Goal: Task Accomplishment & Management: Manage account settings

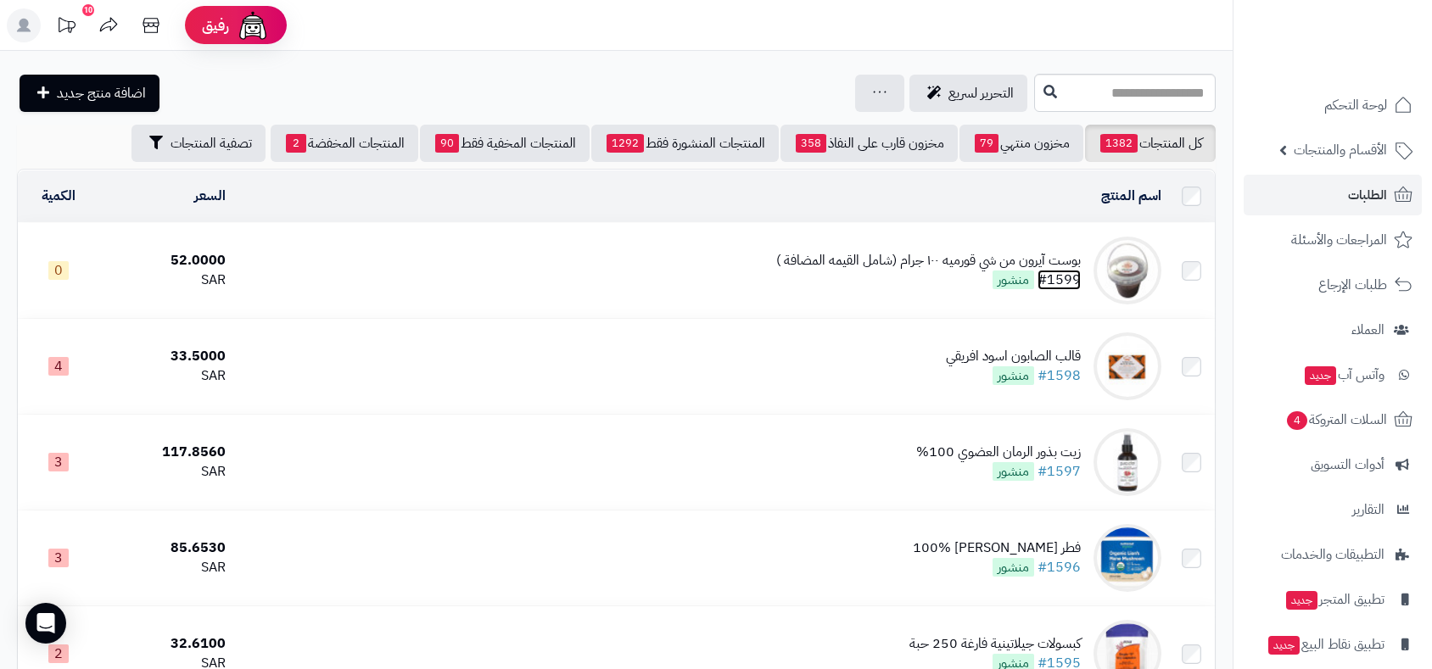
click at [1064, 282] on link "#1599" at bounding box center [1058, 280] width 43 height 20
drag, startPoint x: 47, startPoint y: 267, endPoint x: 65, endPoint y: 269, distance: 18.7
click at [65, 269] on td "0" at bounding box center [58, 270] width 81 height 95
click at [515, 223] on td "بوست آيرون من شي قورميه ١٠٠ جرام (شامل القيمه المضافة ) #1599 منشور" at bounding box center [700, 270] width 936 height 95
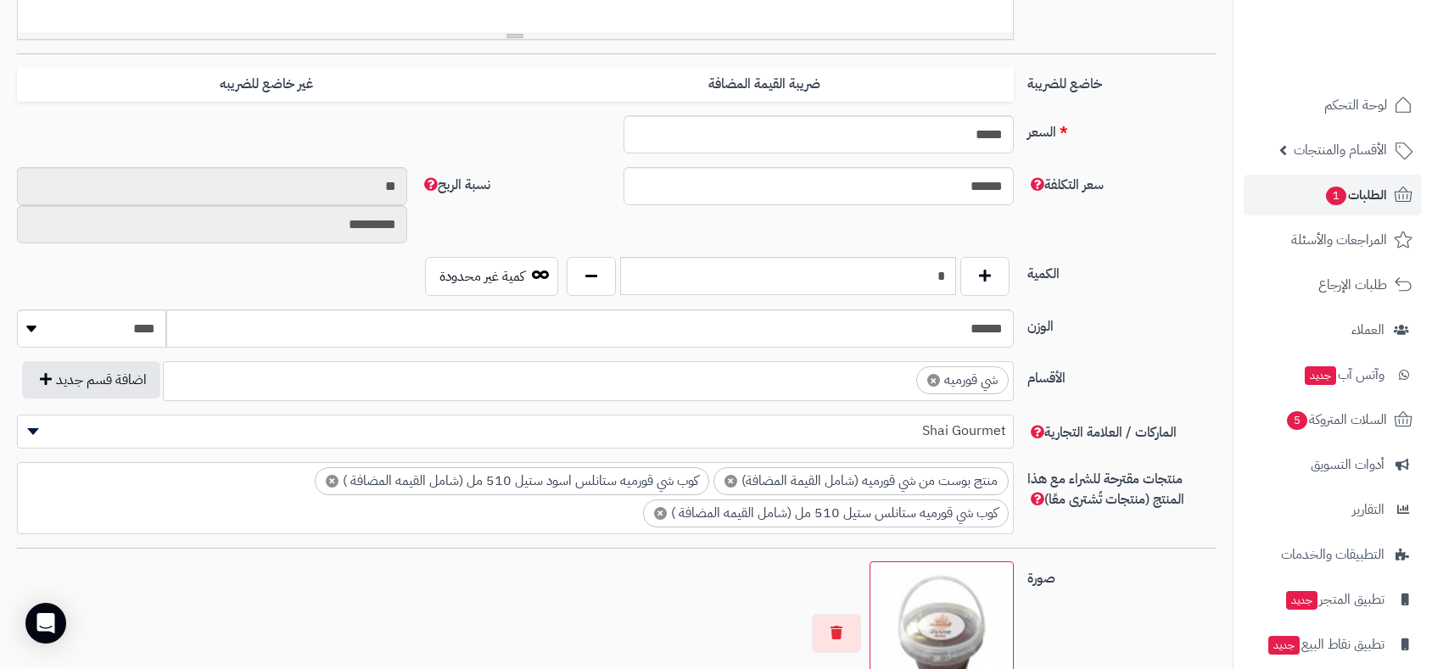
scroll to position [702, 0]
drag, startPoint x: 932, startPoint y: 270, endPoint x: 945, endPoint y: 276, distance: 14.0
click at [945, 276] on input "*" at bounding box center [788, 275] width 336 height 38
type input "*"
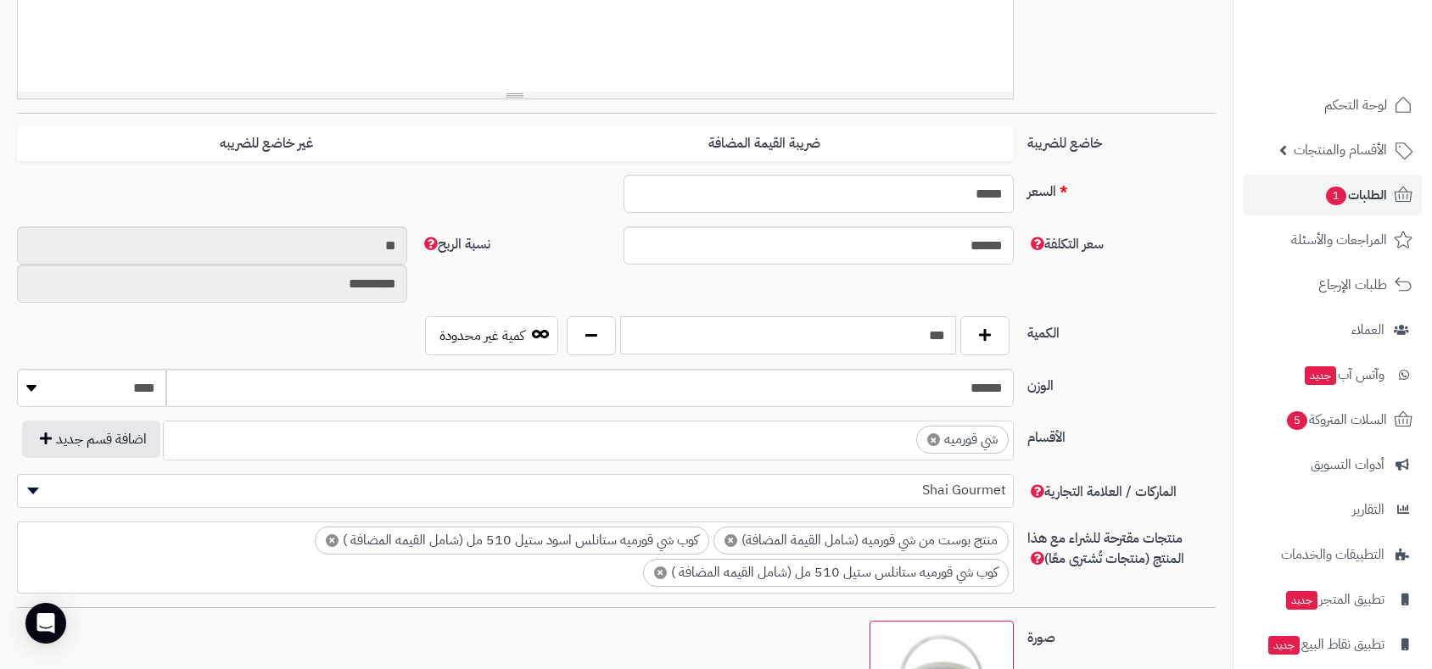
scroll to position [640, 0]
type input "*"
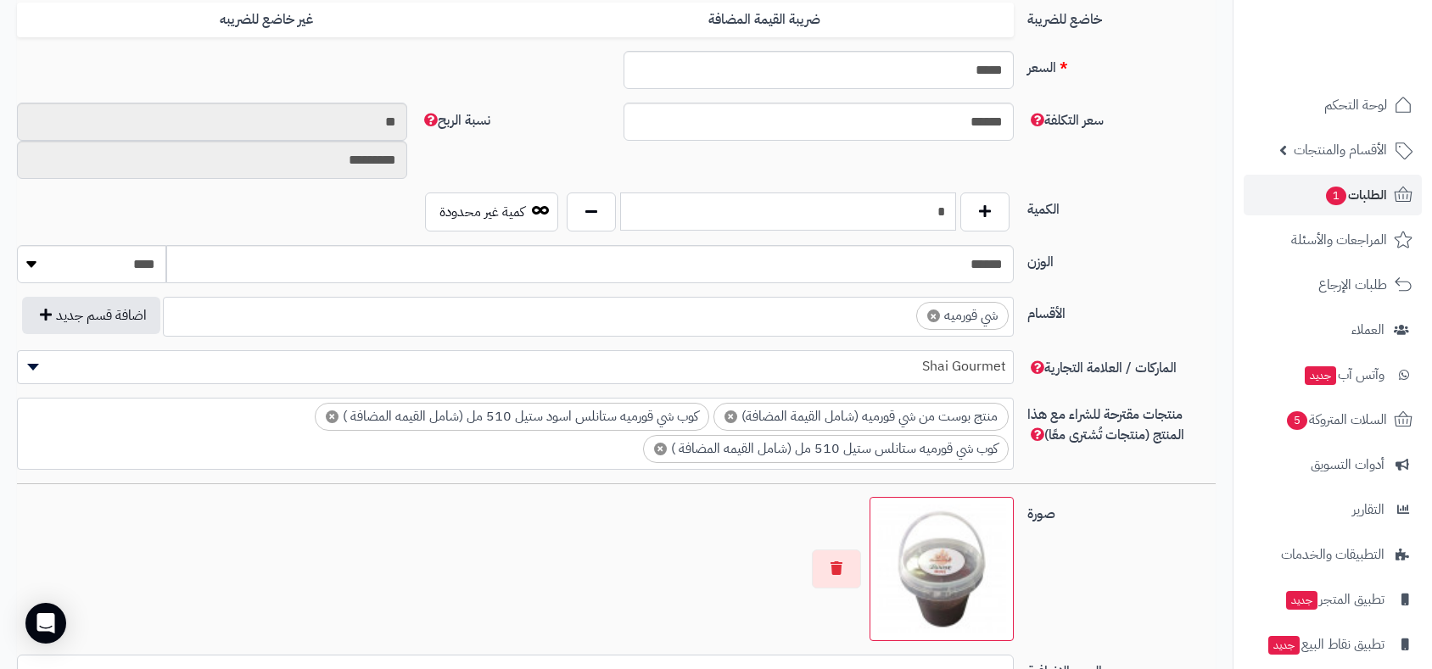
scroll to position [735, 0]
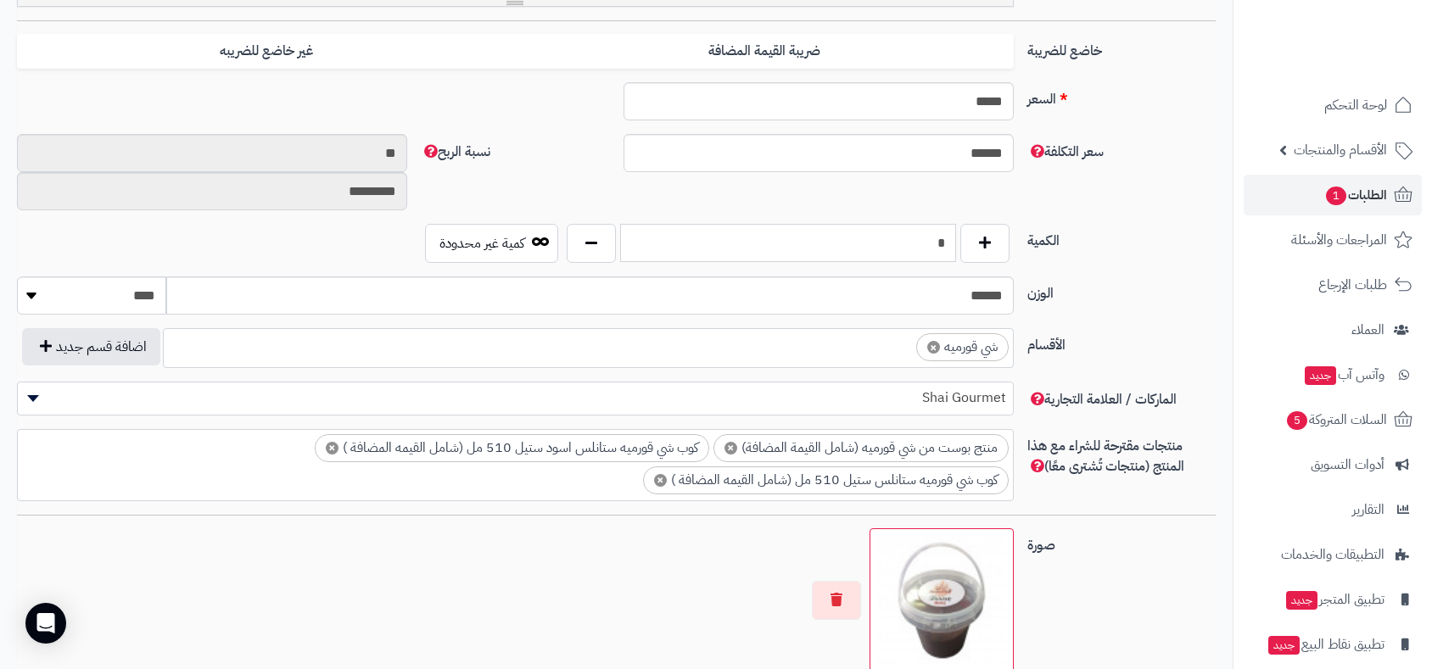
drag, startPoint x: 930, startPoint y: 245, endPoint x: 947, endPoint y: 239, distance: 18.0
click at [947, 239] on input "*" at bounding box center [788, 243] width 336 height 38
type input "***"
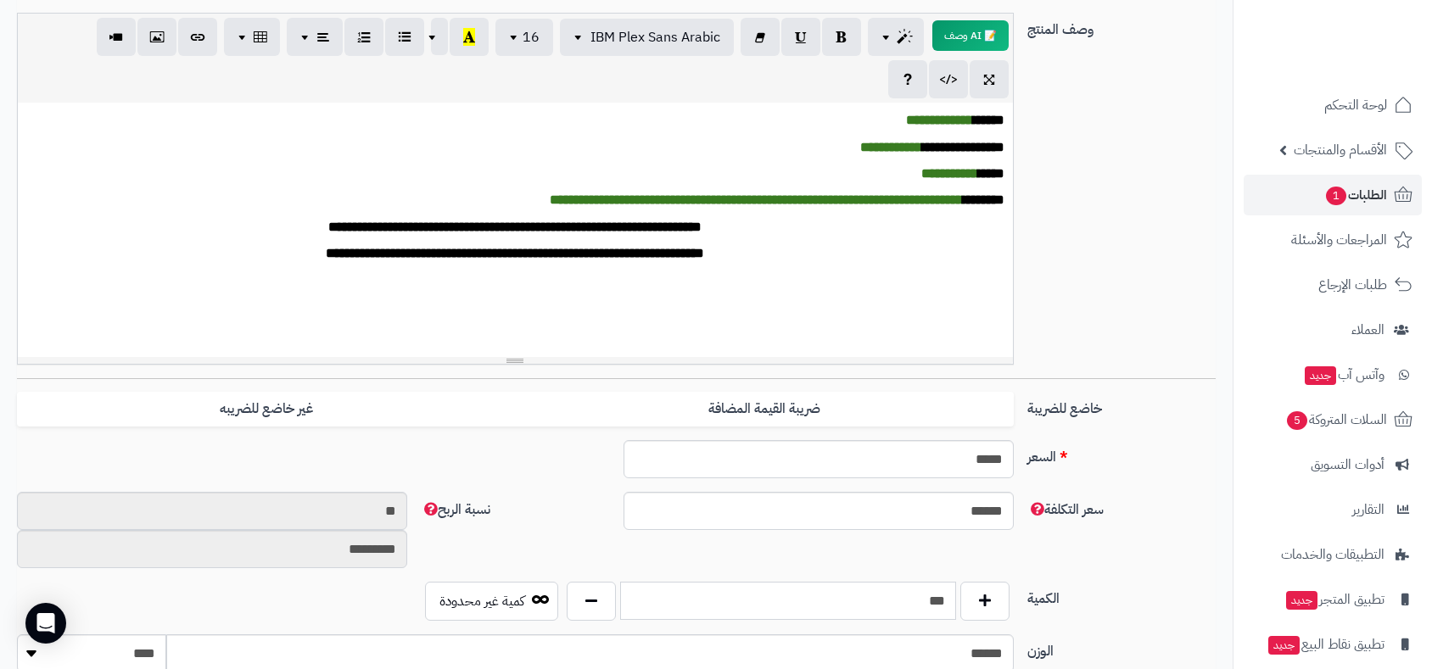
scroll to position [0, 0]
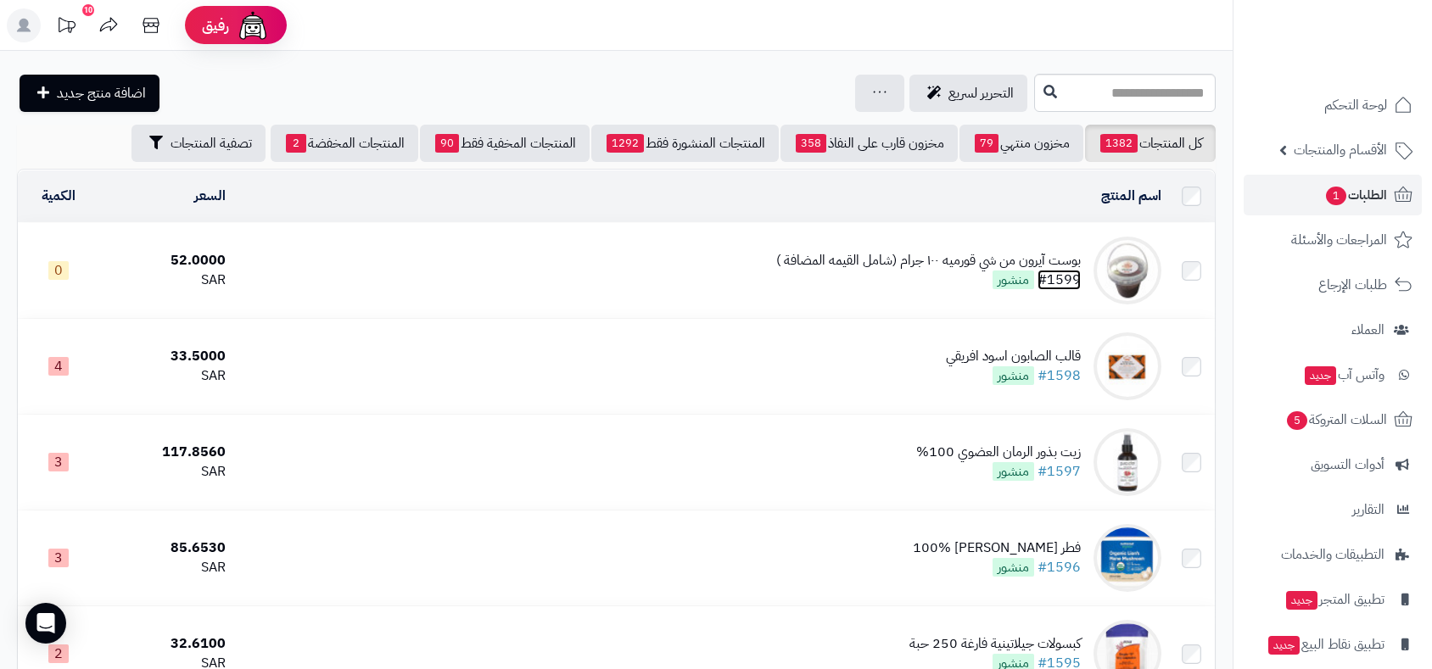
click at [1068, 278] on link "#1599" at bounding box center [1058, 280] width 43 height 20
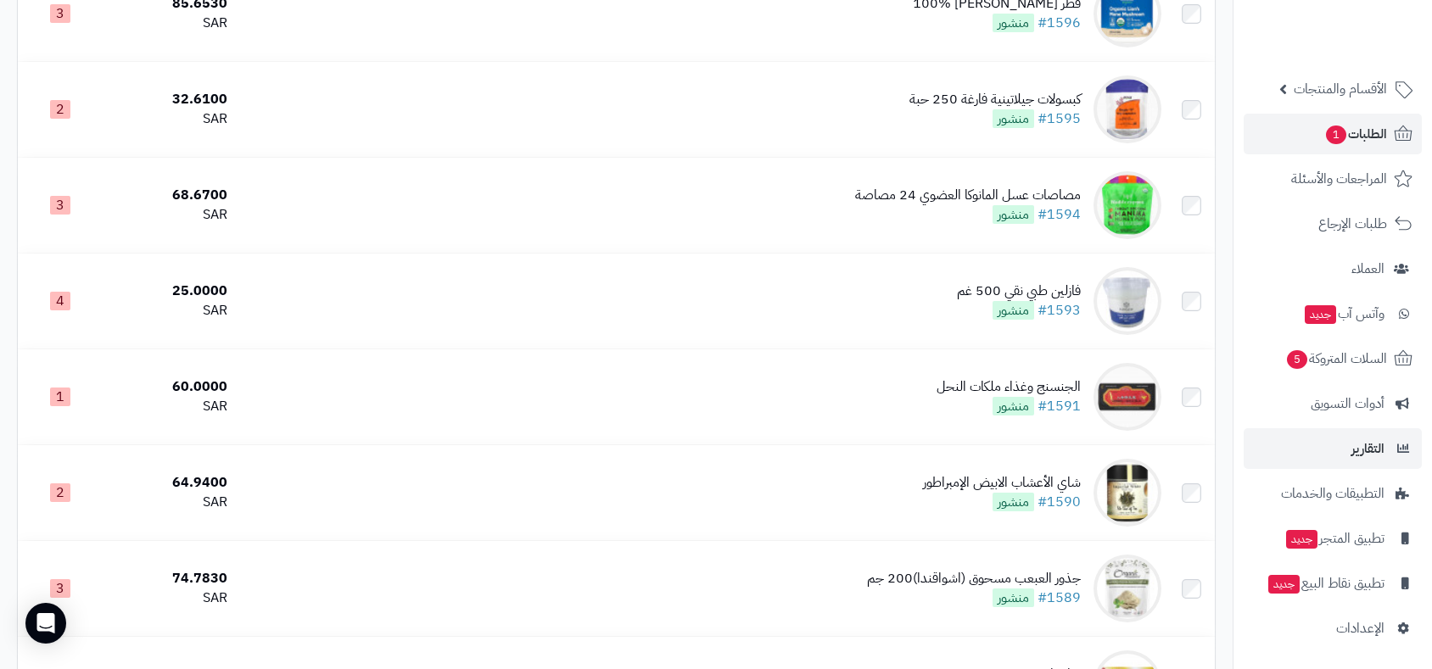
scroll to position [753, 0]
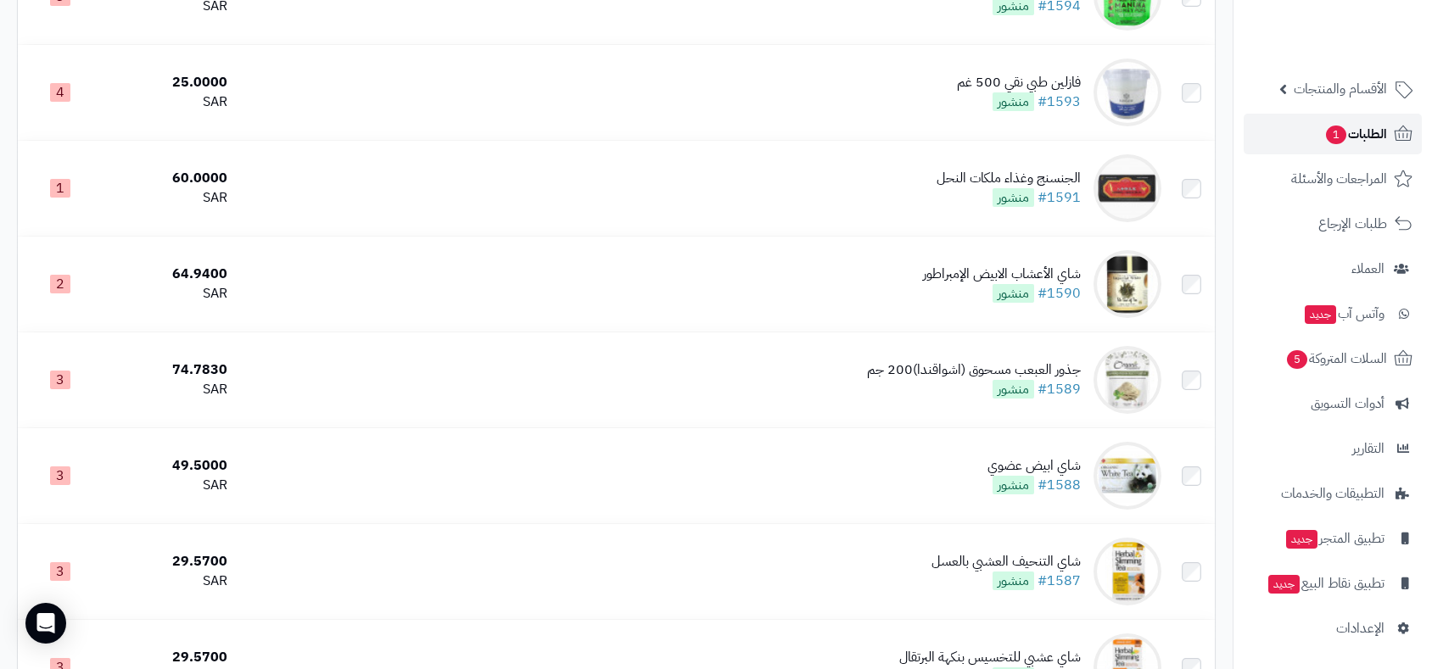
click at [1372, 141] on span "الطلبات 1" at bounding box center [1355, 134] width 63 height 24
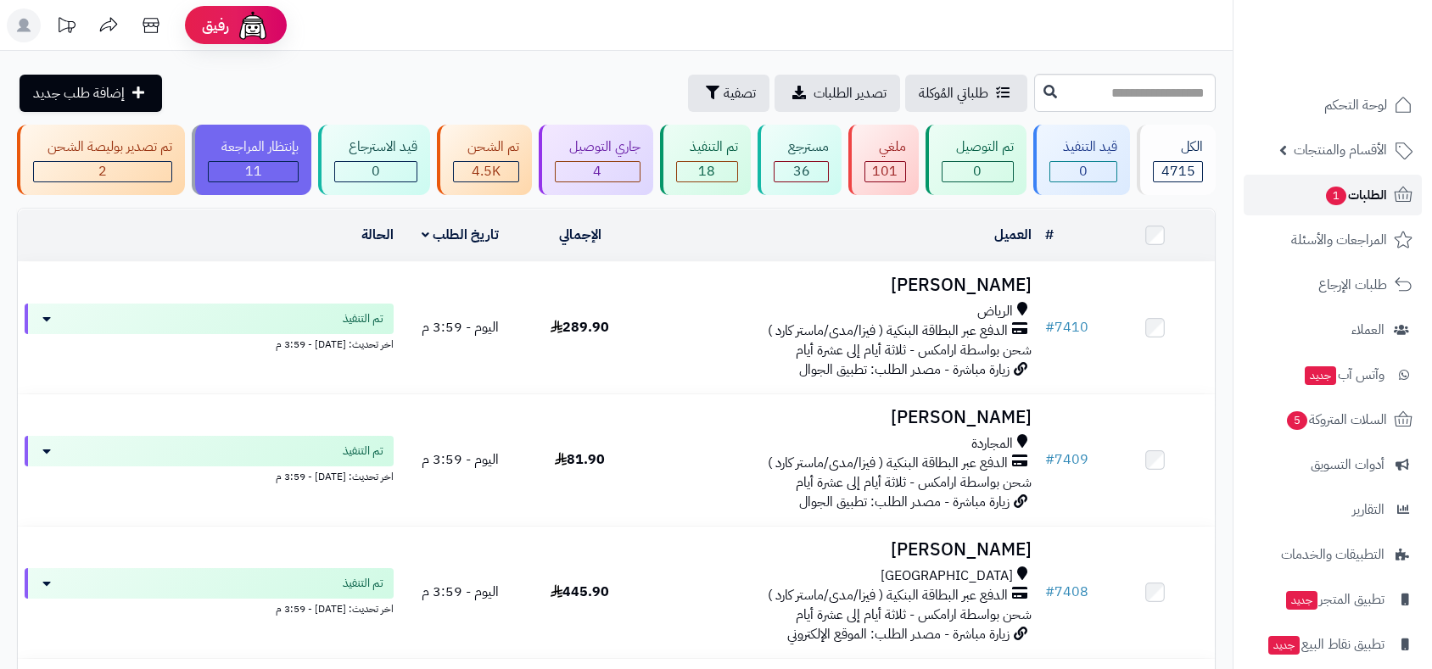
click at [1367, 194] on span "الطلبات 1" at bounding box center [1355, 195] width 63 height 24
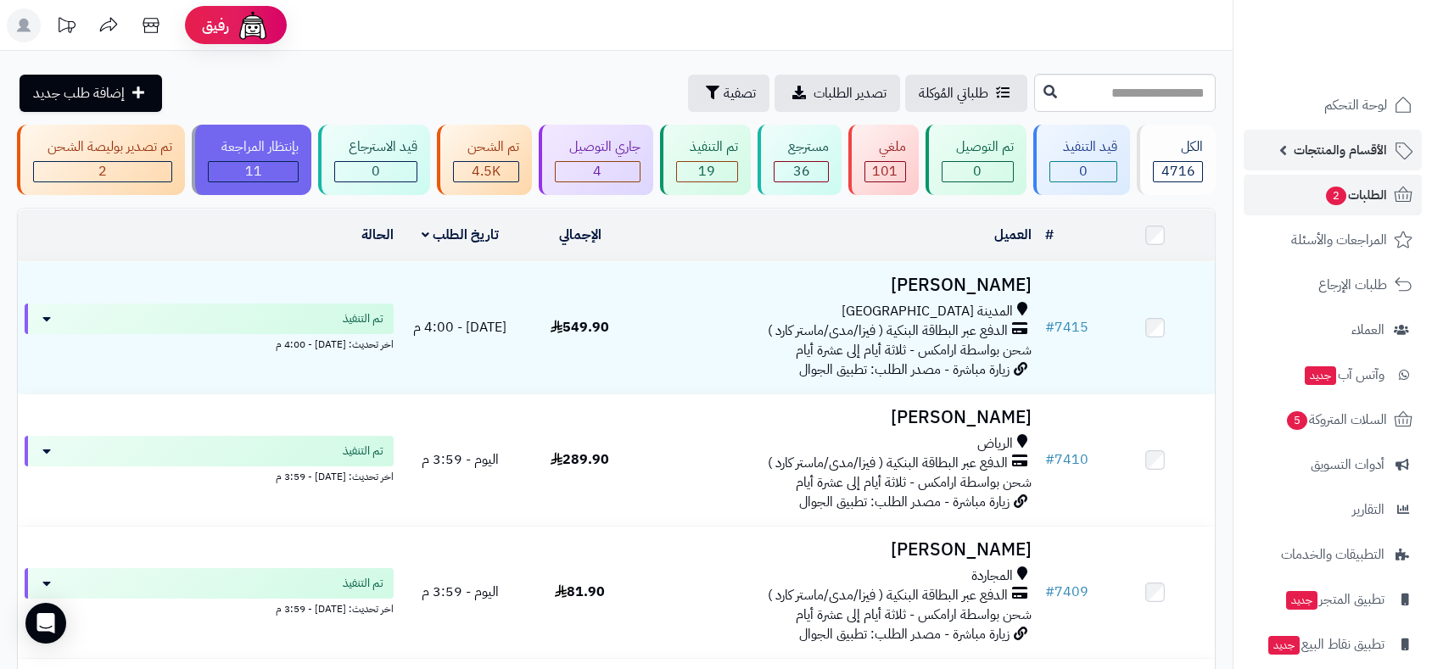
click at [1313, 151] on span "الأقسام والمنتجات" at bounding box center [1340, 150] width 93 height 24
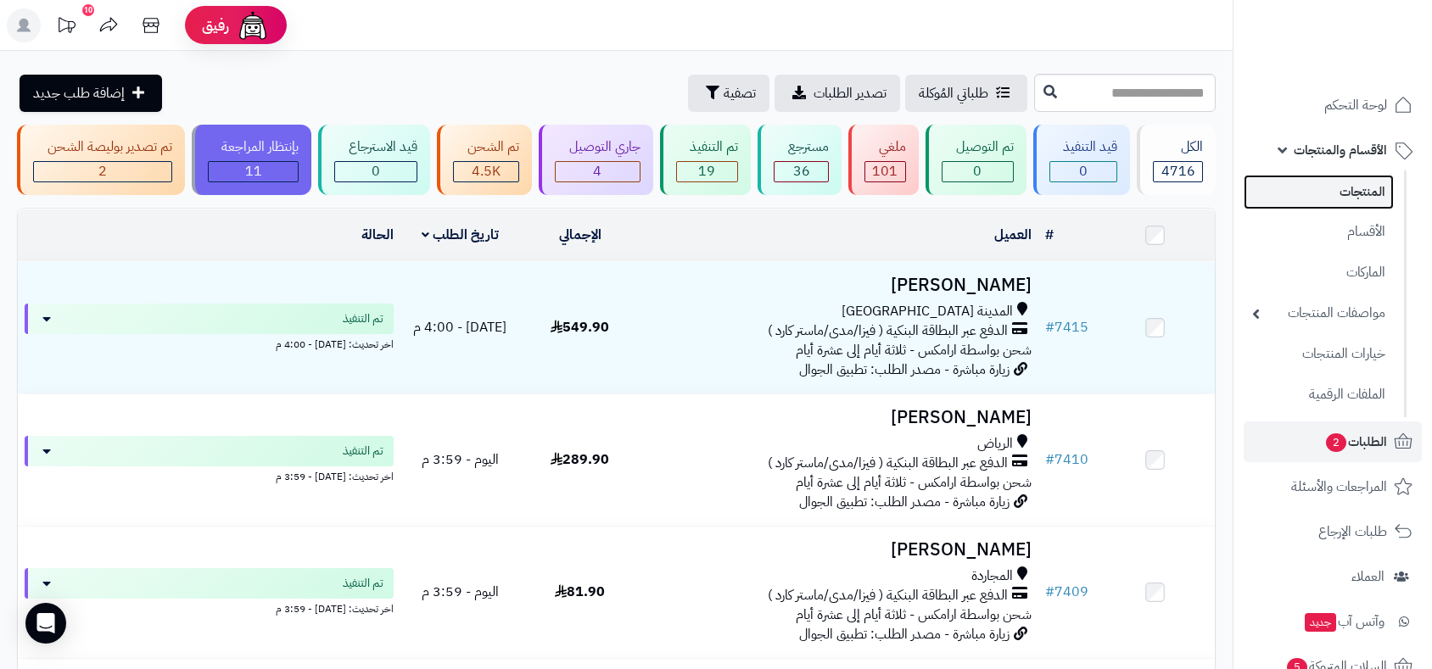
click at [1331, 199] on link "المنتجات" at bounding box center [1319, 192] width 150 height 35
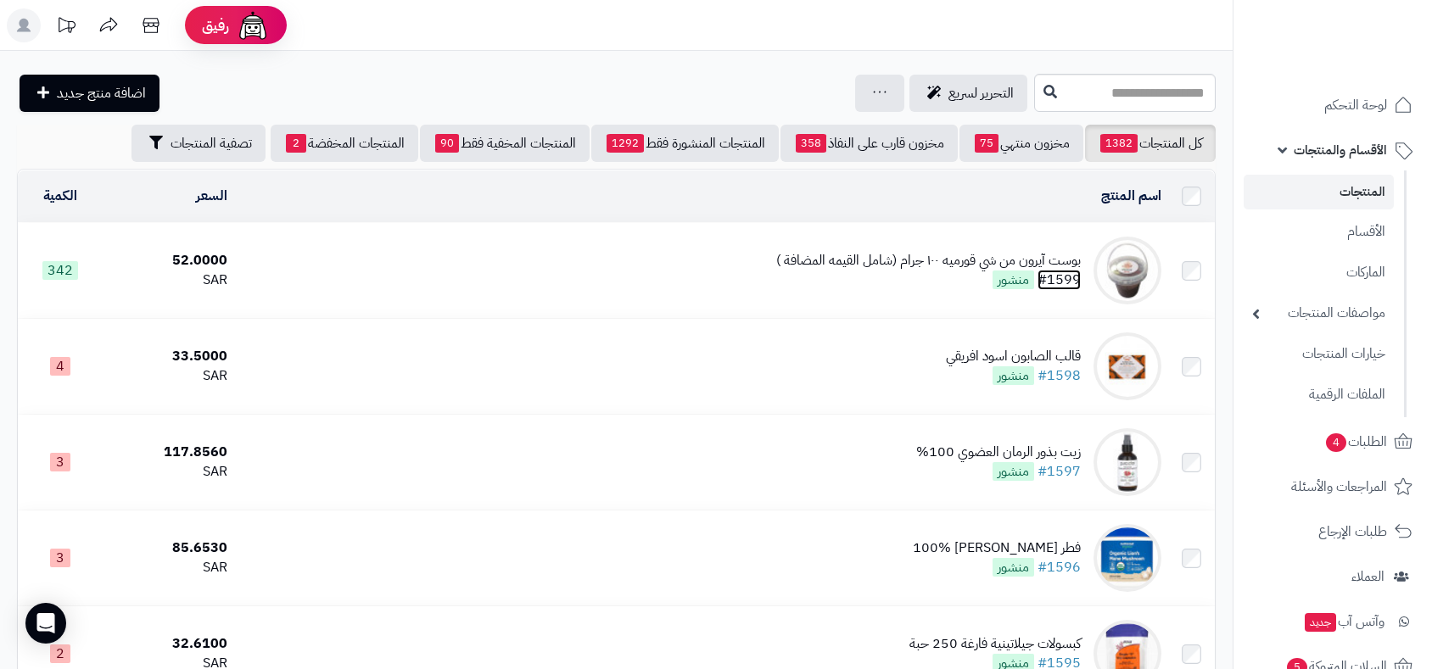
click at [1060, 280] on link "#1599" at bounding box center [1058, 280] width 43 height 20
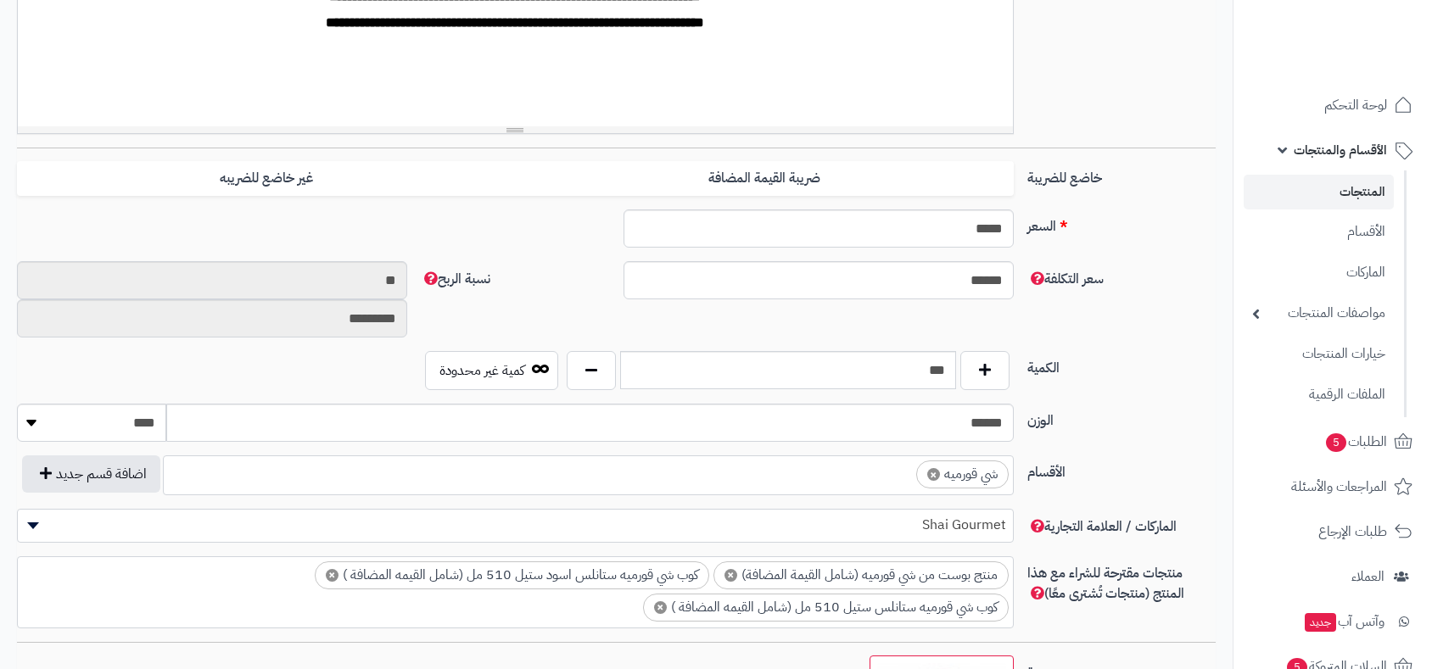
scroll to position [608, 0]
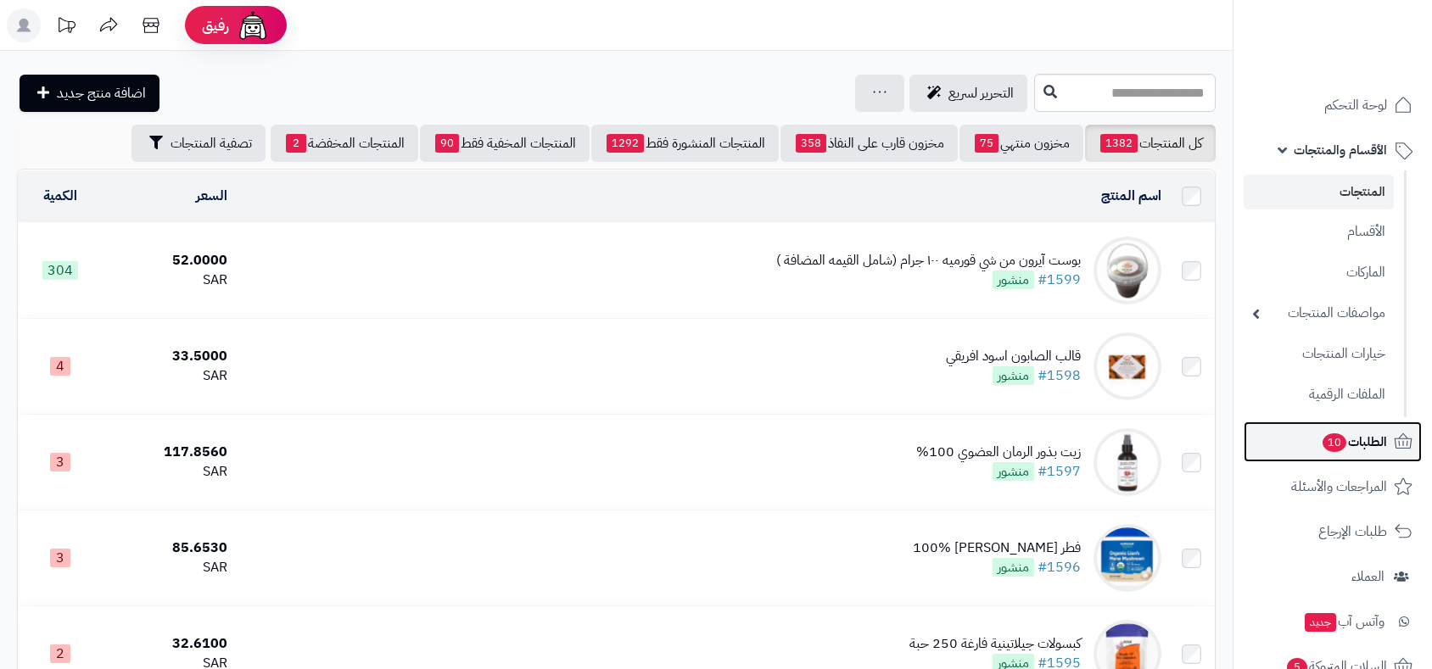
click at [1374, 445] on span "الطلبات 10" at bounding box center [1354, 442] width 66 height 24
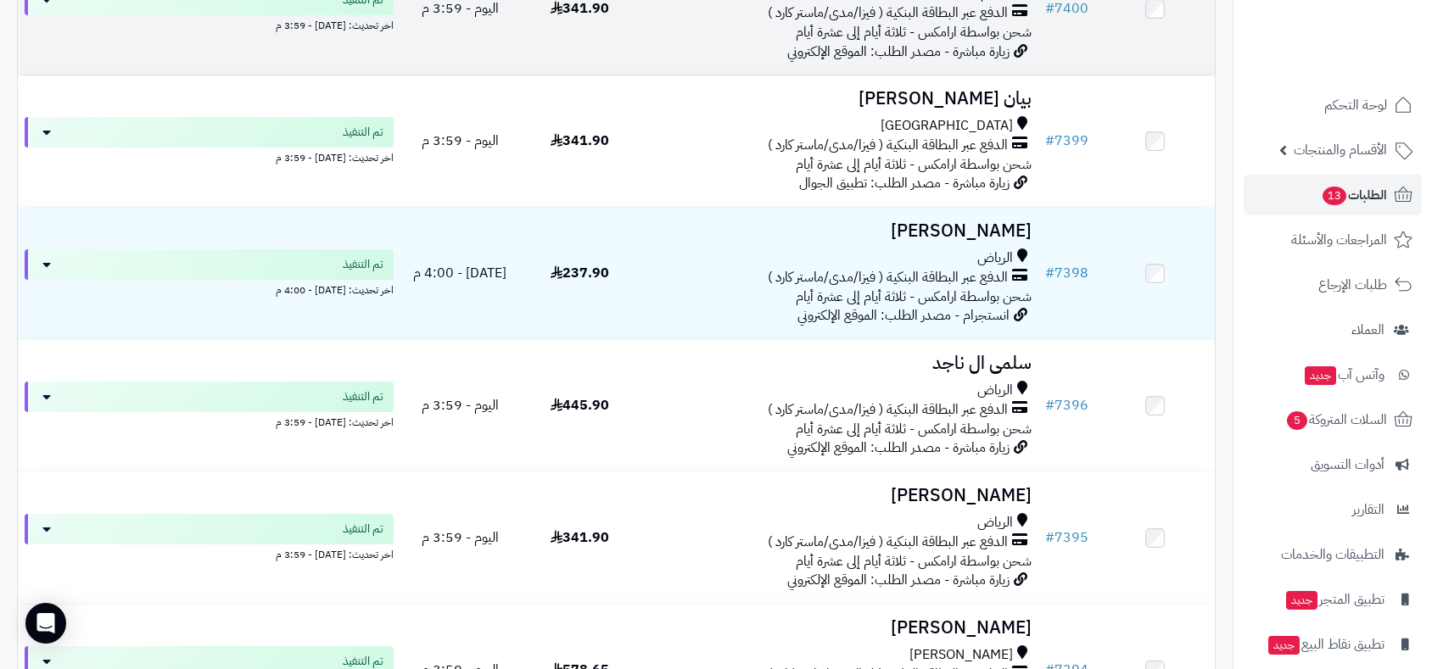
scroll to position [2545, 0]
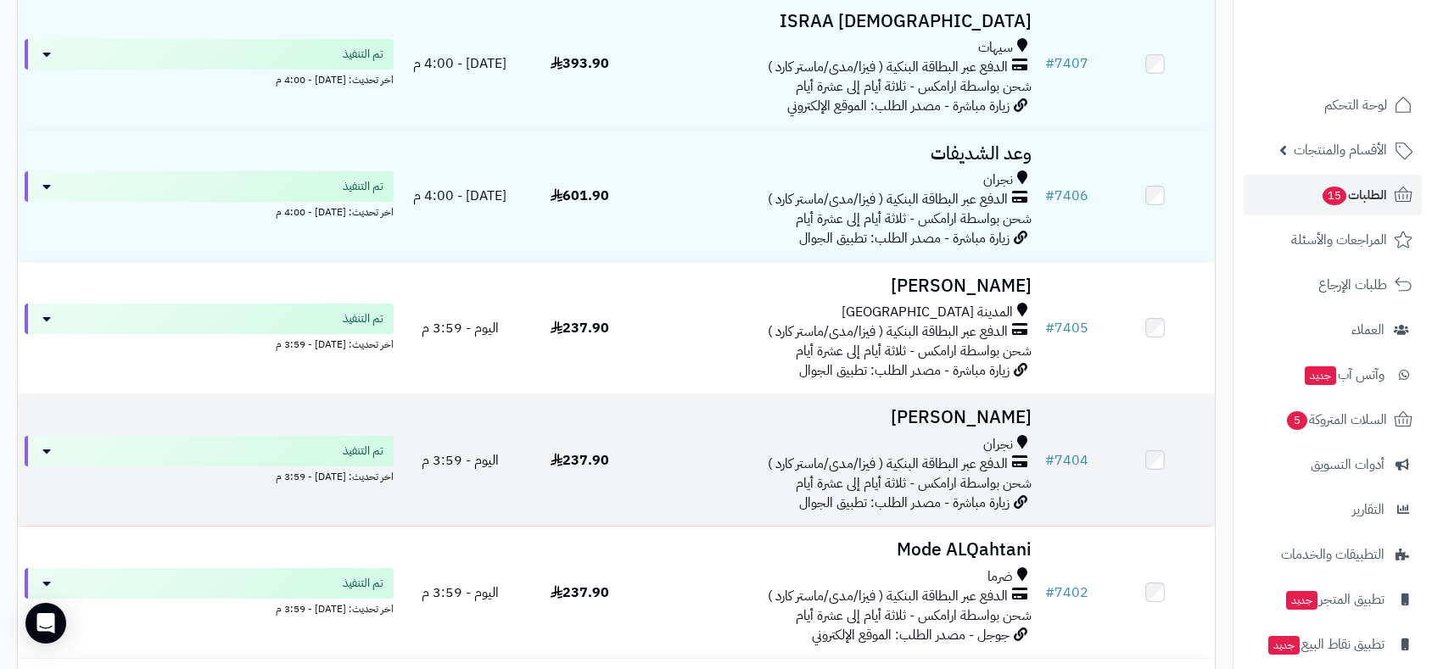
scroll to position [1771, 0]
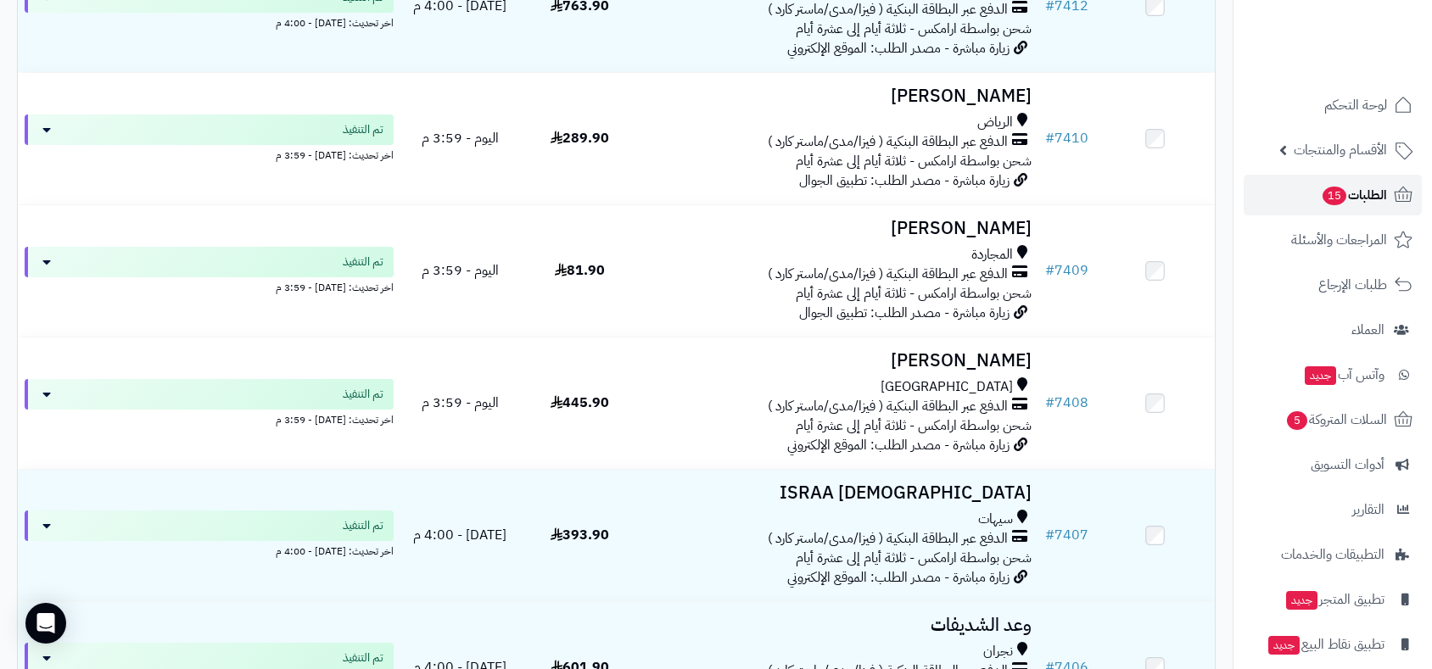
click at [1356, 199] on span "الطلبات 15" at bounding box center [1354, 195] width 66 height 24
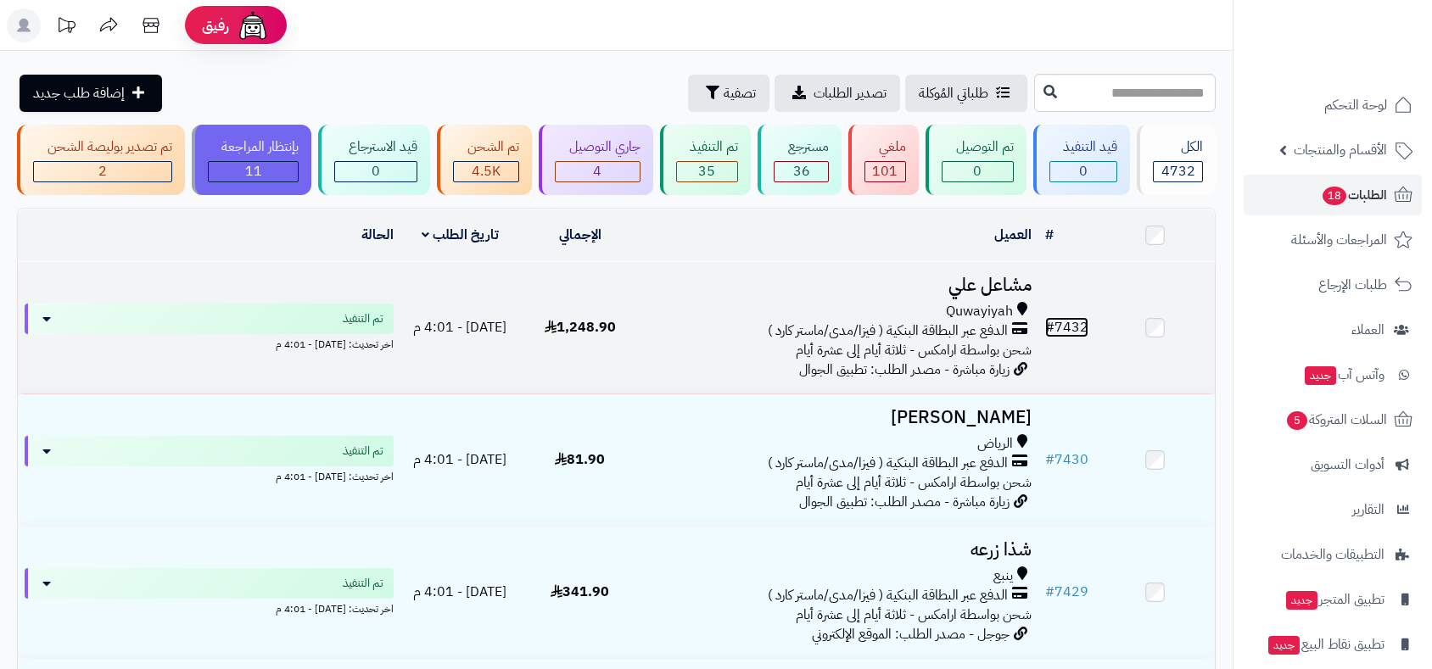
click at [1072, 326] on link "# 7432" at bounding box center [1066, 327] width 43 height 20
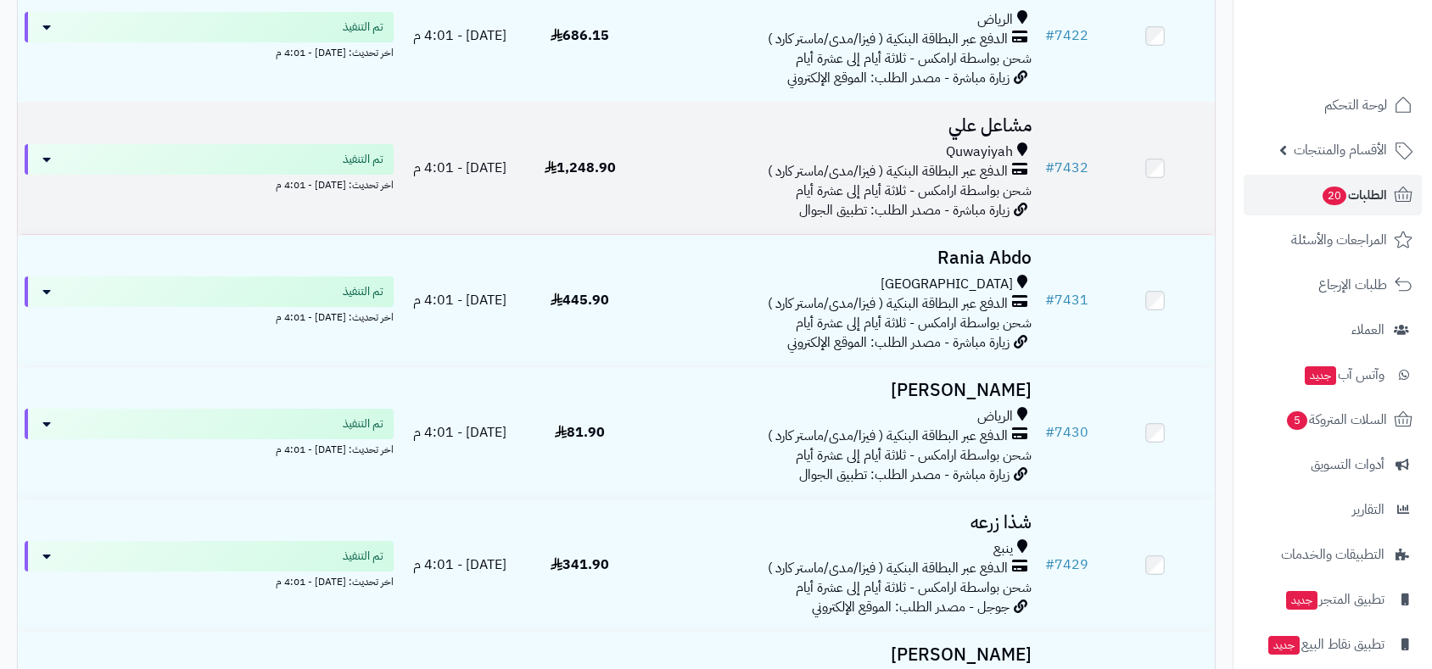
scroll to position [565, 0]
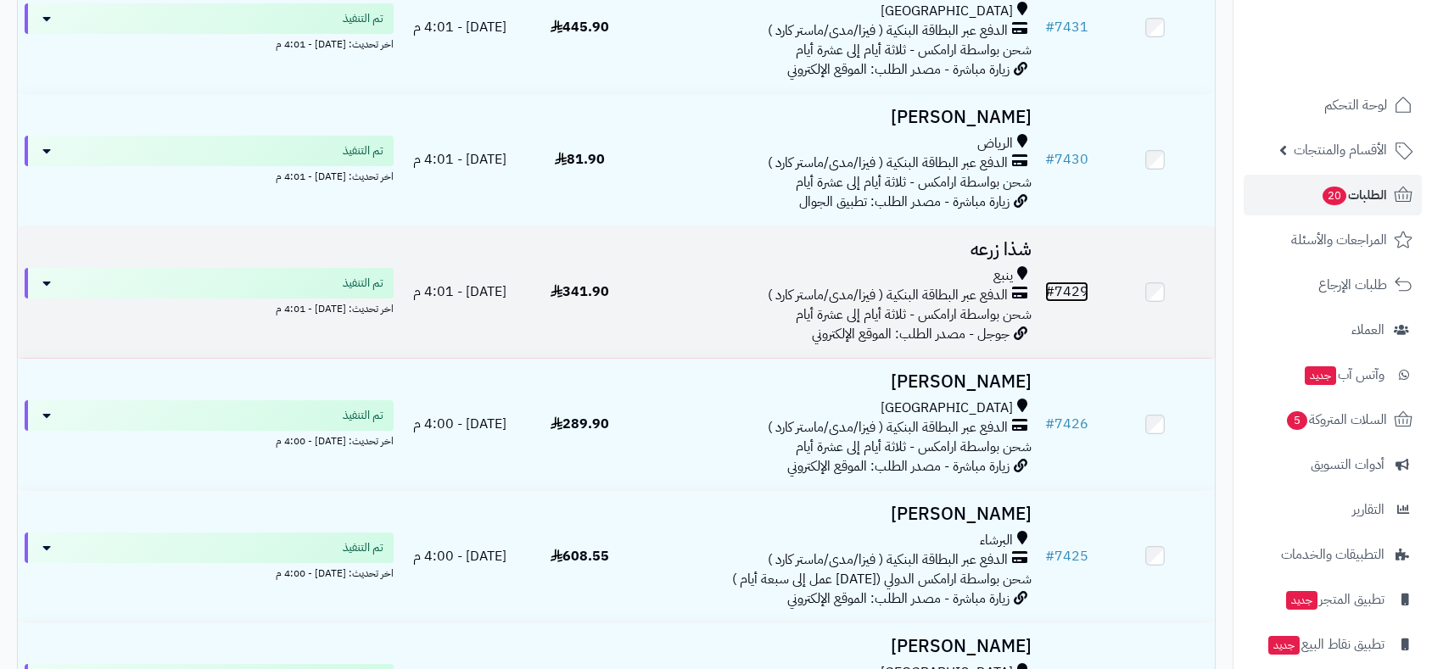
click at [1082, 288] on link "# 7429" at bounding box center [1066, 292] width 43 height 20
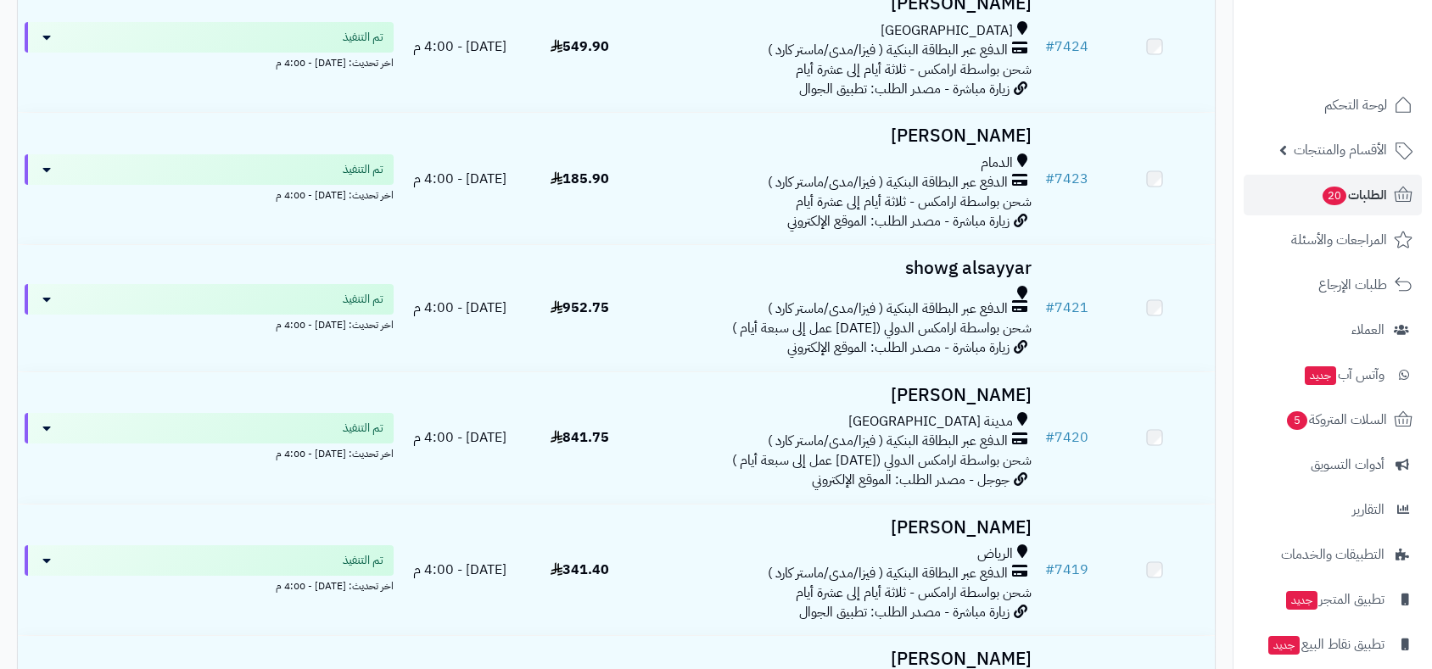
scroll to position [1696, 0]
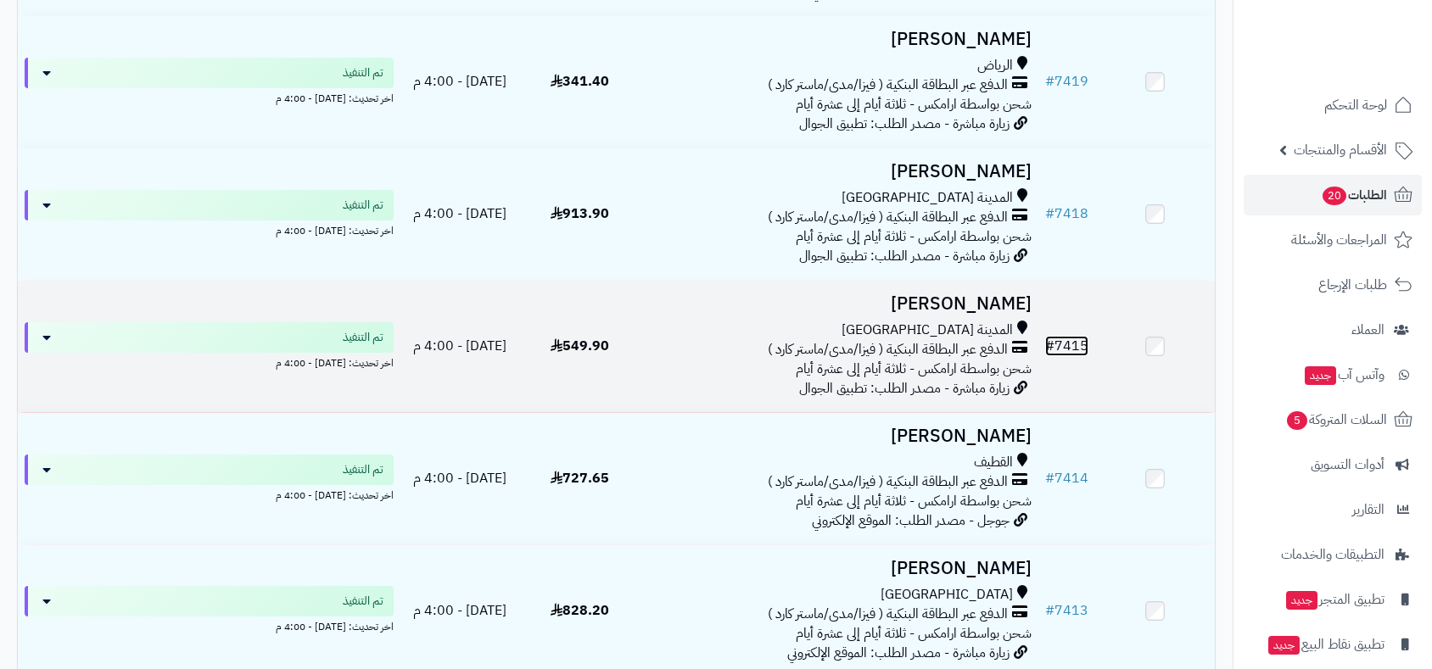
click at [1075, 343] on link "# 7415" at bounding box center [1066, 346] width 43 height 20
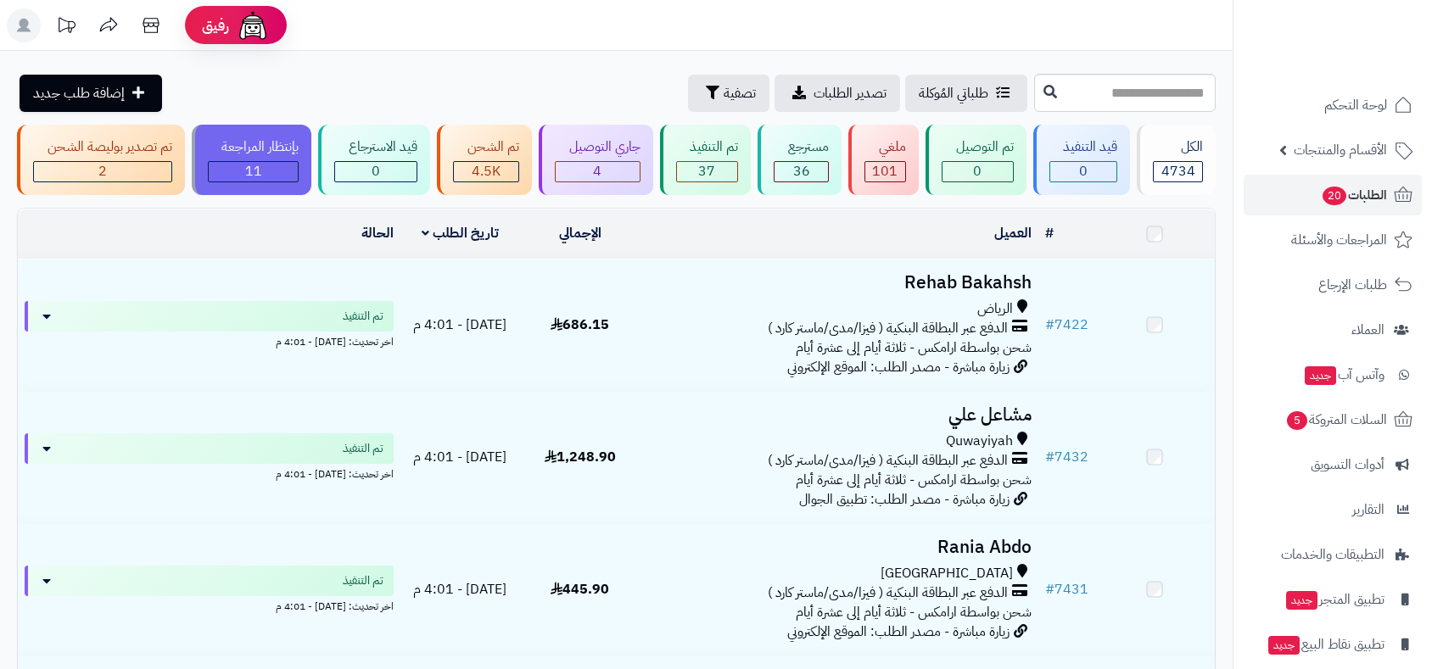
scroll to position [2072, 0]
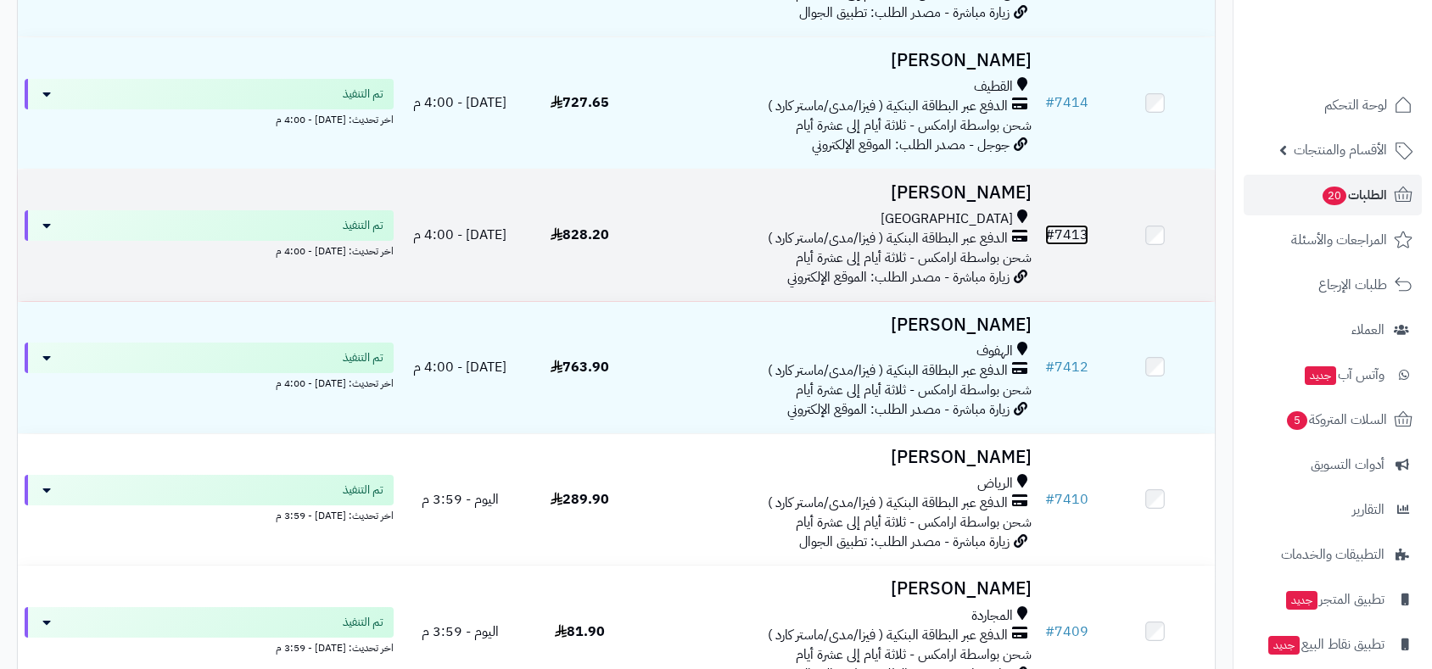
click at [1082, 227] on link "# 7413" at bounding box center [1066, 235] width 43 height 20
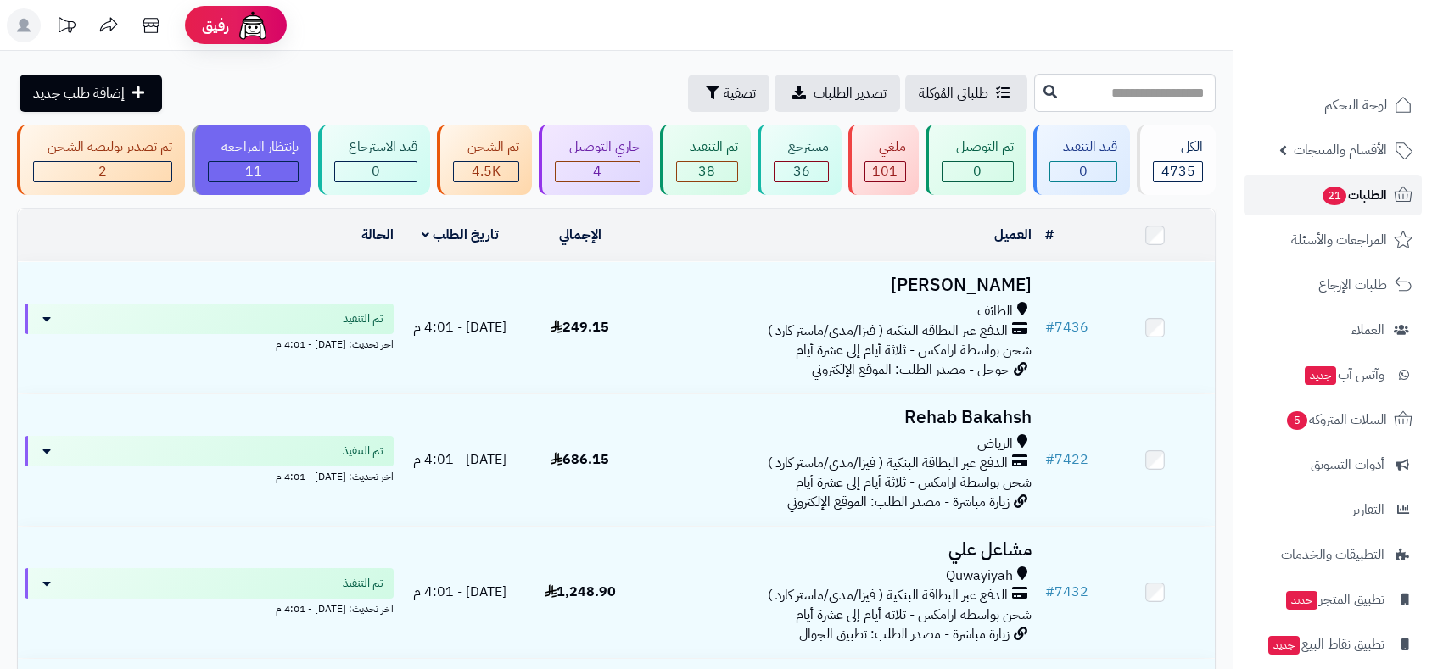
click at [1369, 195] on span "الطلبات 21" at bounding box center [1354, 195] width 66 height 24
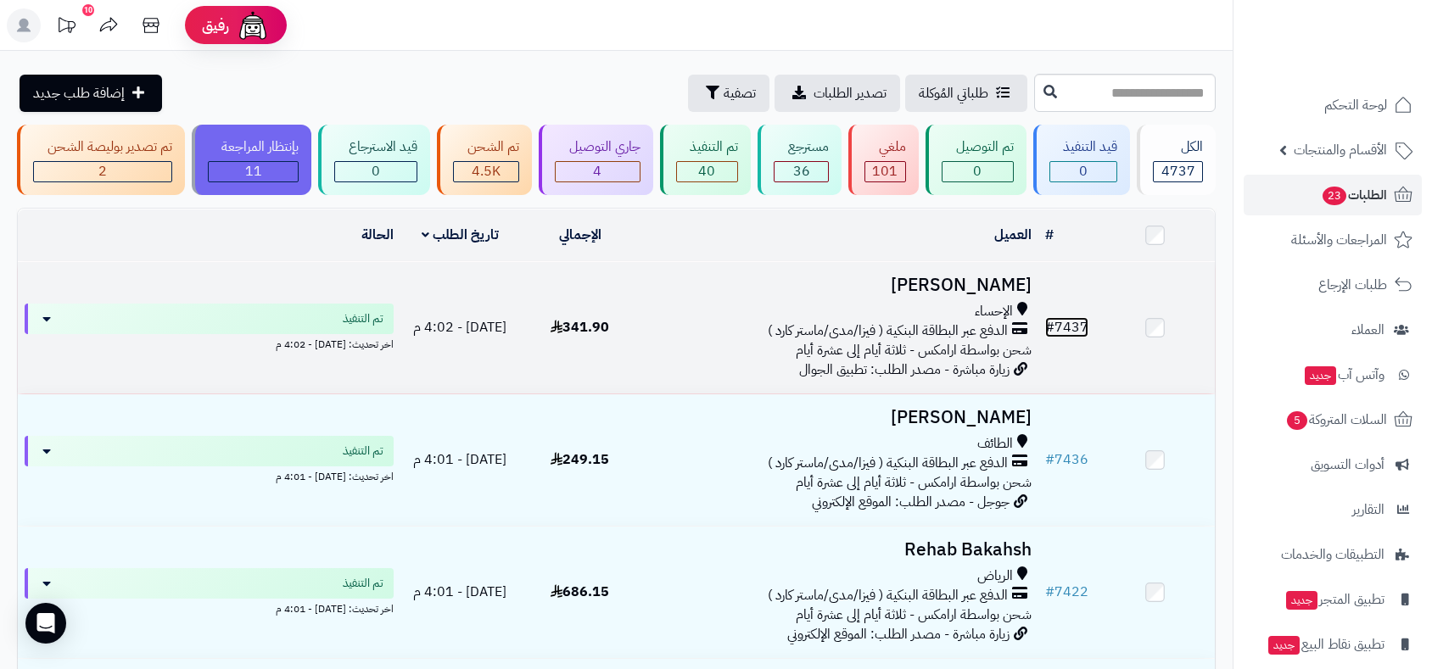
click at [1072, 322] on link "# 7437" at bounding box center [1066, 327] width 43 height 20
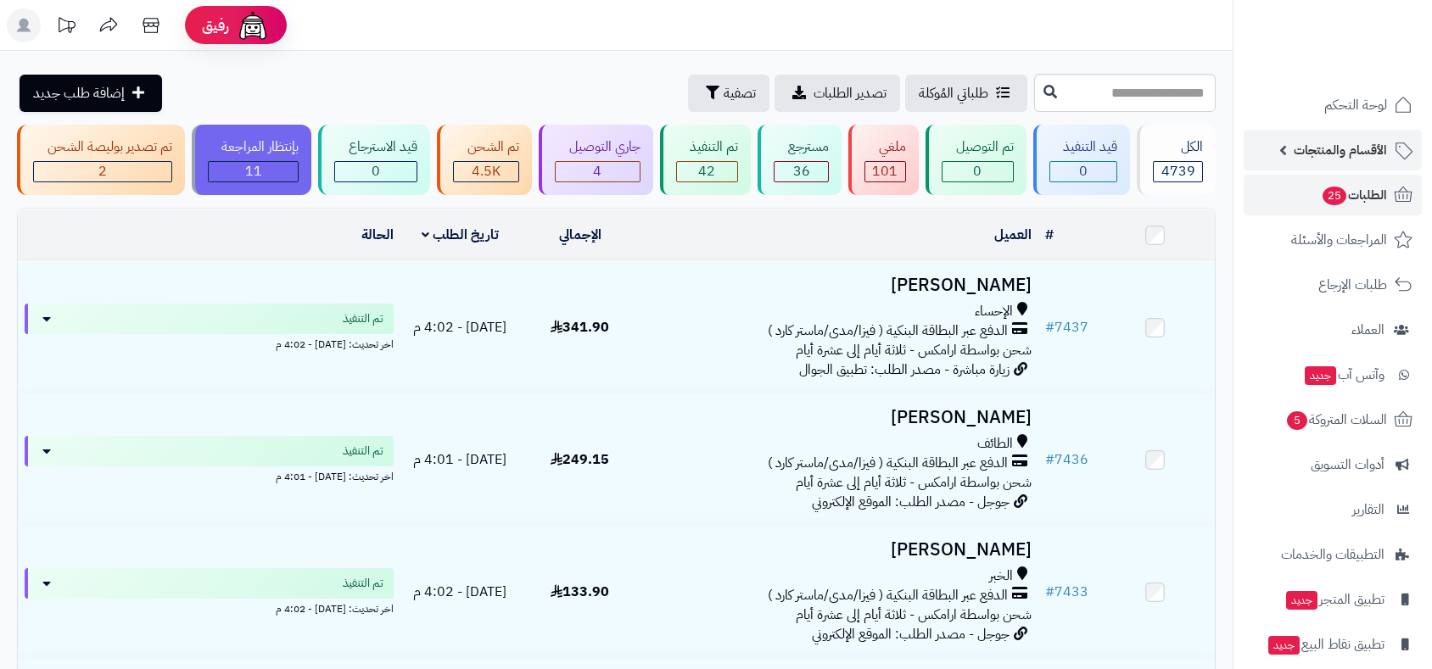
click at [1317, 153] on span "الأقسام والمنتجات" at bounding box center [1340, 150] width 93 height 24
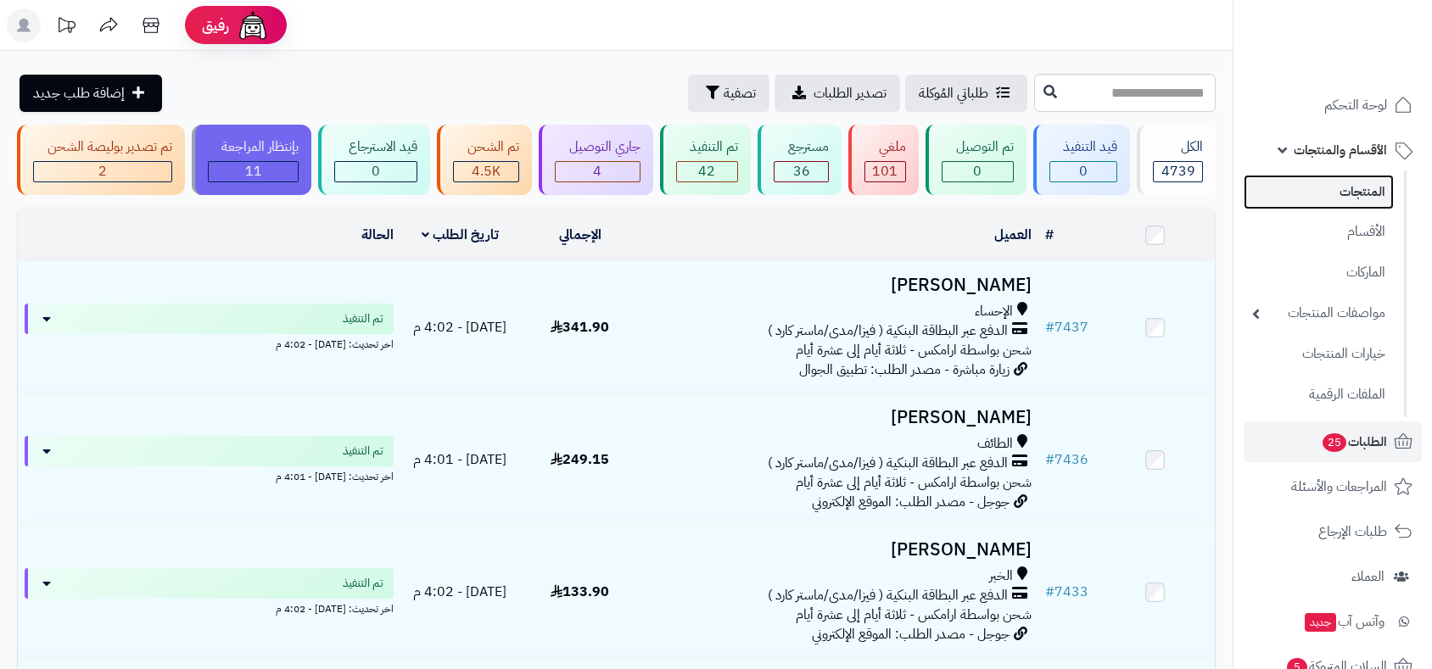
click at [1355, 195] on link "المنتجات" at bounding box center [1319, 192] width 150 height 35
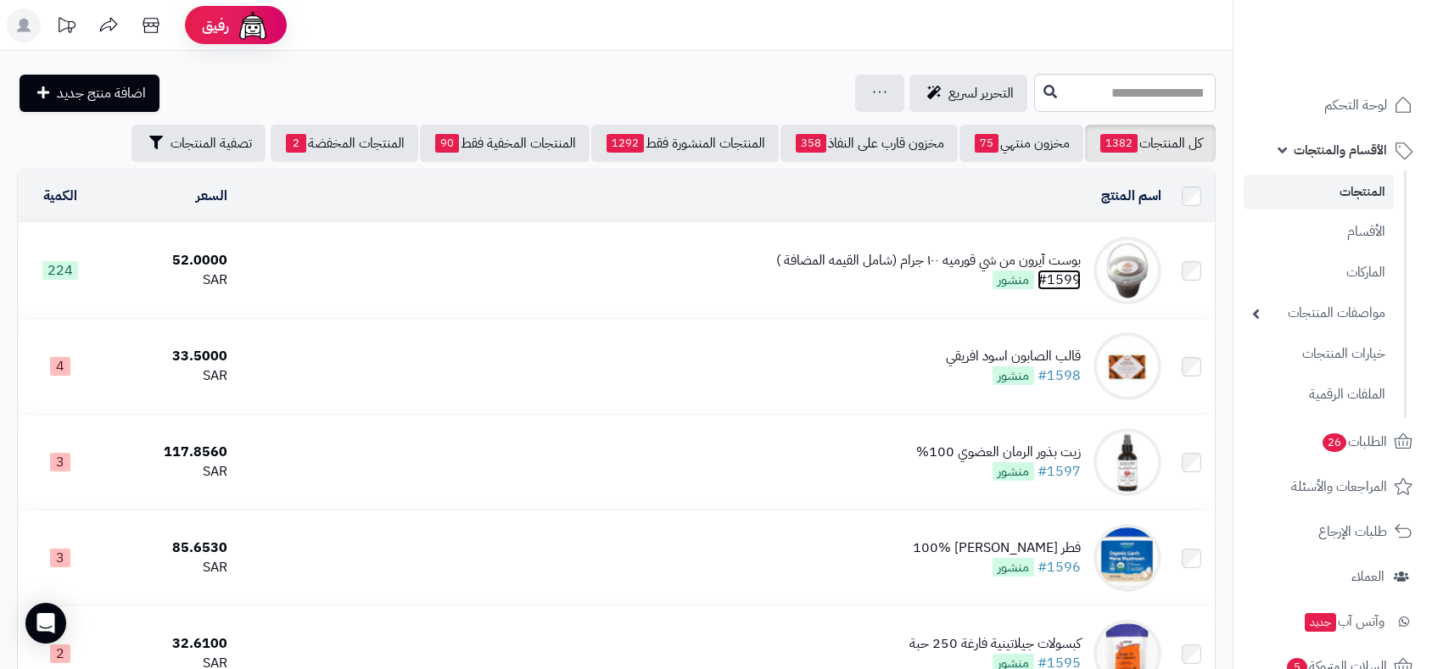
click at [1064, 278] on link "#1599" at bounding box center [1058, 280] width 43 height 20
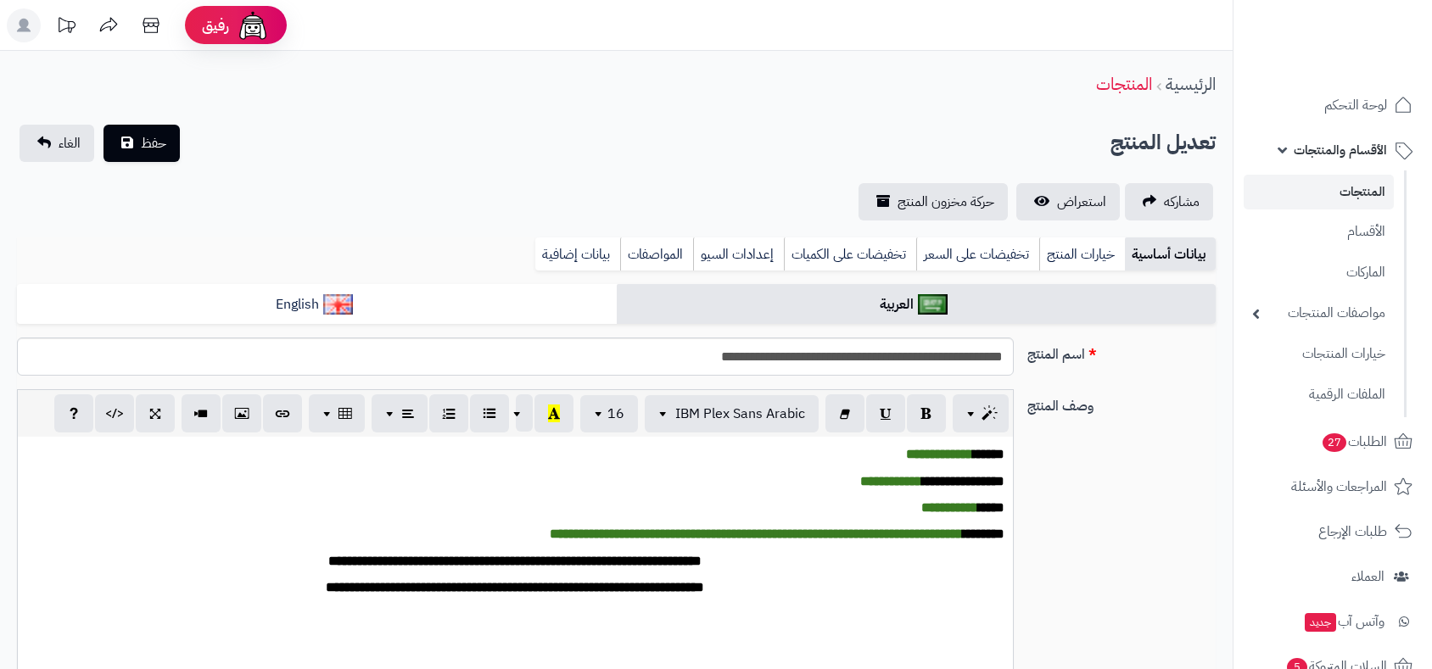
scroll to position [771, 0]
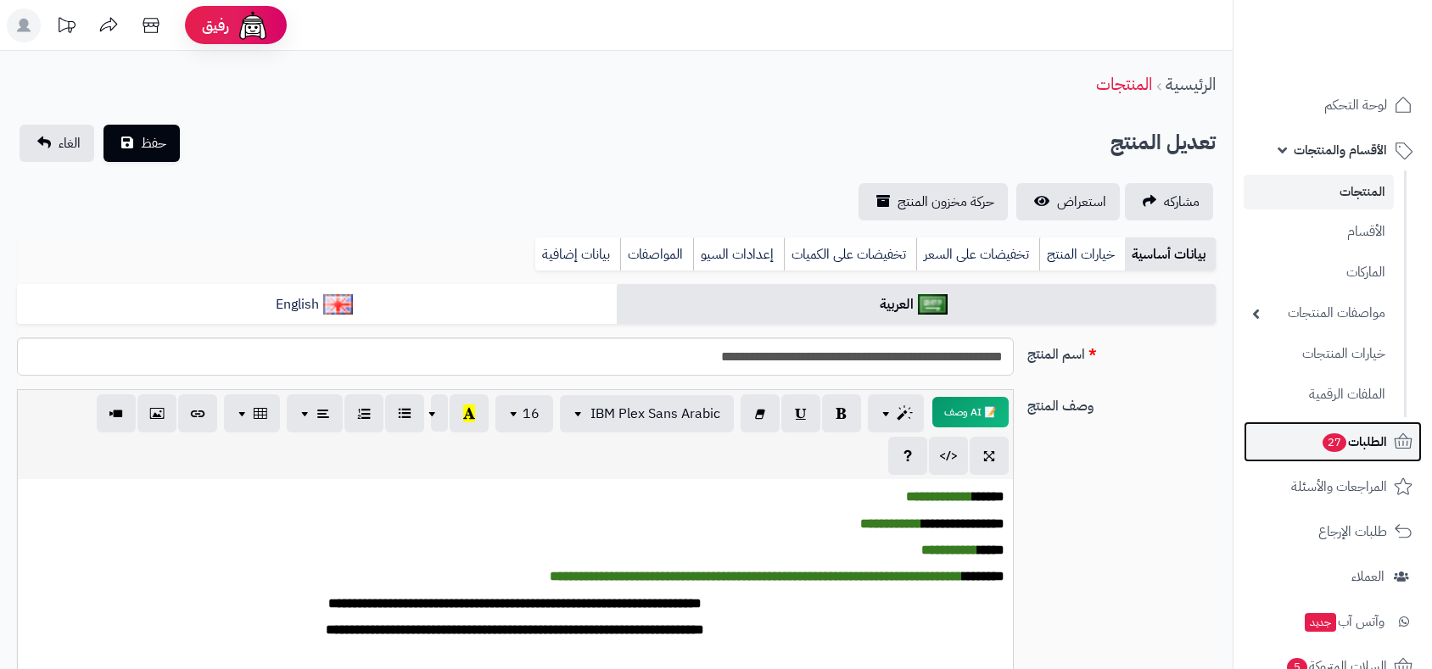
click at [1351, 436] on span "الطلبات 27" at bounding box center [1354, 442] width 66 height 24
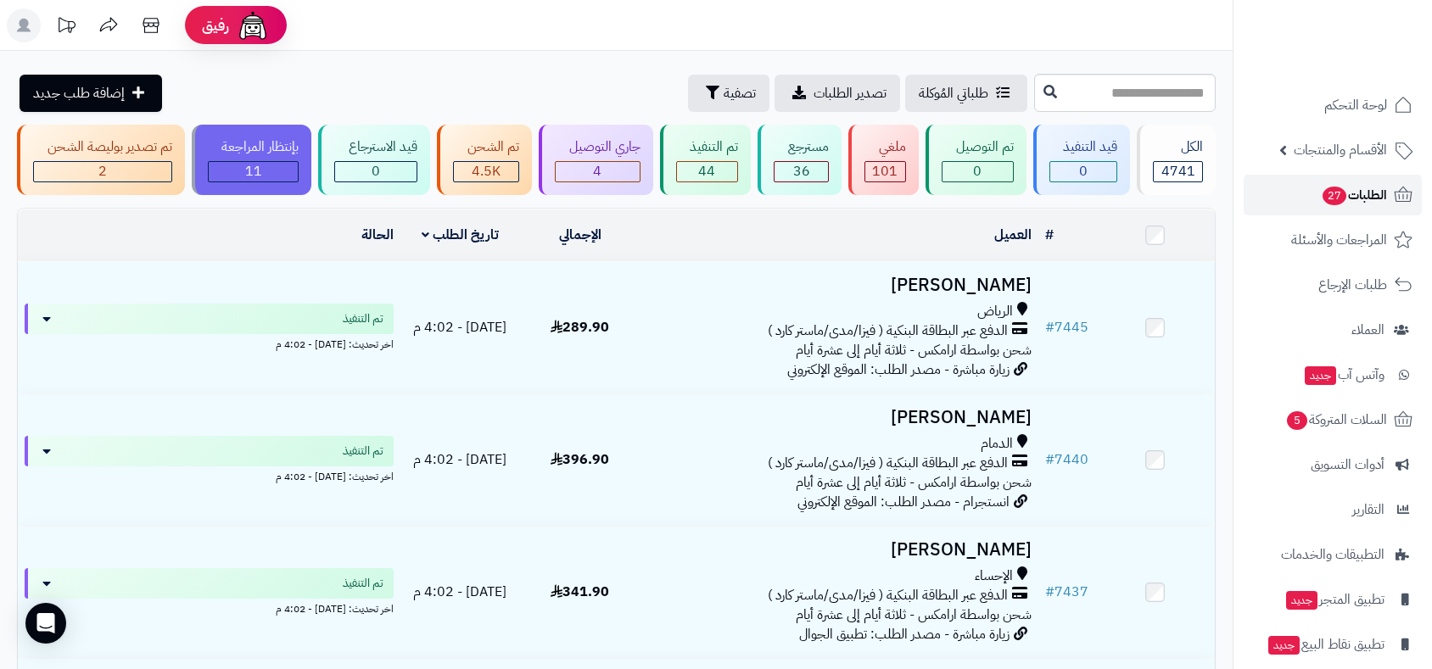
click at [1337, 199] on span "27" at bounding box center [1334, 196] width 24 height 19
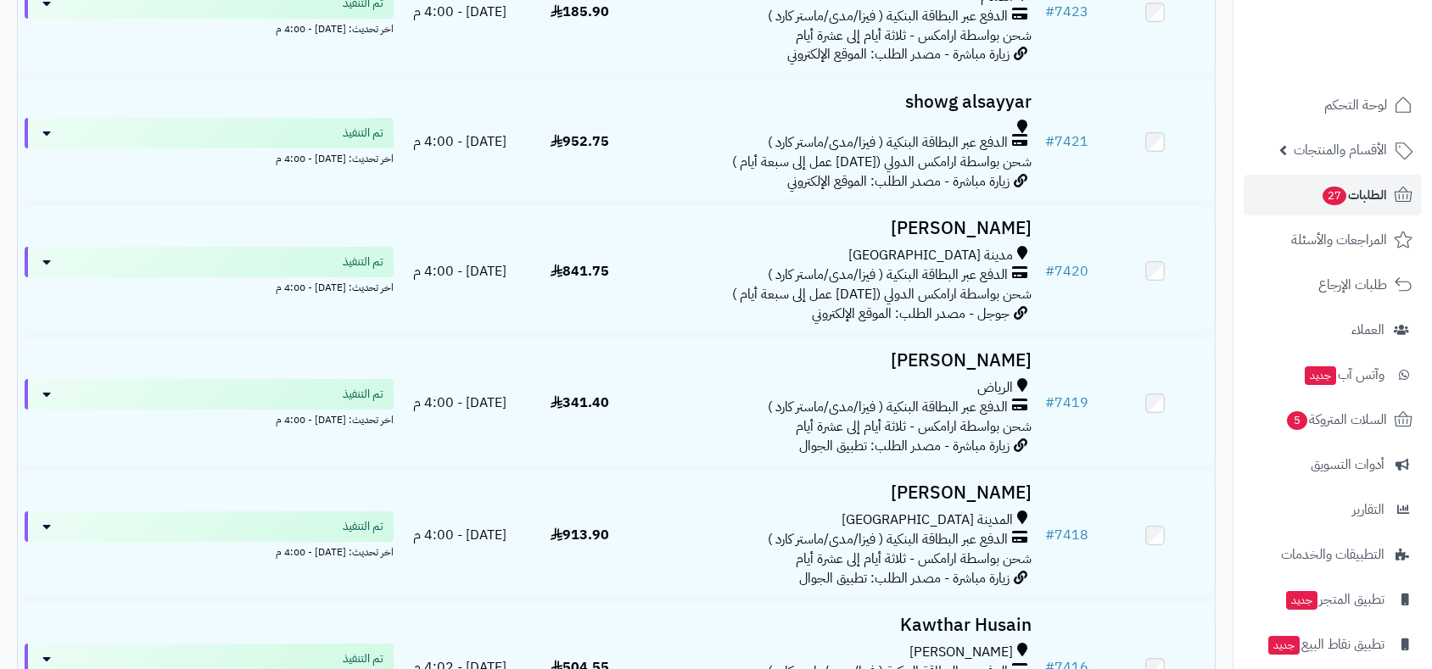
scroll to position [1602, 0]
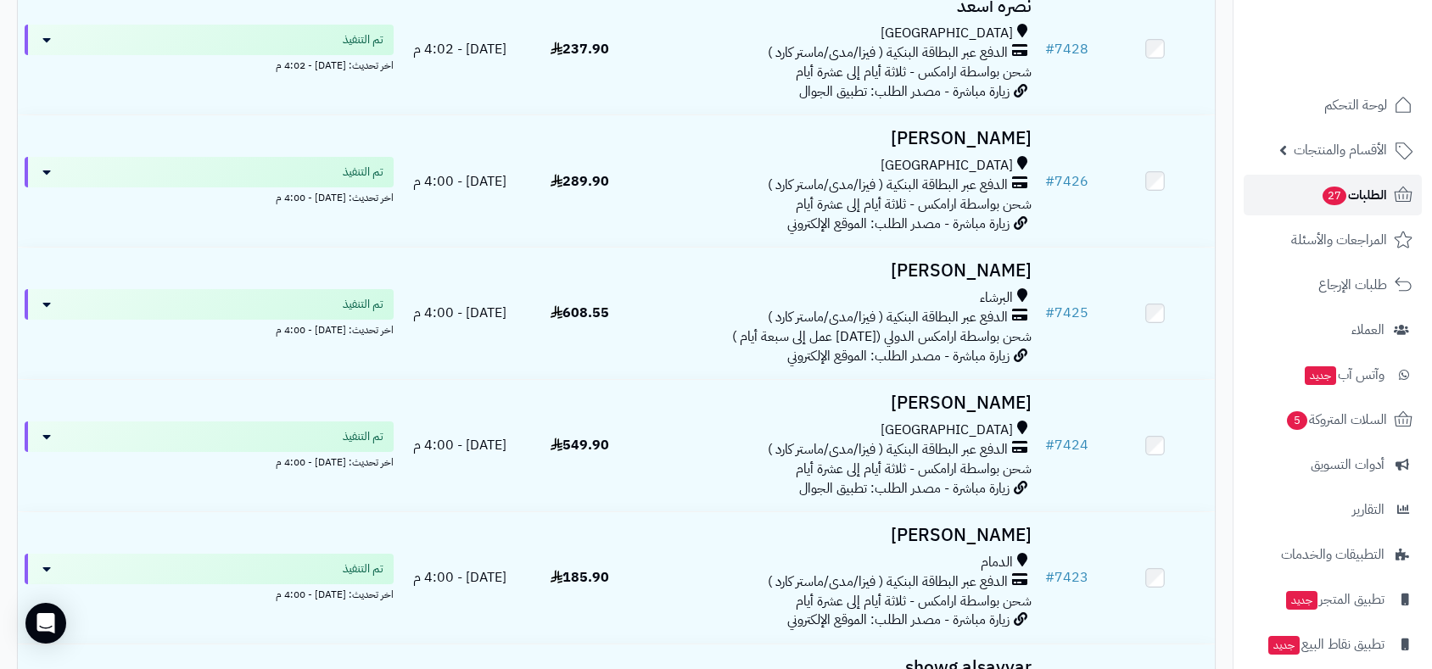
click at [1359, 200] on span "الطلبات 27" at bounding box center [1354, 195] width 66 height 24
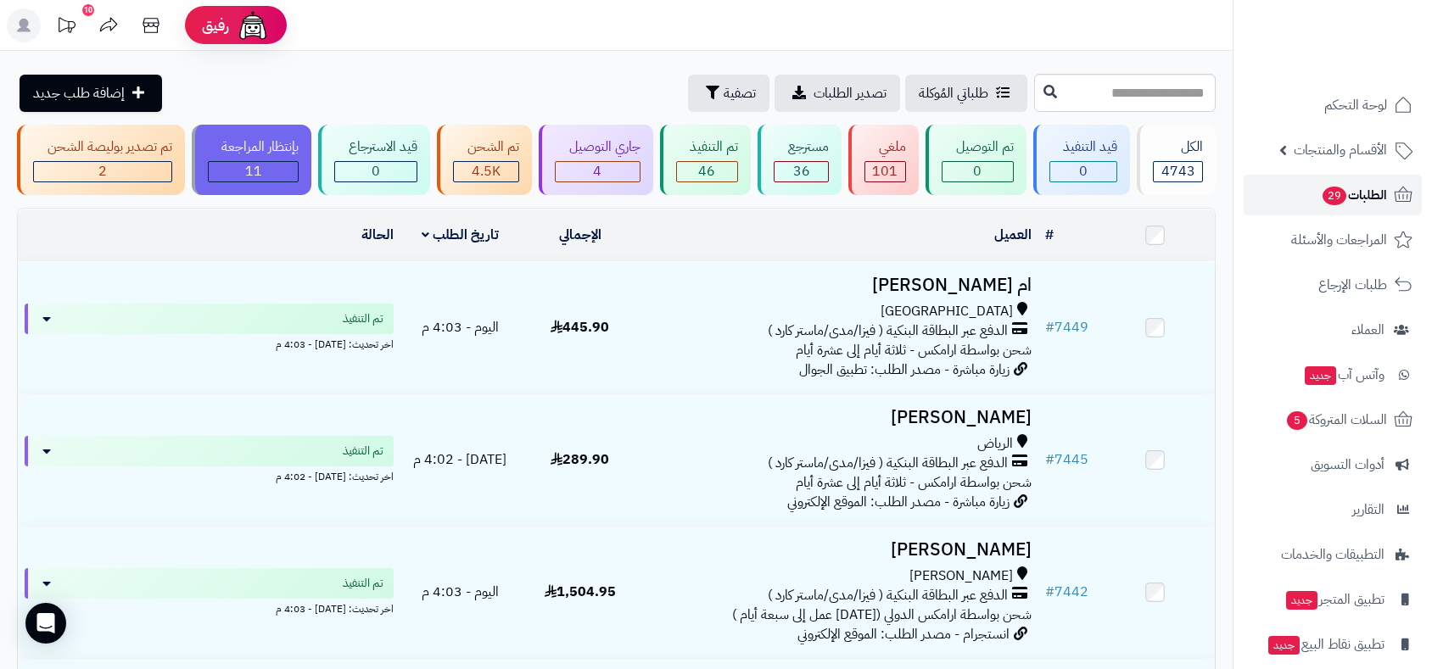
click at [1364, 198] on span "الطلبات 29" at bounding box center [1354, 195] width 66 height 24
click at [1364, 199] on span "الطلبات 32" at bounding box center [1354, 195] width 66 height 24
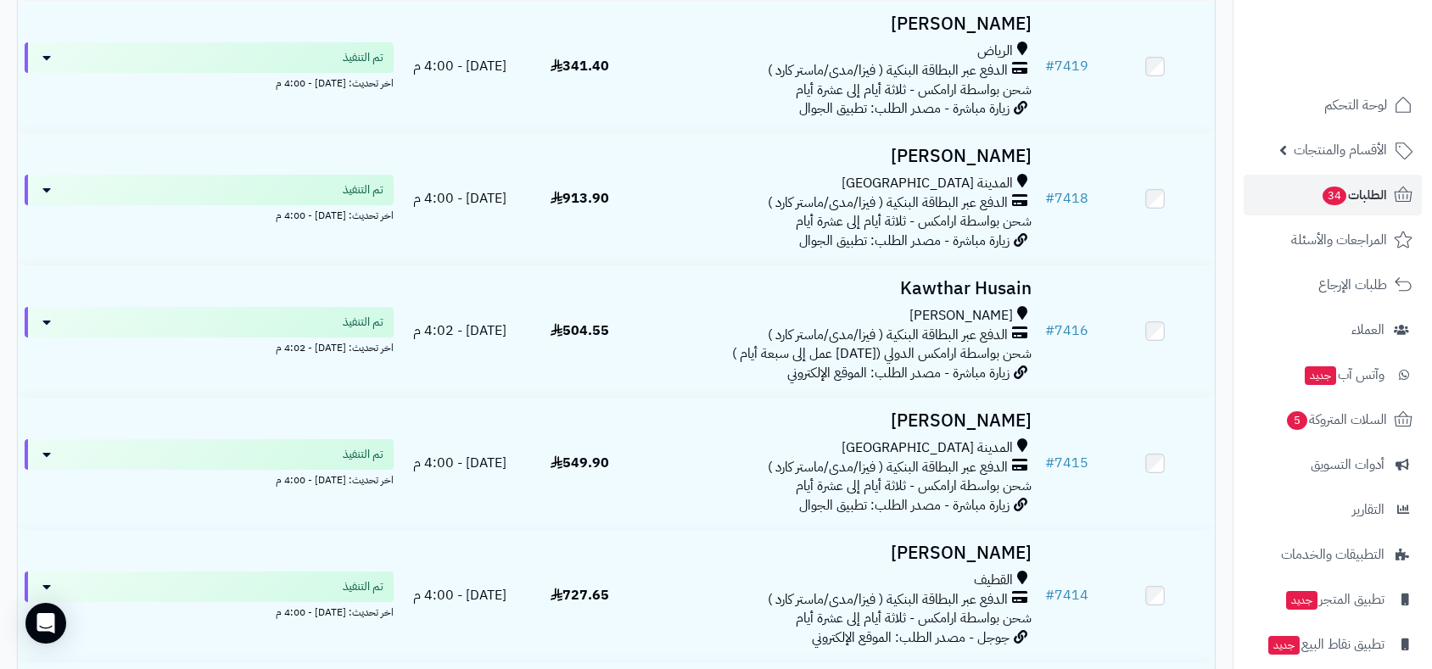
scroll to position [3958, 0]
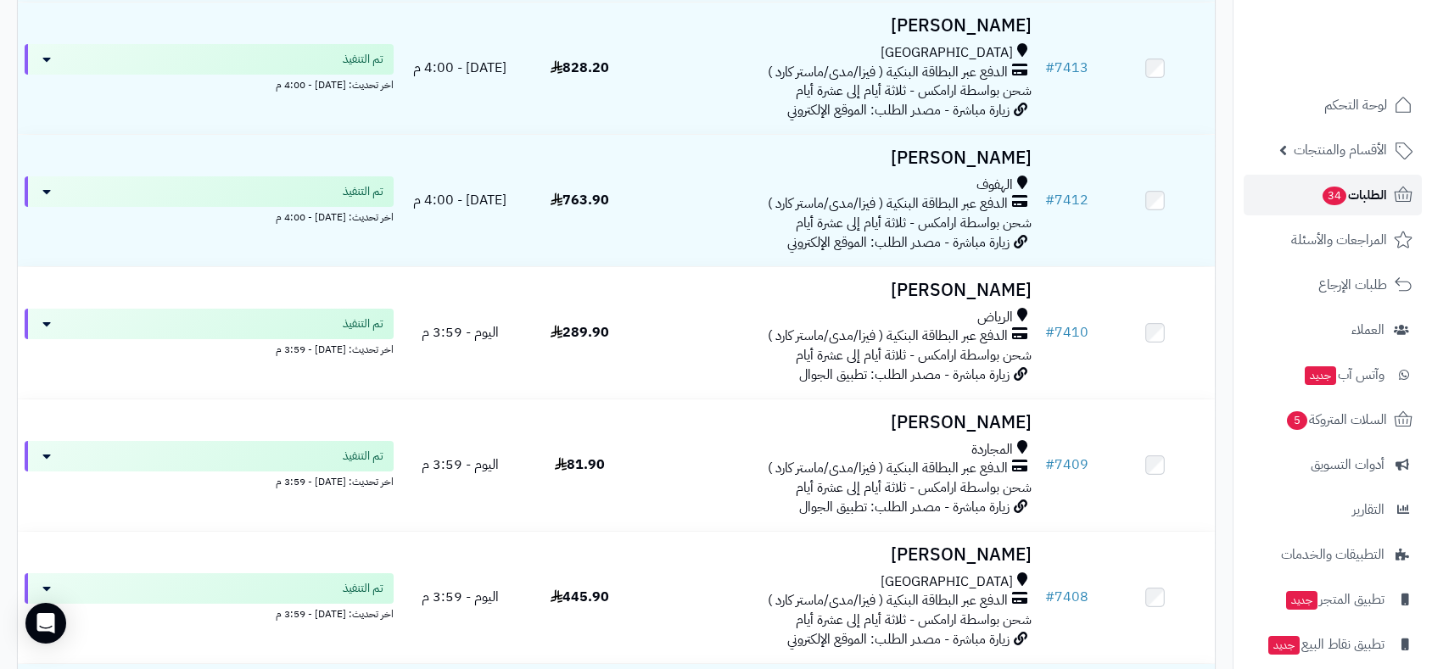
click at [1372, 194] on span "الطلبات 34" at bounding box center [1354, 195] width 66 height 24
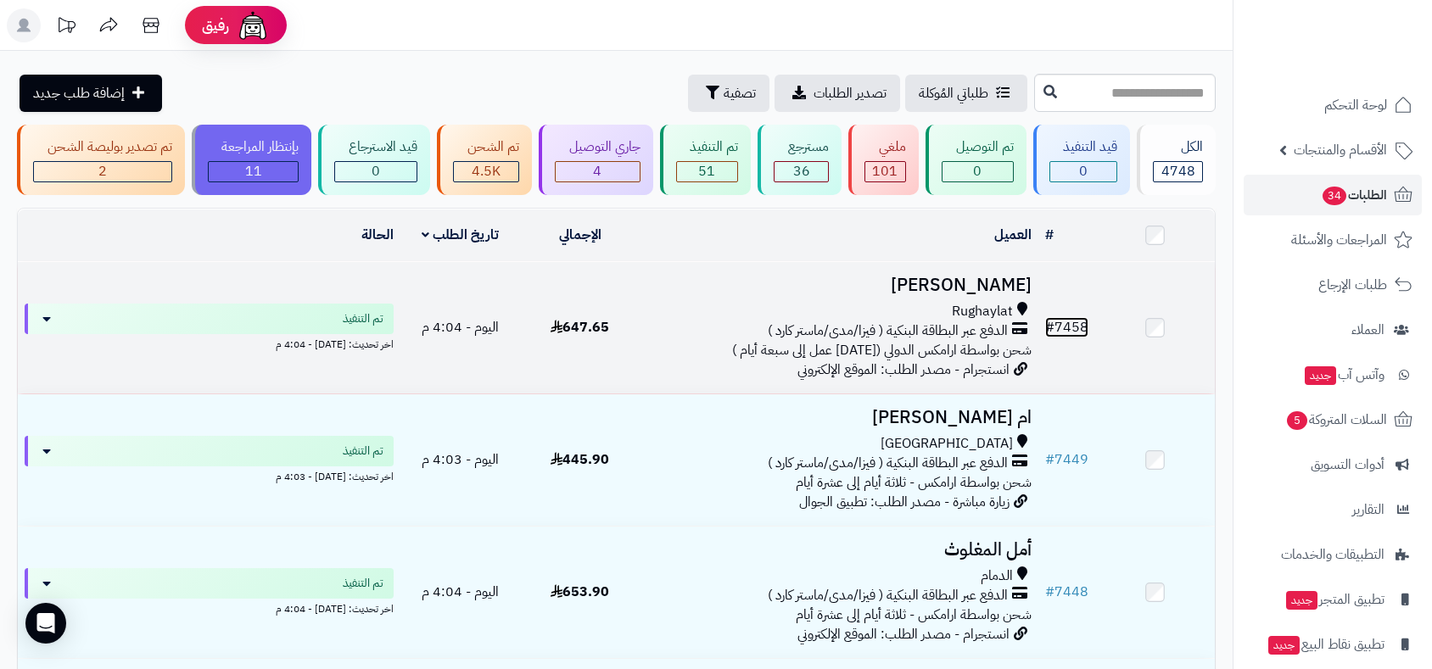
click at [1063, 322] on link "# 7458" at bounding box center [1066, 327] width 43 height 20
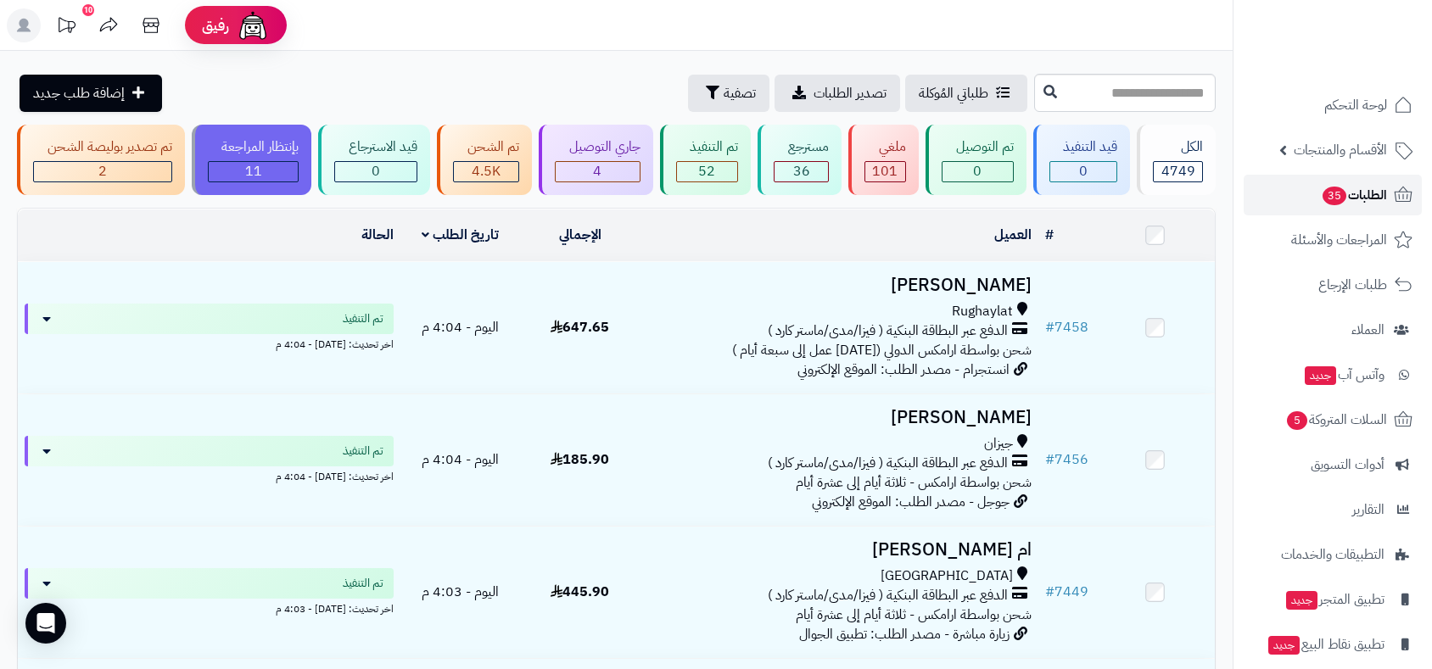
click at [1350, 202] on span "الطلبات 35" at bounding box center [1354, 195] width 66 height 24
click at [1348, 199] on span "الطلبات 36" at bounding box center [1354, 195] width 66 height 24
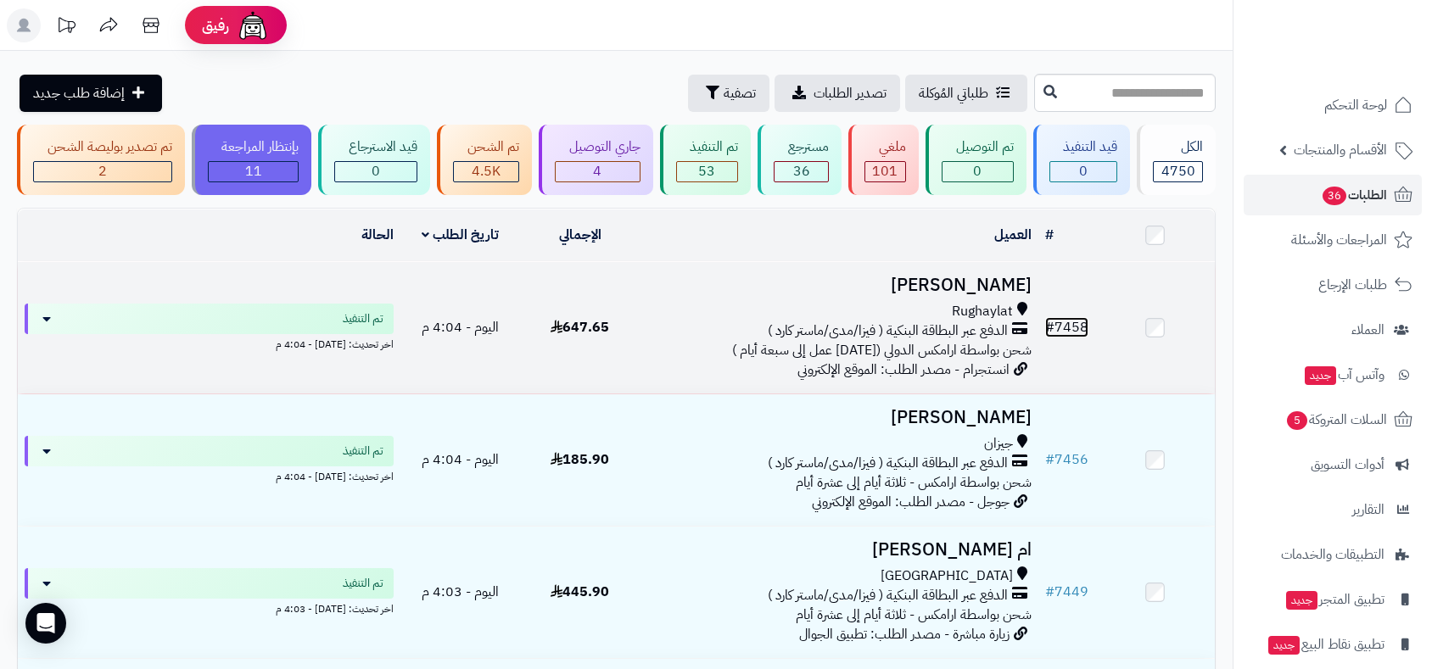
click at [1078, 327] on link "# 7458" at bounding box center [1066, 327] width 43 height 20
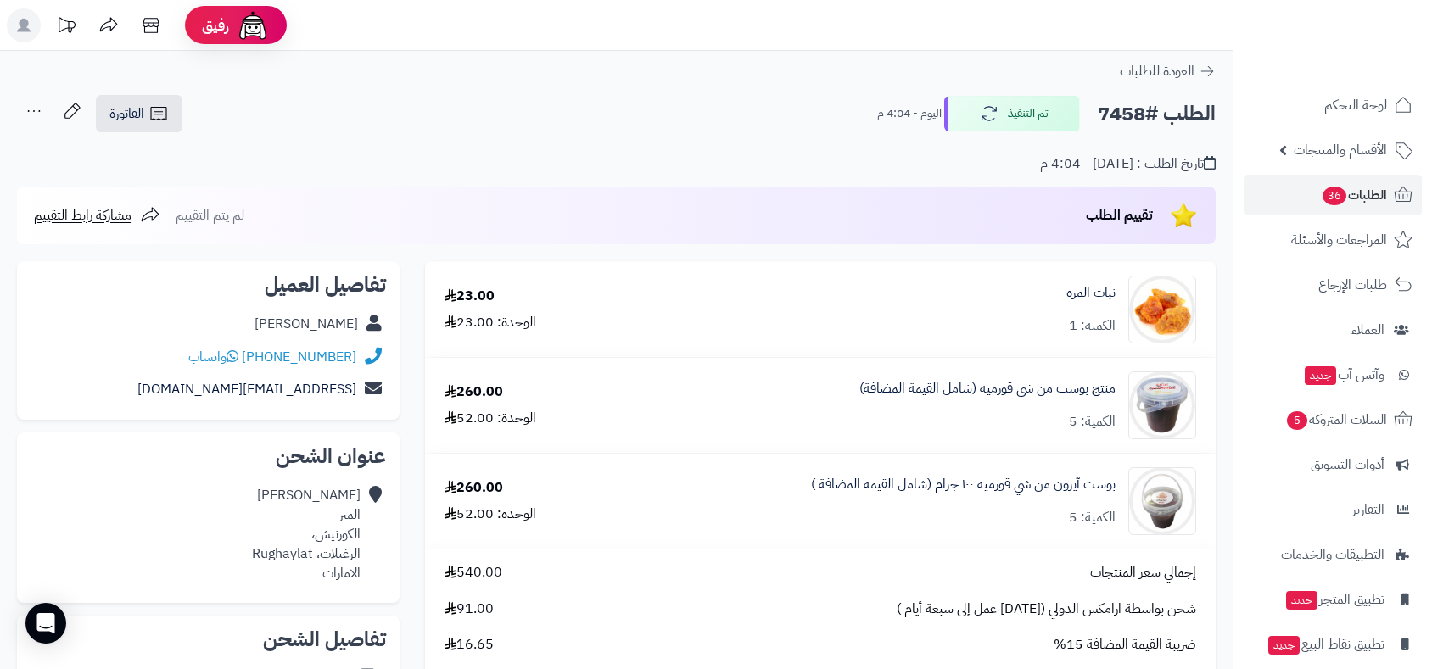
scroll to position [94, 0]
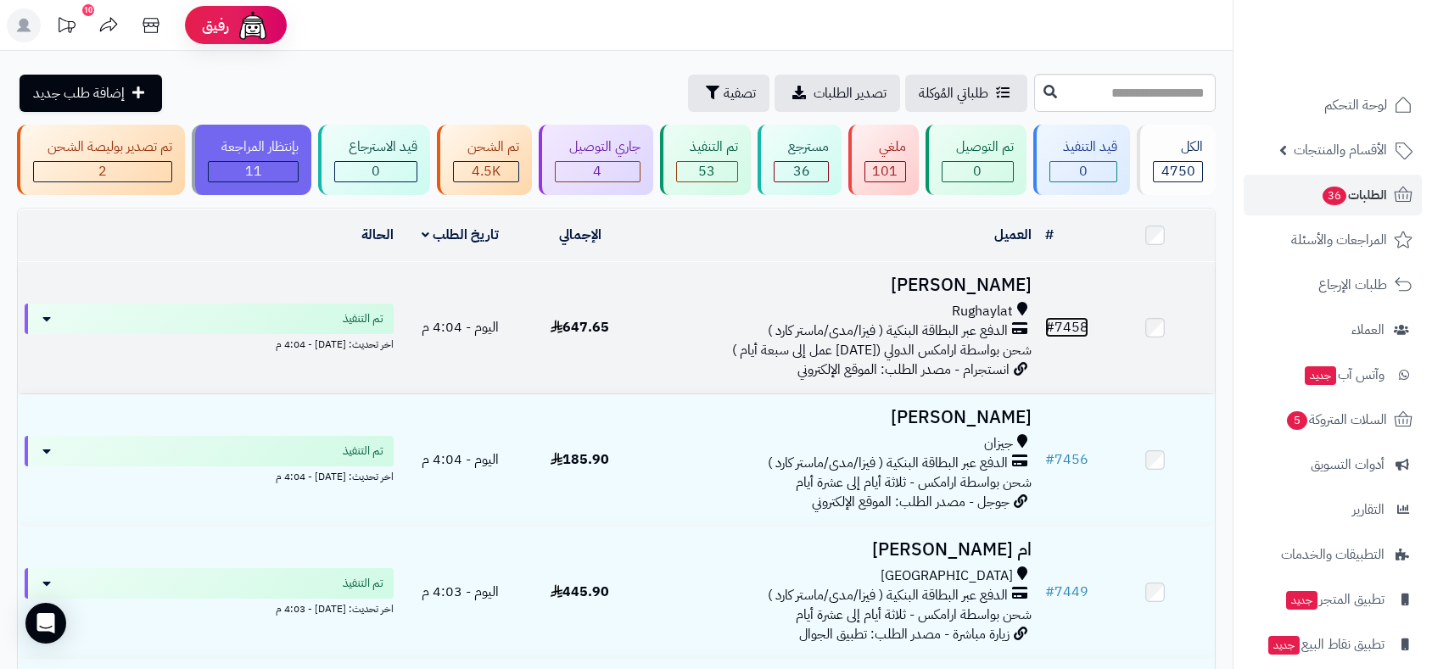
click at [1063, 317] on link "# 7458" at bounding box center [1066, 327] width 43 height 20
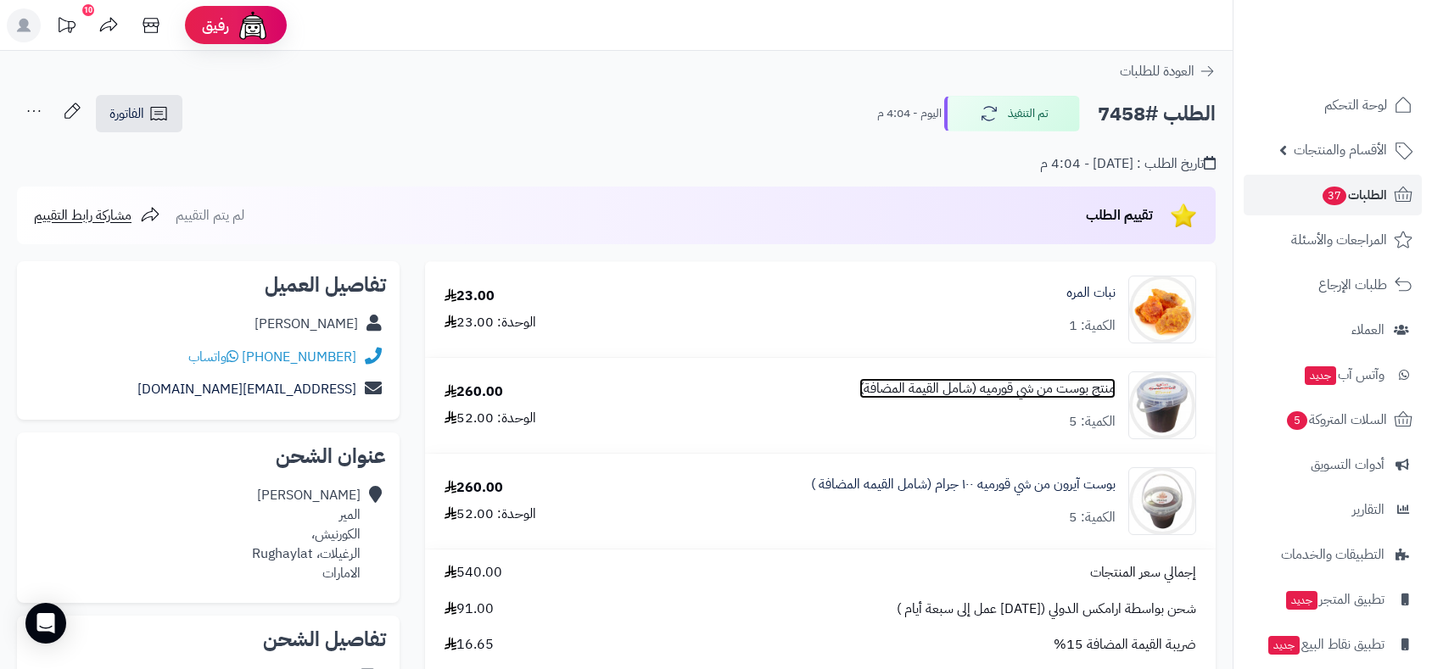
click at [1037, 389] on link "منتج بوست من شي قورميه (شامل القيمة المضافة)" at bounding box center [987, 389] width 256 height 20
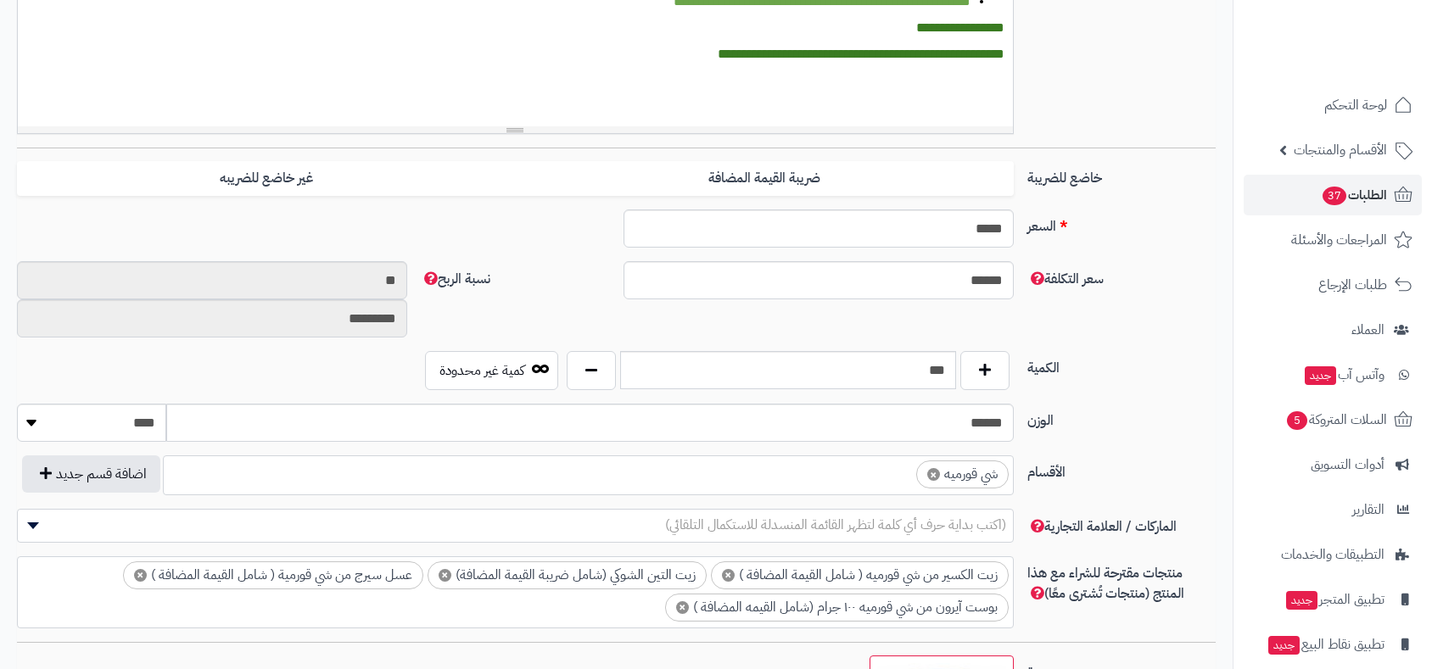
scroll to position [609, 0]
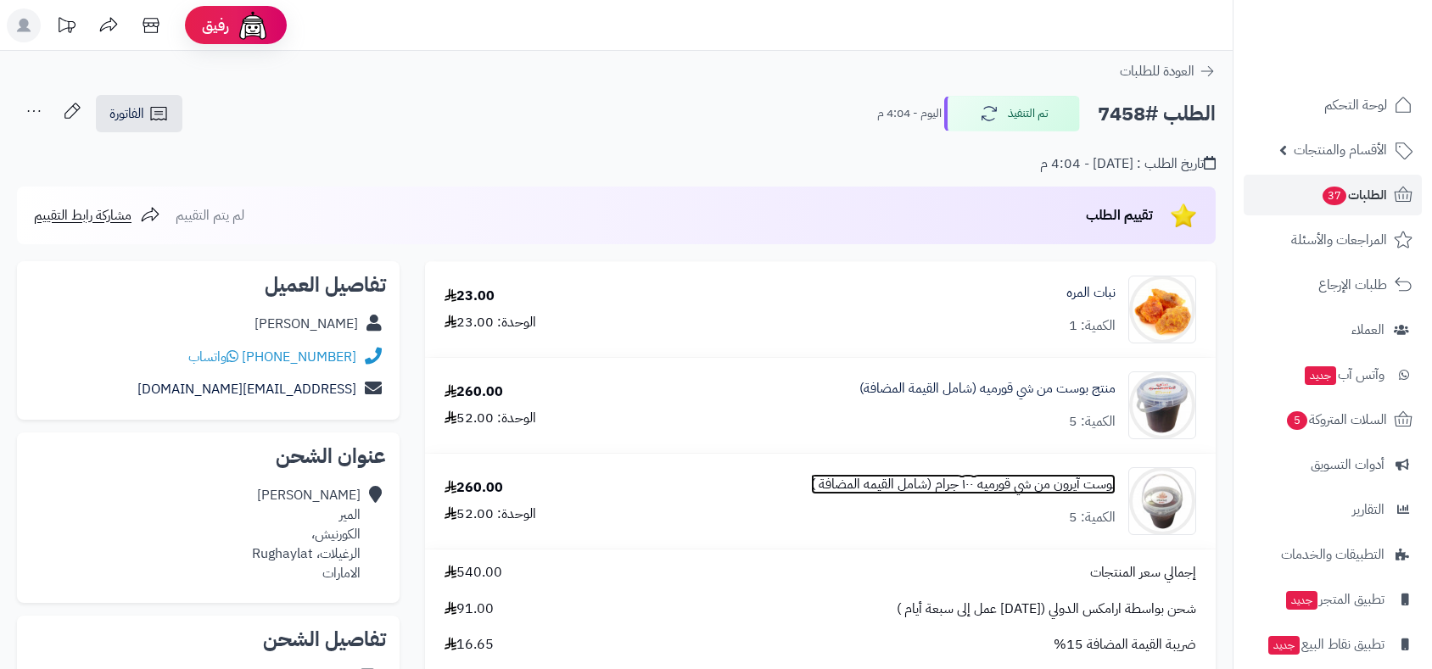
click at [1050, 484] on link "بوست آيرون من شي قورميه ١٠٠ جرام (شامل القيمه المضافة )" at bounding box center [963, 485] width 305 height 20
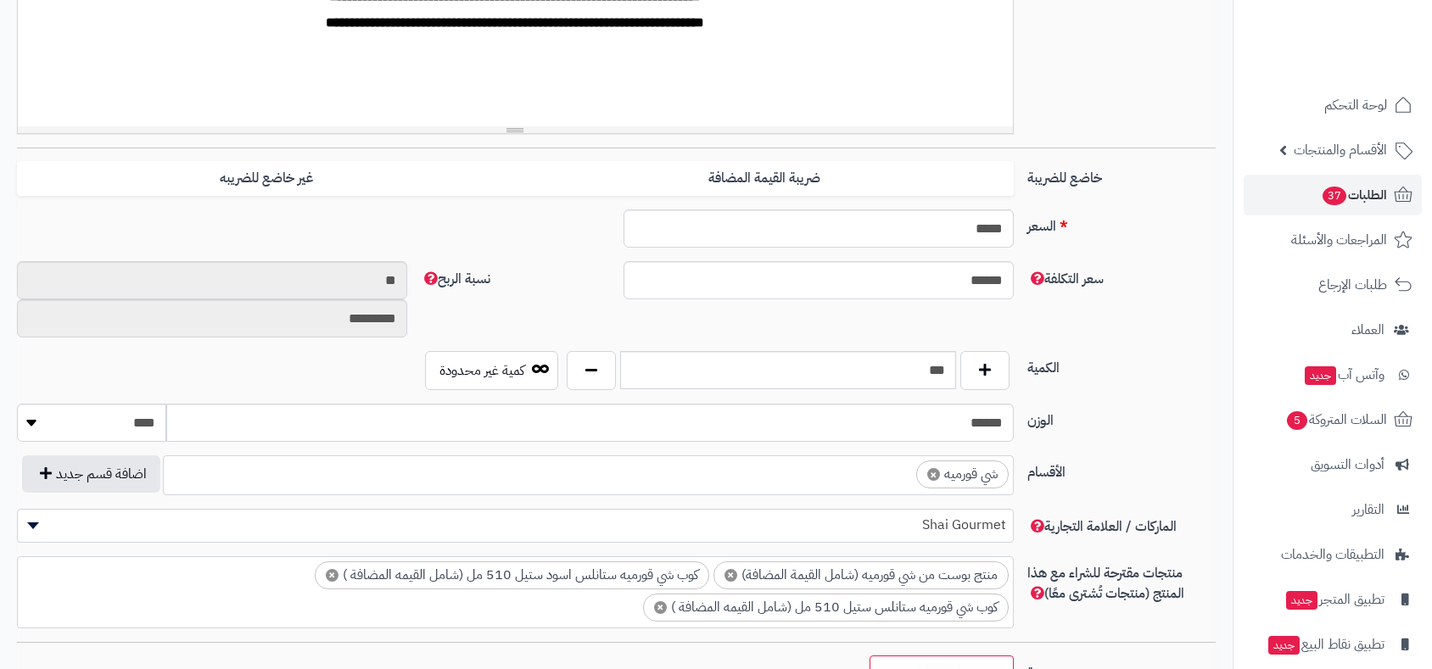
scroll to position [608, 0]
click at [1356, 204] on span "الطلبات 37" at bounding box center [1354, 195] width 66 height 24
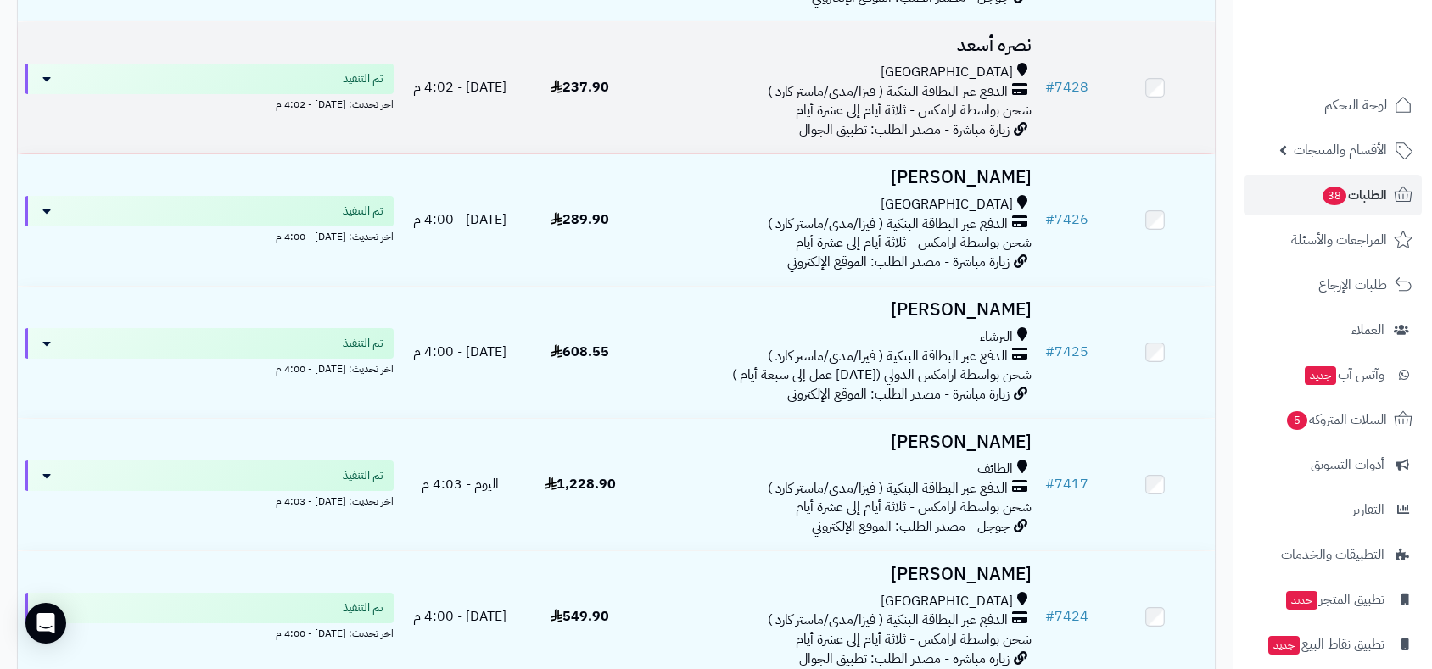
scroll to position [2733, 0]
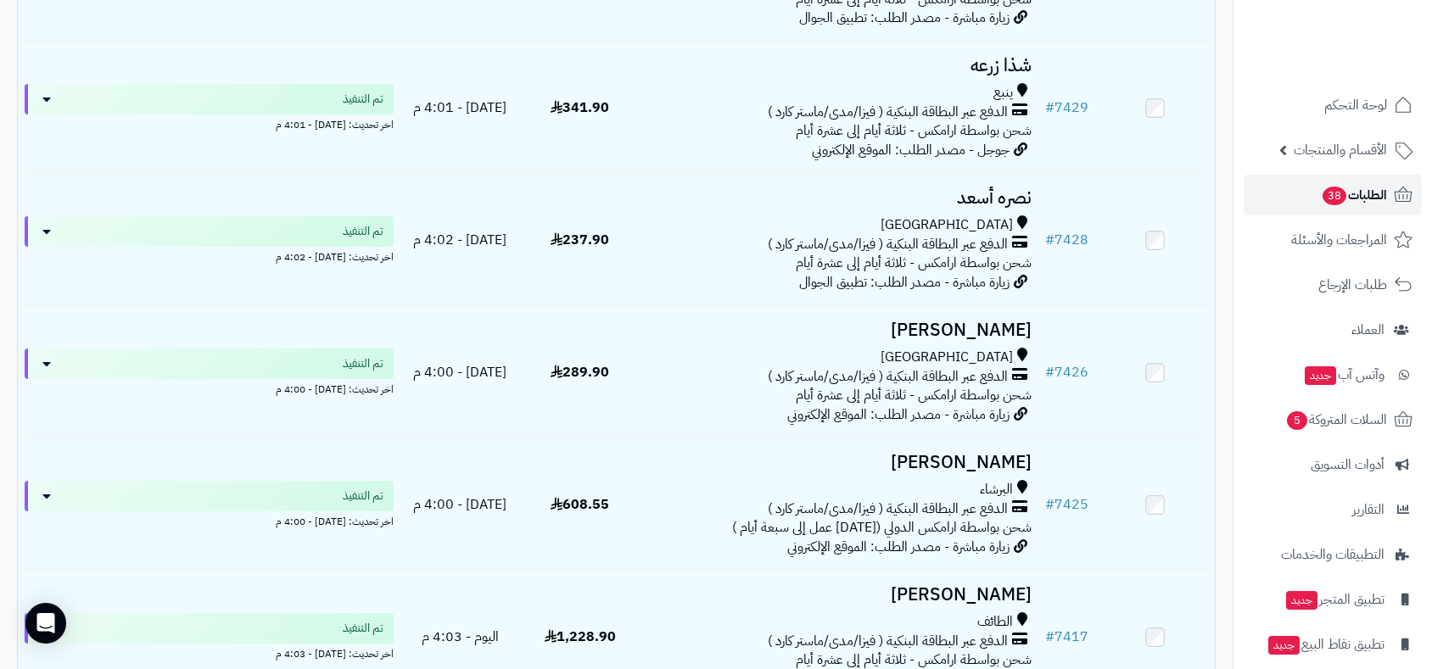
click at [1346, 192] on span "الطلبات 38" at bounding box center [1354, 195] width 66 height 24
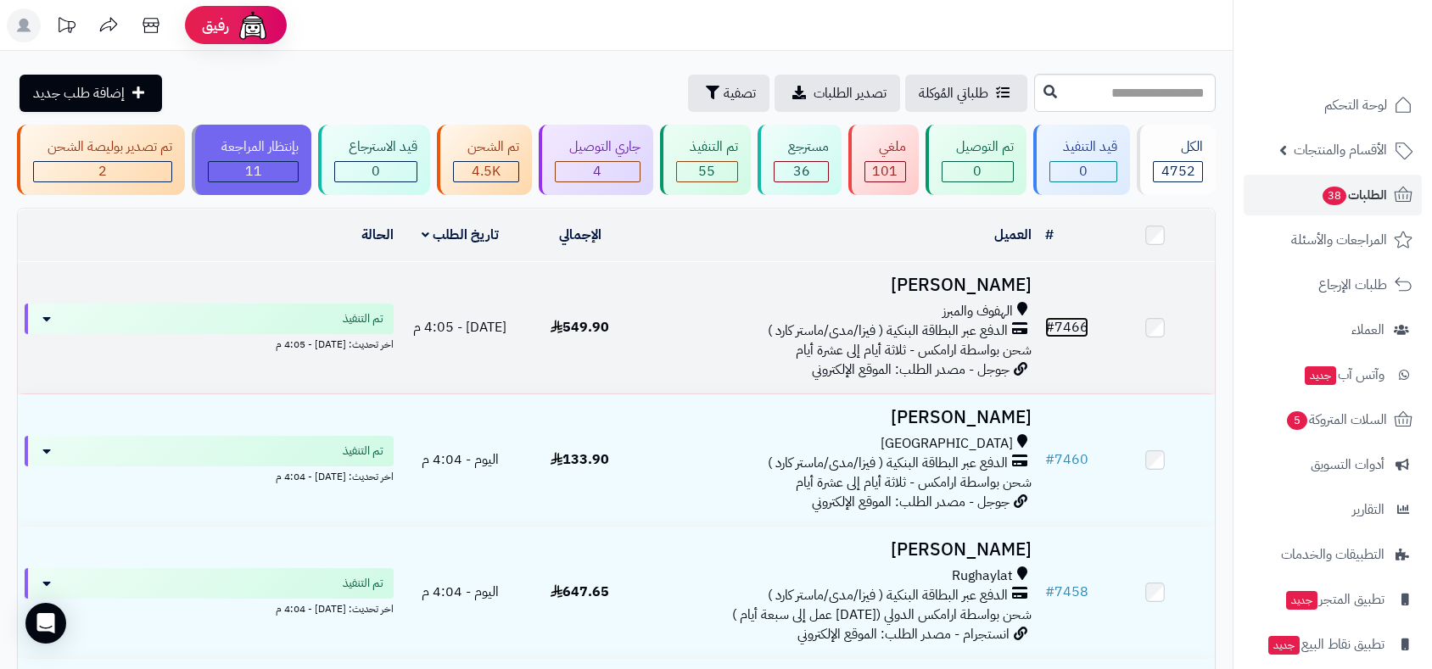
click at [1078, 327] on link "# 7466" at bounding box center [1066, 327] width 43 height 20
click at [1059, 320] on link "# 7466" at bounding box center [1066, 327] width 43 height 20
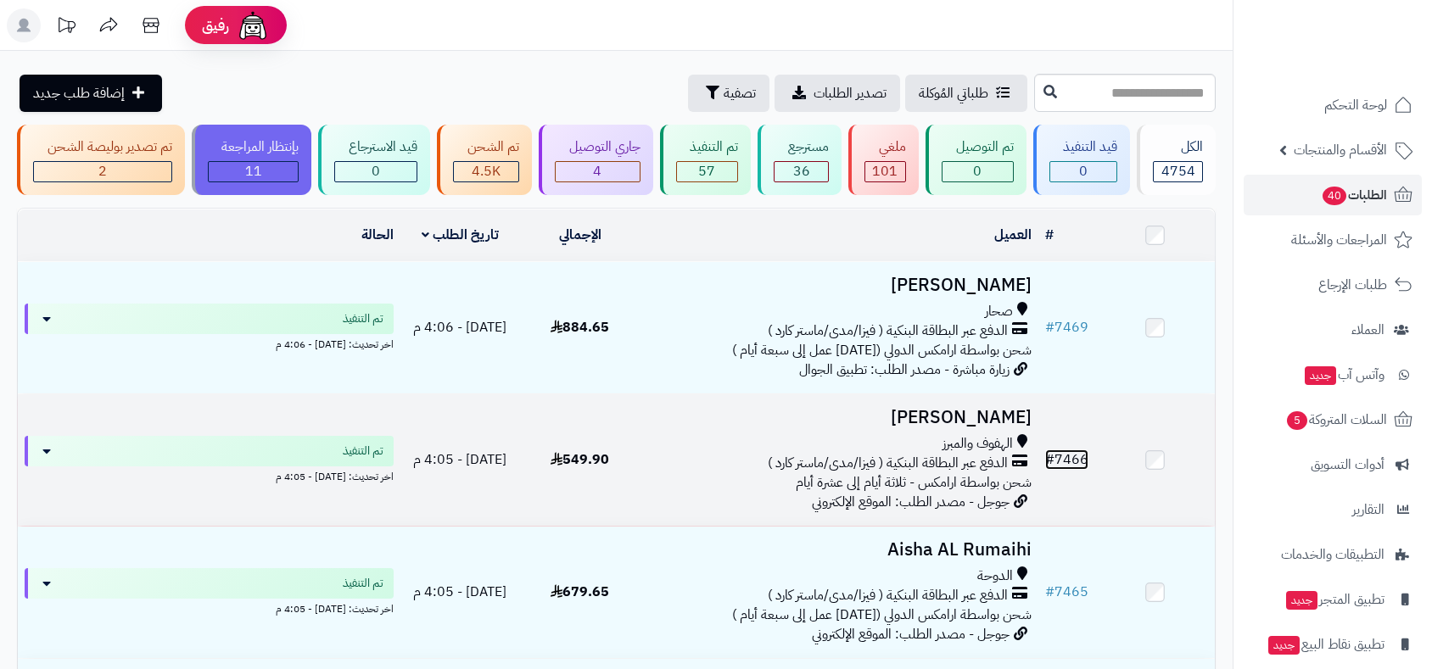
click at [1072, 454] on link "# 7466" at bounding box center [1066, 460] width 43 height 20
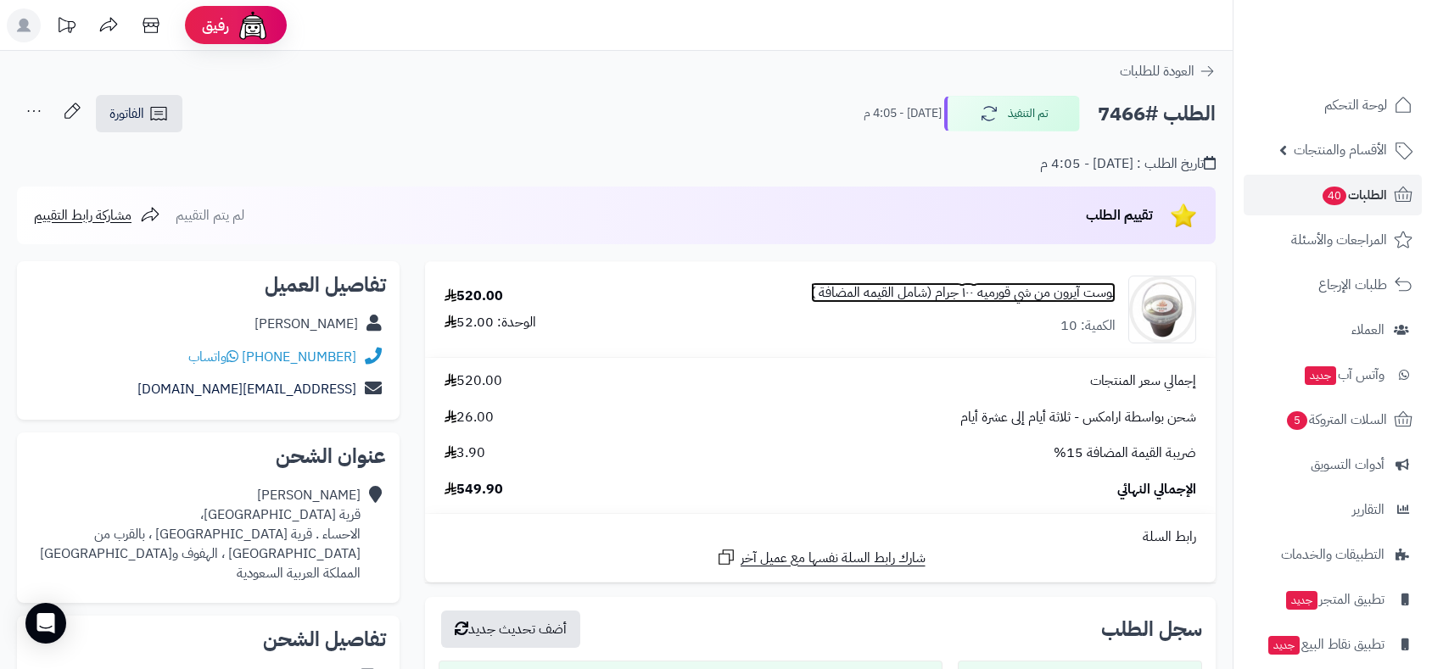
click at [1045, 295] on link "بوست آيرون من شي قورميه ١٠٠ جرام (شامل القيمه المضافة )" at bounding box center [963, 293] width 305 height 20
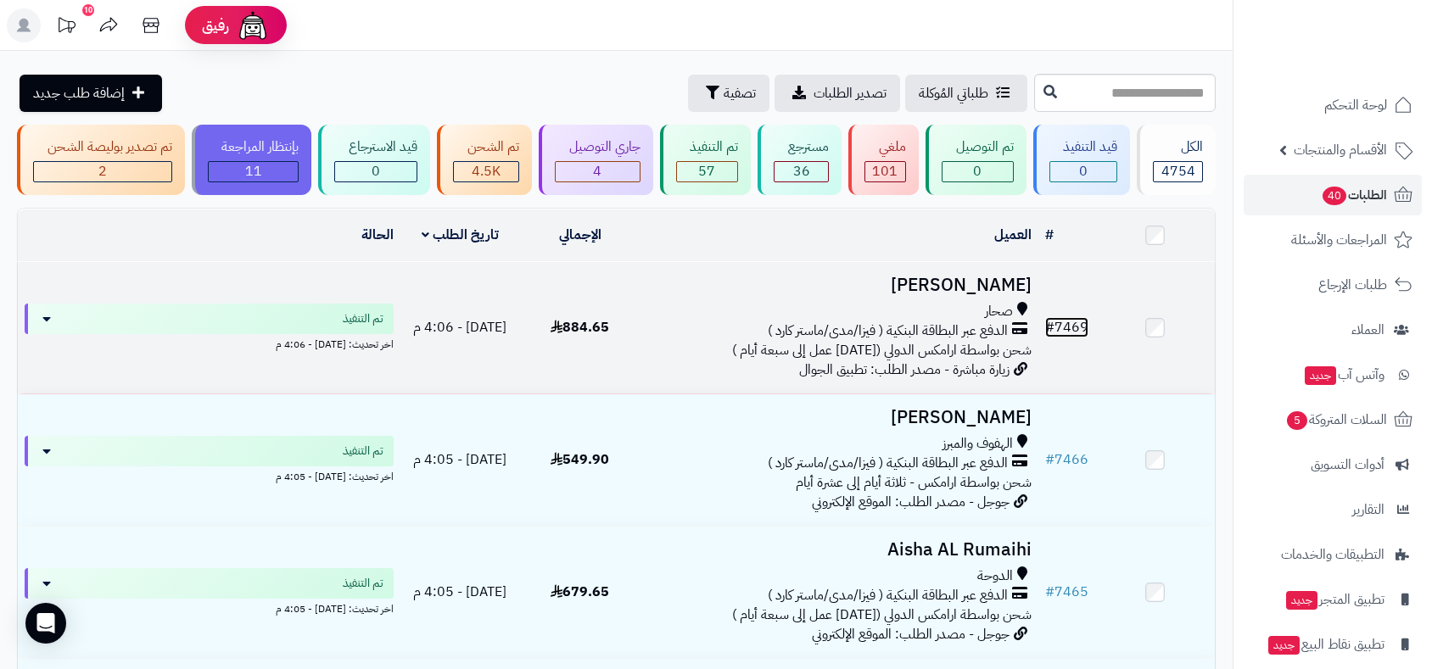
click at [1085, 322] on link "# 7469" at bounding box center [1066, 327] width 43 height 20
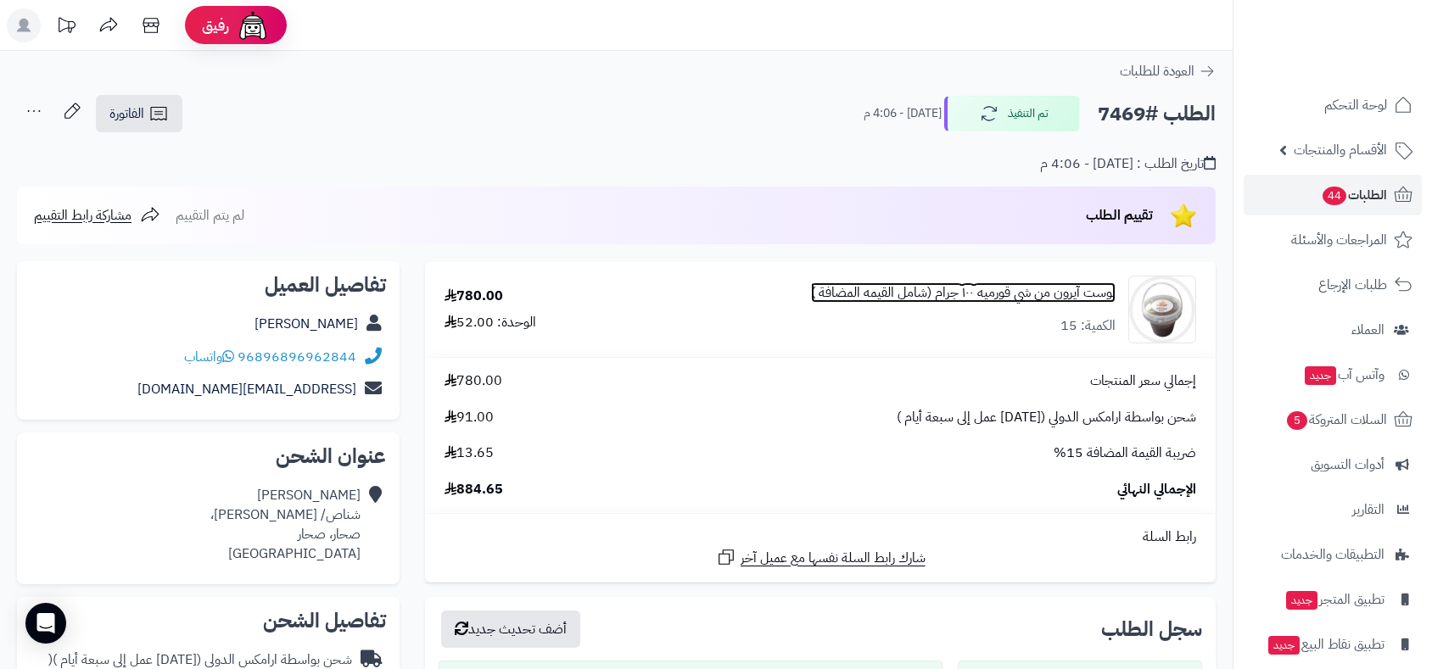
click at [1005, 294] on link "بوست آيرون من شي قورميه ١٠٠ جرام (شامل القيمه المضافة )" at bounding box center [963, 293] width 305 height 20
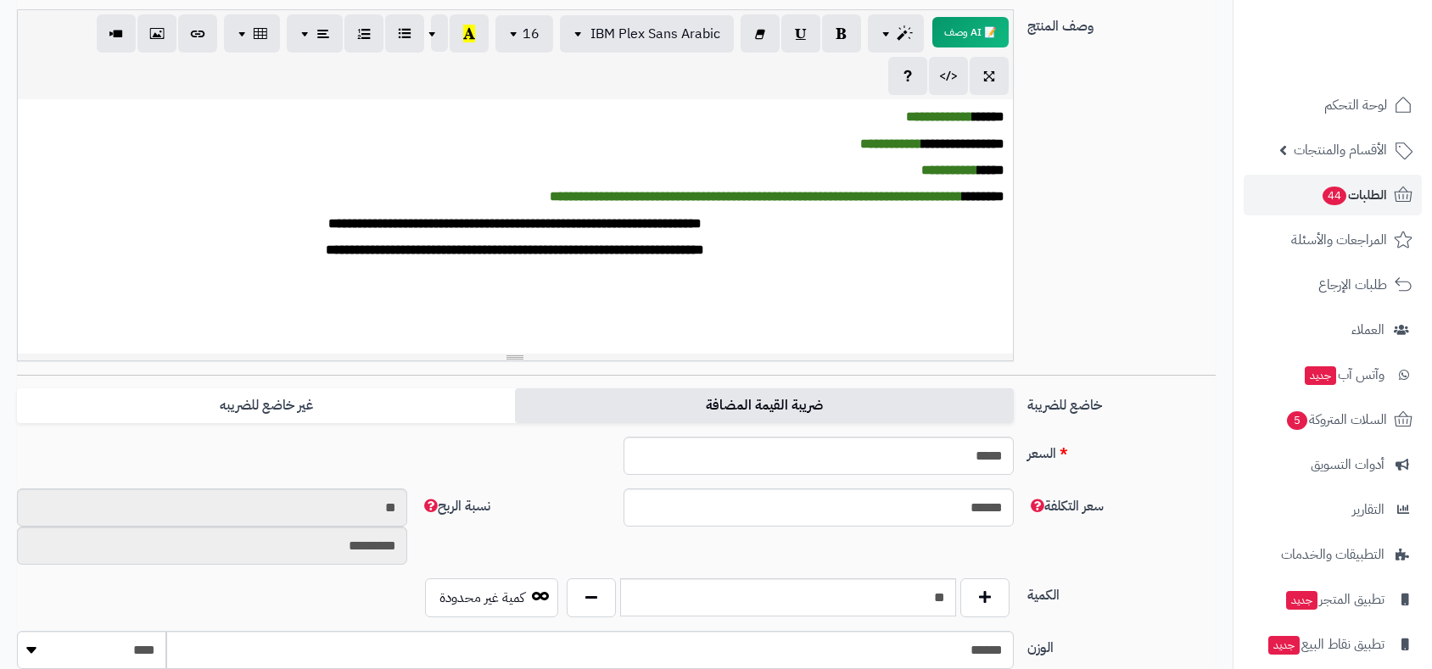
scroll to position [608, 0]
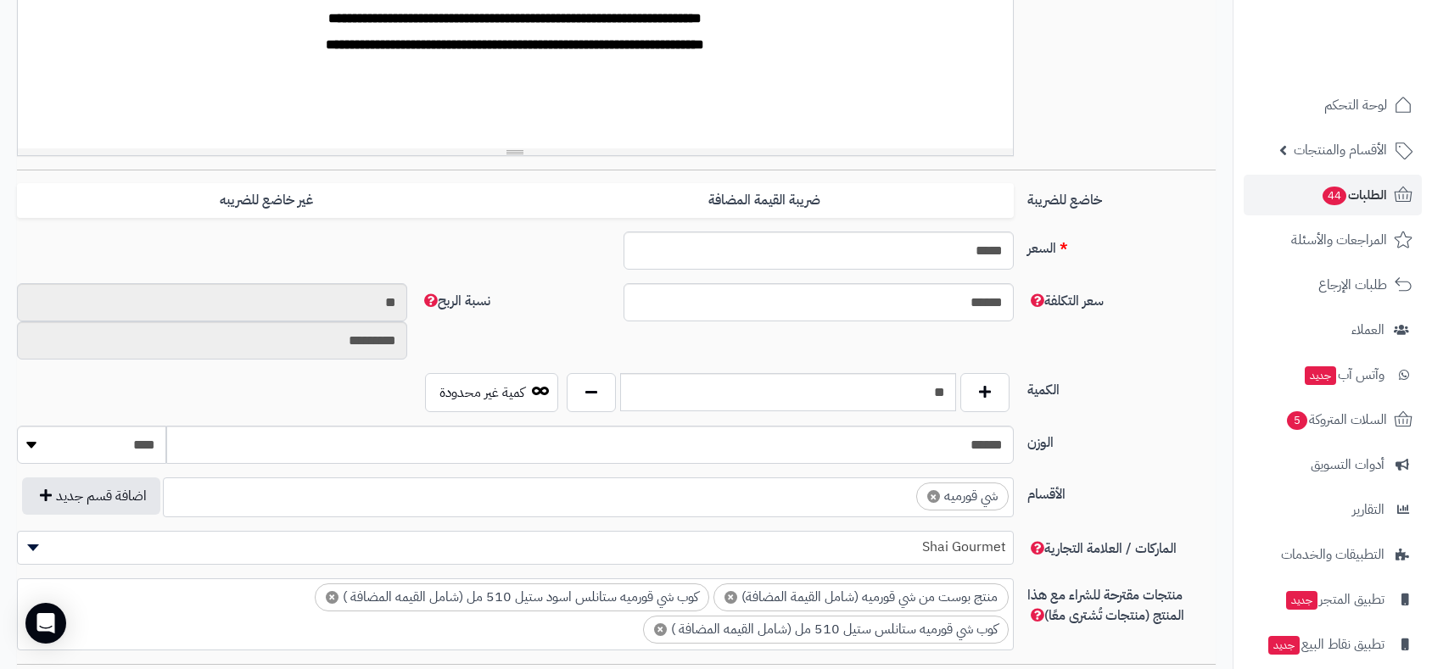
scroll to position [514, 0]
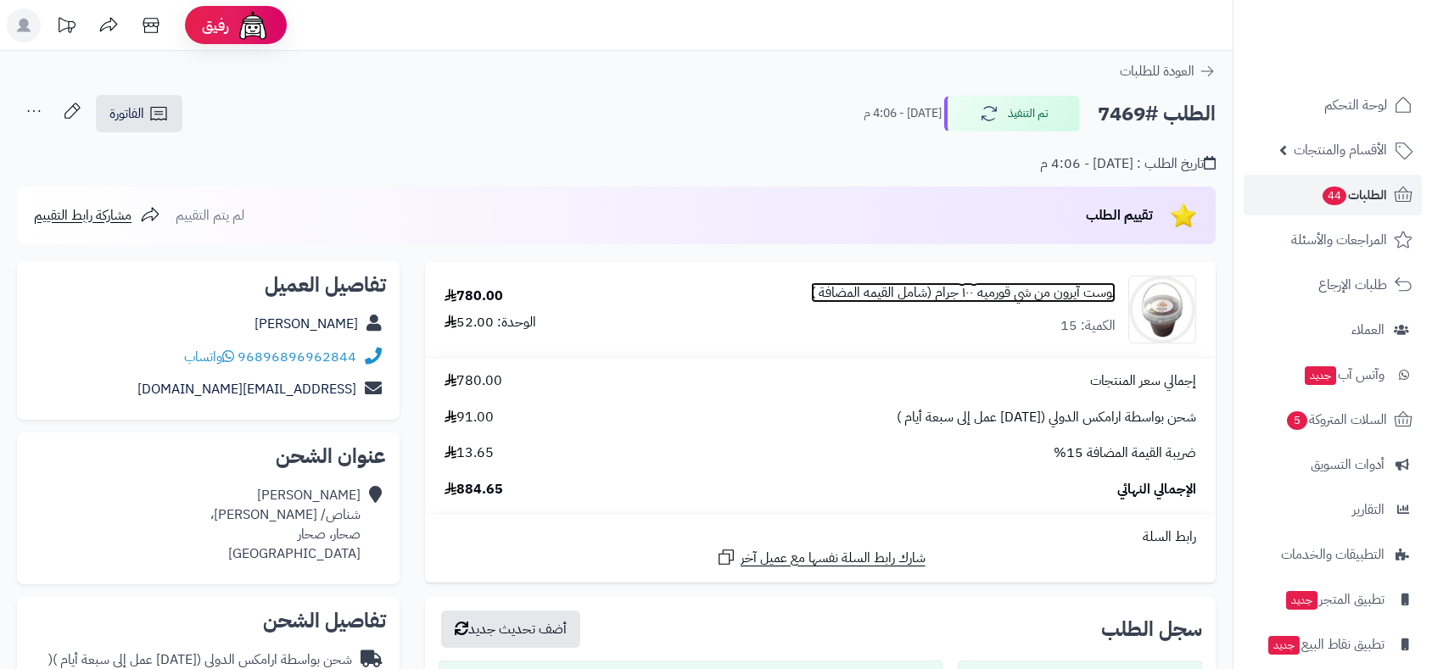
click at [1030, 298] on link "بوست آيرون من شي قورميه ١٠٠ جرام (شامل القيمه المضافة )" at bounding box center [963, 293] width 305 height 20
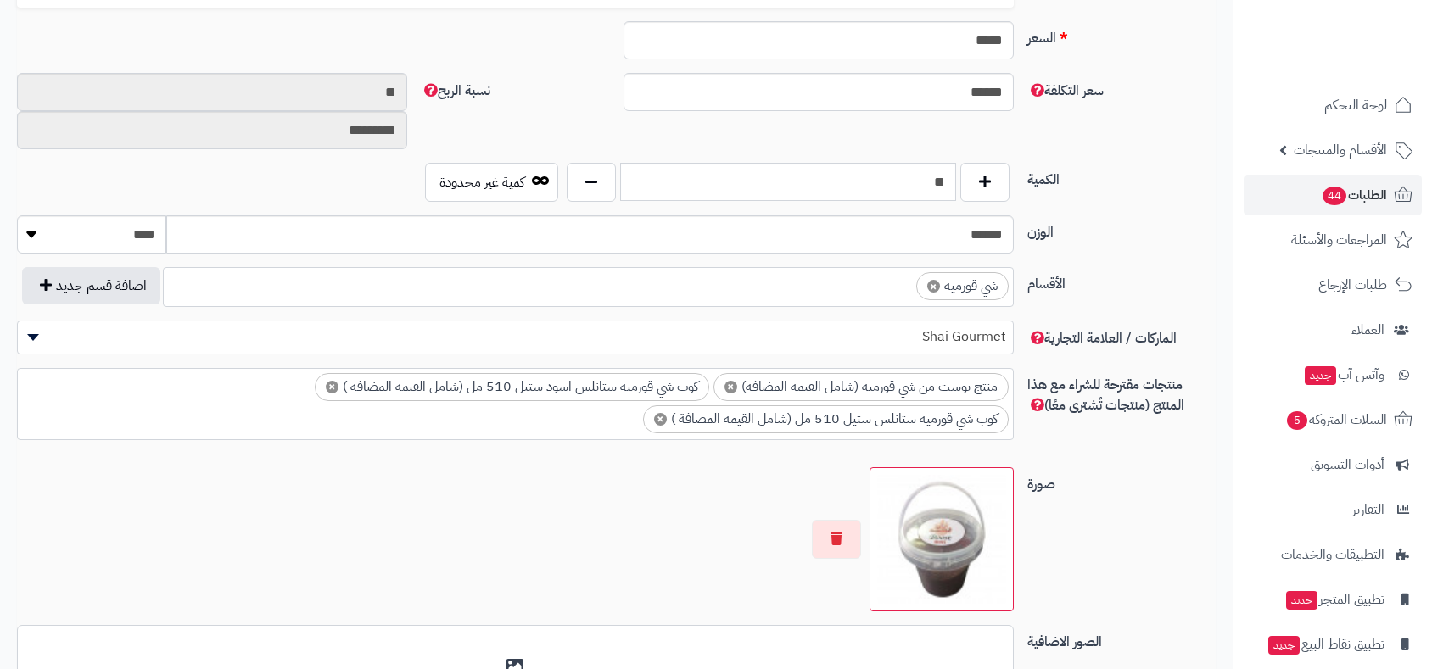
scroll to position [797, 0]
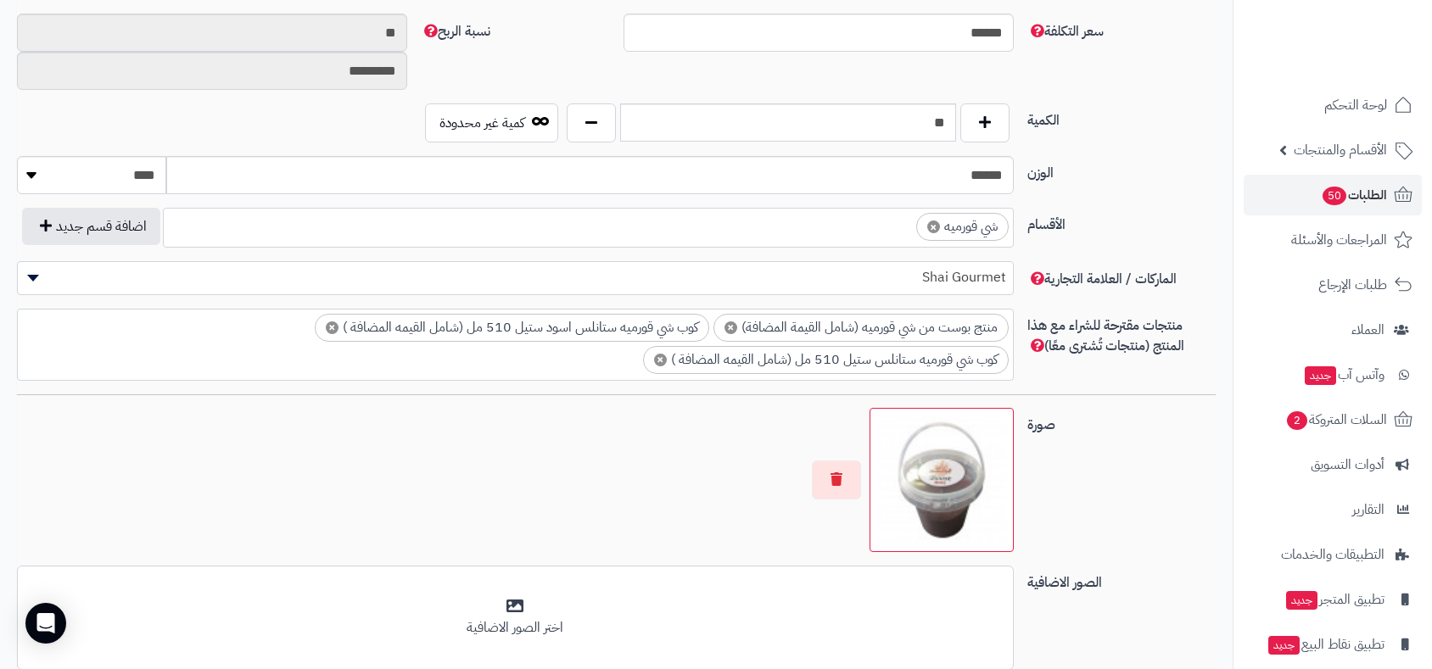
scroll to position [828, 0]
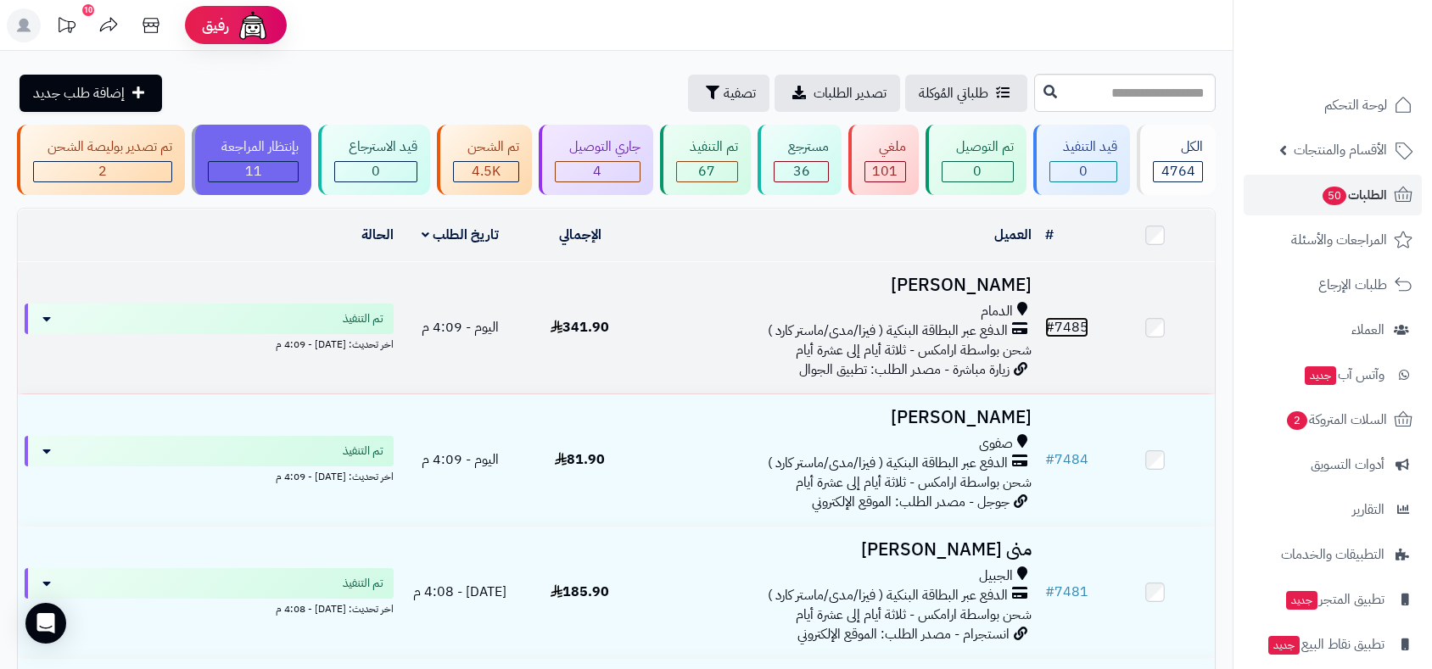
click at [1082, 322] on link "# 7485" at bounding box center [1066, 327] width 43 height 20
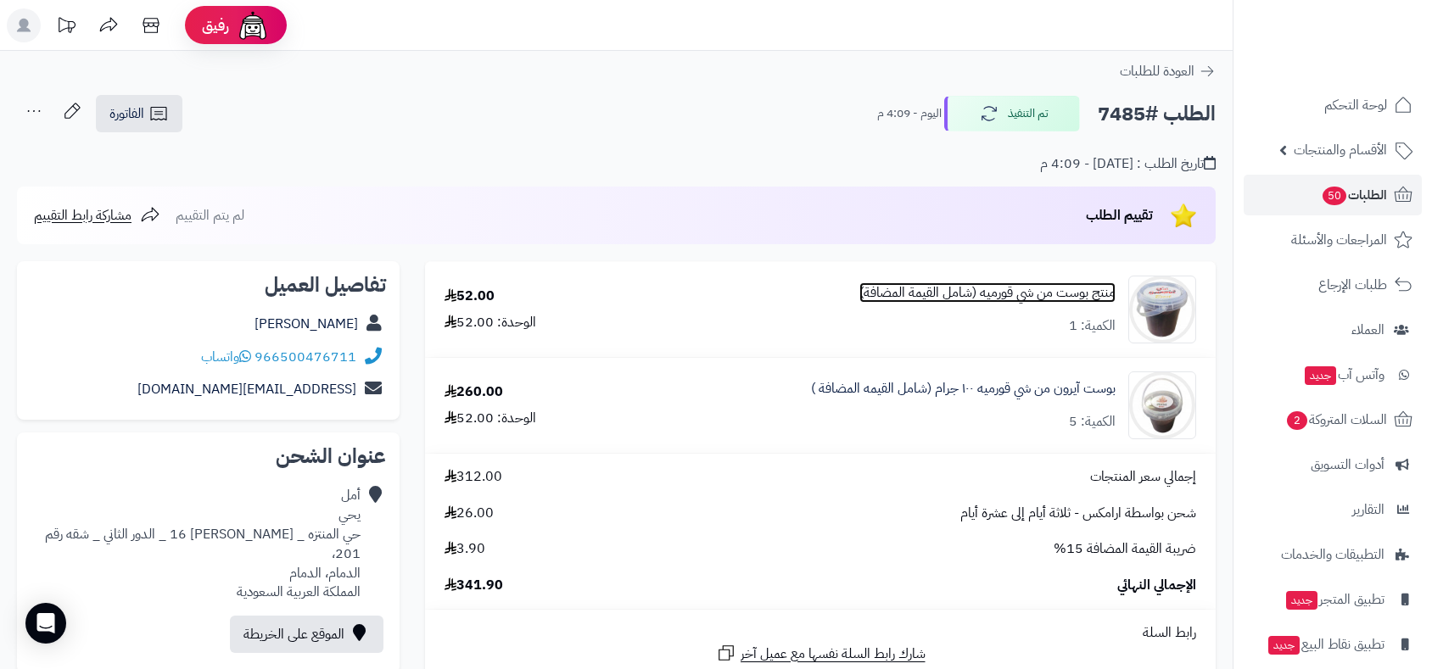
click at [1005, 290] on link "منتج بوست من شي قورميه (شامل القيمة المضافة)" at bounding box center [987, 293] width 256 height 20
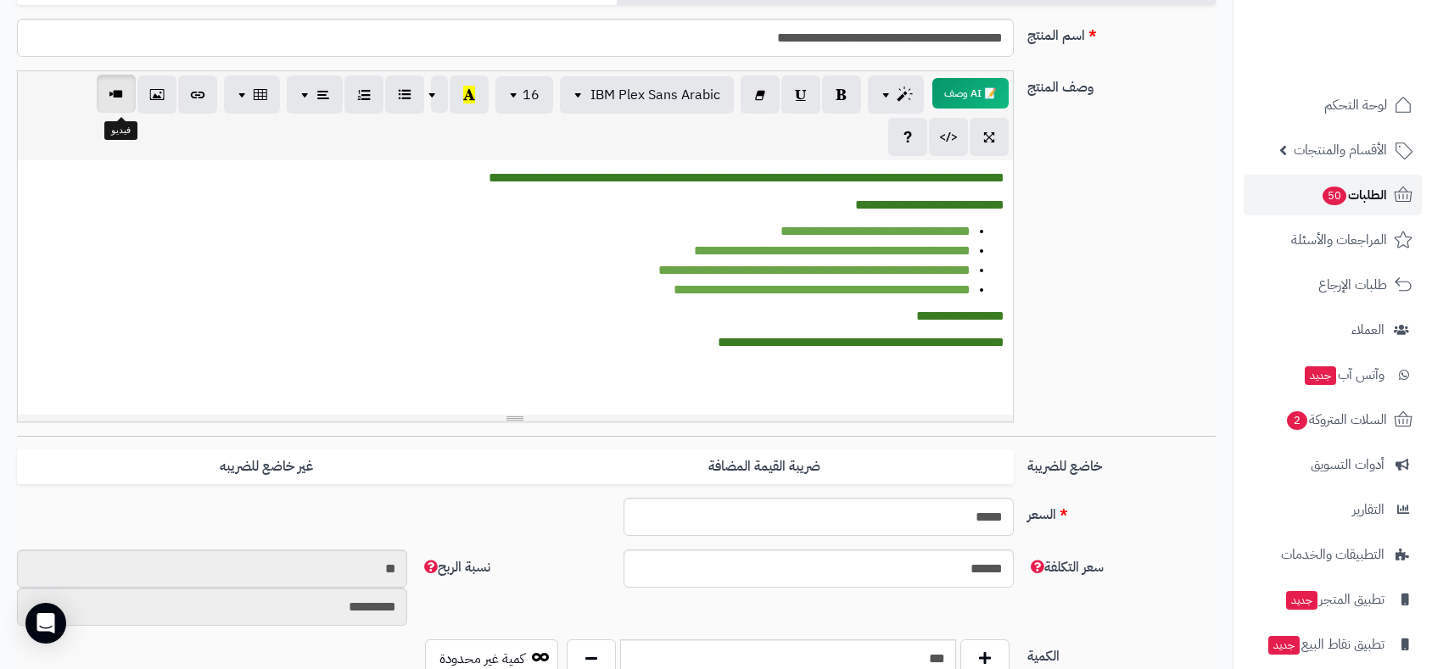
scroll to position [420, 0]
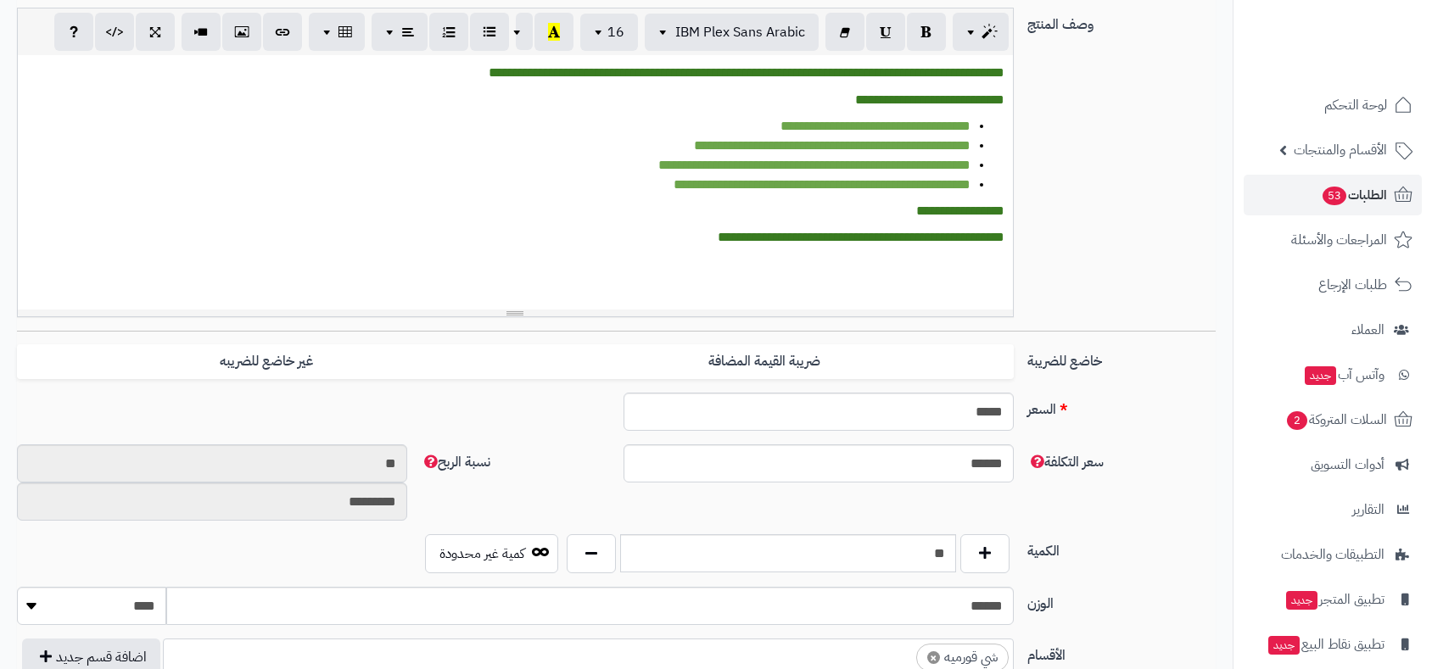
scroll to position [771, 0]
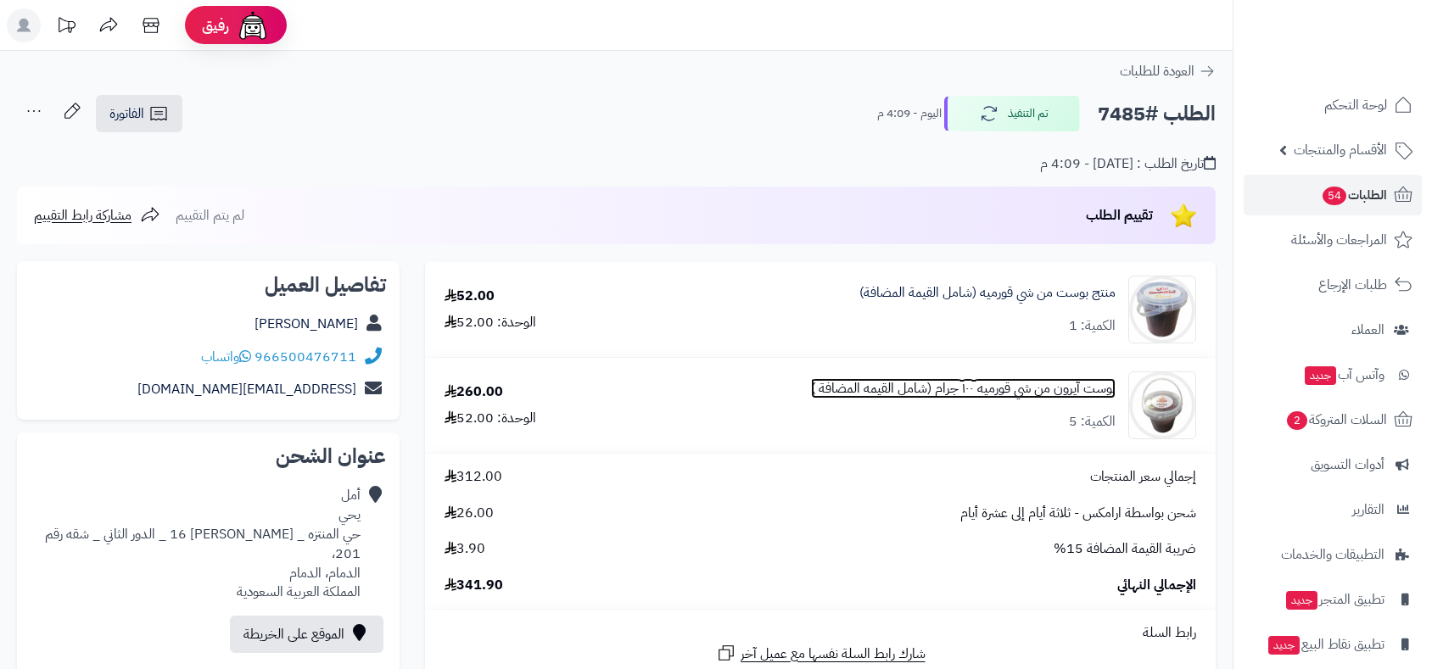
click at [1026, 391] on link "بوست آيرون من شي قورميه ١٠٠ جرام (شامل القيمه المضافة )" at bounding box center [963, 389] width 305 height 20
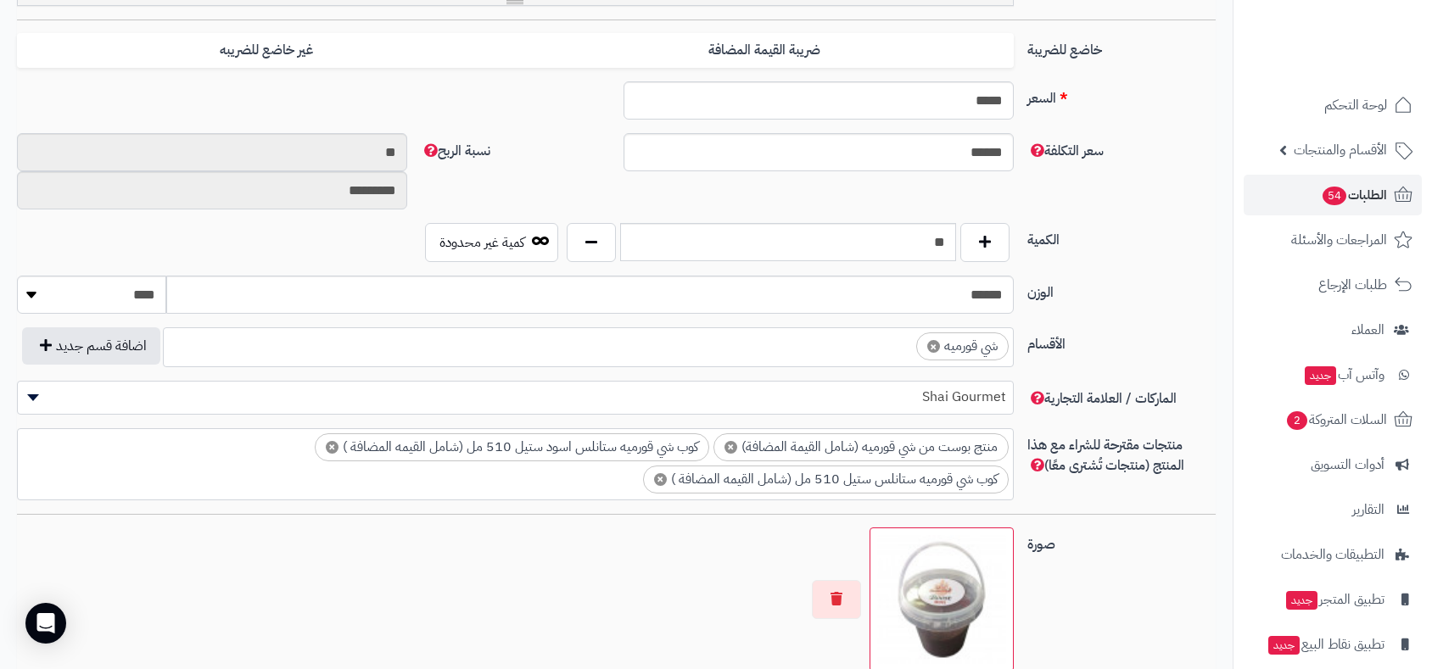
scroll to position [753, 0]
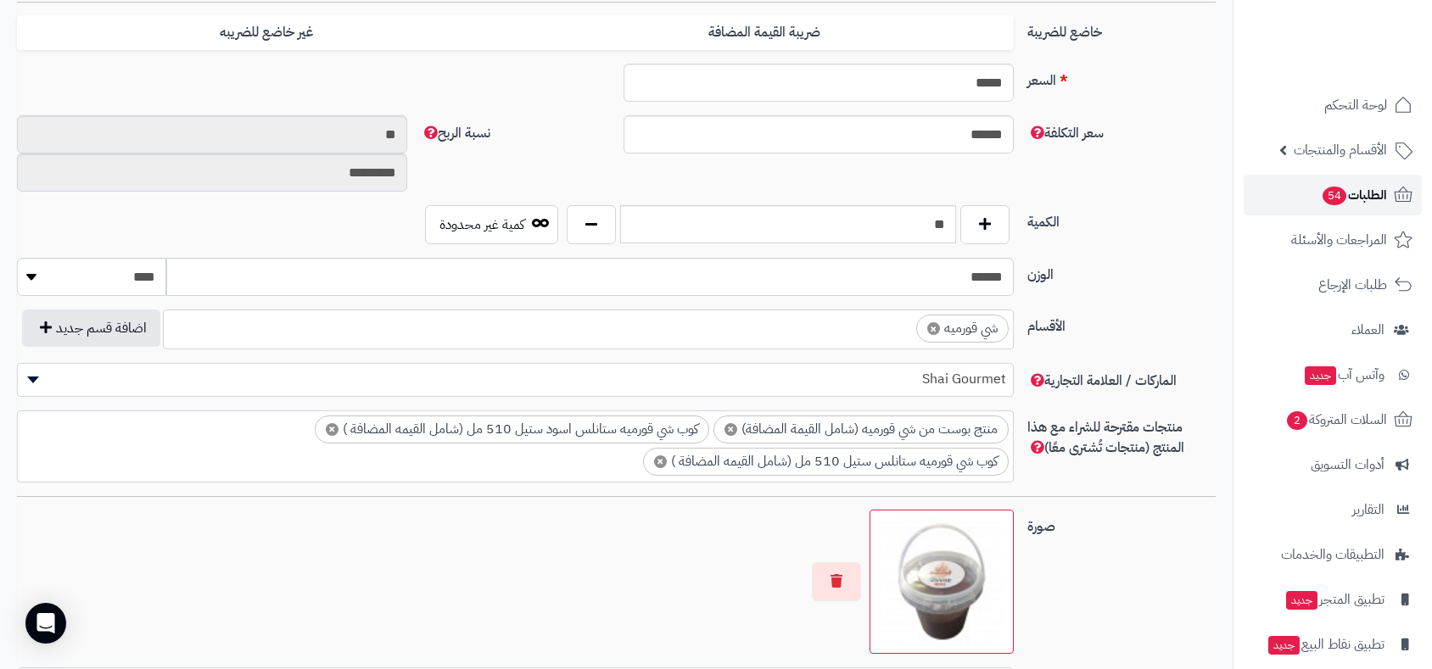
click at [1326, 191] on span "54" at bounding box center [1334, 196] width 25 height 20
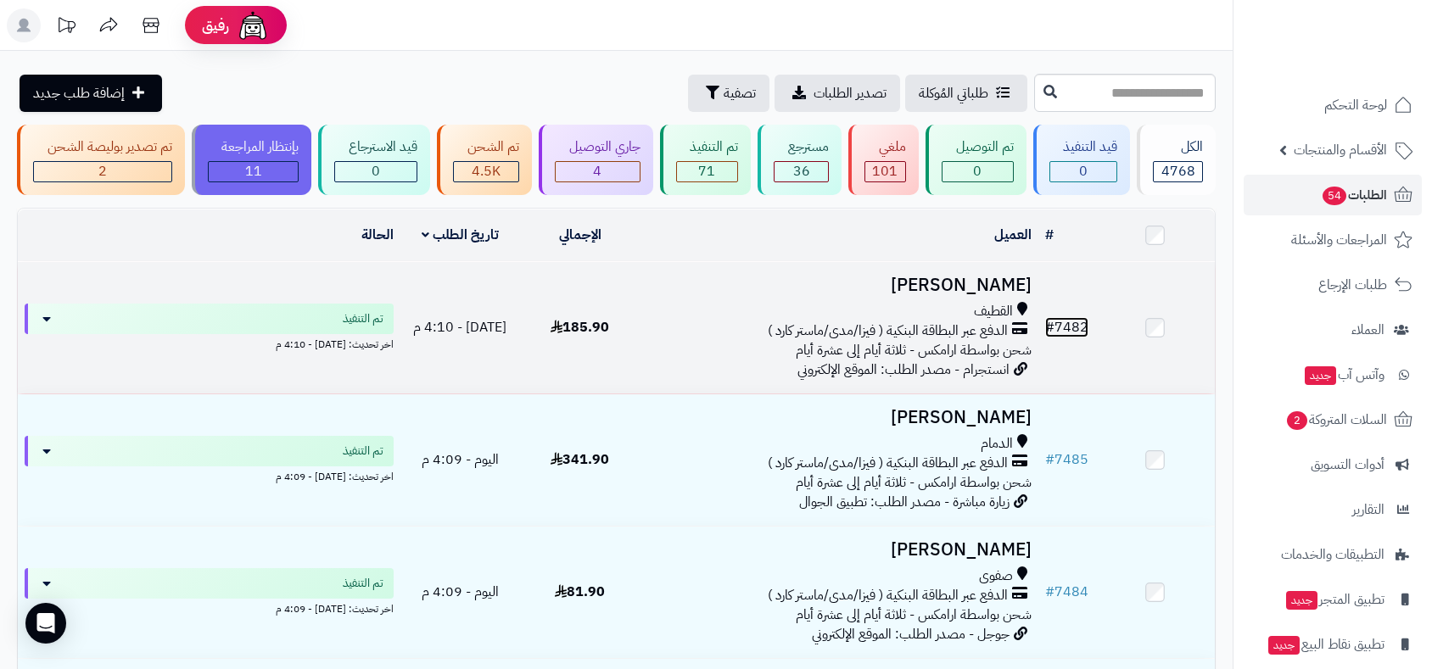
click at [1071, 327] on link "# 7482" at bounding box center [1066, 327] width 43 height 20
click at [1065, 327] on link "# 7482" at bounding box center [1066, 327] width 43 height 20
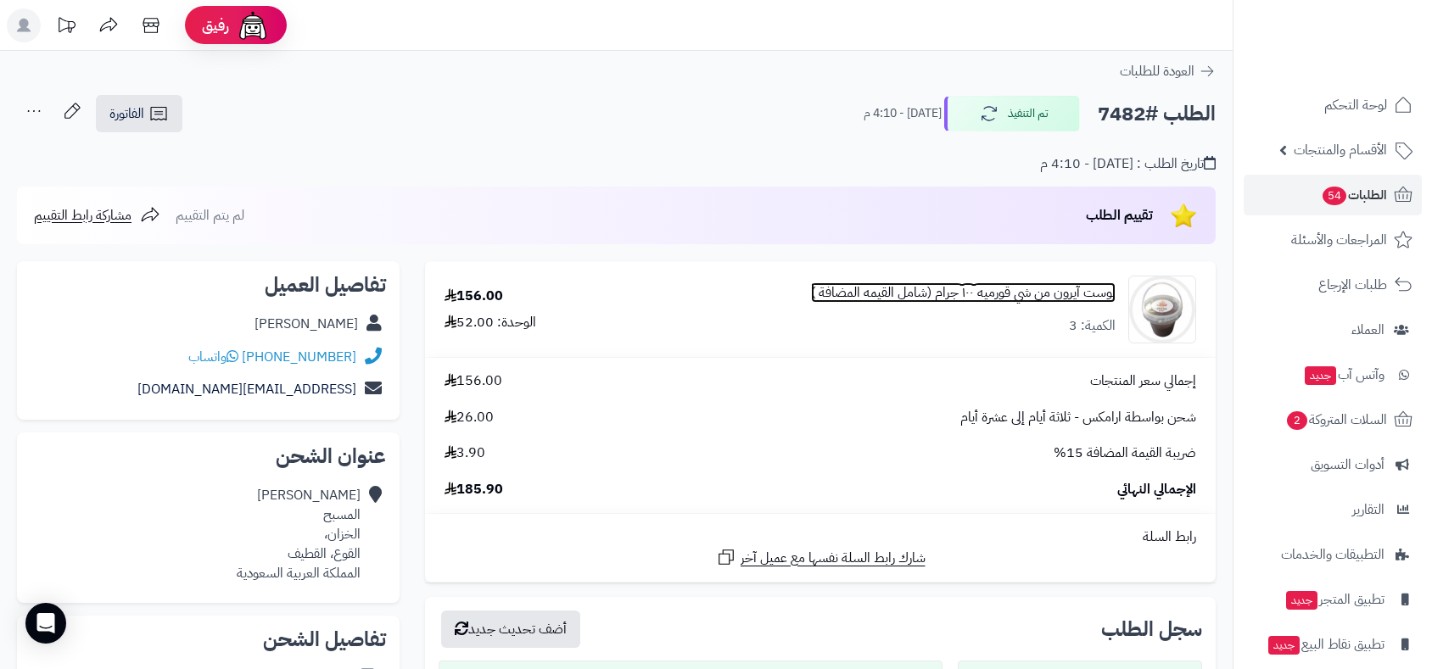
click at [983, 288] on link "بوست آيرون من شي قورميه ١٠٠ جرام (شامل القيمه المضافة )" at bounding box center [963, 293] width 305 height 20
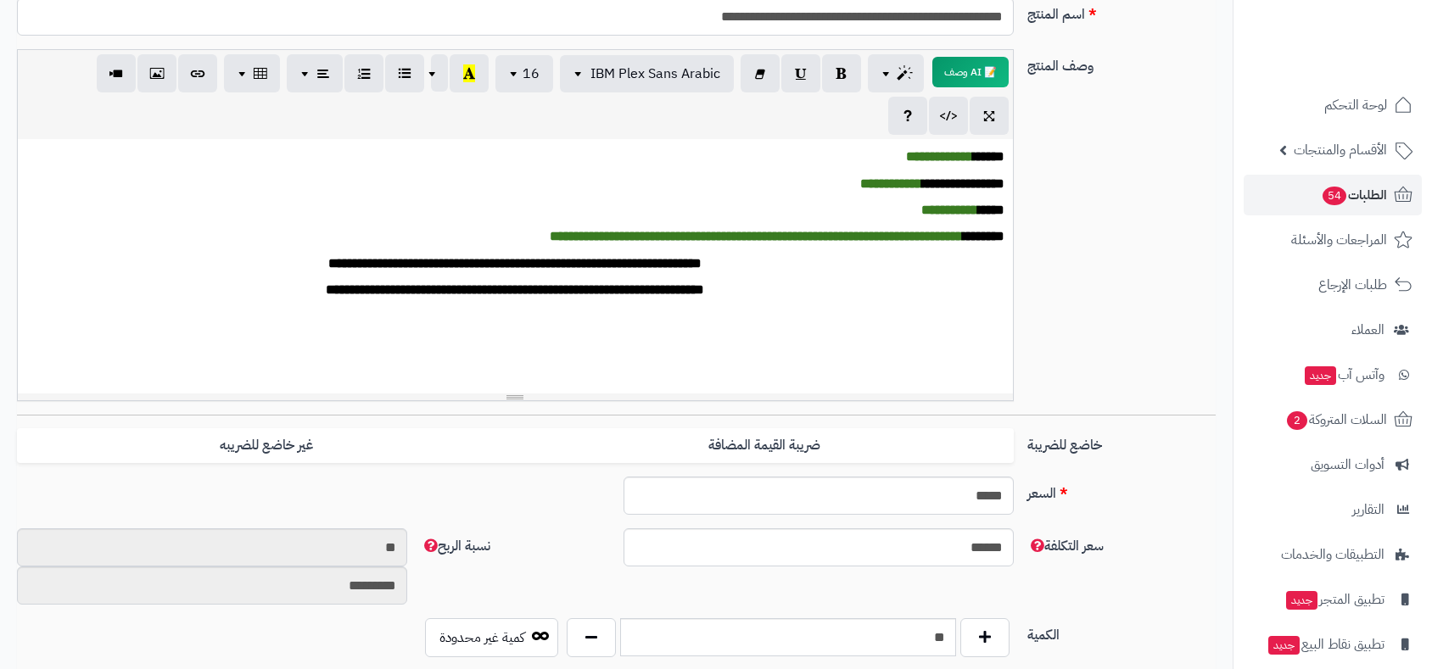
scroll to position [231, 0]
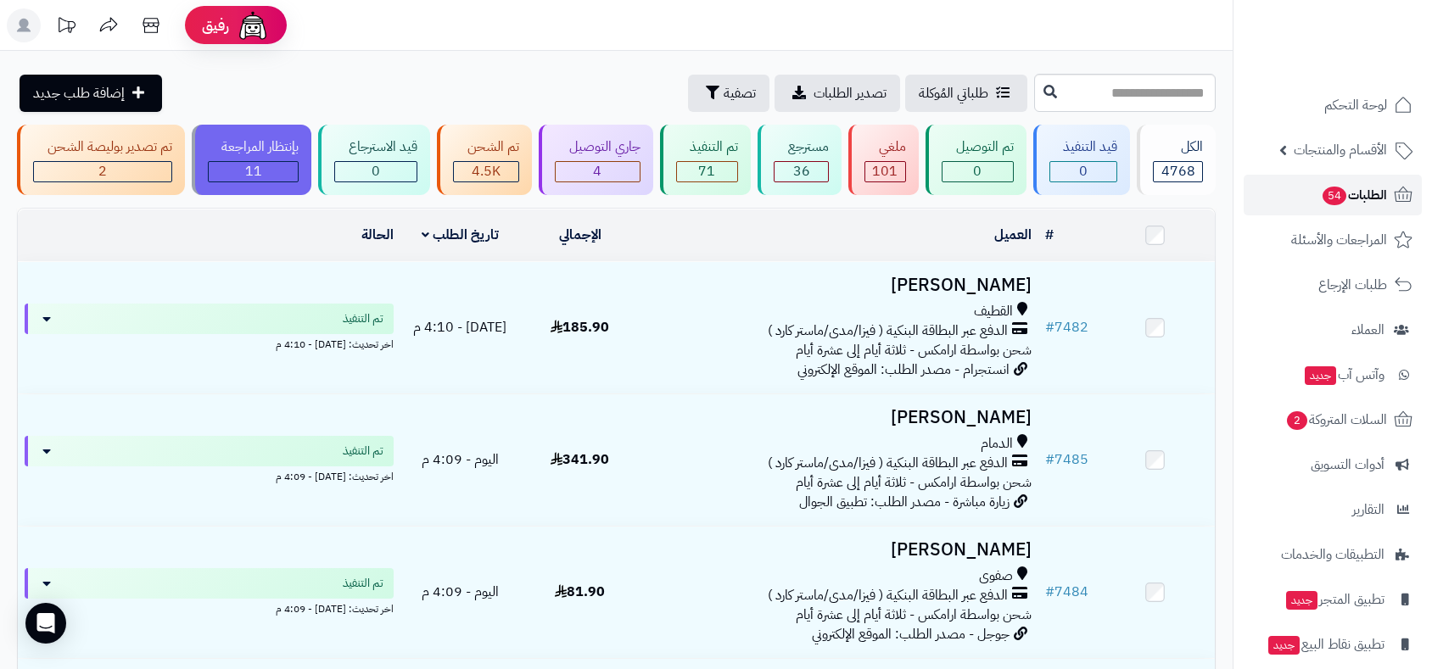
click at [1382, 199] on span "الطلبات 54" at bounding box center [1354, 195] width 66 height 24
click at [1373, 197] on span "الطلبات 54" at bounding box center [1354, 195] width 66 height 24
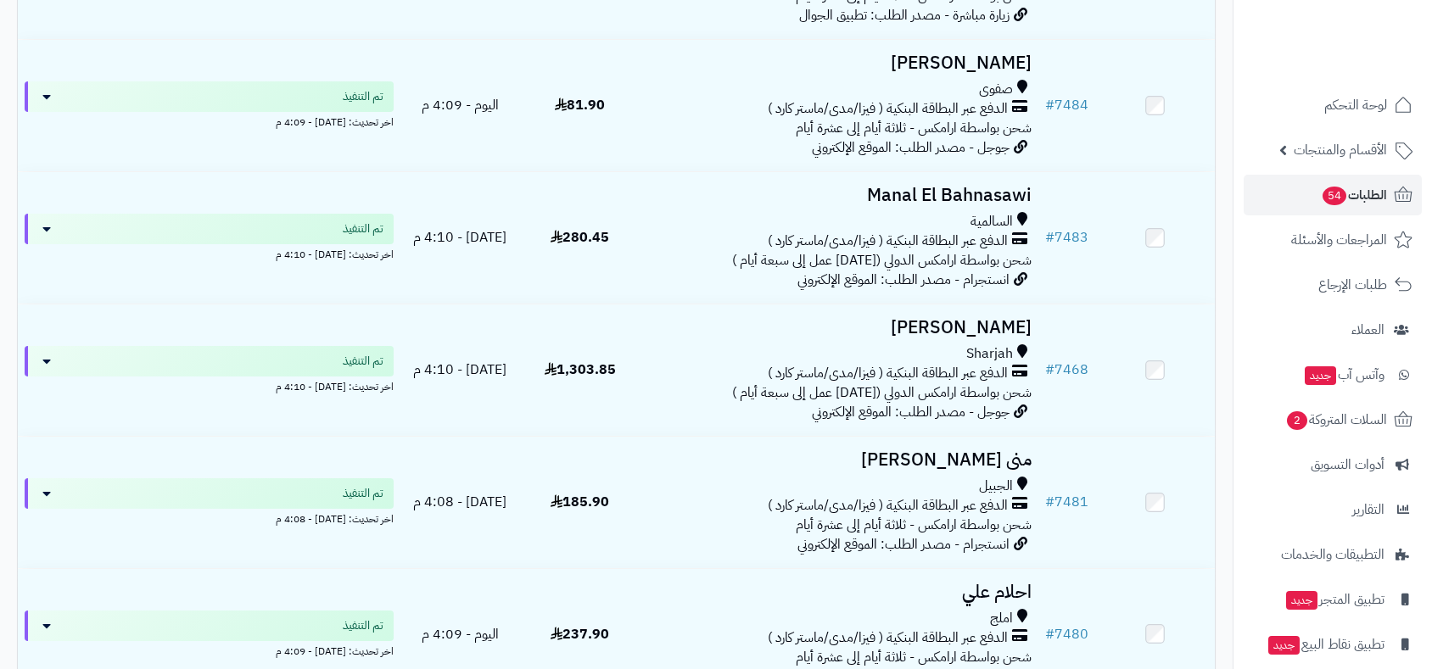
scroll to position [942, 0]
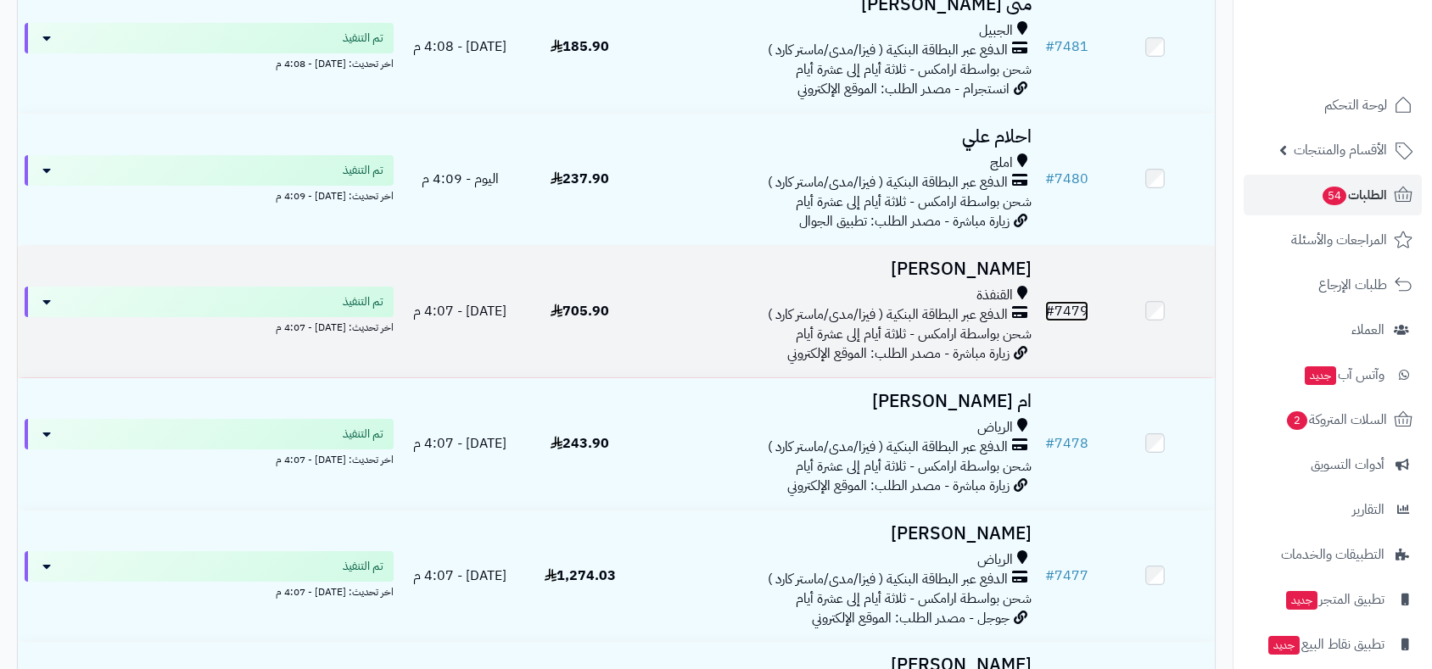
click at [1076, 307] on link "# 7479" at bounding box center [1066, 311] width 43 height 20
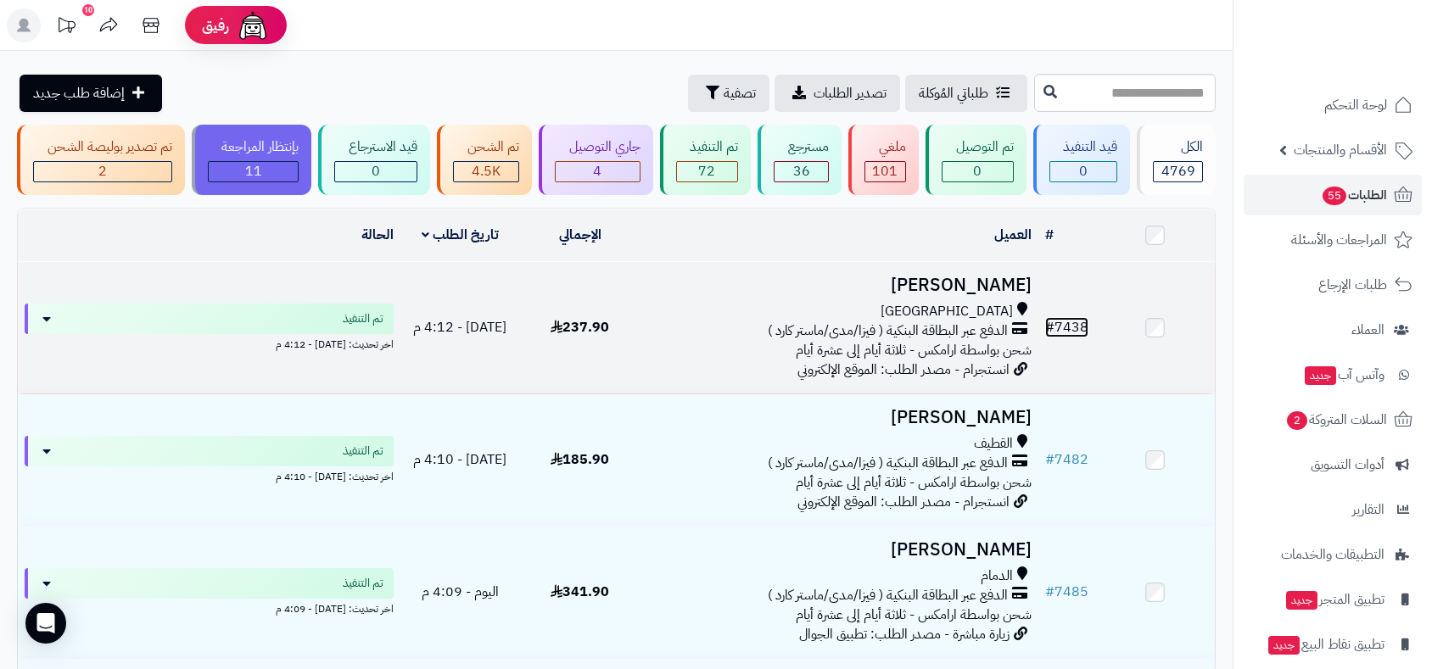
click at [1077, 327] on link "# 7438" at bounding box center [1066, 327] width 43 height 20
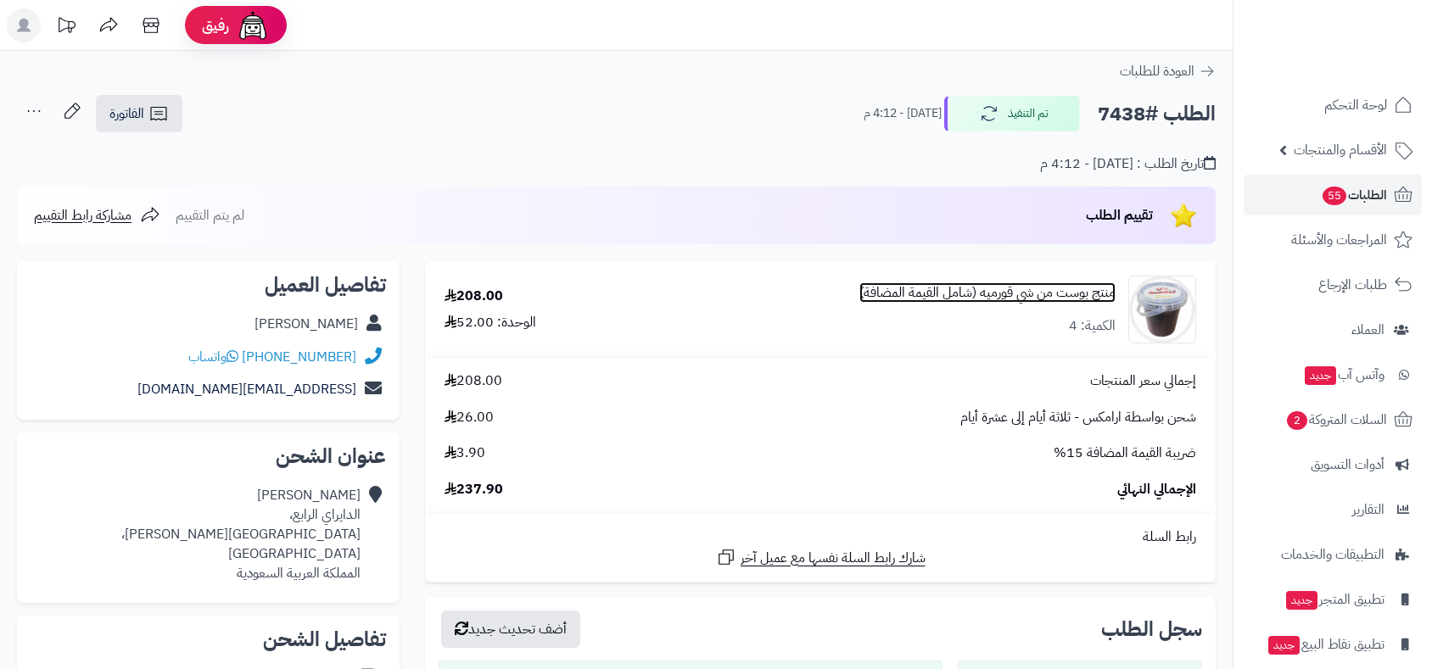
click at [997, 289] on link "منتج بوست من شي قورميه (شامل القيمة المضافة)" at bounding box center [987, 293] width 256 height 20
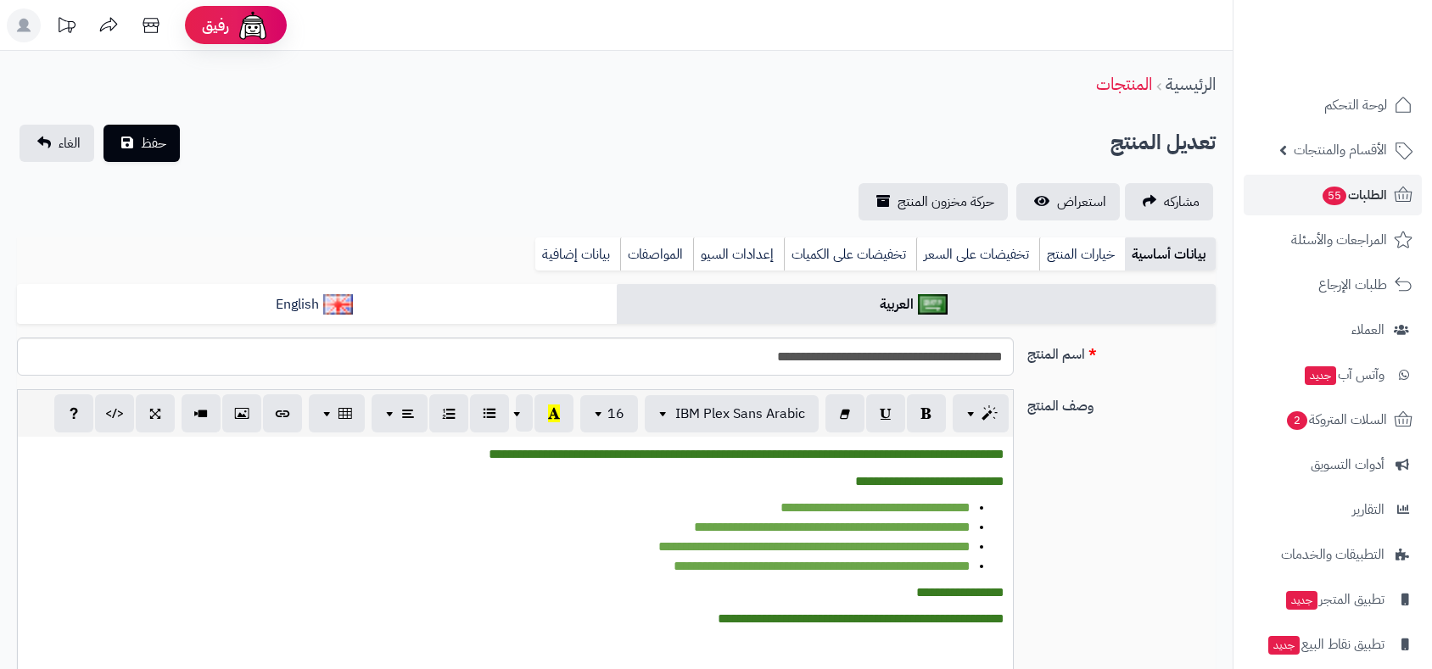
scroll to position [771, 0]
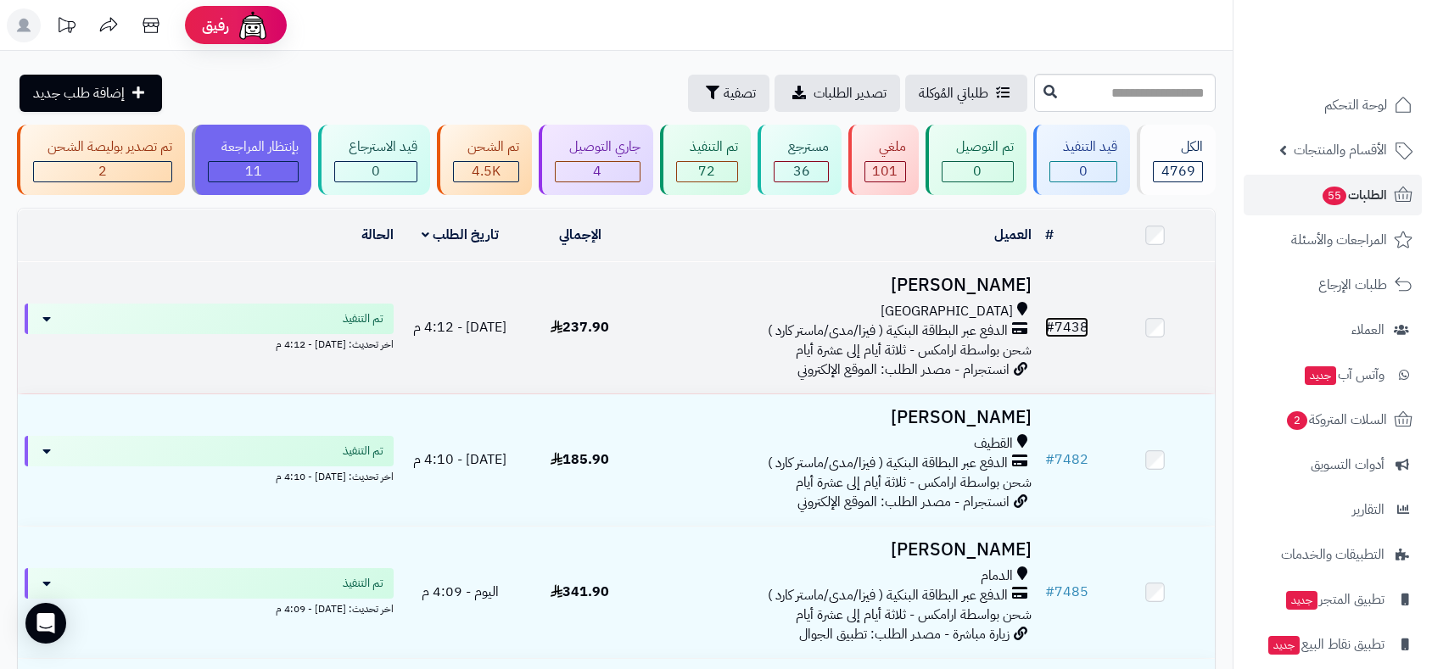
click at [1083, 320] on link "# 7438" at bounding box center [1066, 327] width 43 height 20
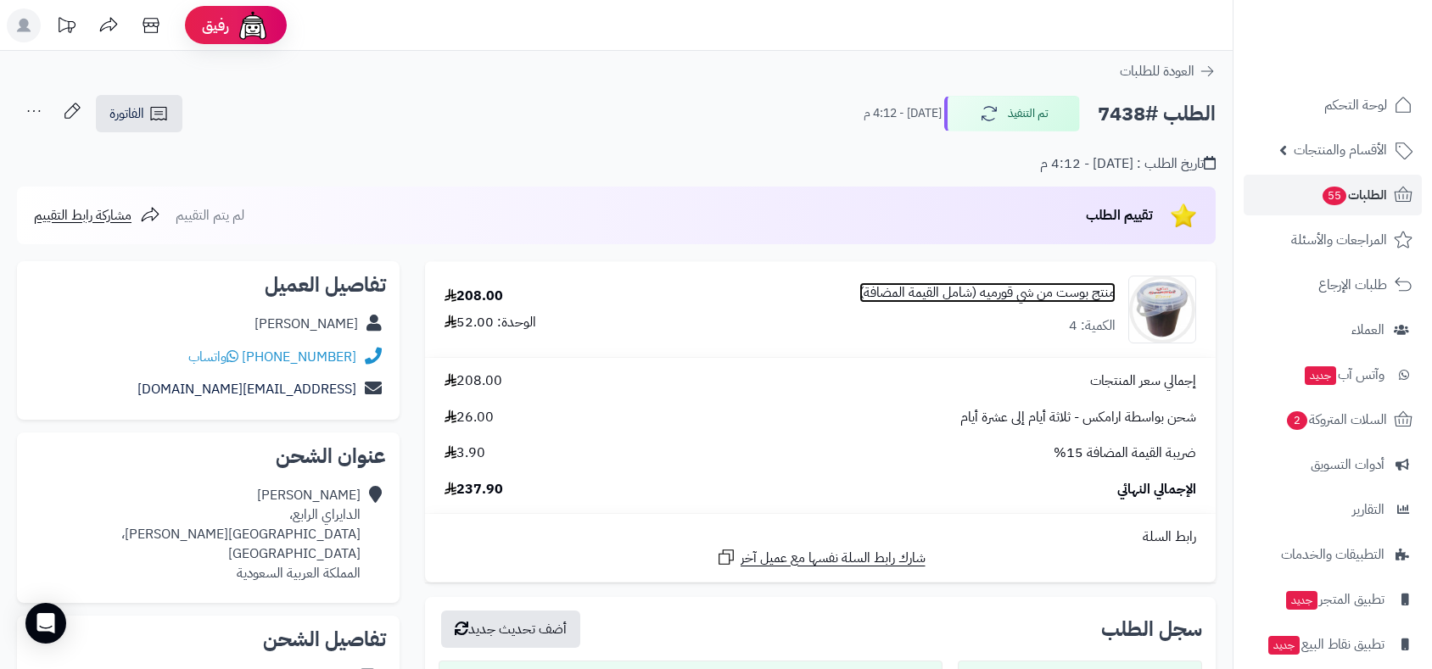
click at [968, 293] on link "منتج بوست من شي قورميه (شامل القيمة المضافة)" at bounding box center [987, 293] width 256 height 20
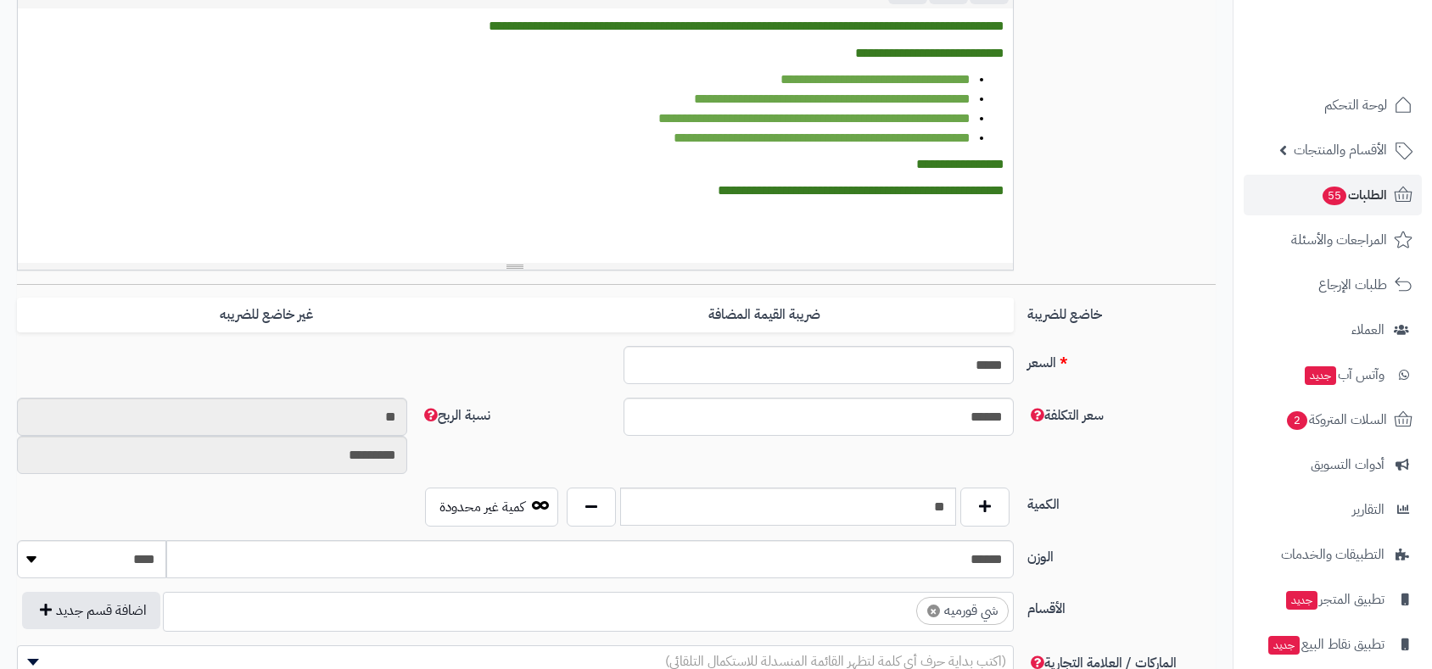
scroll to position [514, 0]
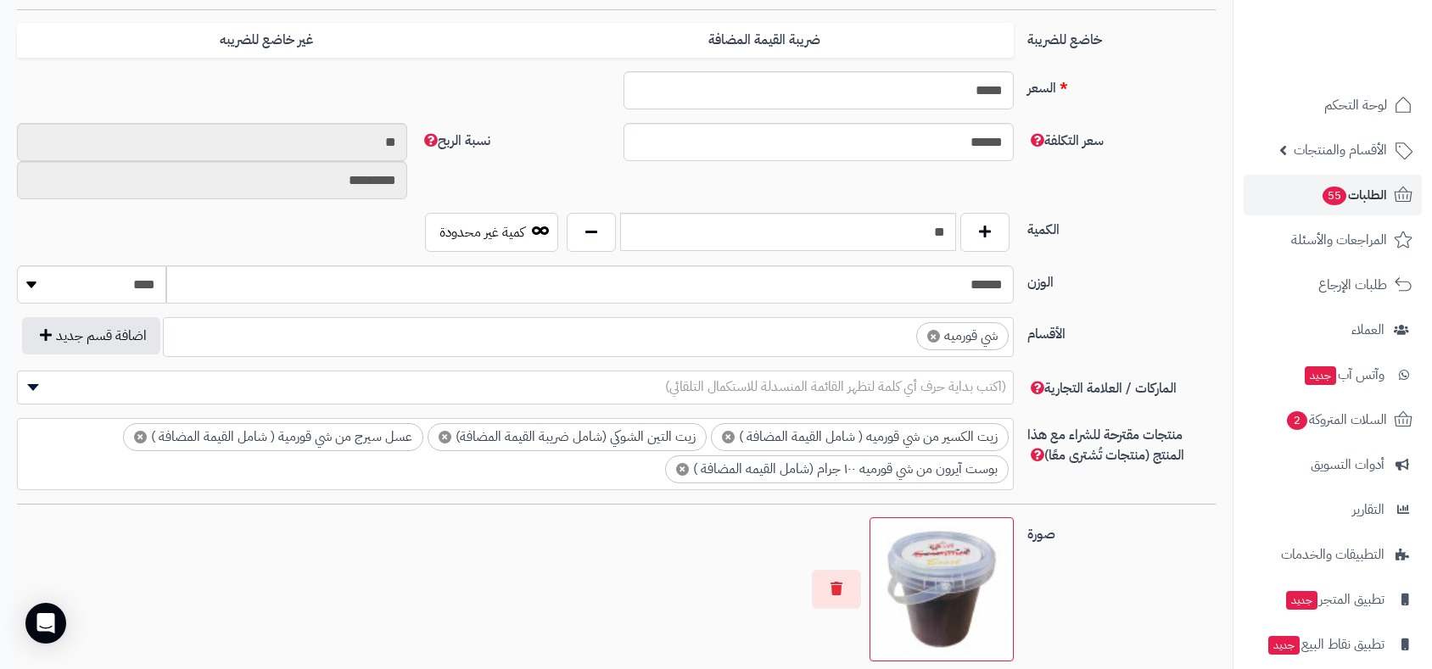
scroll to position [735, 0]
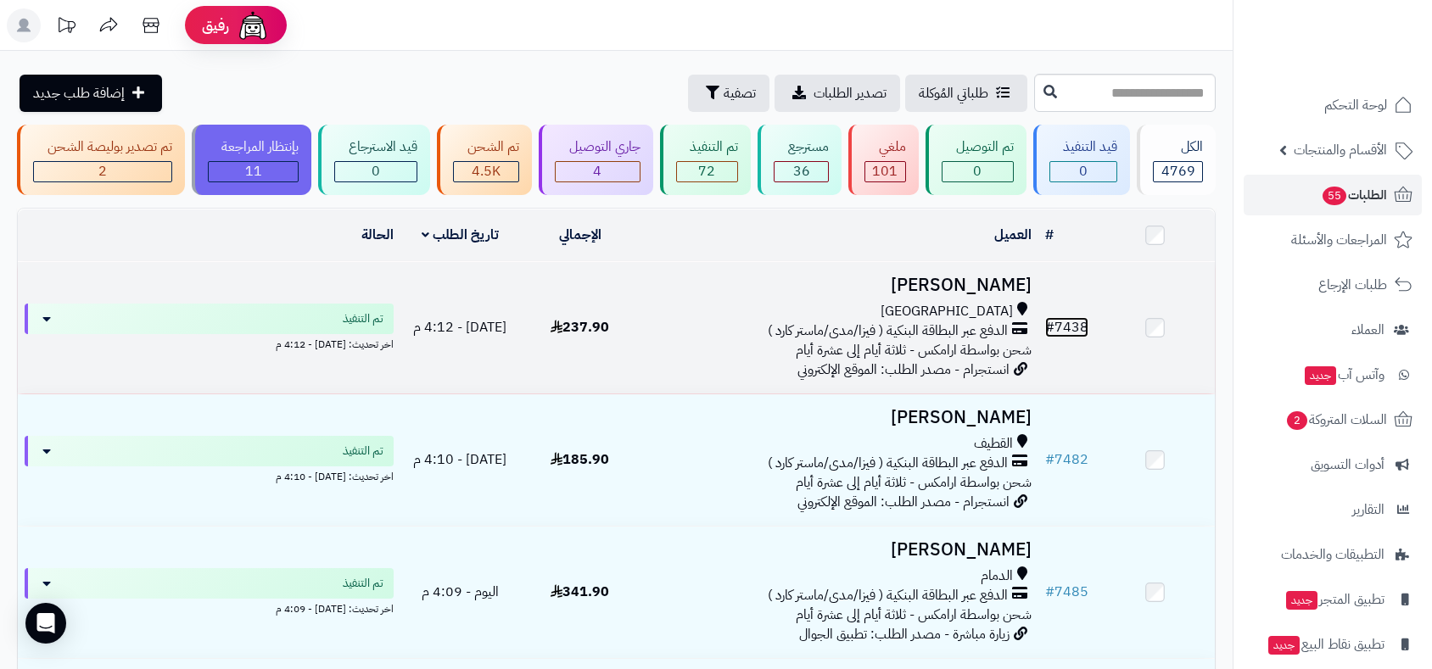
click at [1077, 327] on link "# 7438" at bounding box center [1066, 327] width 43 height 20
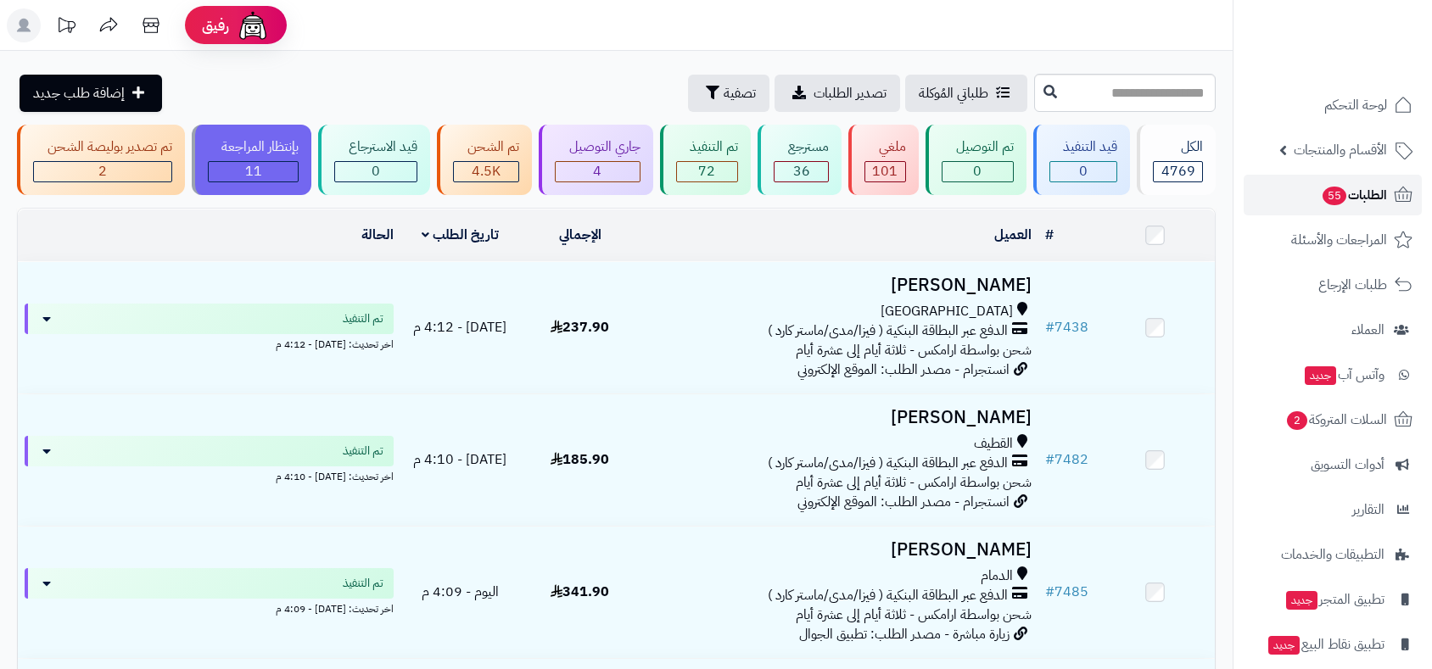
click at [1339, 198] on span "55" at bounding box center [1335, 196] width 26 height 20
click at [1402, 198] on icon at bounding box center [1403, 195] width 20 height 20
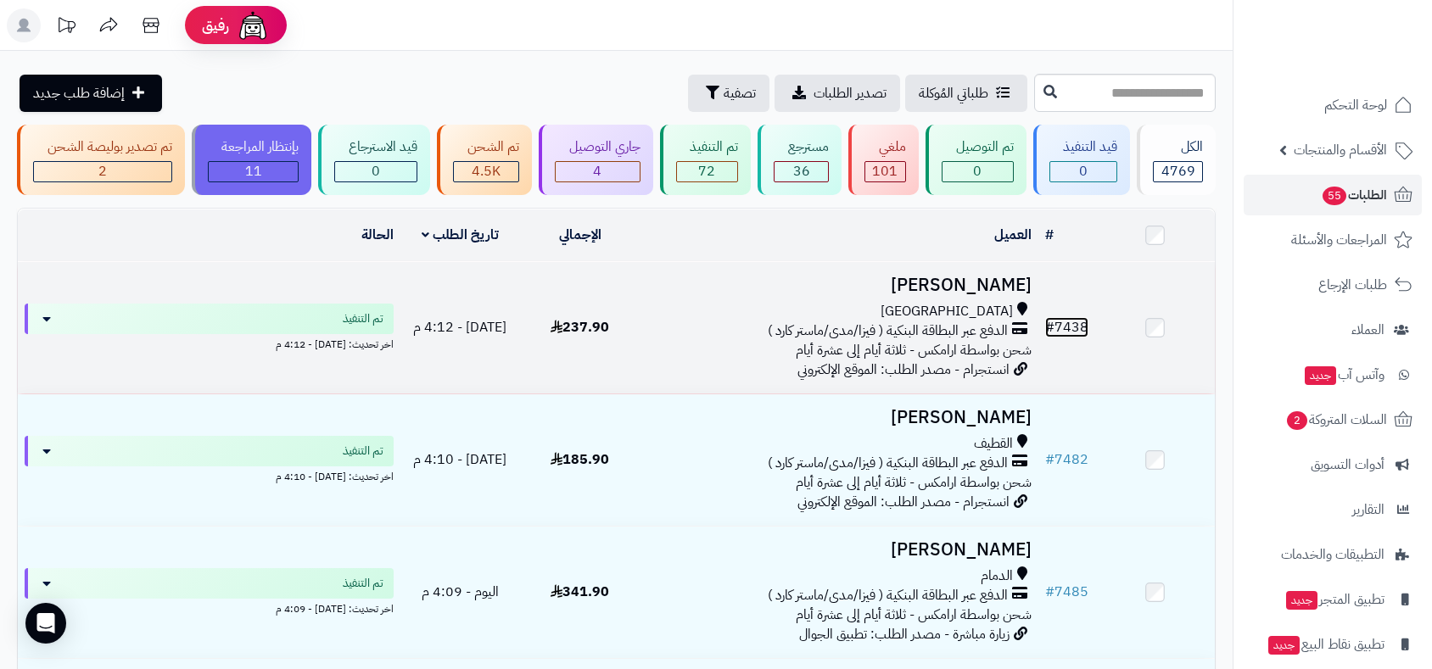
click at [1080, 323] on link "# 7438" at bounding box center [1066, 327] width 43 height 20
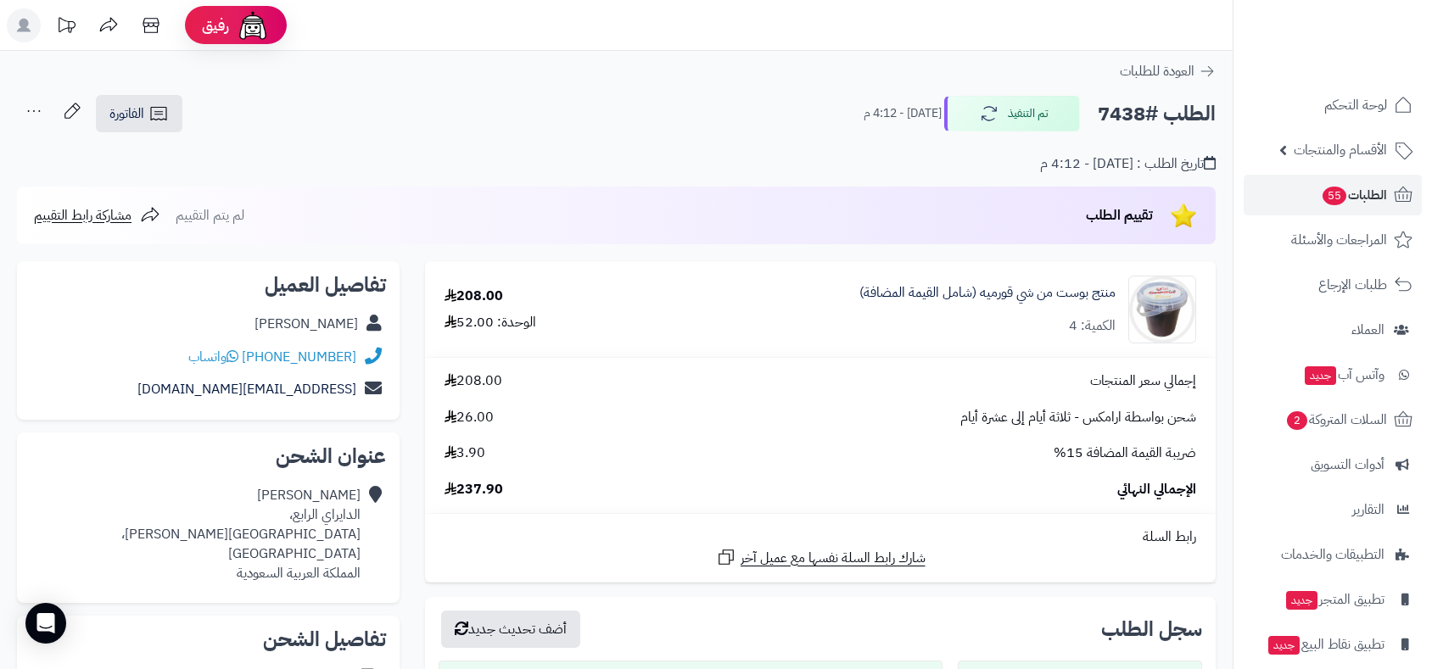
click at [1096, 301] on div "منتج بوست من شي قورميه (شامل القيمة المضافة) الكمية: 4" at bounding box center [987, 309] width 256 height 53
click at [1094, 296] on link "منتج بوست من شي قورميه (شامل القيمة المضافة)" at bounding box center [987, 293] width 256 height 20
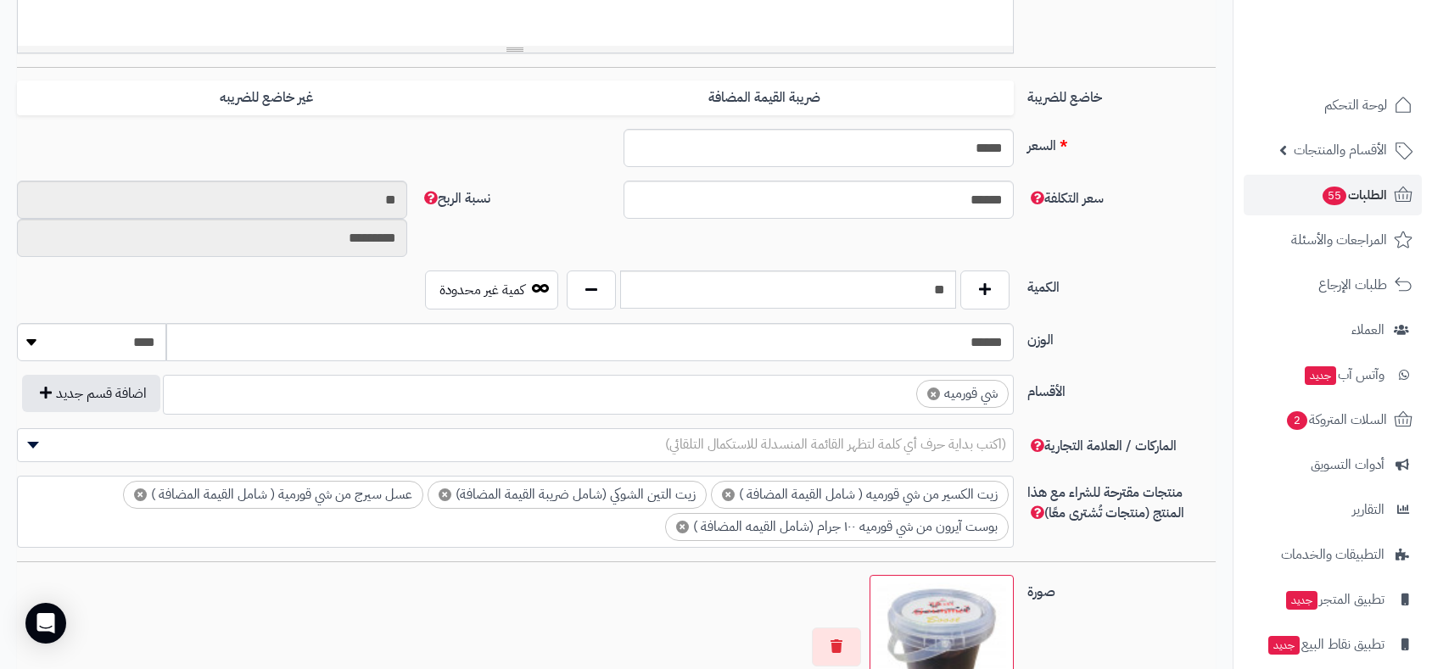
scroll to position [659, 0]
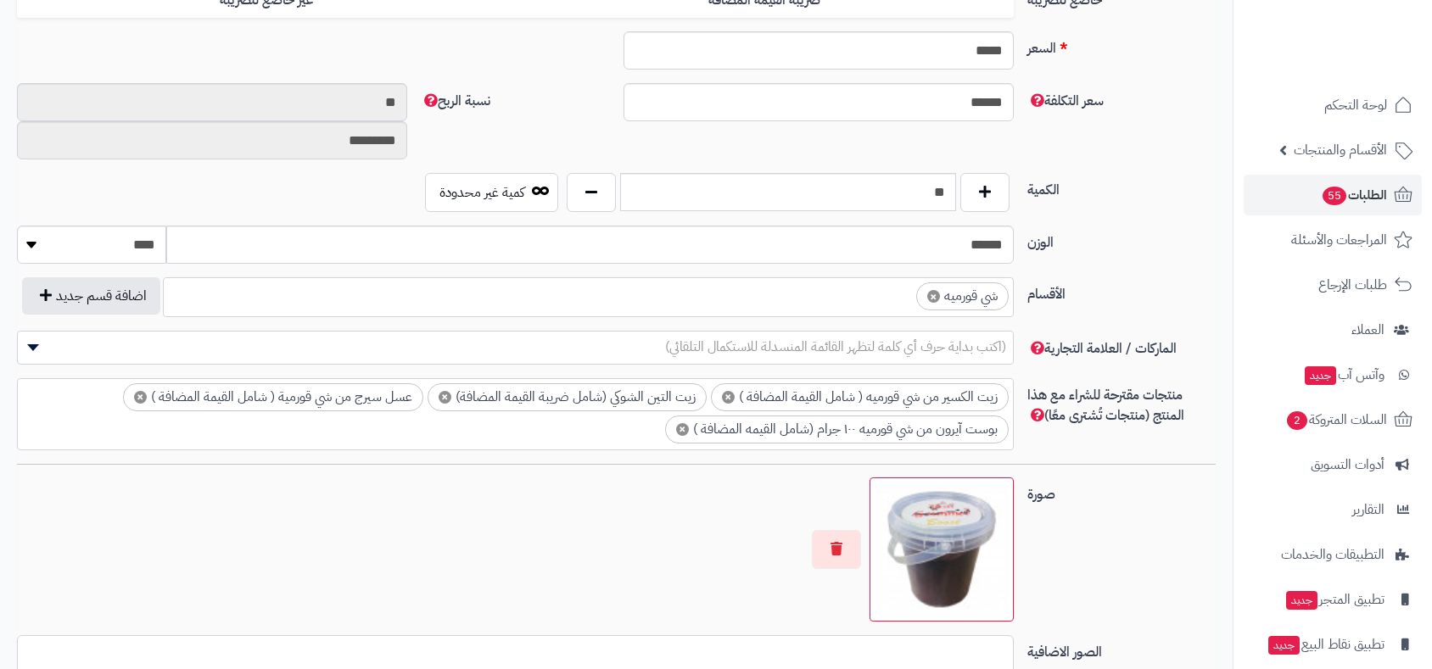
scroll to position [786, 0]
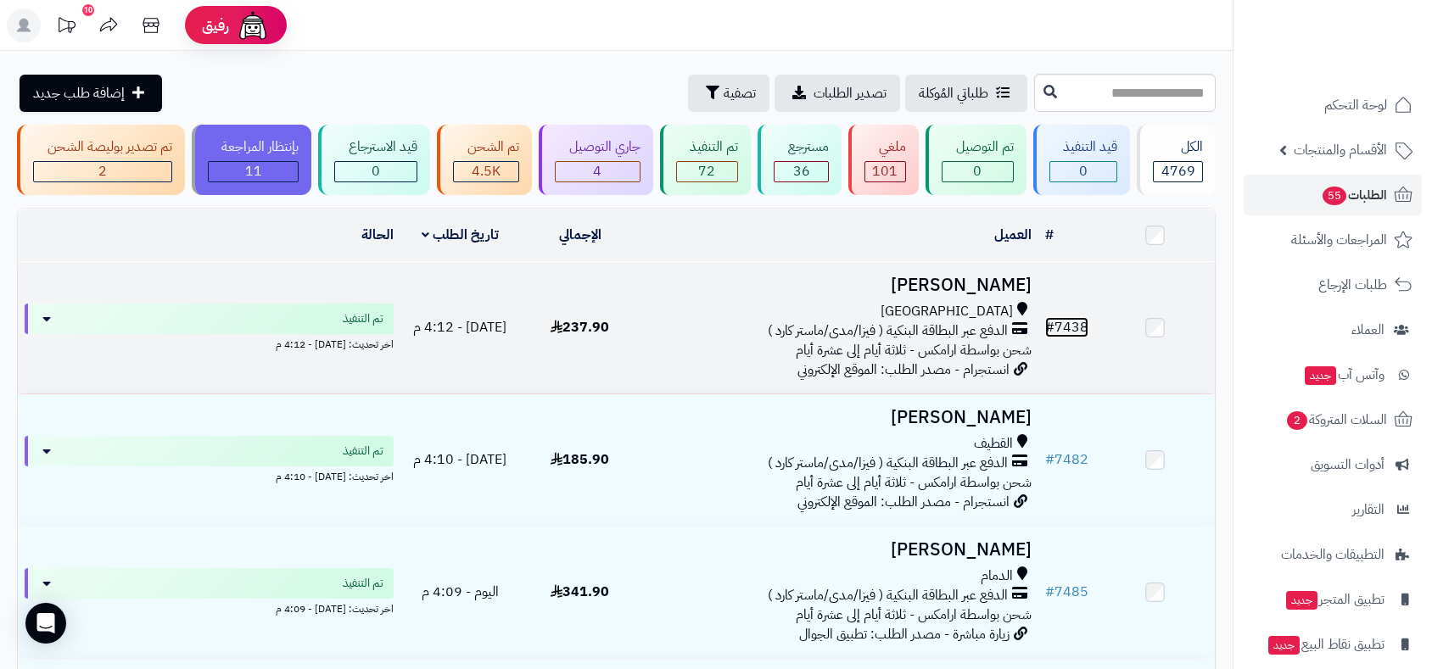
click at [1065, 321] on link "# 7438" at bounding box center [1066, 327] width 43 height 20
click at [1072, 326] on link "# 7495" at bounding box center [1066, 327] width 43 height 20
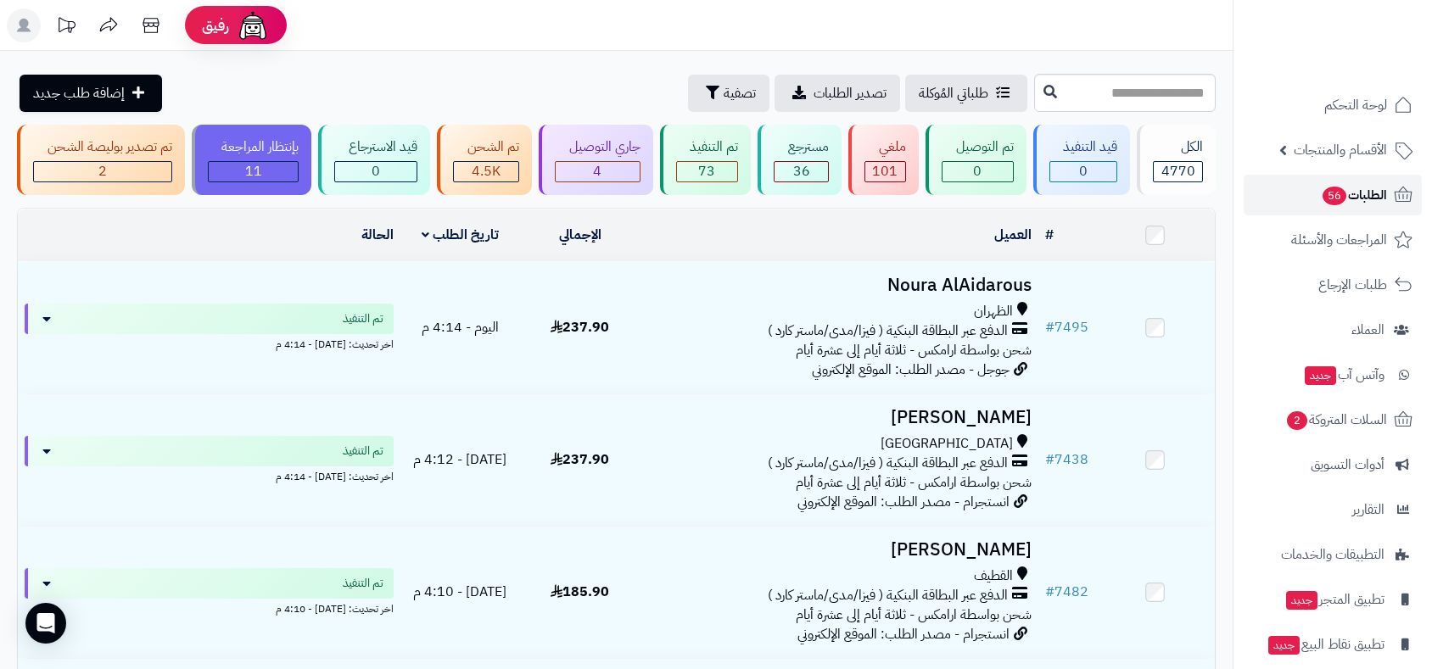
click at [1351, 193] on span "الطلبات 56" at bounding box center [1354, 195] width 66 height 24
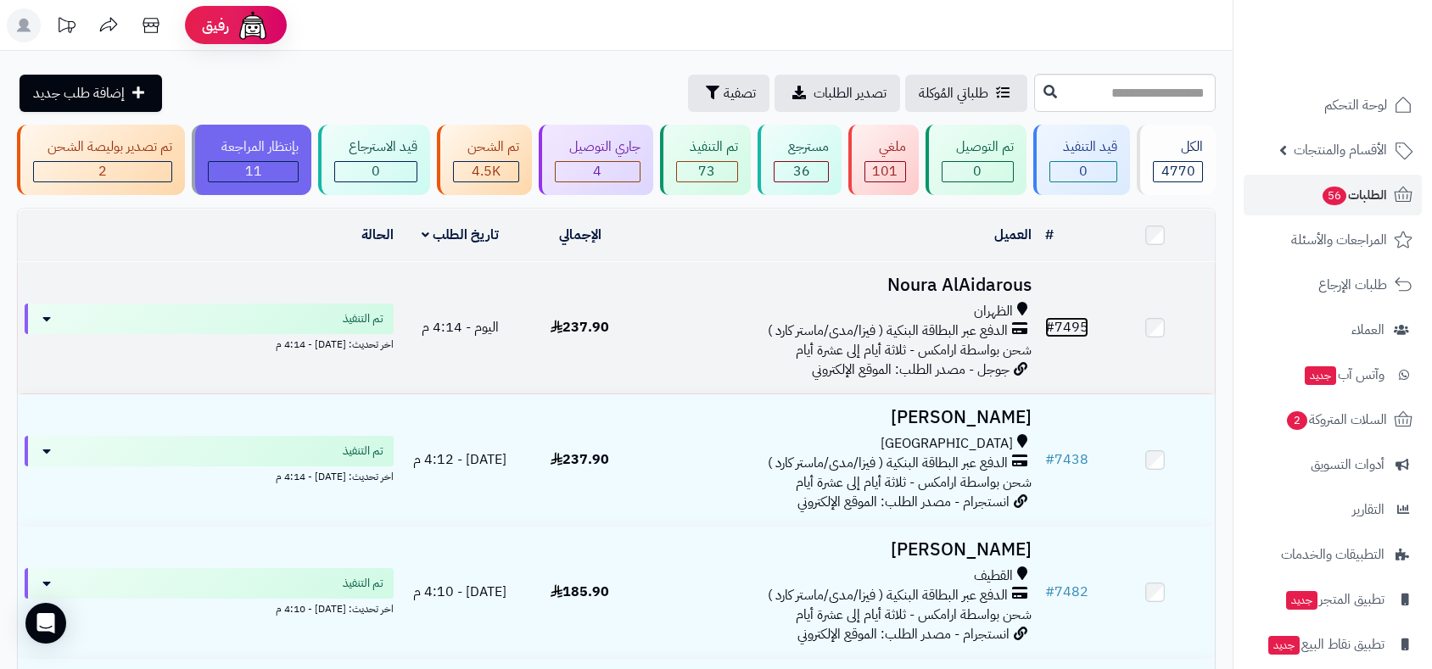
click at [1071, 320] on link "# 7495" at bounding box center [1066, 327] width 43 height 20
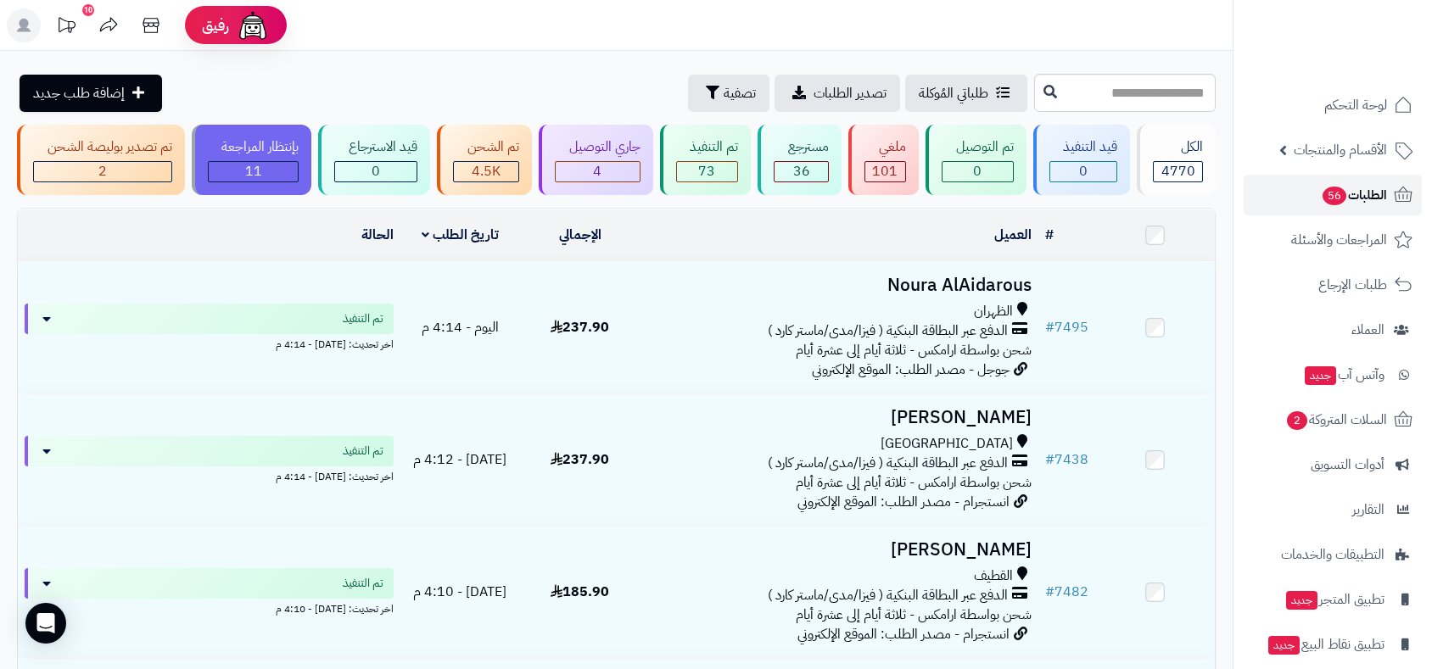
click at [1334, 198] on span "56" at bounding box center [1334, 197] width 25 height 20
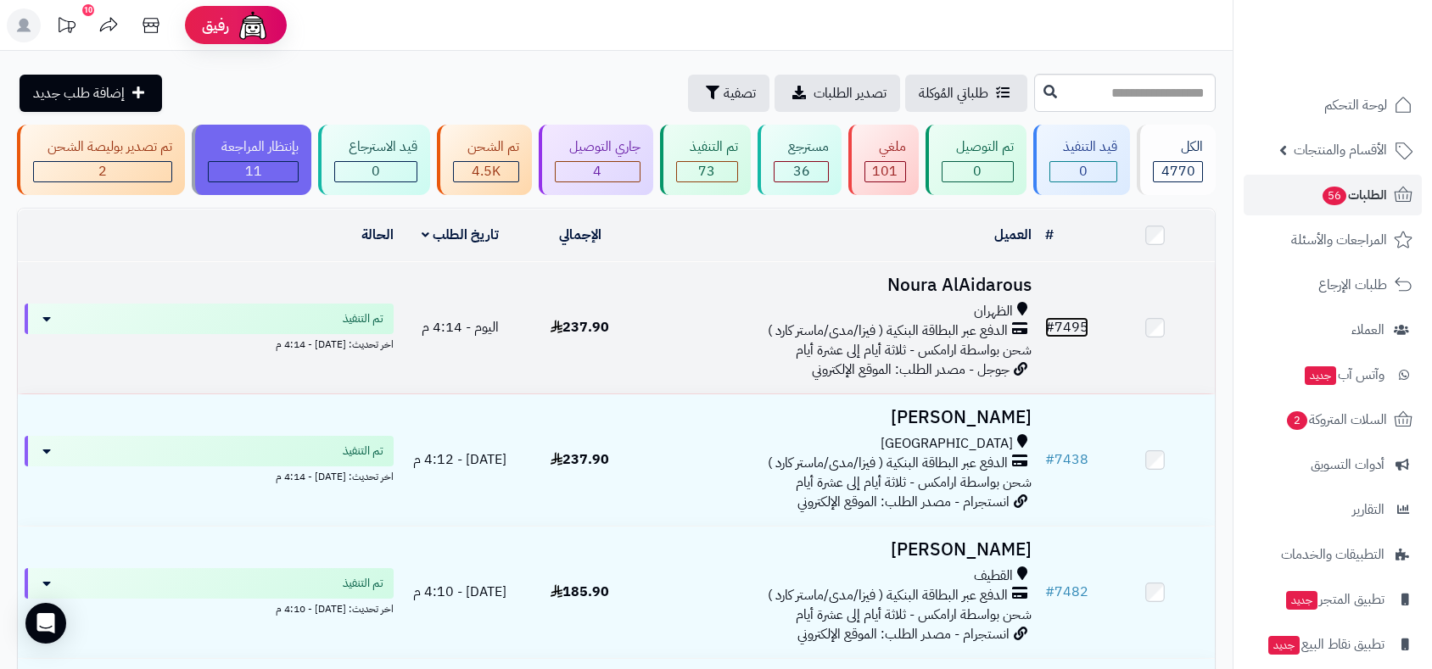
click at [1075, 317] on link "# 7495" at bounding box center [1066, 327] width 43 height 20
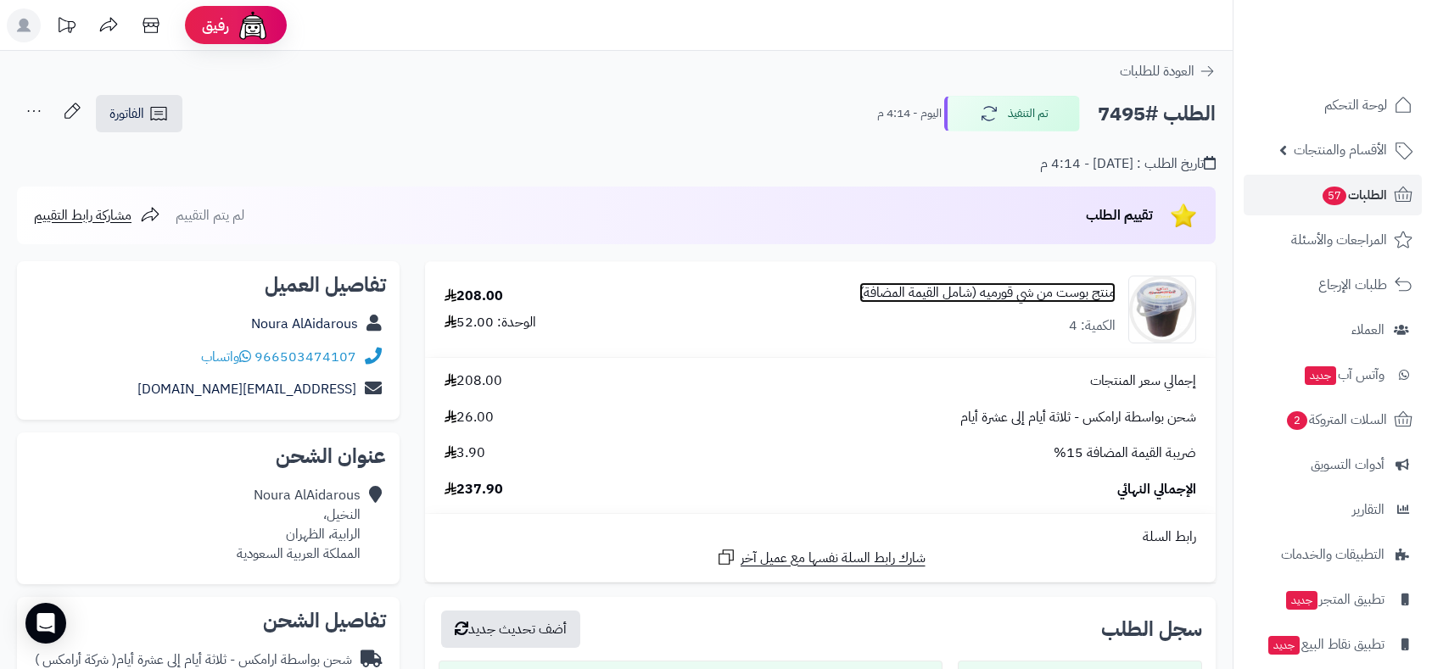
click at [1032, 294] on link "منتج بوست من شي قورميه (شامل القيمة المضافة)" at bounding box center [987, 293] width 256 height 20
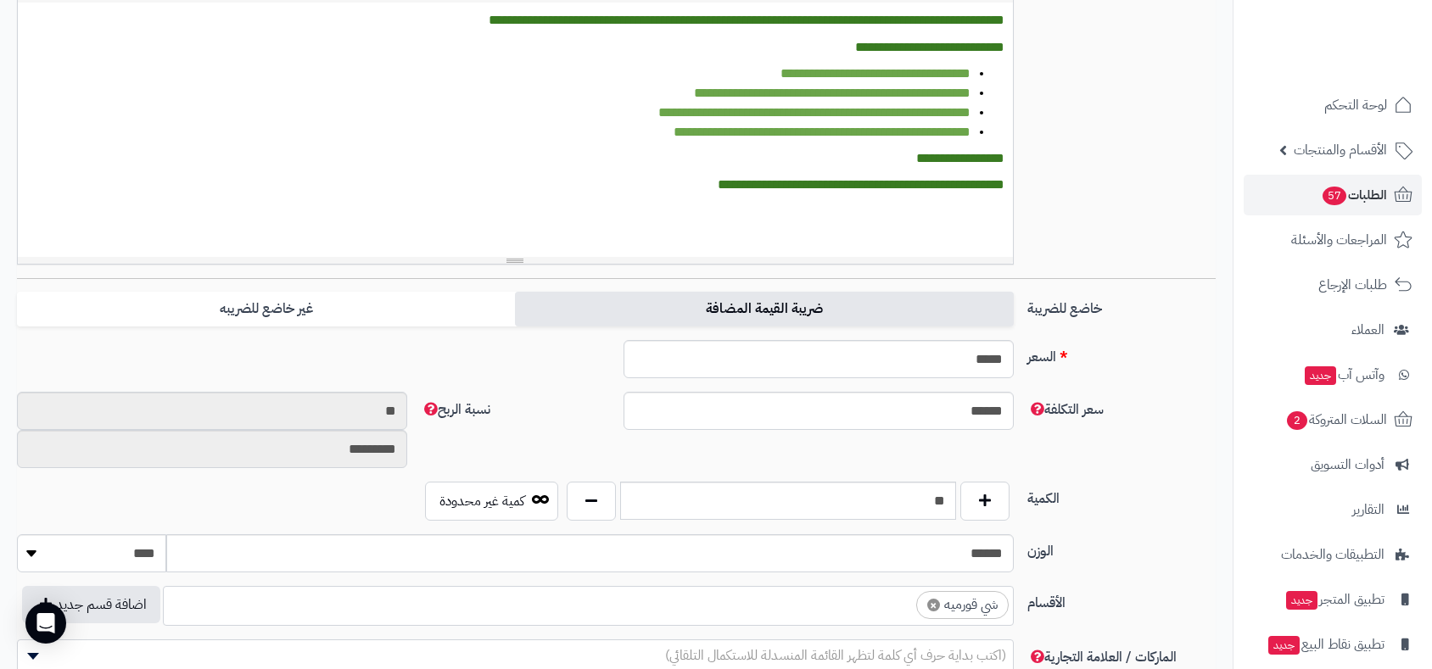
scroll to position [420, 0]
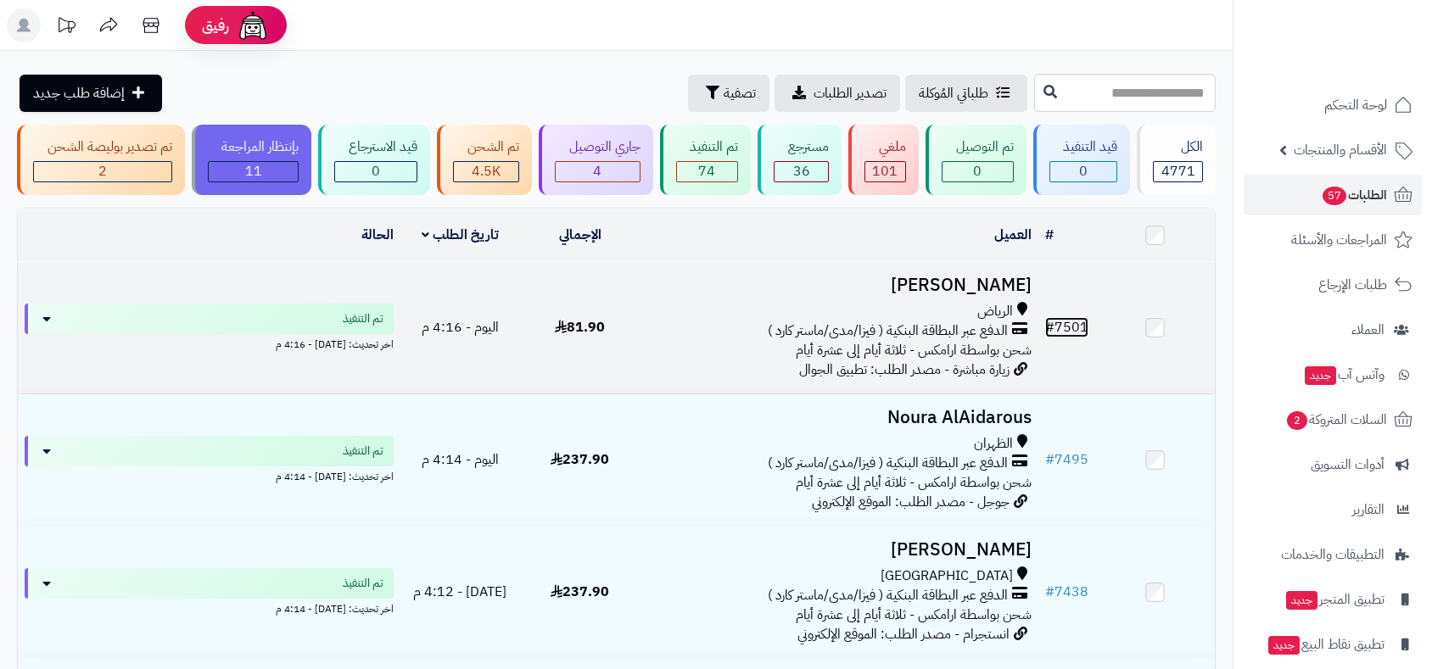
click at [1069, 327] on link "# 7501" at bounding box center [1066, 327] width 43 height 20
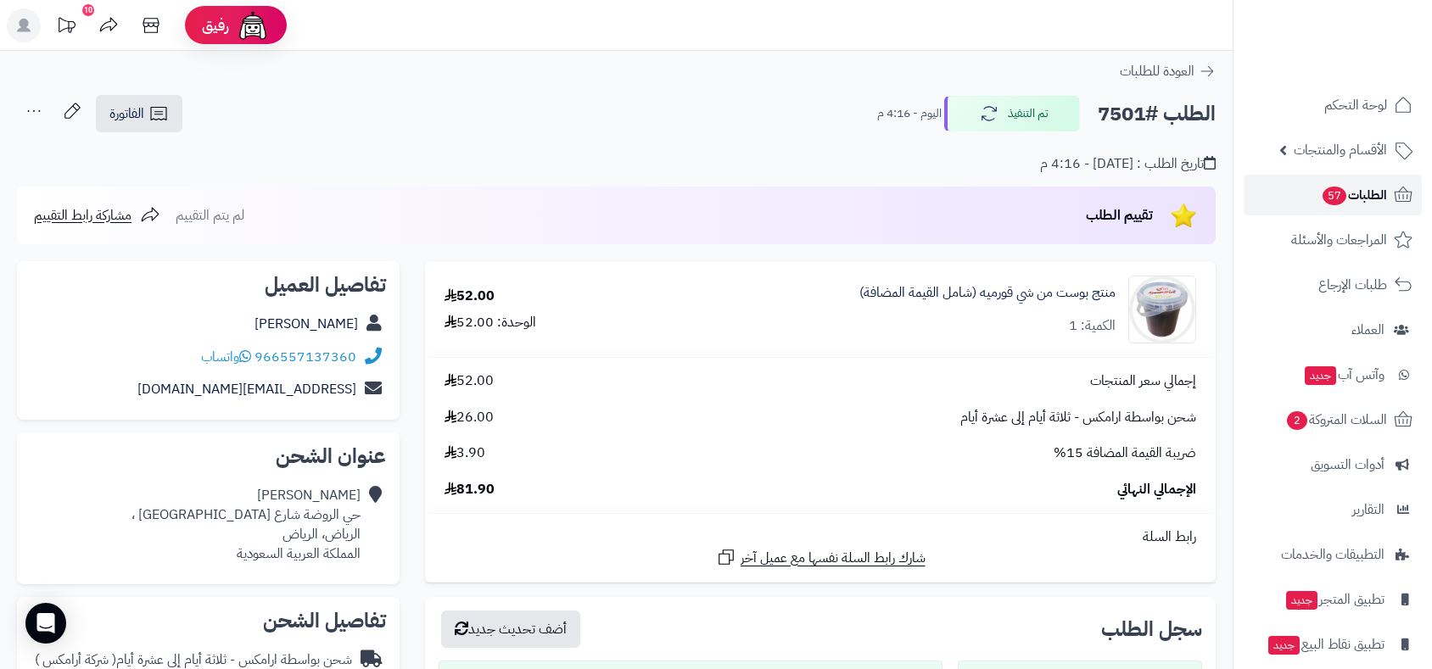
click at [1317, 205] on link "الطلبات 57" at bounding box center [1333, 195] width 178 height 41
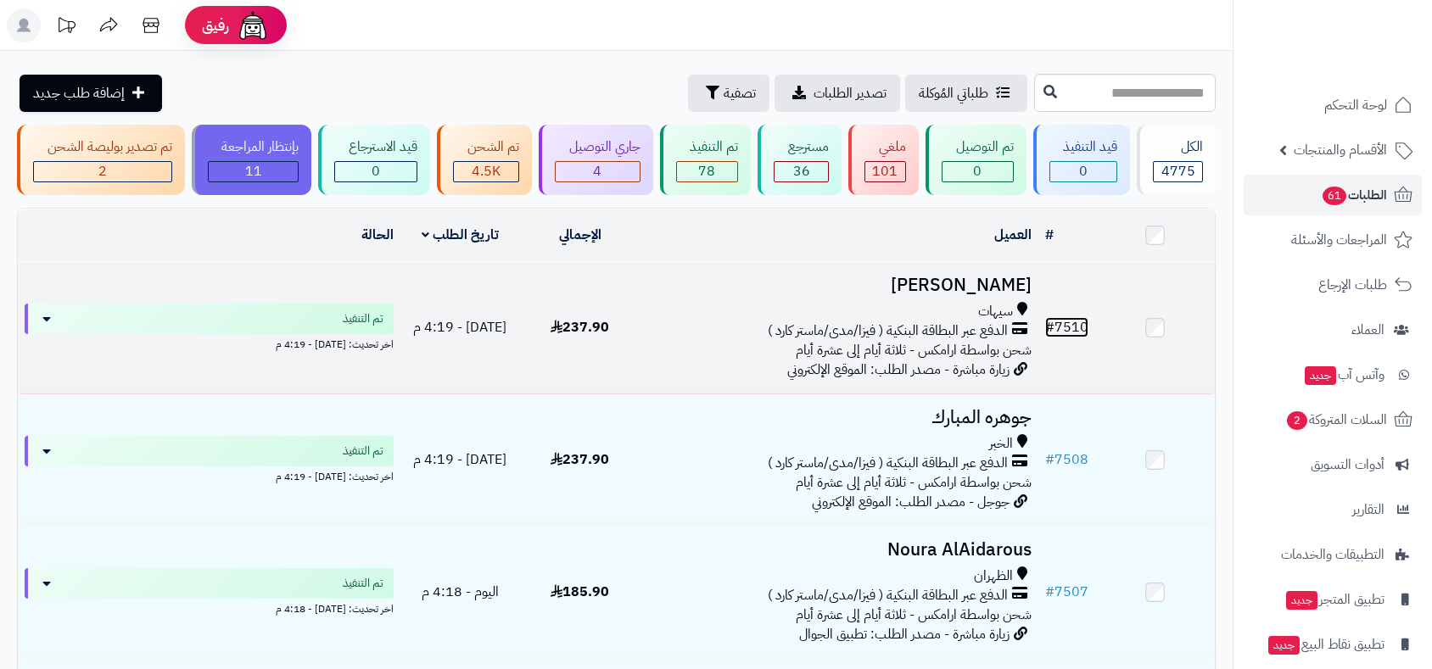
click at [1075, 330] on link "# 7510" at bounding box center [1066, 327] width 43 height 20
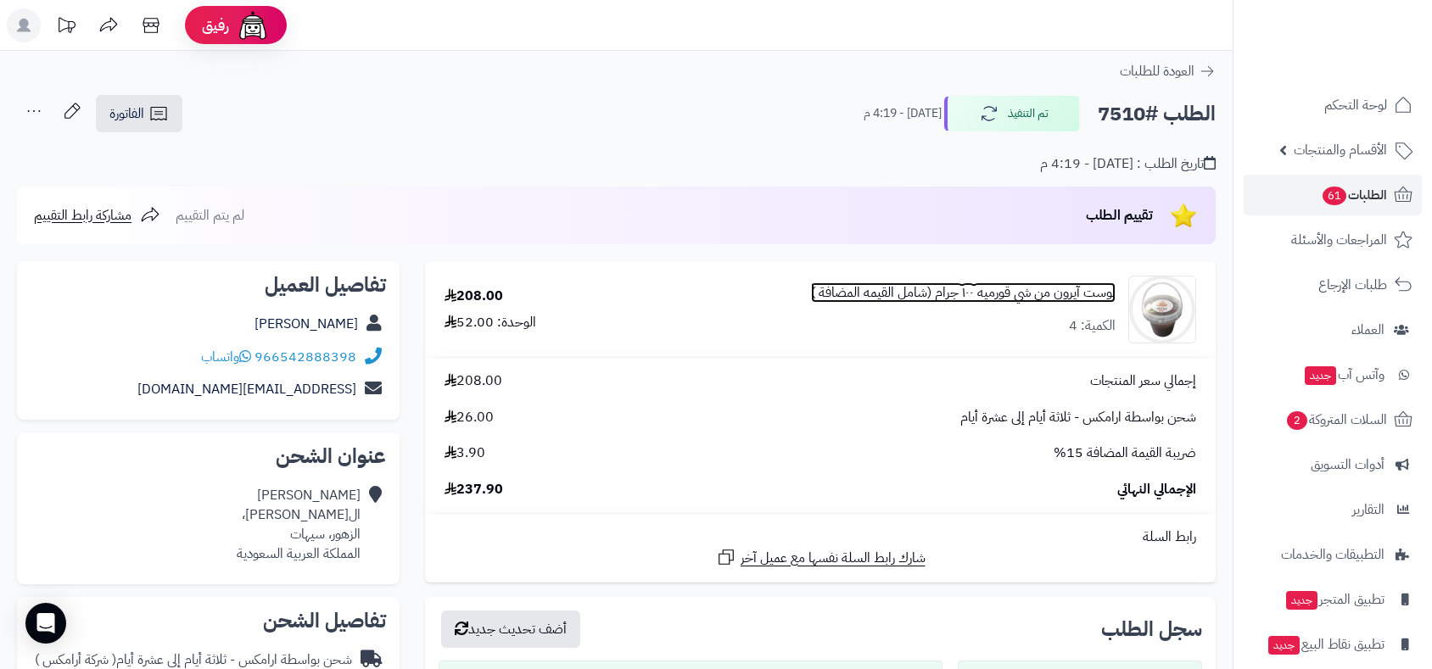
click at [1009, 292] on link "بوست آيرون من شي قورميه ١٠٠ جرام (شامل القيمه المضافة )" at bounding box center [963, 293] width 305 height 20
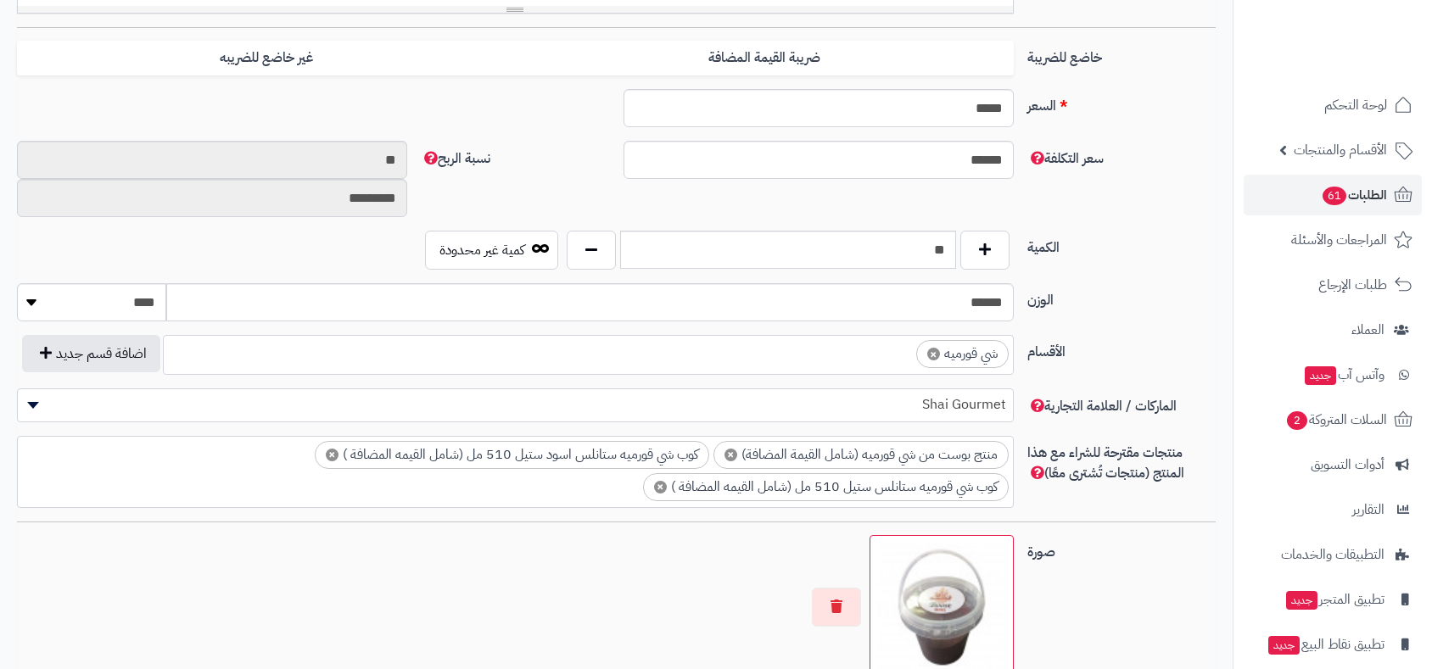
scroll to position [702, 0]
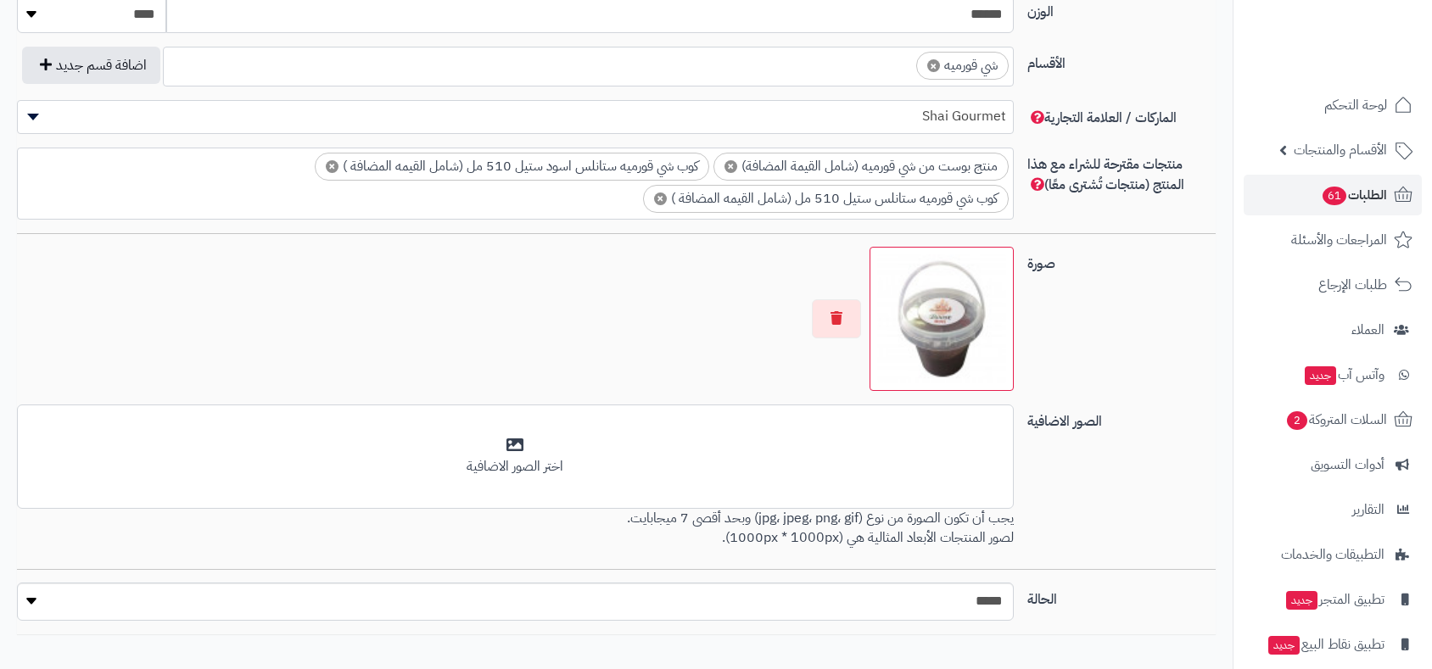
scroll to position [771, 0]
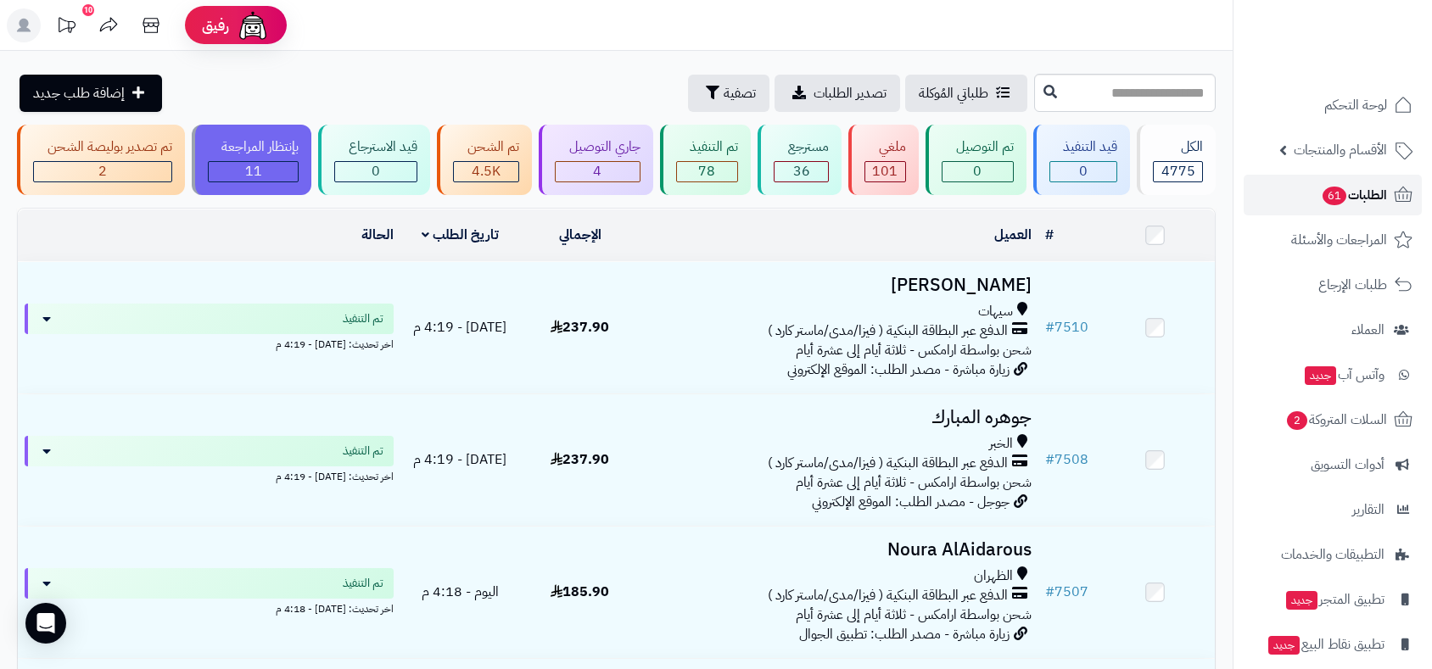
click at [1341, 180] on link "الطلبات 61" at bounding box center [1333, 195] width 178 height 41
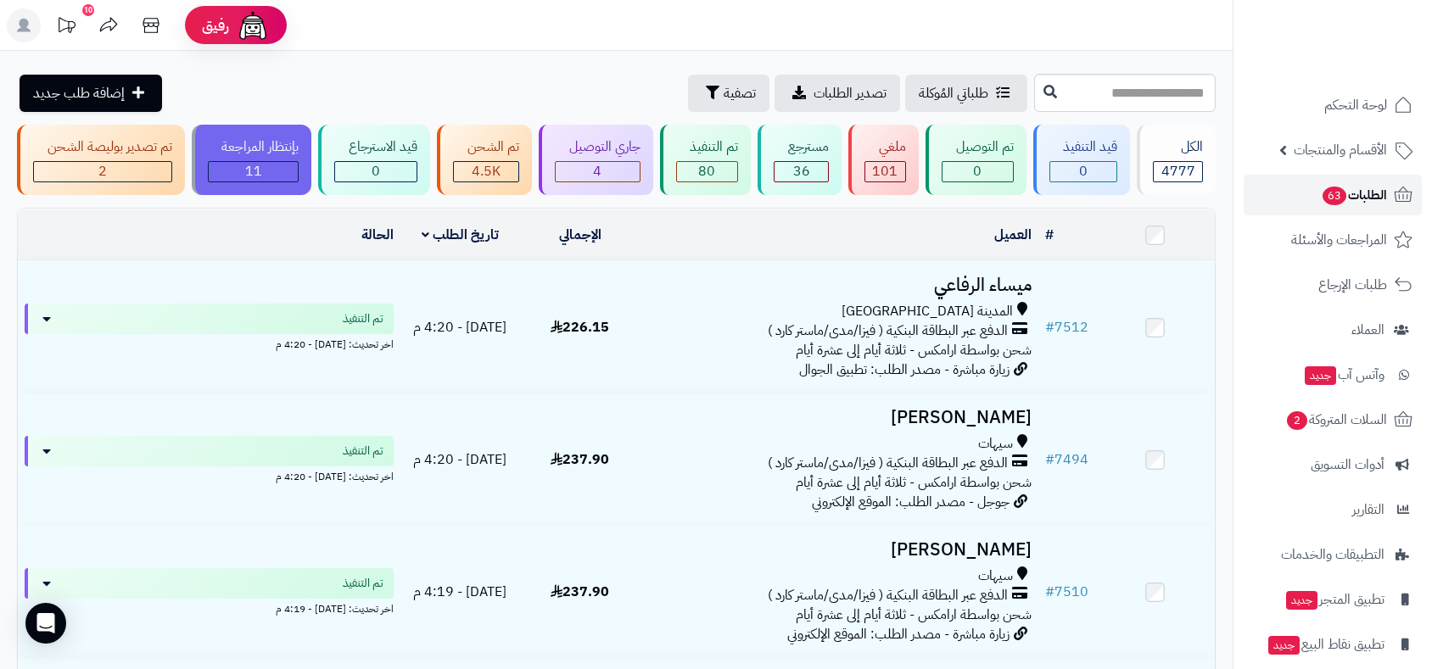
click at [1339, 199] on span "63" at bounding box center [1334, 196] width 24 height 19
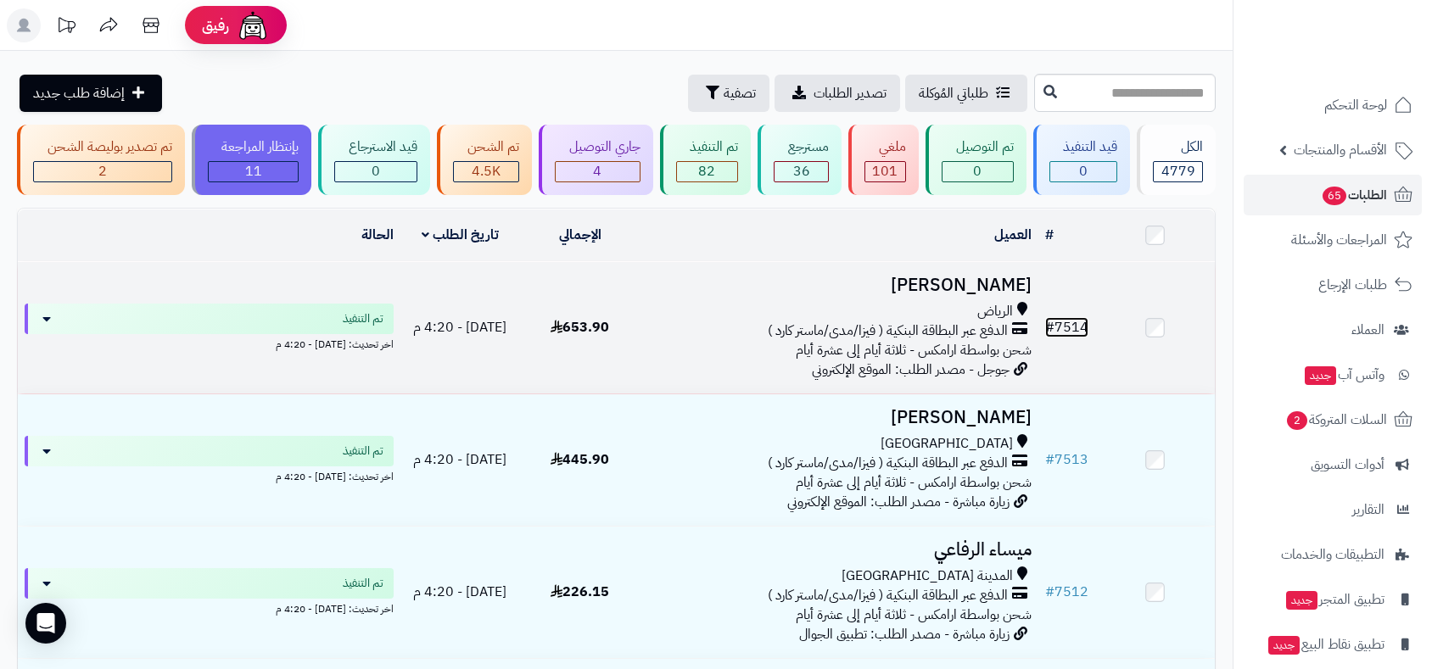
click at [1068, 327] on link "# 7514" at bounding box center [1066, 327] width 43 height 20
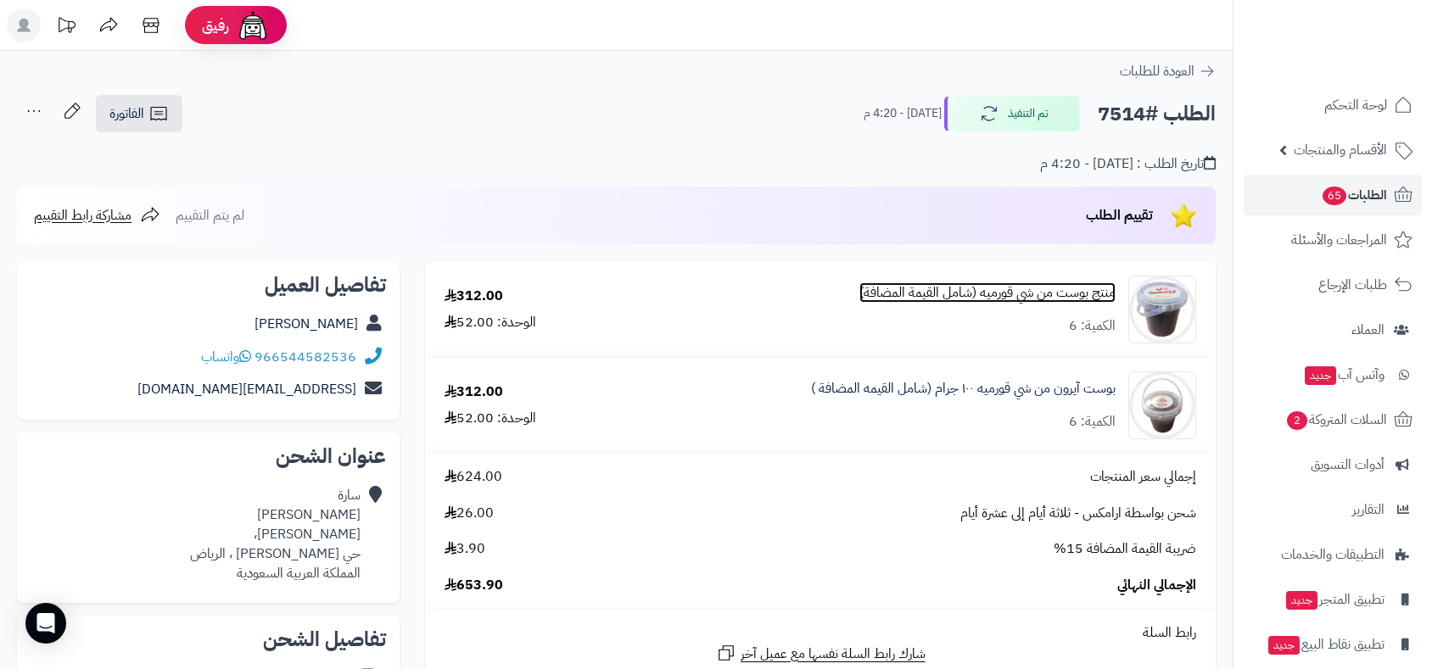
click at [1059, 293] on link "منتج بوست من شي قورميه (شامل القيمة المضافة)" at bounding box center [987, 293] width 256 height 20
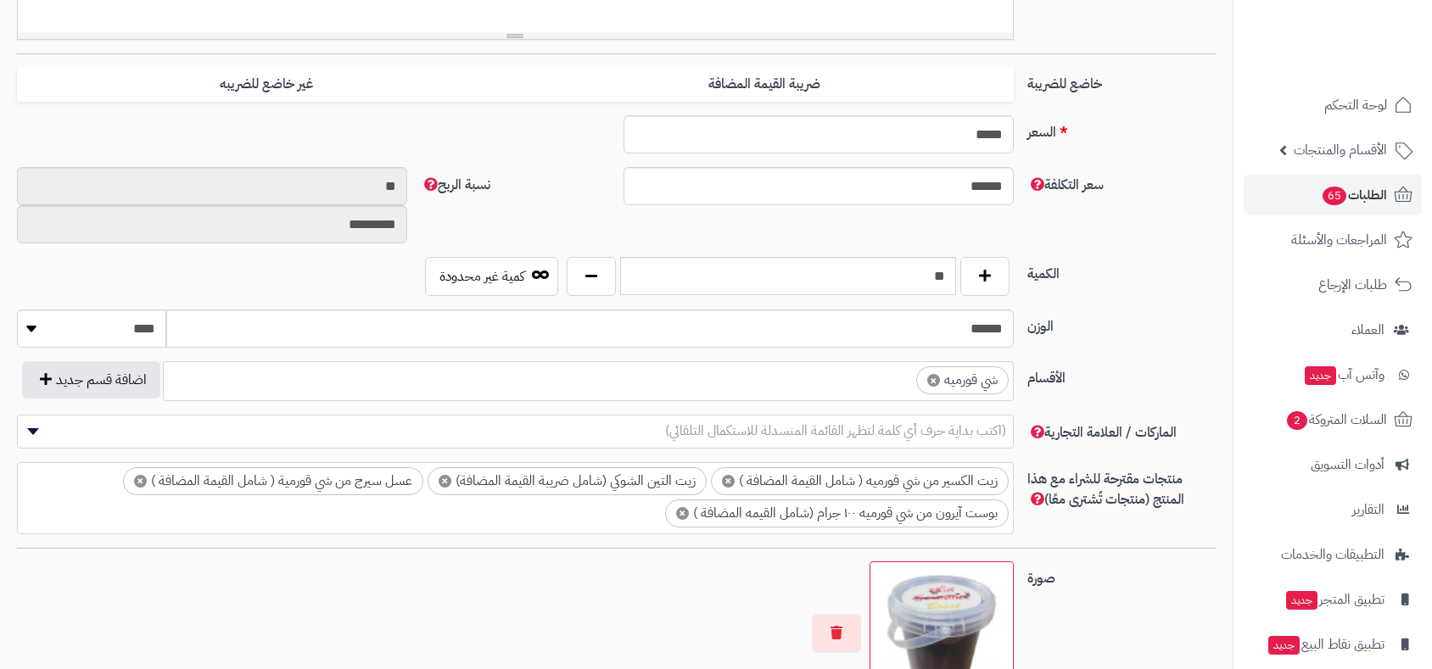
scroll to position [702, 0]
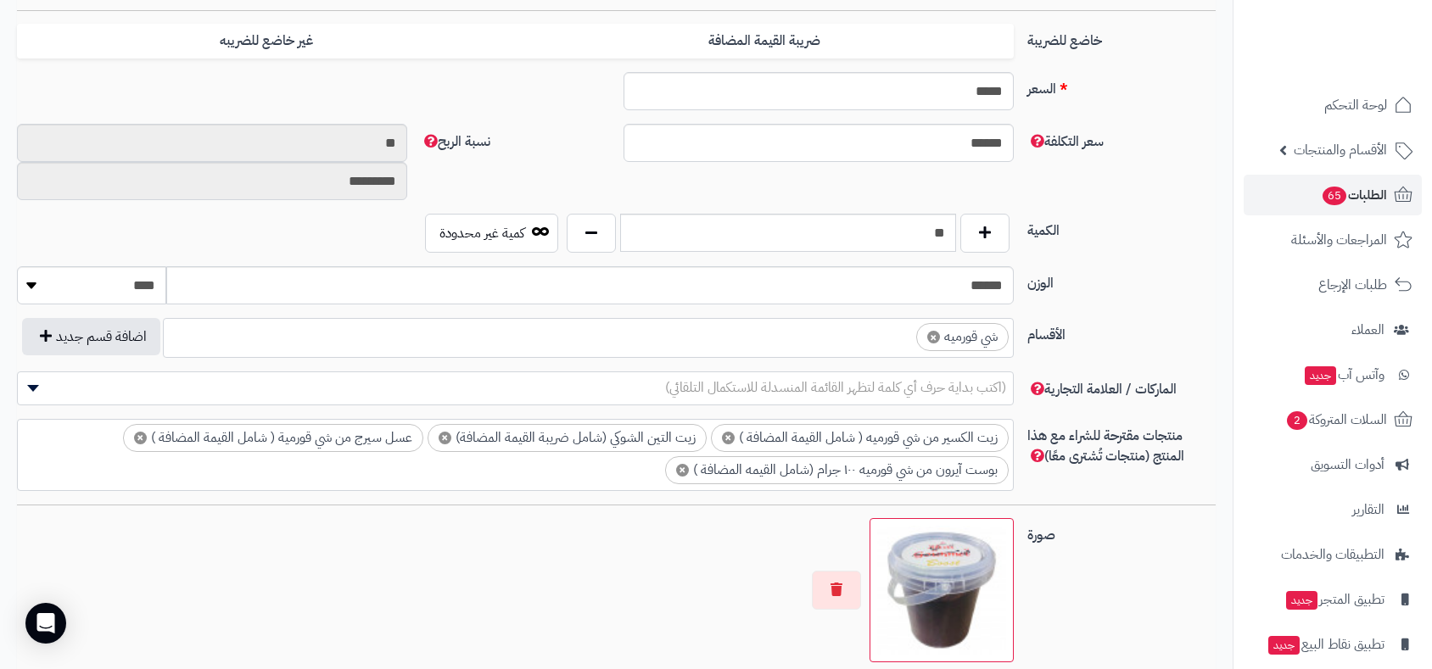
scroll to position [771, 0]
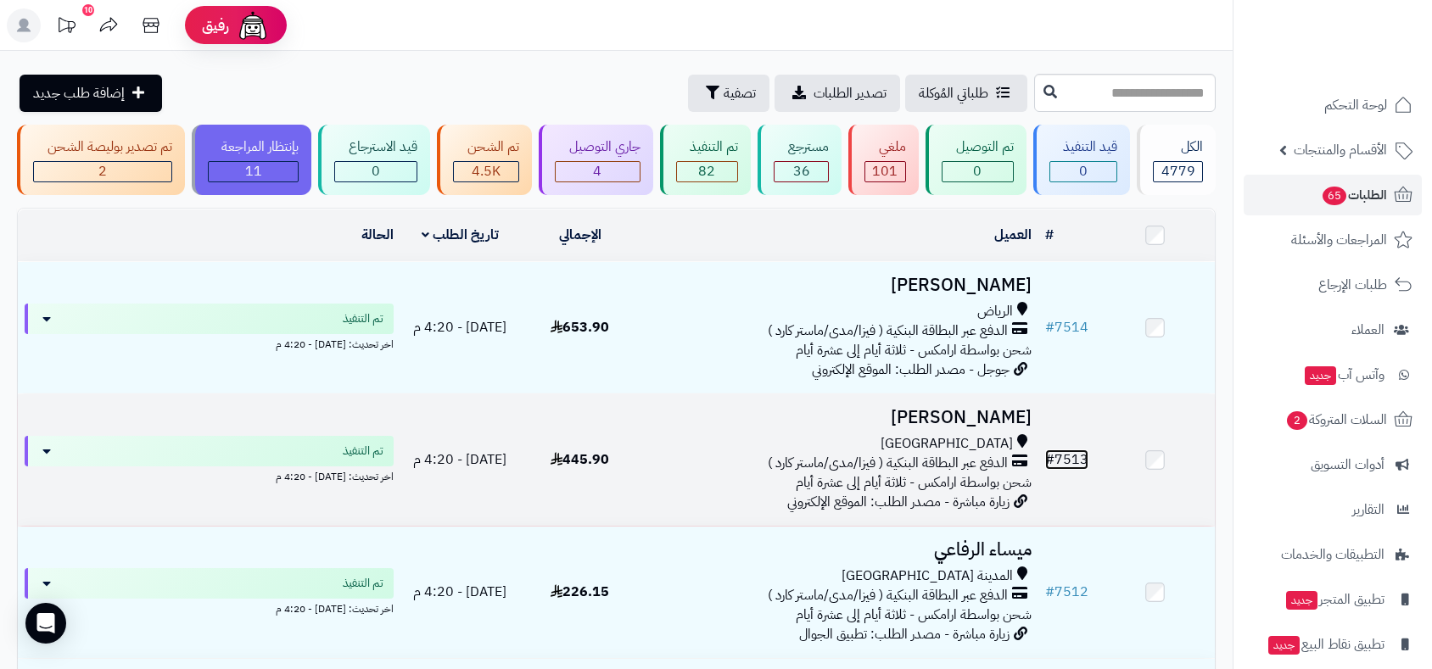
click at [1071, 456] on link "# 7513" at bounding box center [1066, 460] width 43 height 20
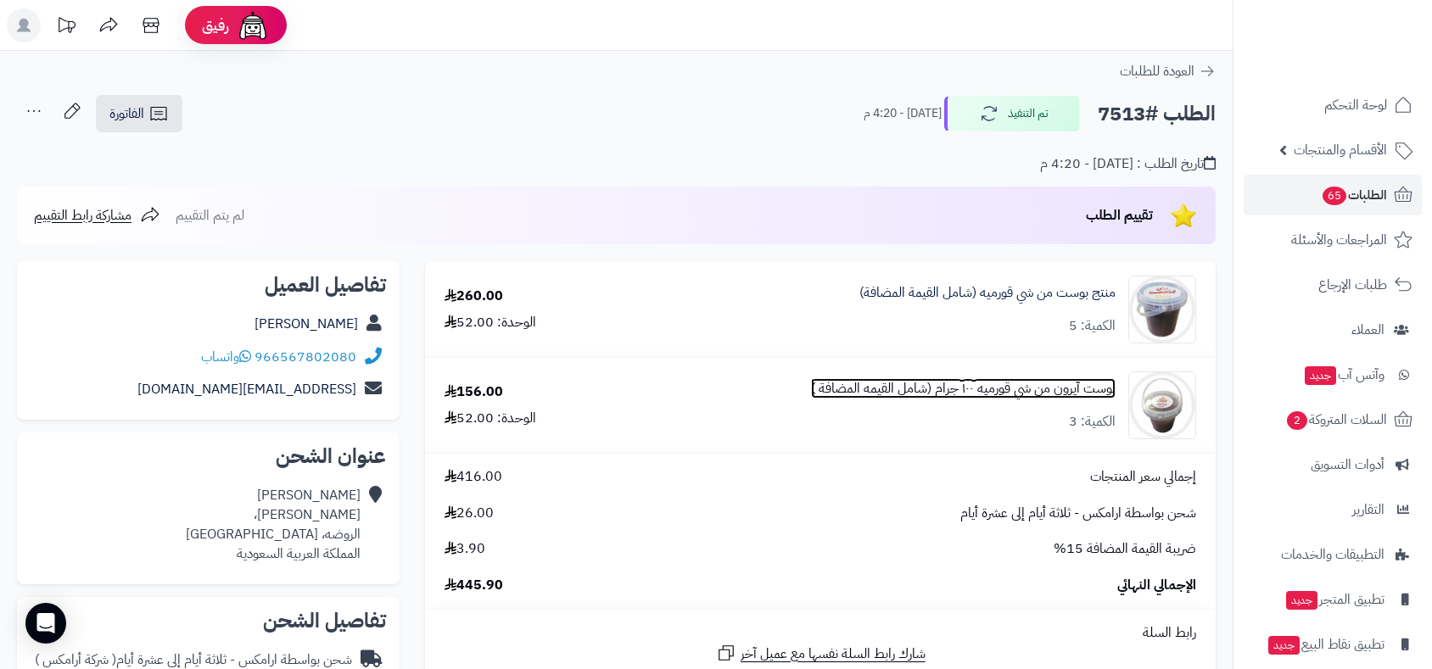
click at [995, 382] on link "بوست آيرون من شي قورميه ١٠٠ جرام (شامل القيمه المضافة )" at bounding box center [963, 389] width 305 height 20
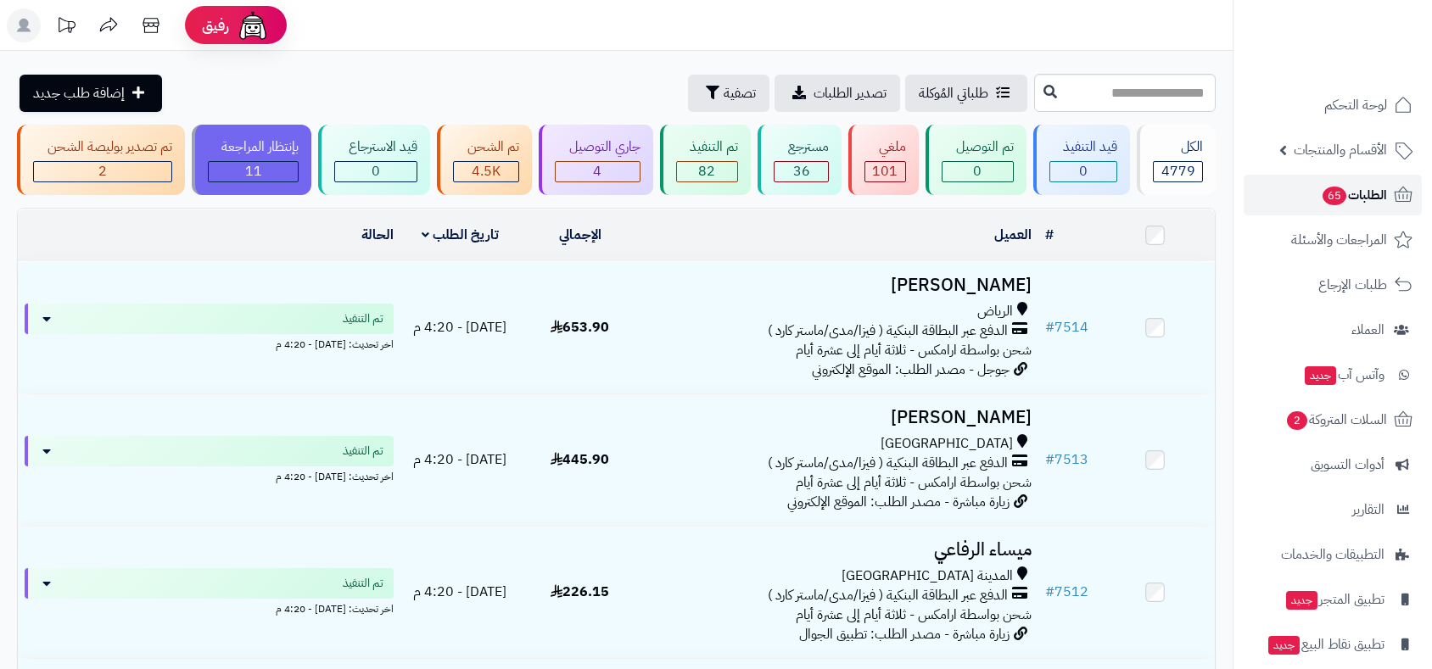
click at [1328, 193] on span "65" at bounding box center [1334, 196] width 24 height 19
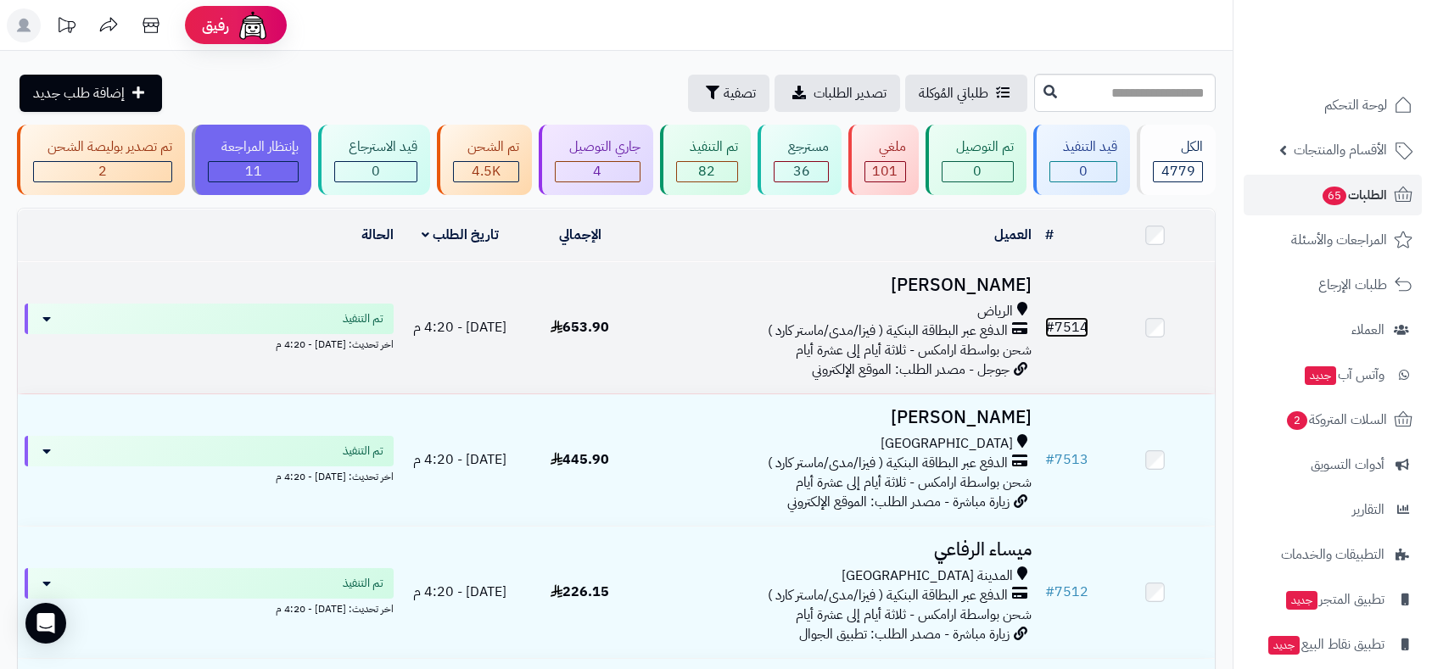
click at [1074, 327] on link "# 7514" at bounding box center [1066, 327] width 43 height 20
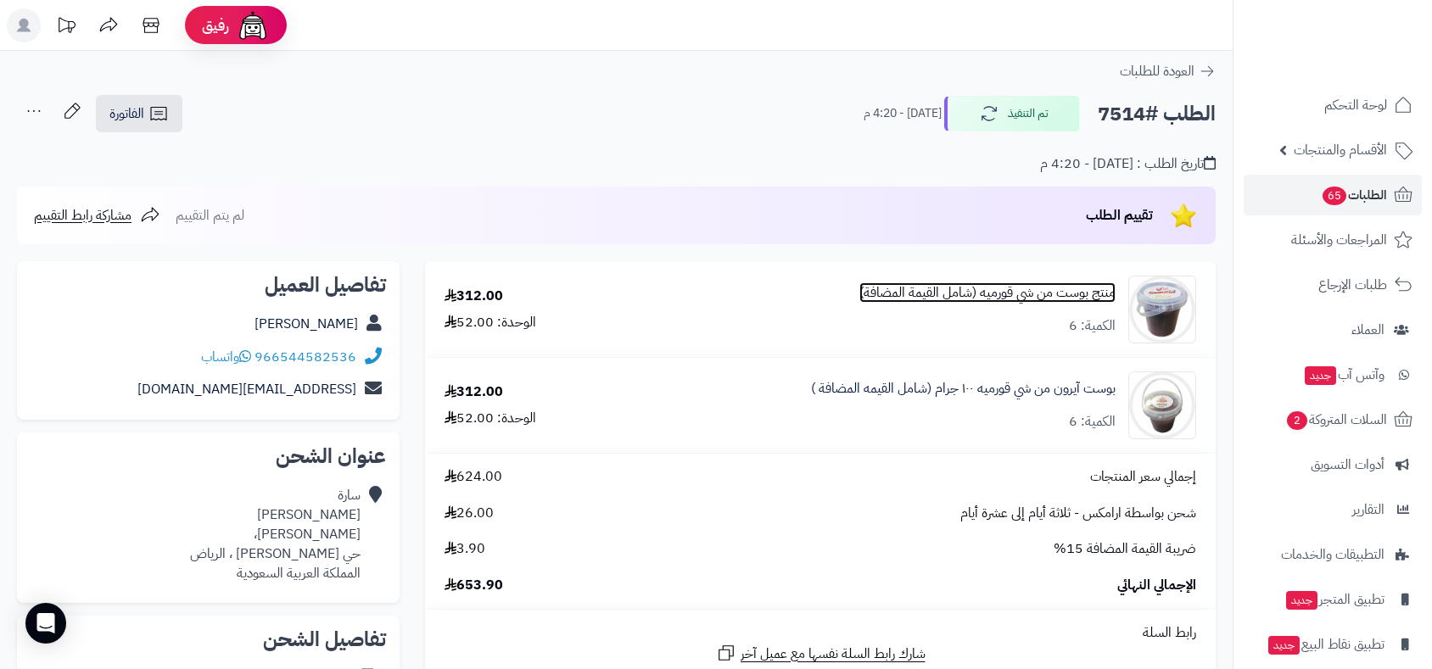
click at [978, 288] on link "منتج بوست من شي قورميه (شامل القيمة المضافة)" at bounding box center [987, 293] width 256 height 20
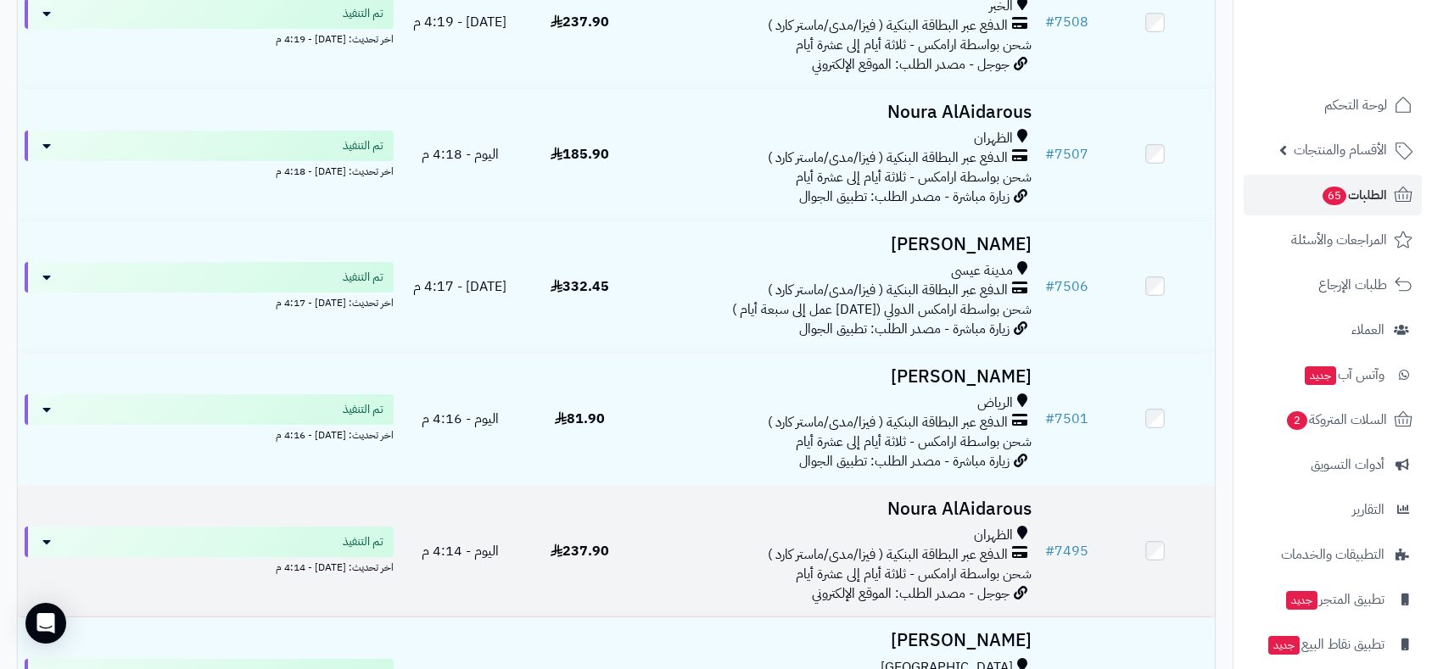
scroll to position [942, 0]
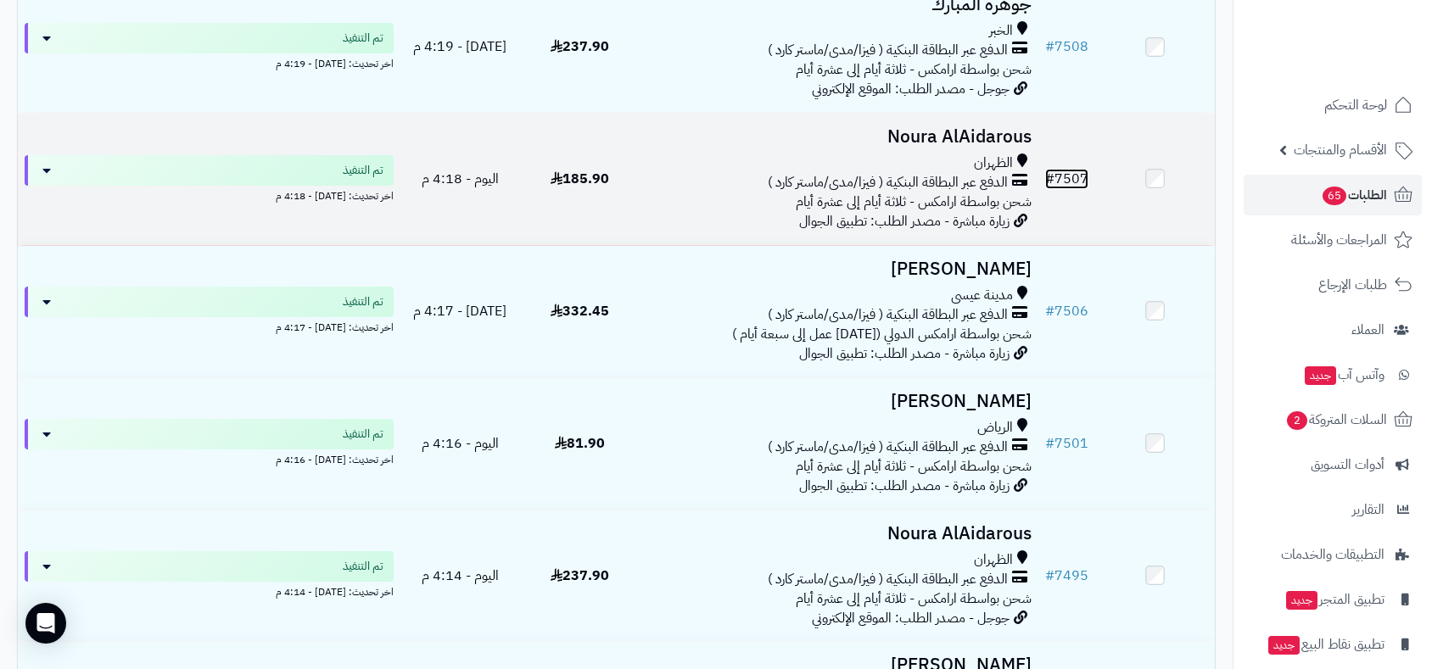
click at [1081, 176] on link "# 7507" at bounding box center [1066, 179] width 43 height 20
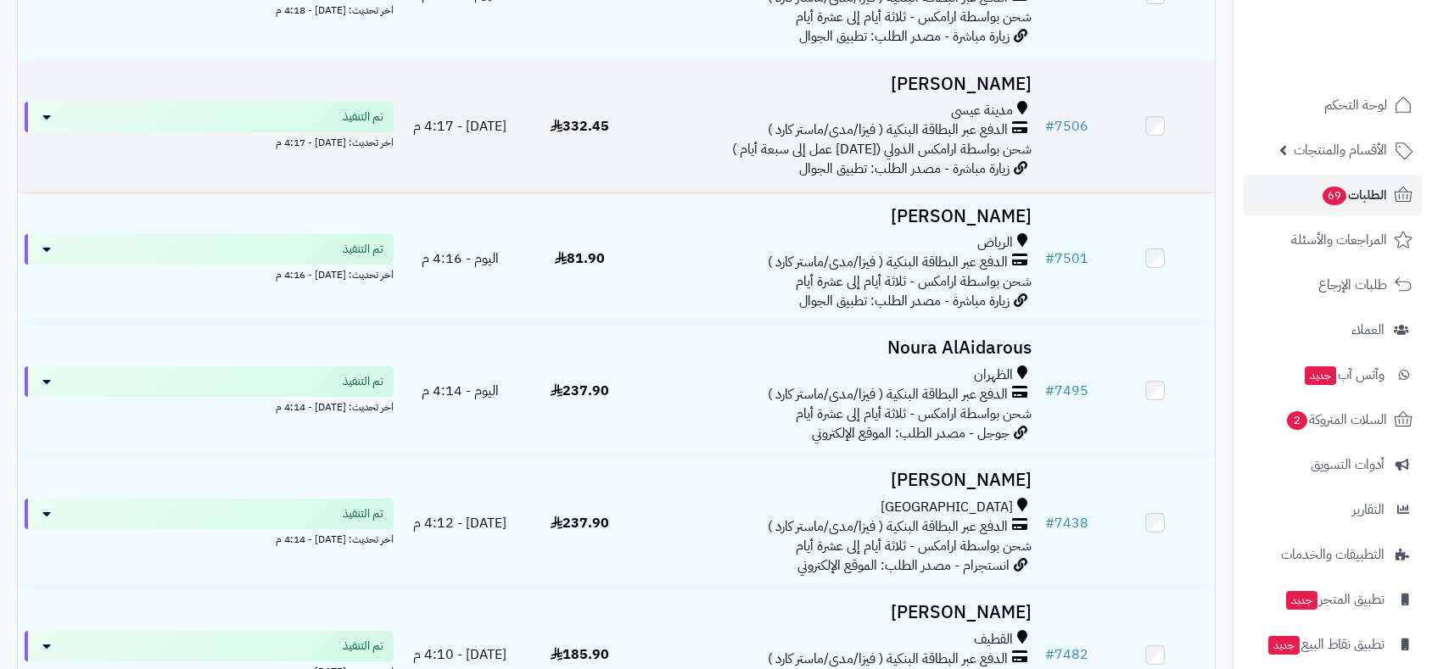
scroll to position [1659, 0]
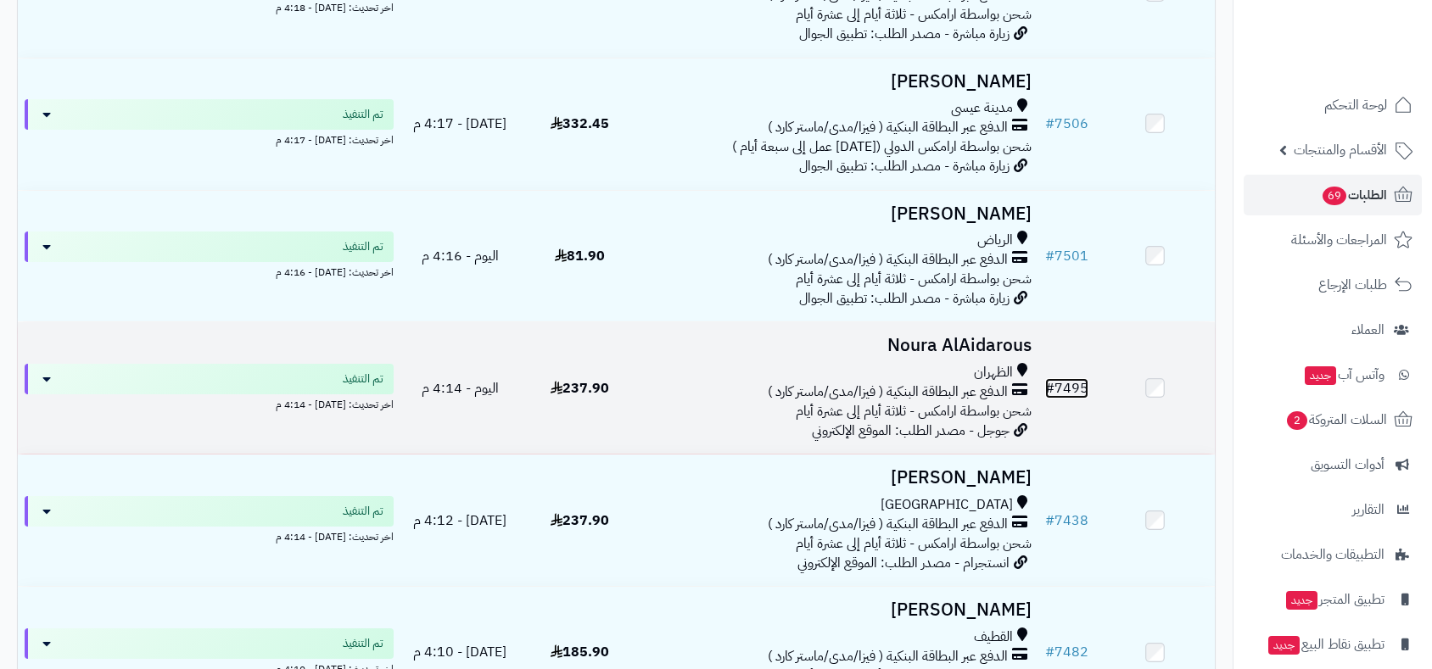
click at [1059, 383] on link "# 7495" at bounding box center [1066, 388] width 43 height 20
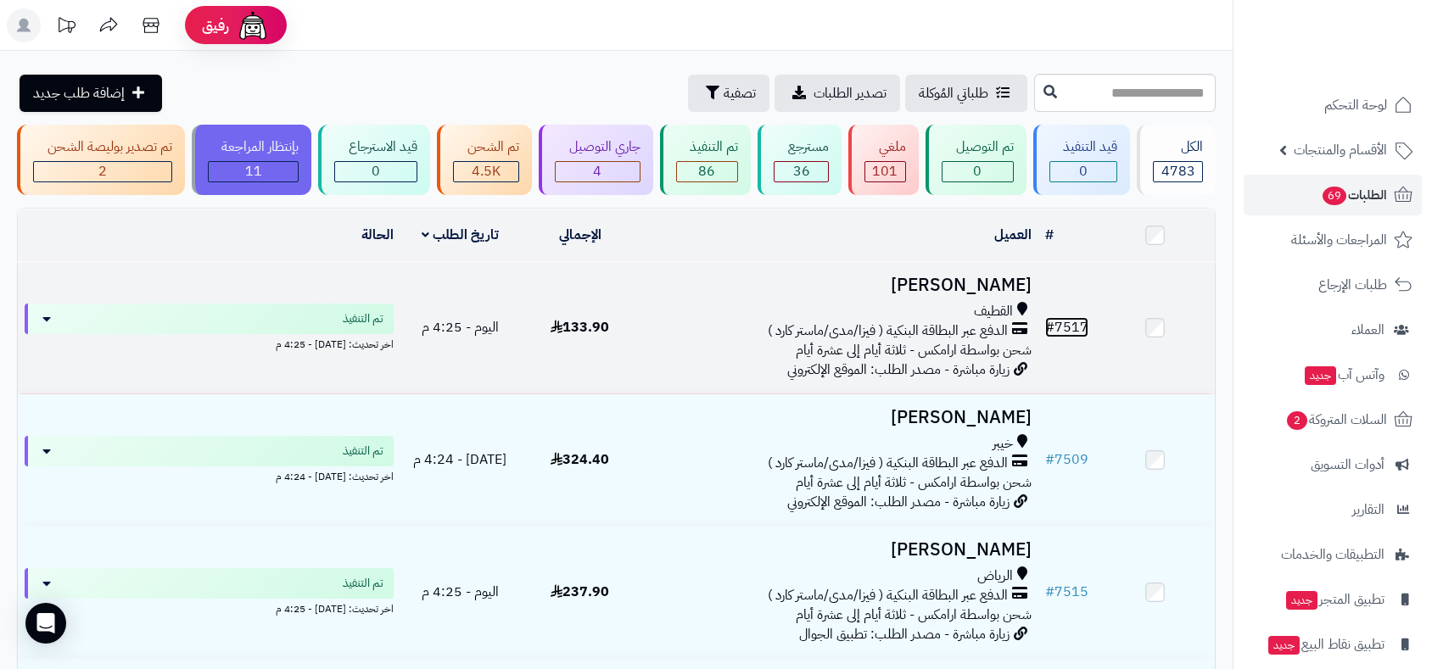
click at [1067, 317] on link "# 7517" at bounding box center [1066, 327] width 43 height 20
click at [1068, 324] on link "# 7517" at bounding box center [1066, 327] width 43 height 20
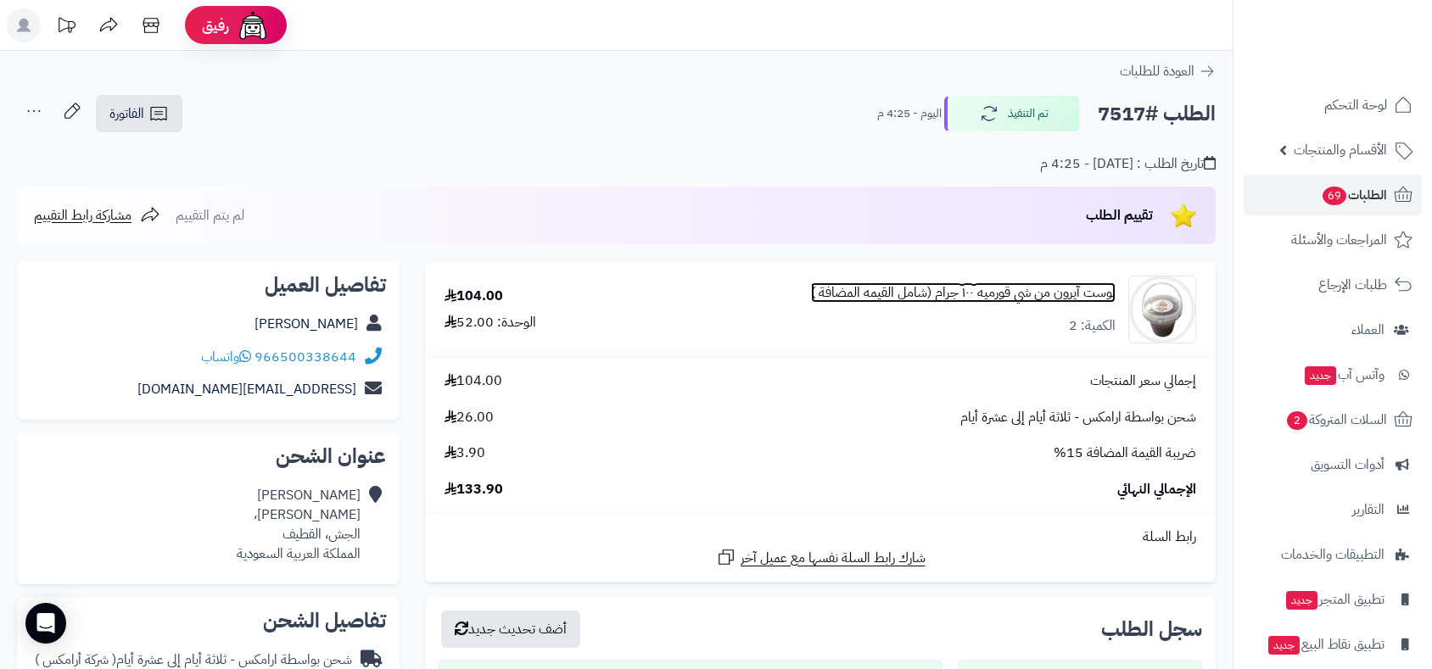
click at [1027, 294] on link "بوست آيرون من شي قورميه ١٠٠ جرام (شامل القيمه المضافة )" at bounding box center [963, 293] width 305 height 20
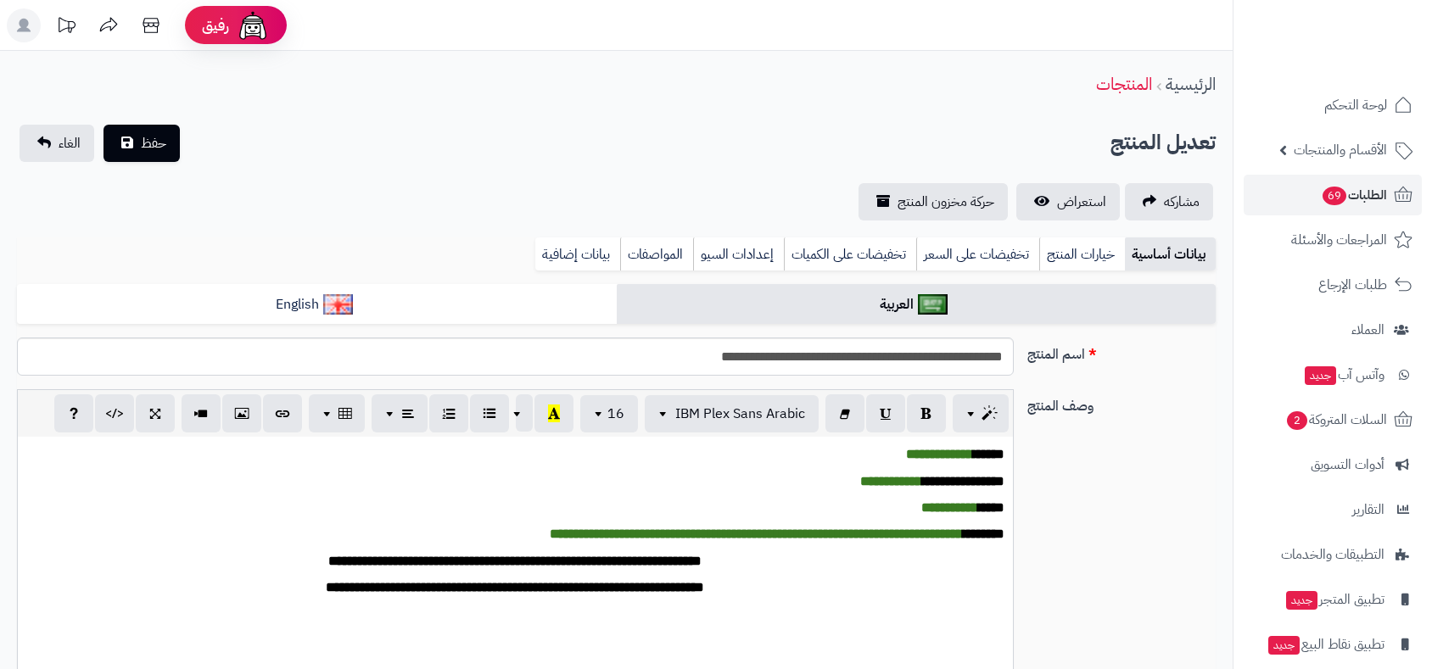
scroll to position [771, 0]
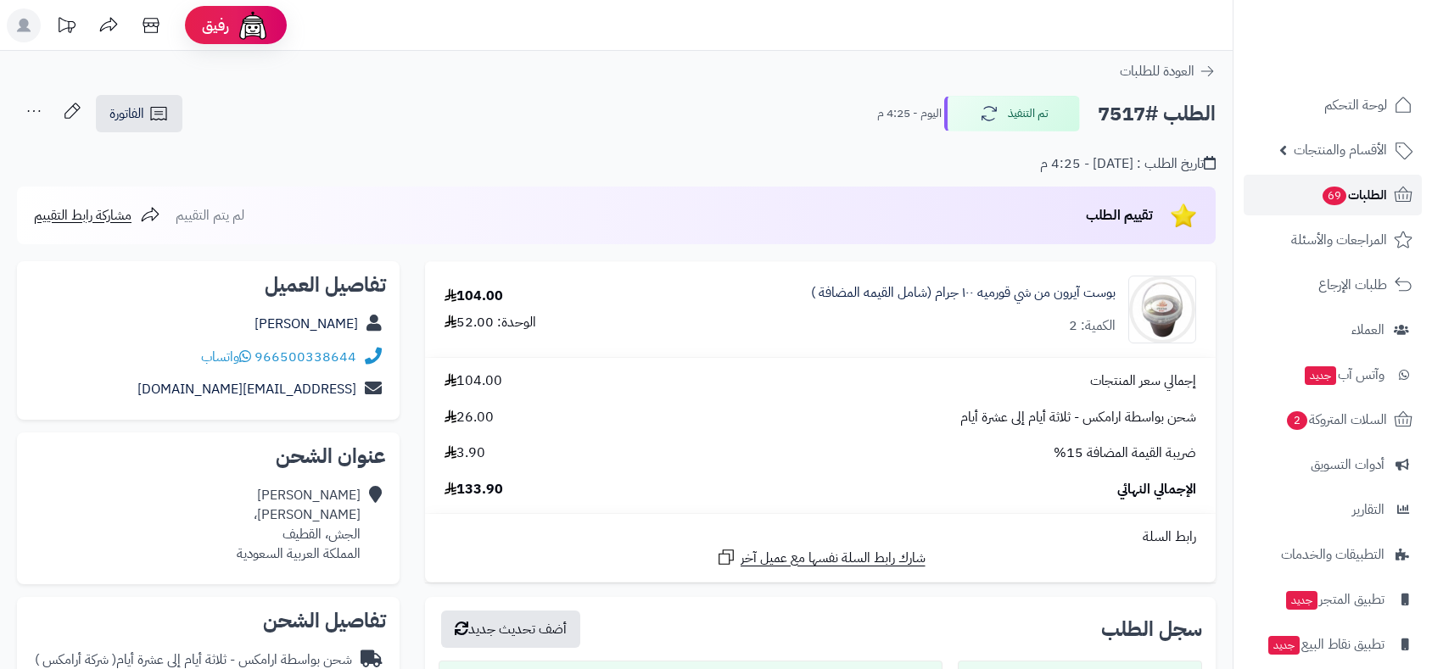
click at [1361, 199] on span "الطلبات 69" at bounding box center [1354, 195] width 66 height 24
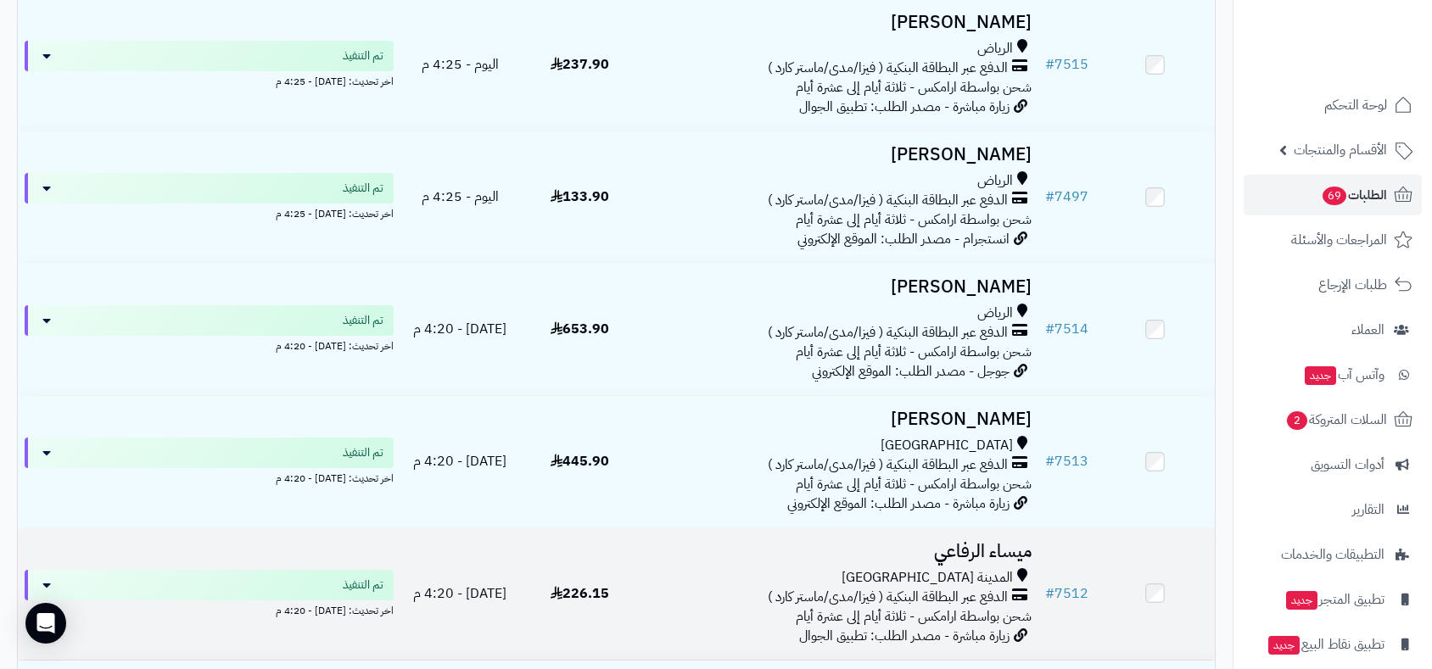
scroll to position [659, 0]
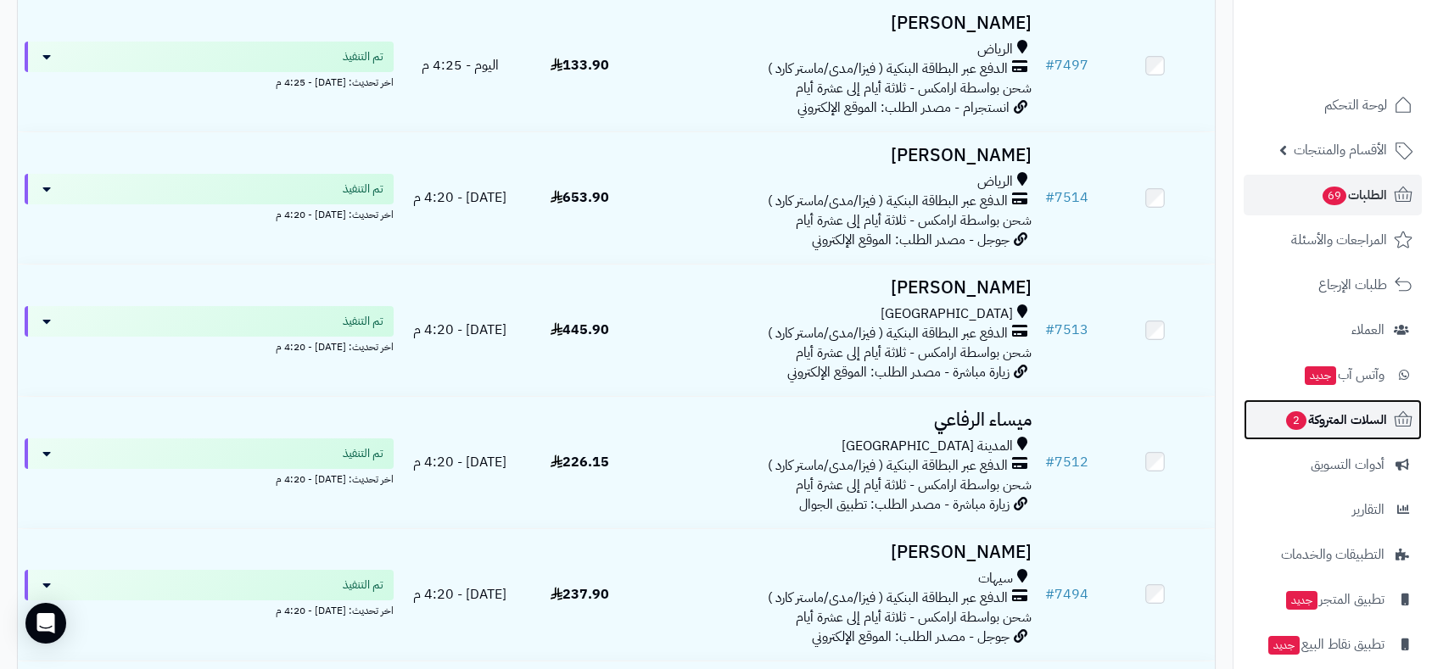
click at [1343, 422] on span "السلات المتروكة 2" at bounding box center [1335, 420] width 103 height 24
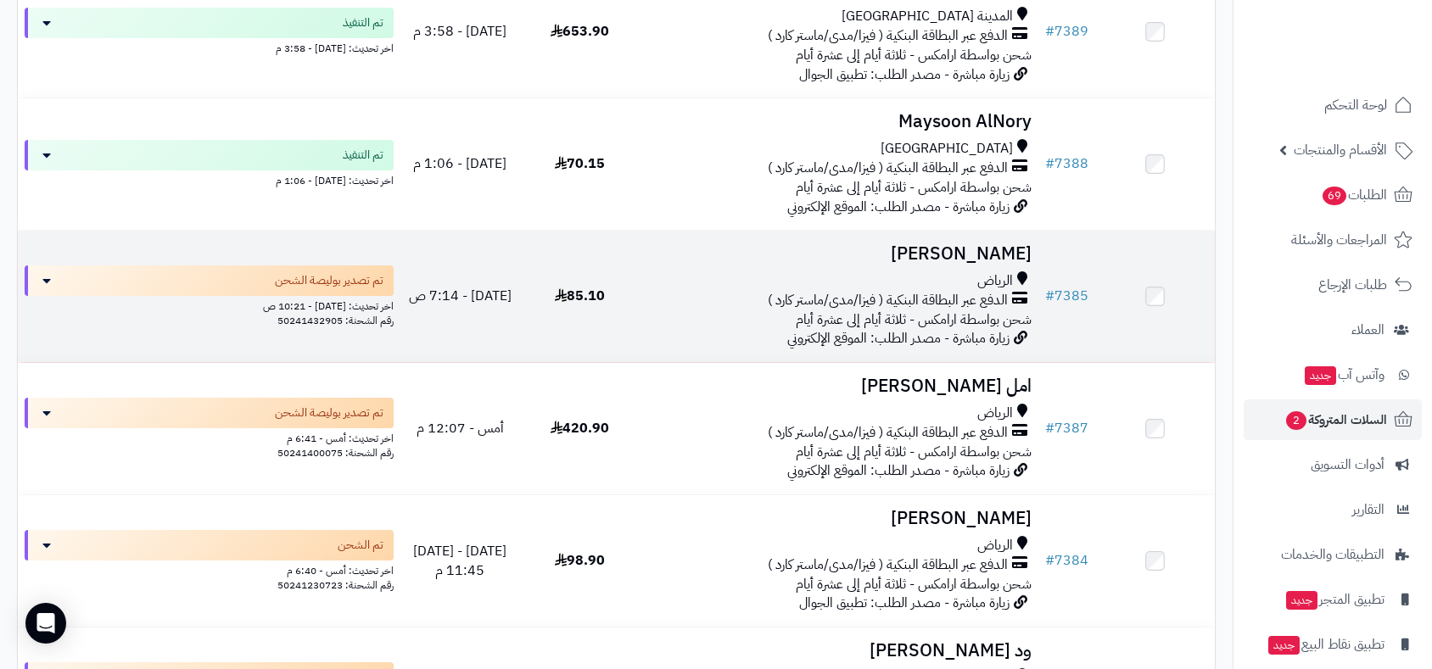
scroll to position [11309, 0]
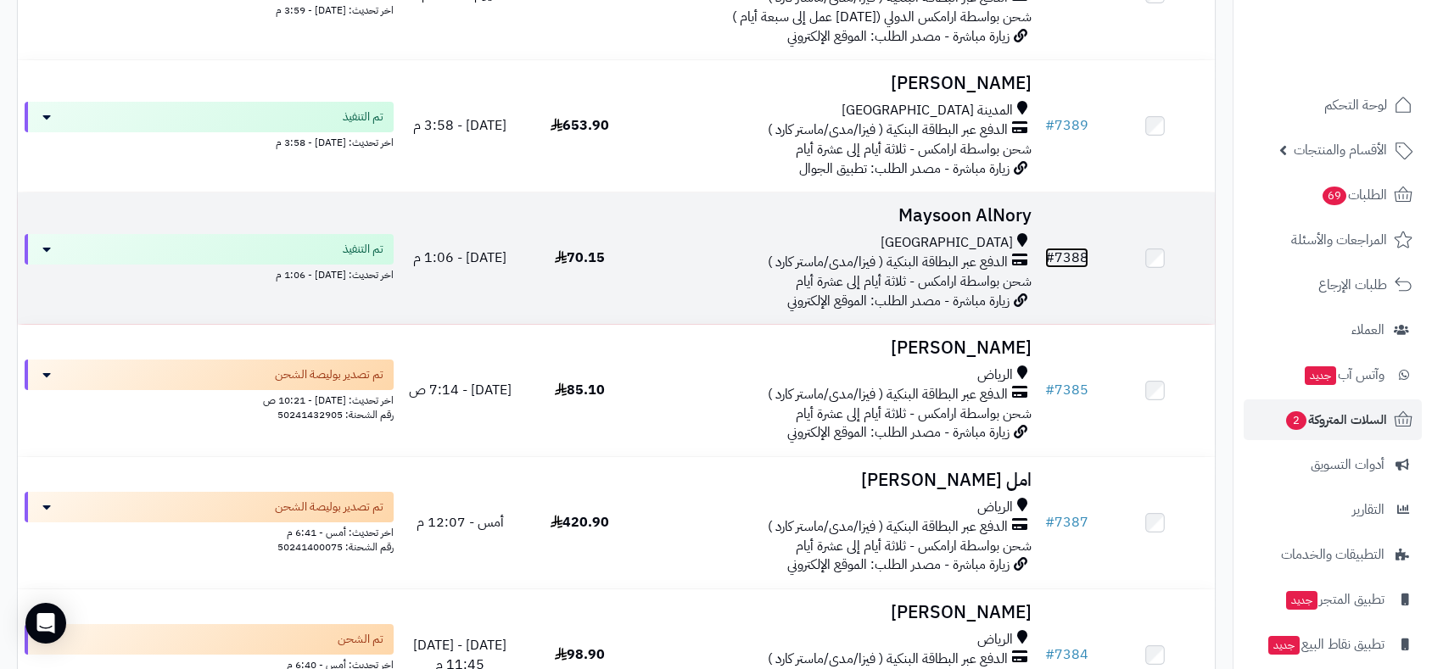
click at [1072, 248] on link "# 7388" at bounding box center [1066, 258] width 43 height 20
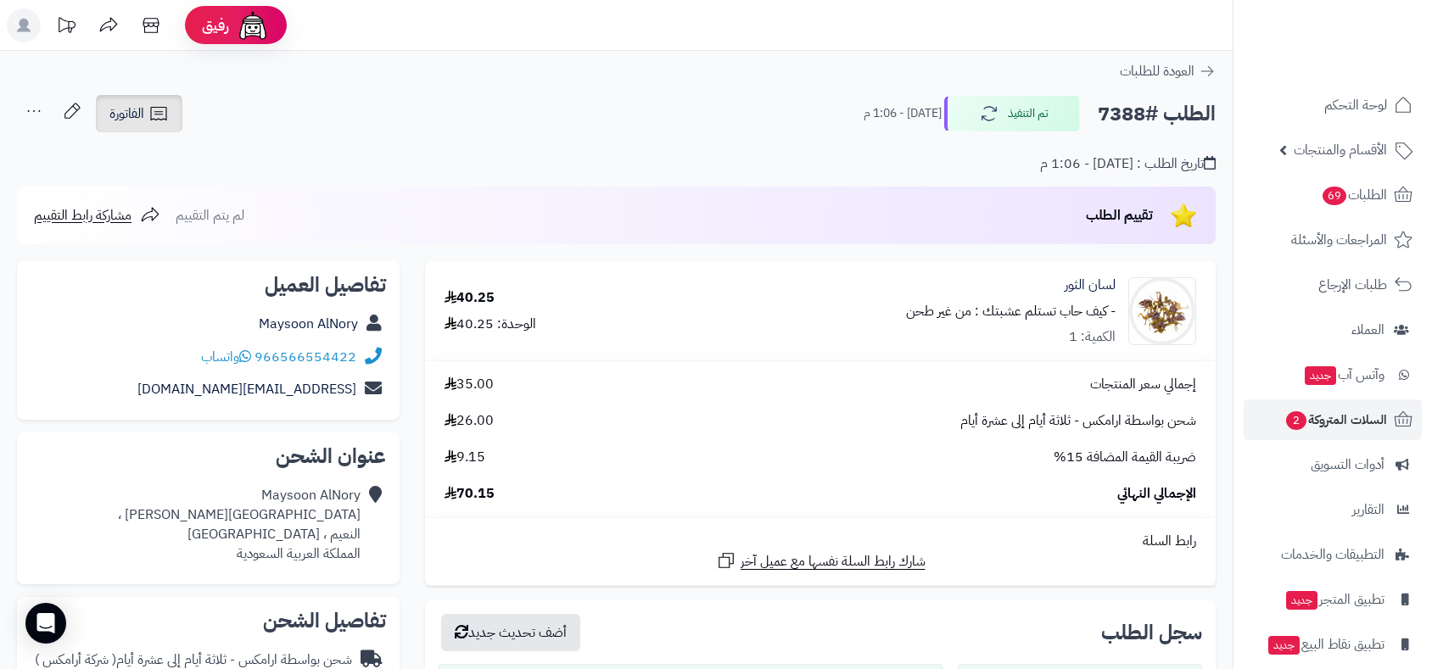
click at [128, 114] on span "الفاتورة" at bounding box center [126, 113] width 35 height 20
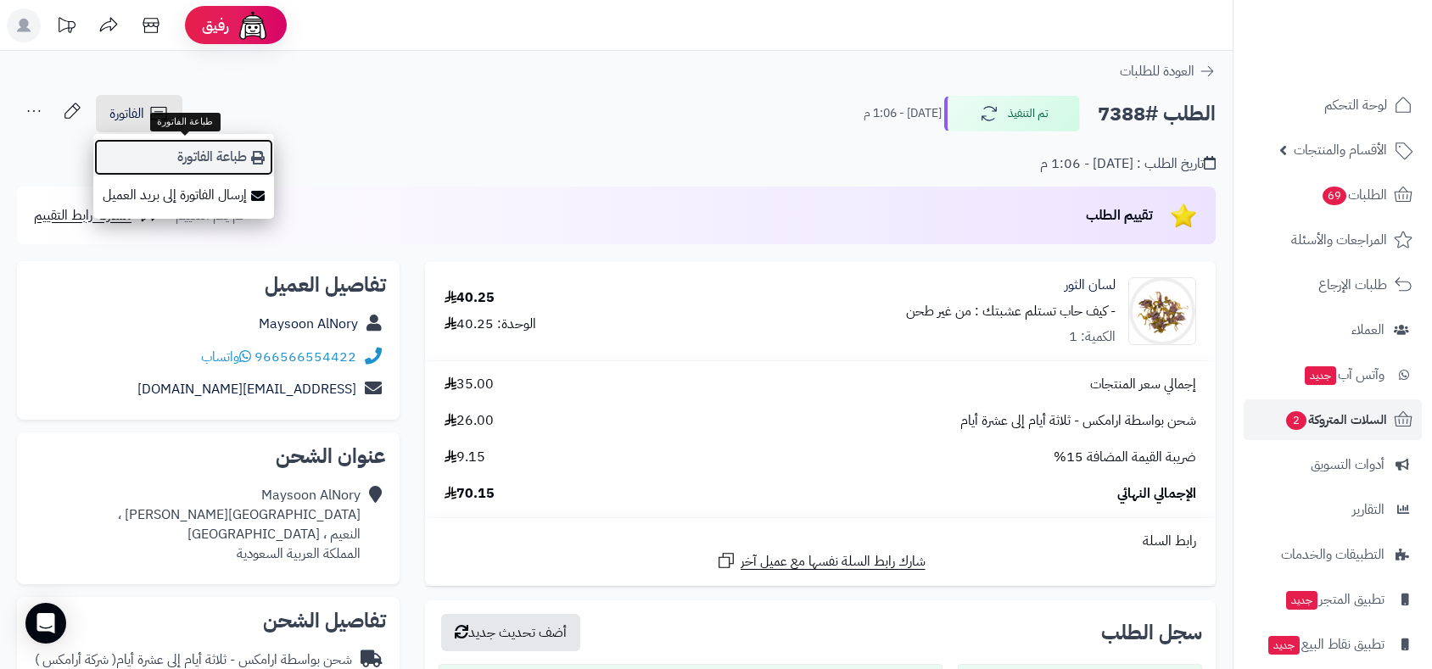
click at [188, 153] on link "طباعة الفاتورة" at bounding box center [183, 157] width 181 height 38
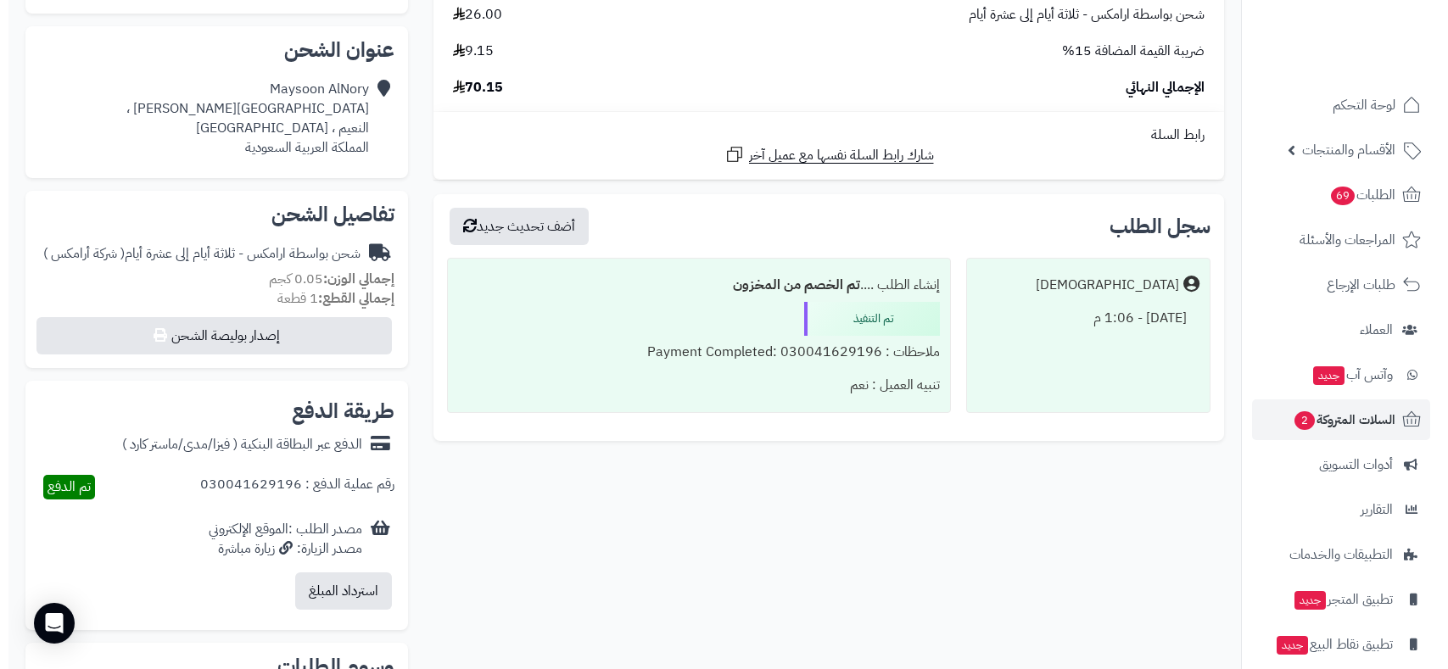
scroll to position [565, 0]
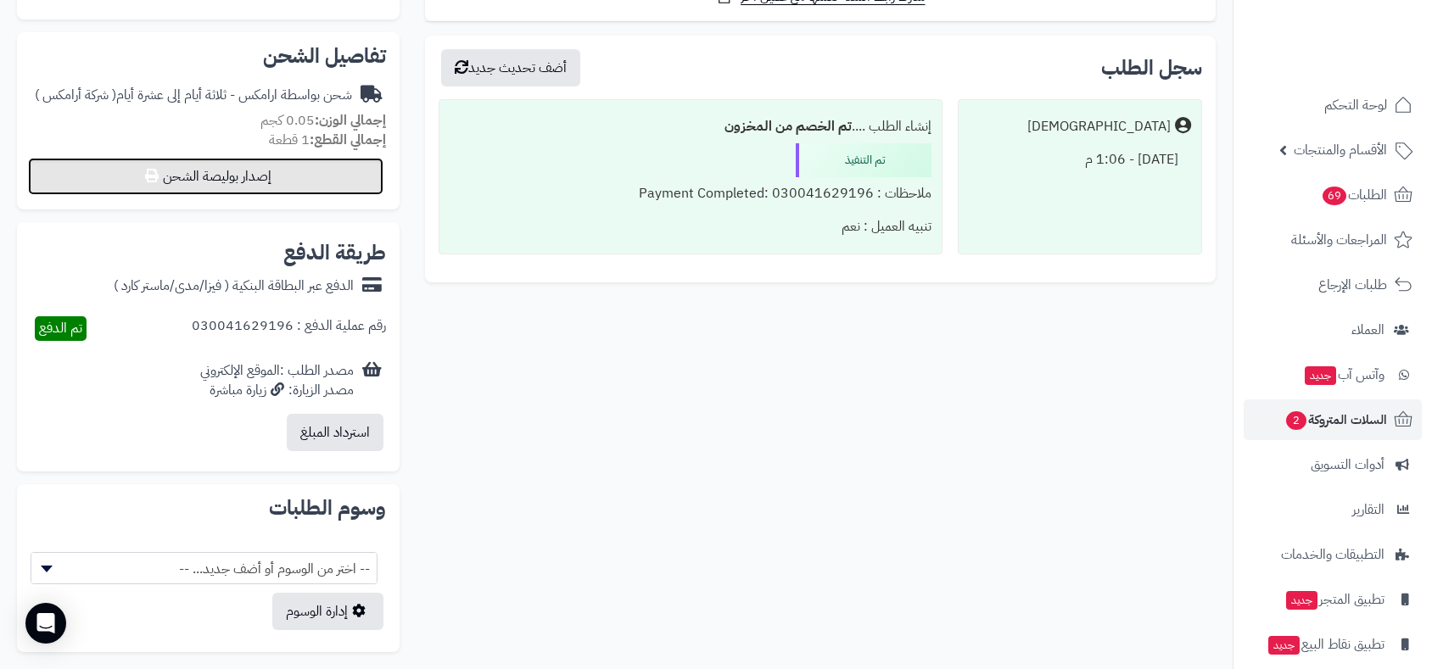
click at [290, 160] on button "إصدار بوليصة الشحن" at bounding box center [205, 176] width 355 height 37
select select "******"
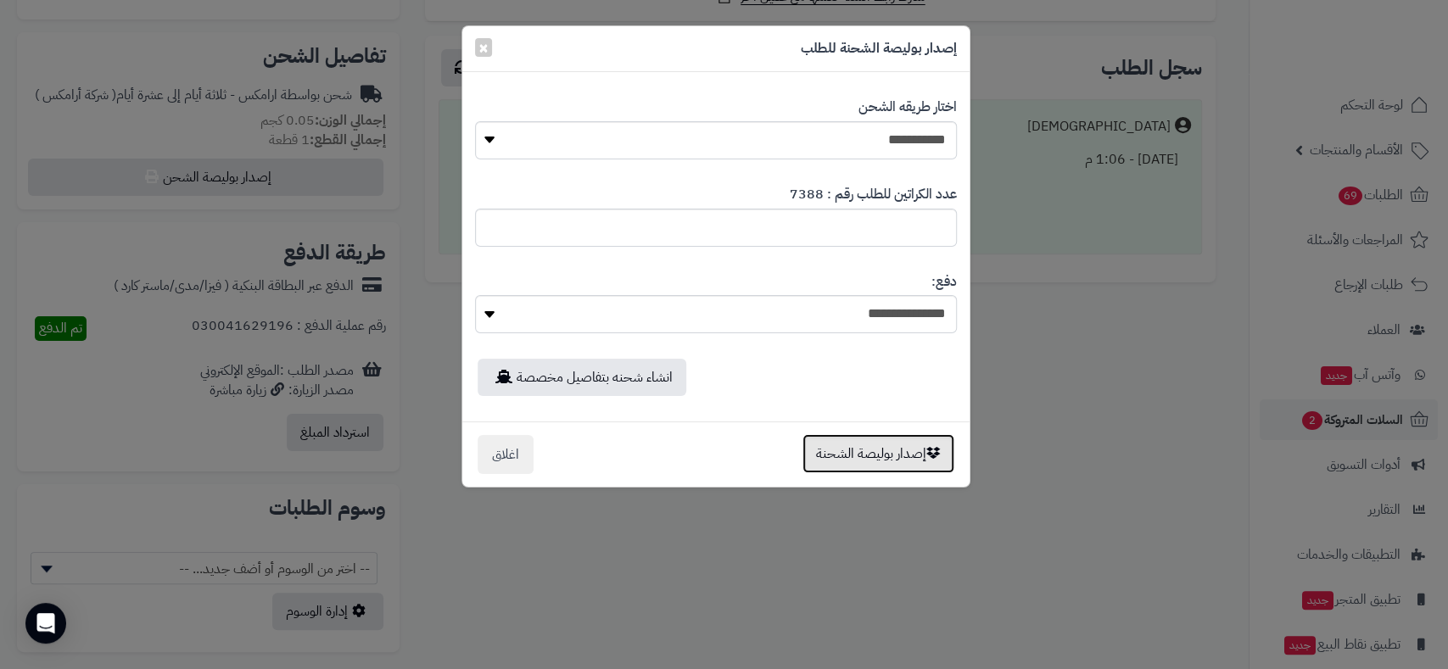
click at [877, 460] on button "إصدار بوليصة الشحنة" at bounding box center [878, 453] width 152 height 39
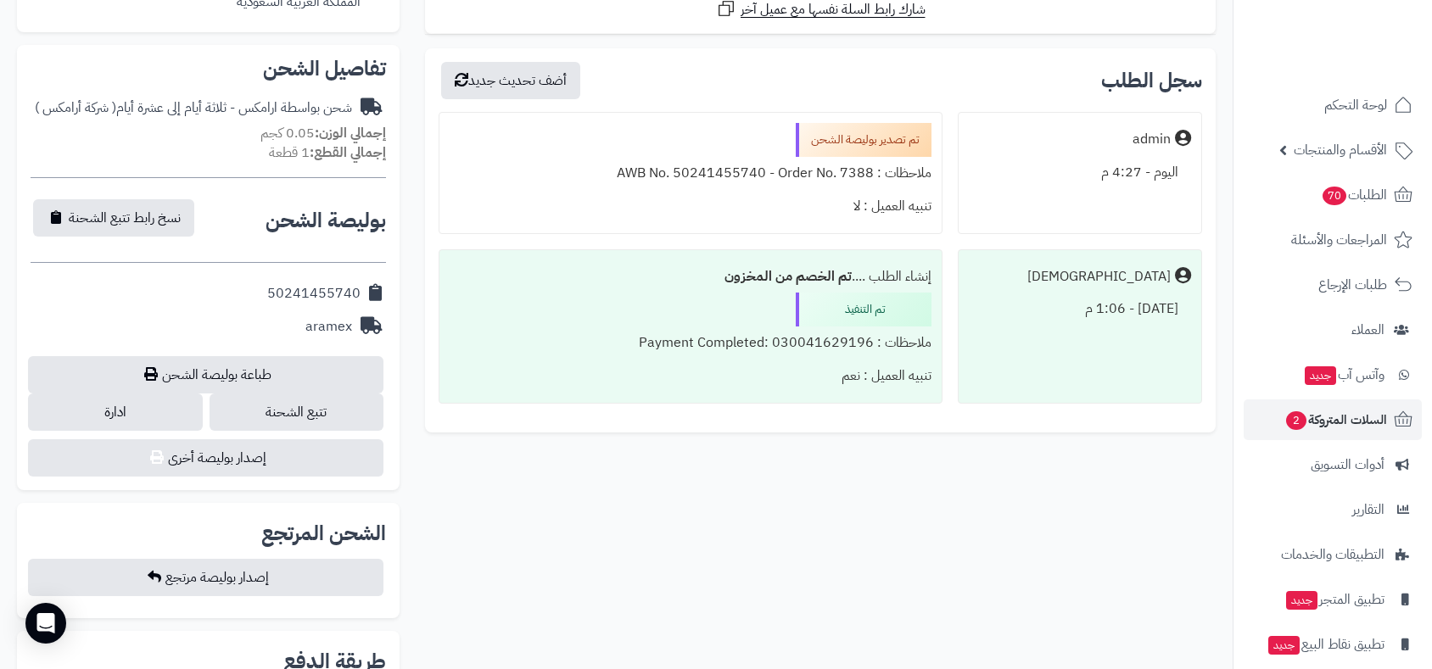
scroll to position [659, 0]
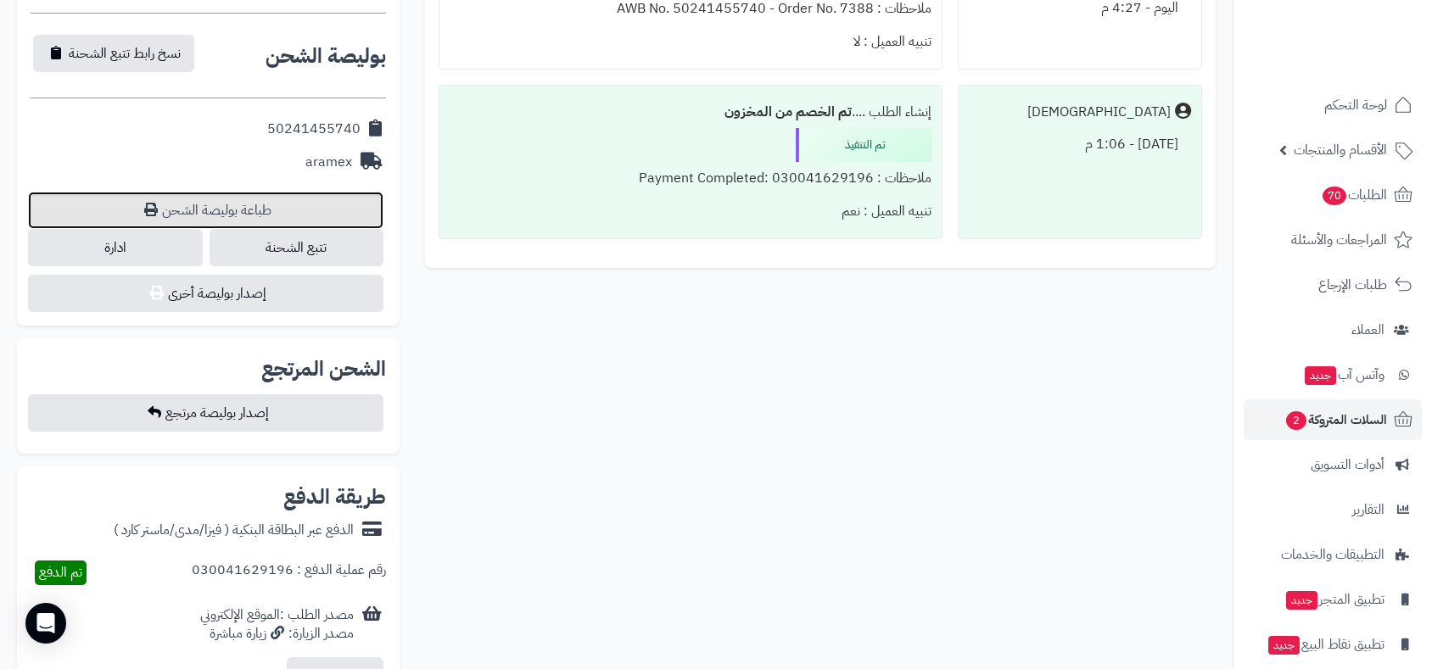
click at [238, 209] on link "طباعة بوليصة الشحن" at bounding box center [205, 210] width 355 height 37
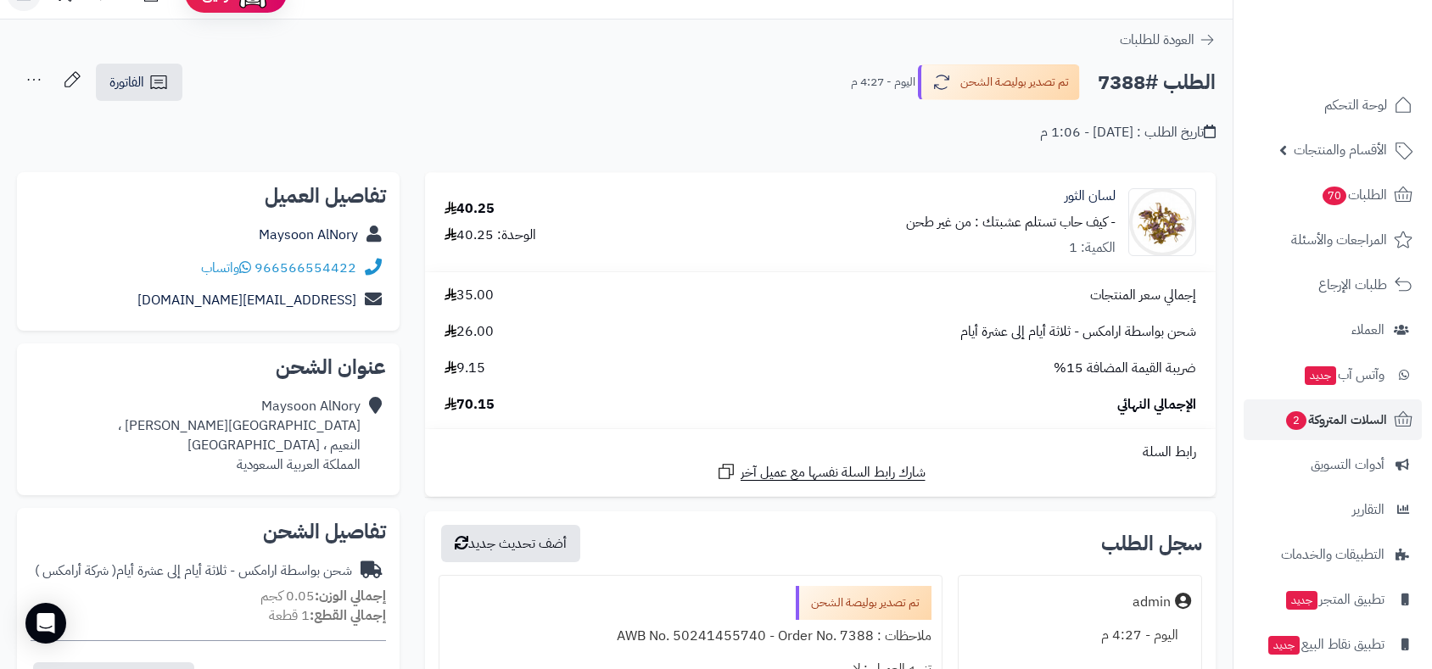
scroll to position [0, 0]
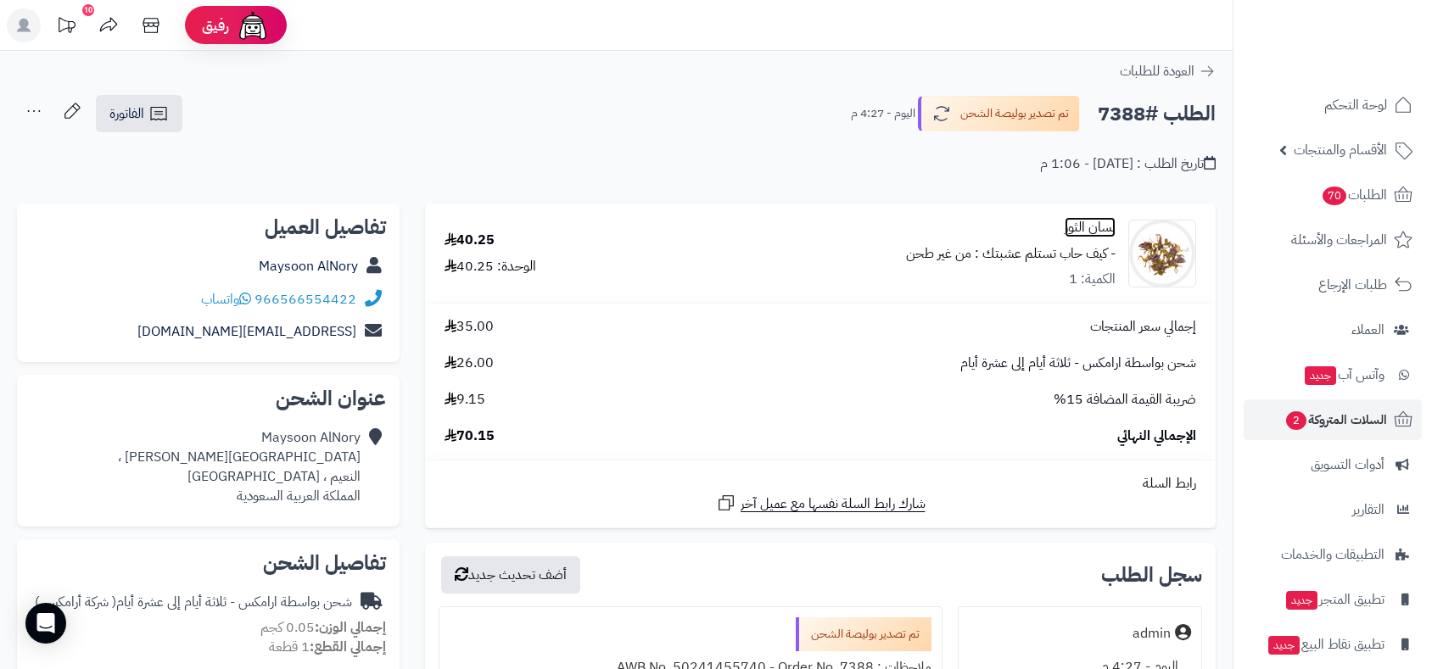
click at [1091, 230] on link "لسان الثور" at bounding box center [1090, 228] width 51 height 20
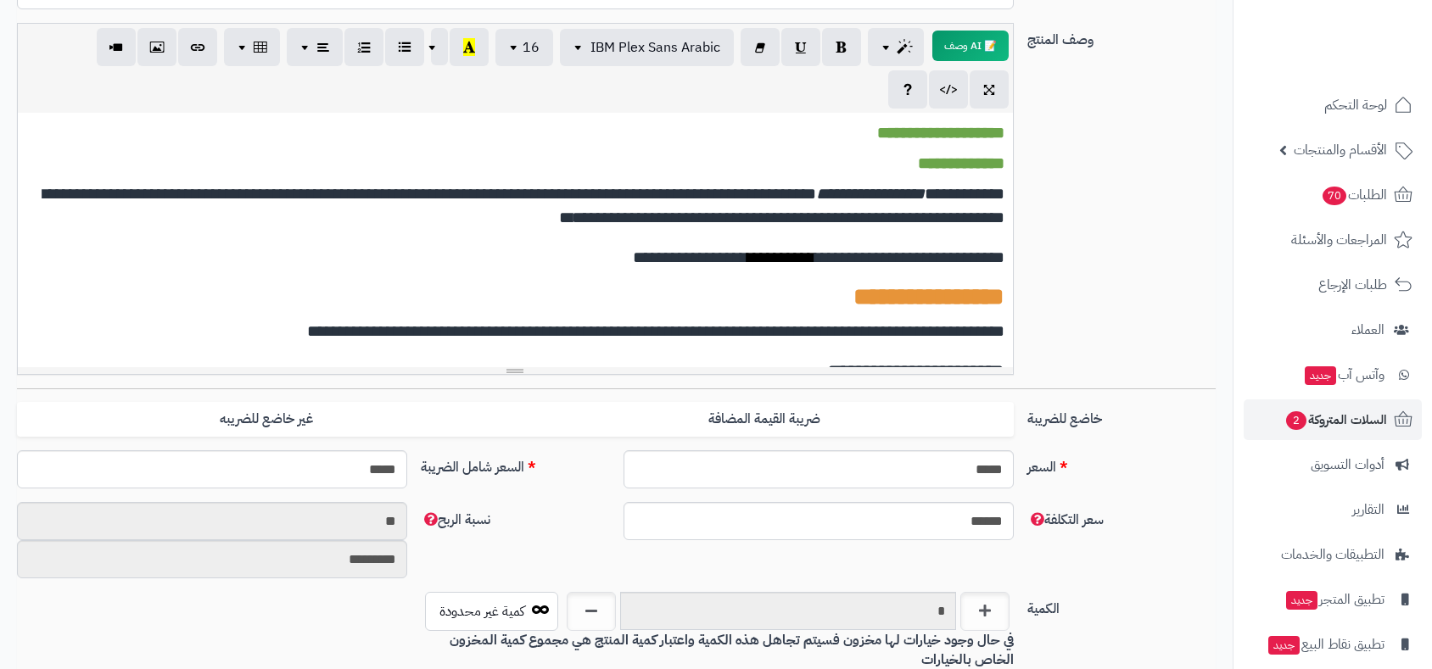
scroll to position [188, 0]
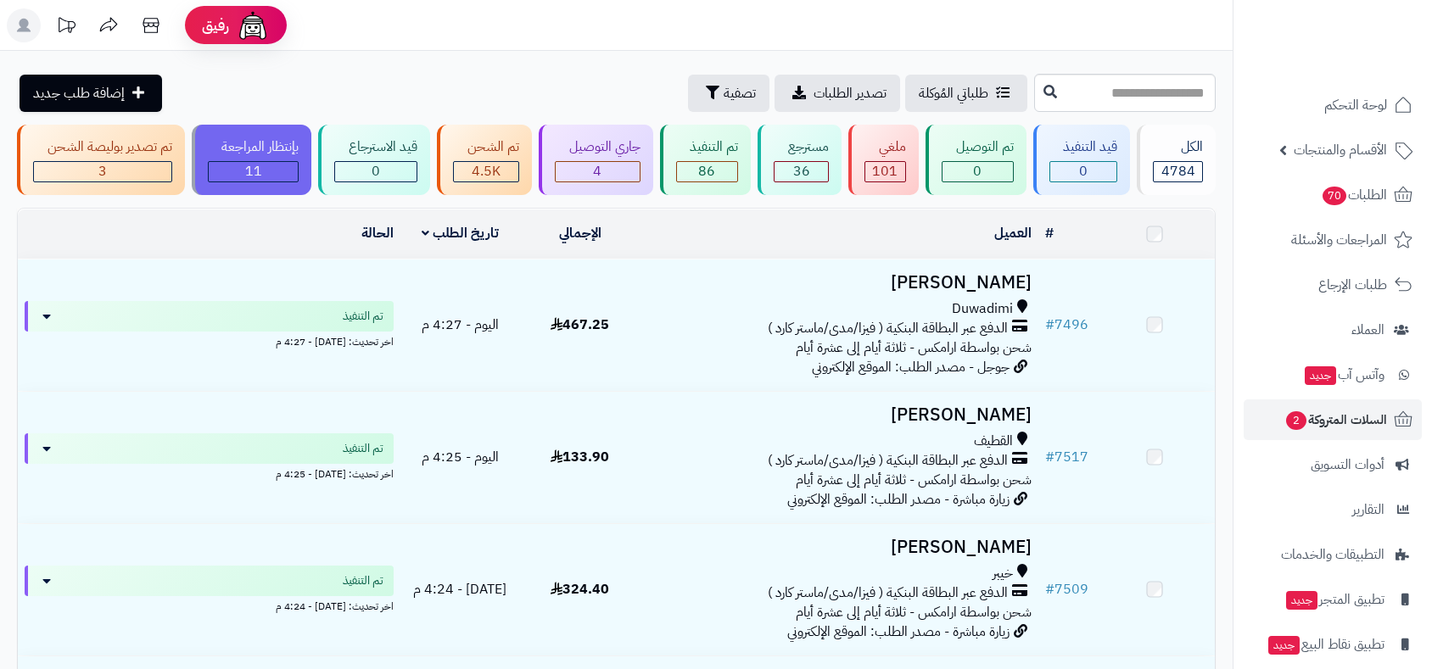
scroll to position [11442, 0]
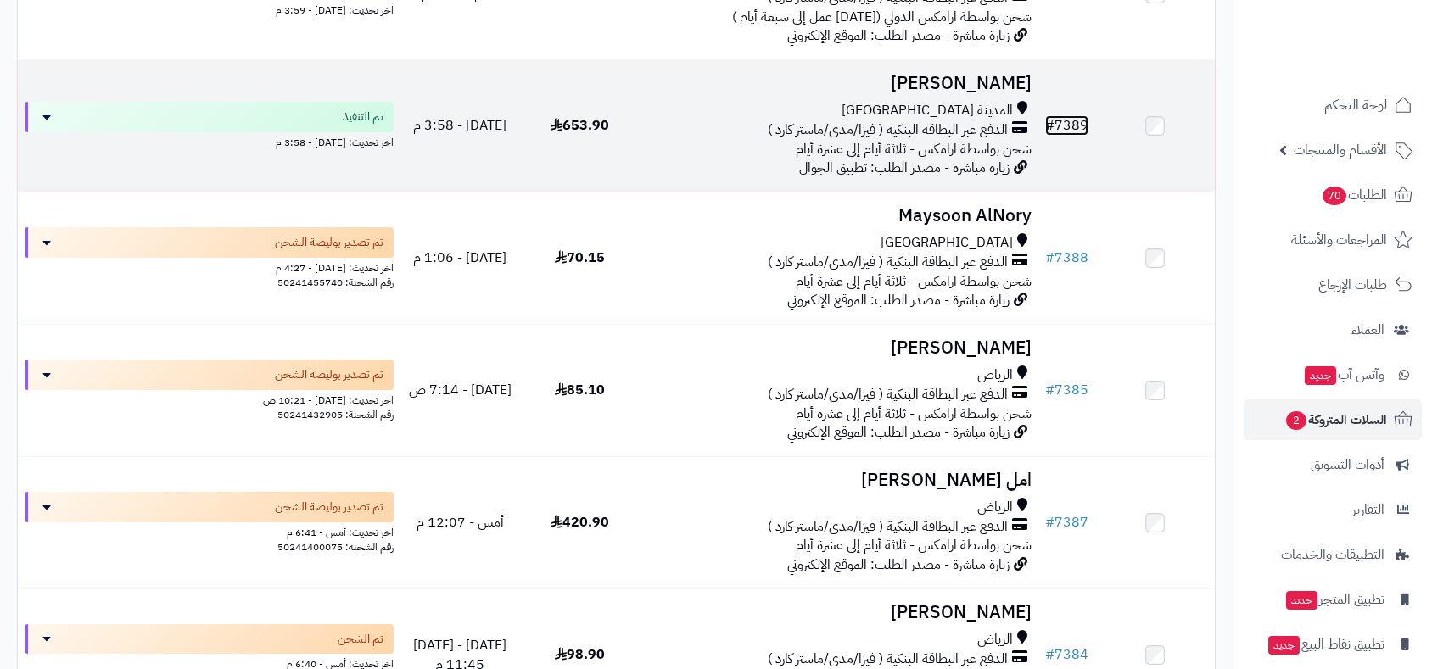
click at [1074, 118] on link "# 7389" at bounding box center [1066, 125] width 43 height 20
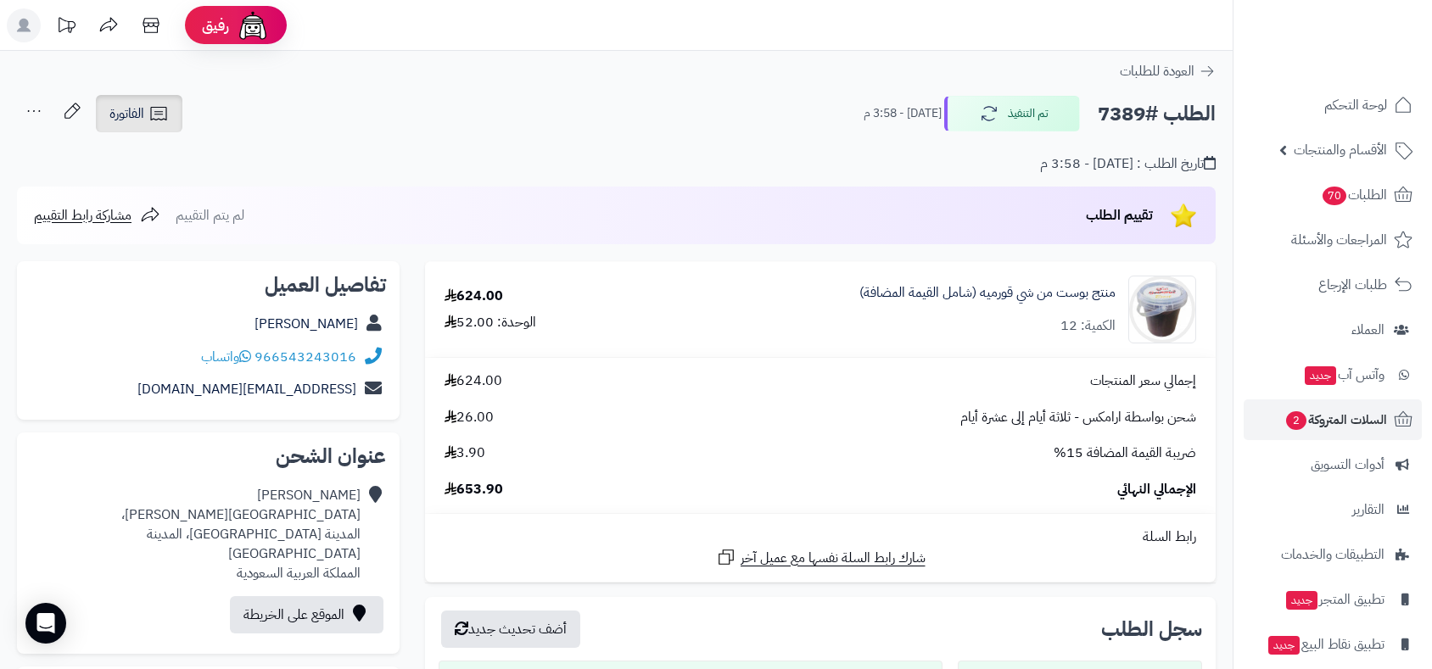
click at [126, 112] on span "الفاتورة" at bounding box center [126, 113] width 35 height 20
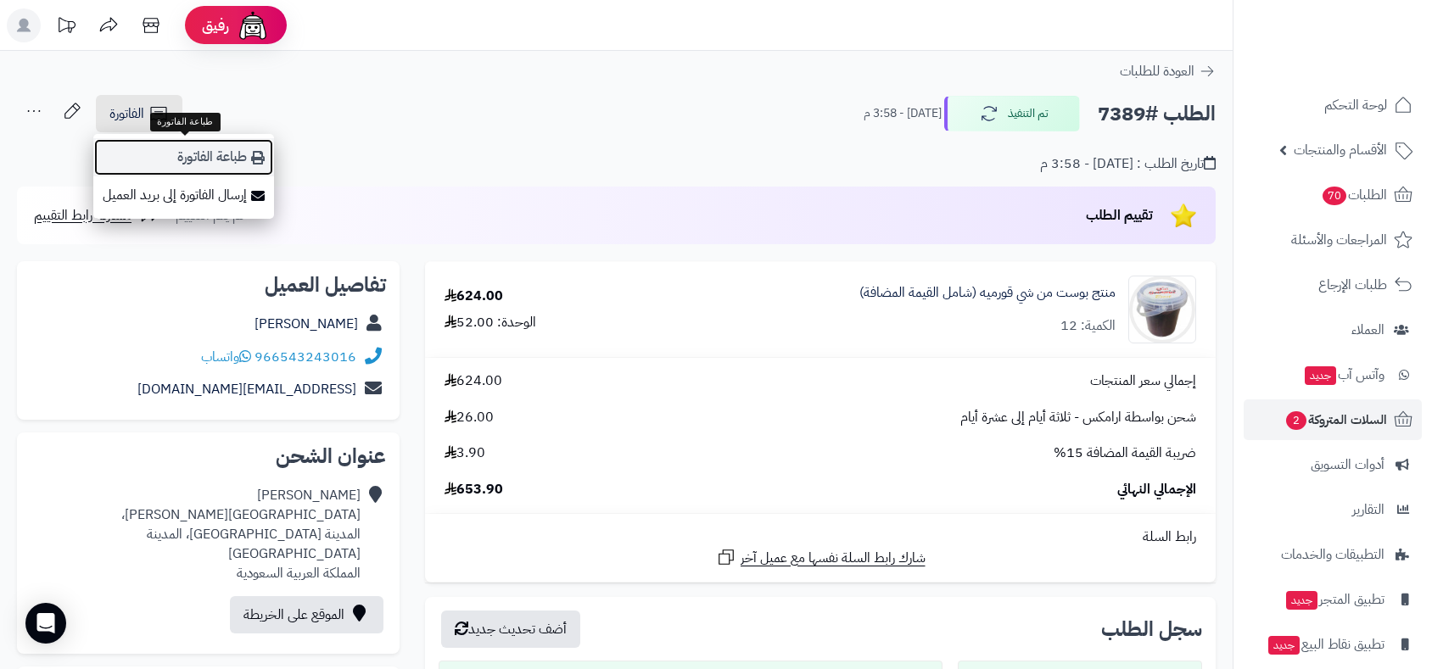
click at [197, 159] on link "طباعة الفاتورة" at bounding box center [183, 157] width 181 height 38
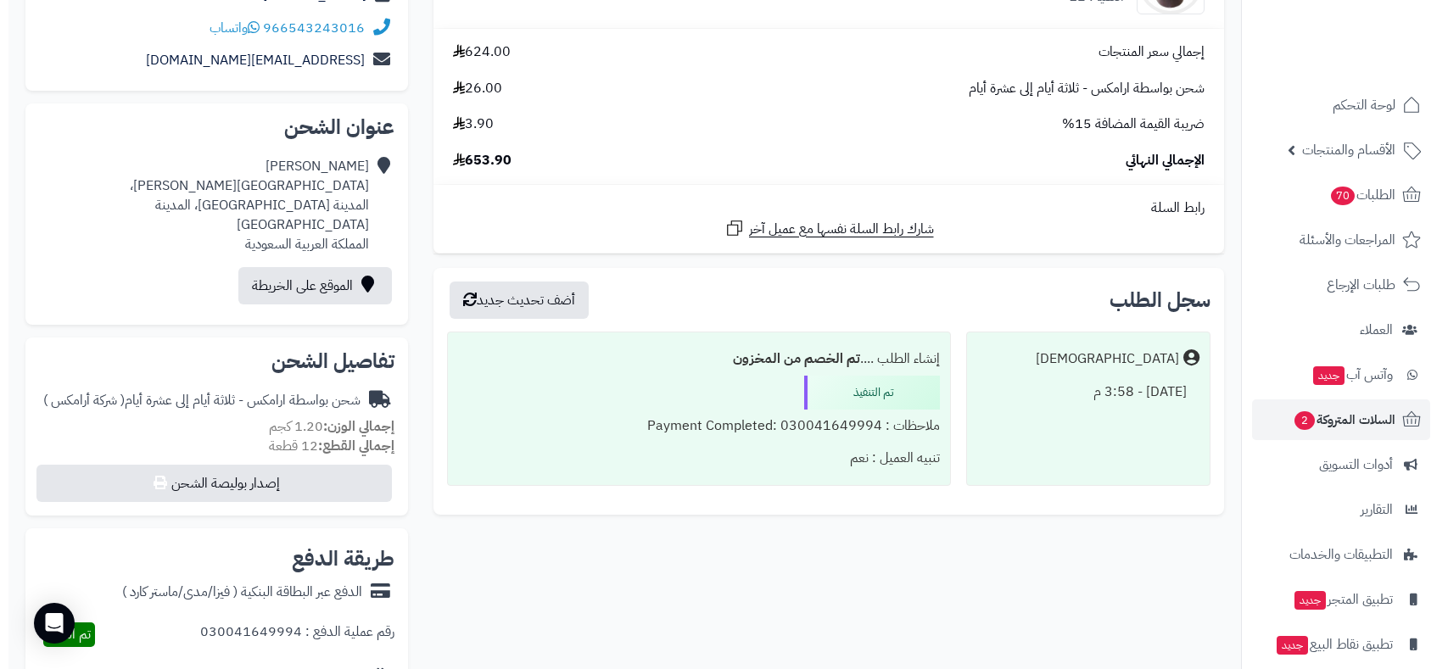
scroll to position [565, 0]
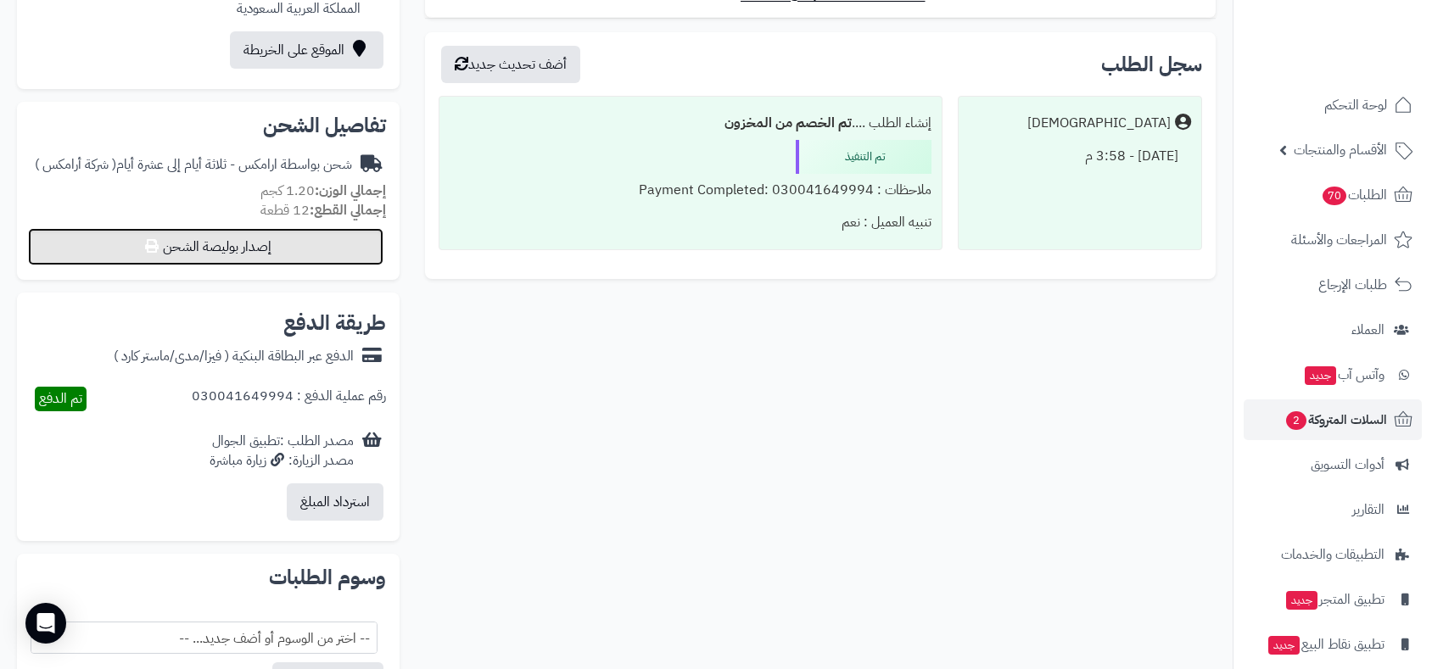
click at [284, 231] on button "إصدار بوليصة الشحن" at bounding box center [205, 246] width 355 height 37
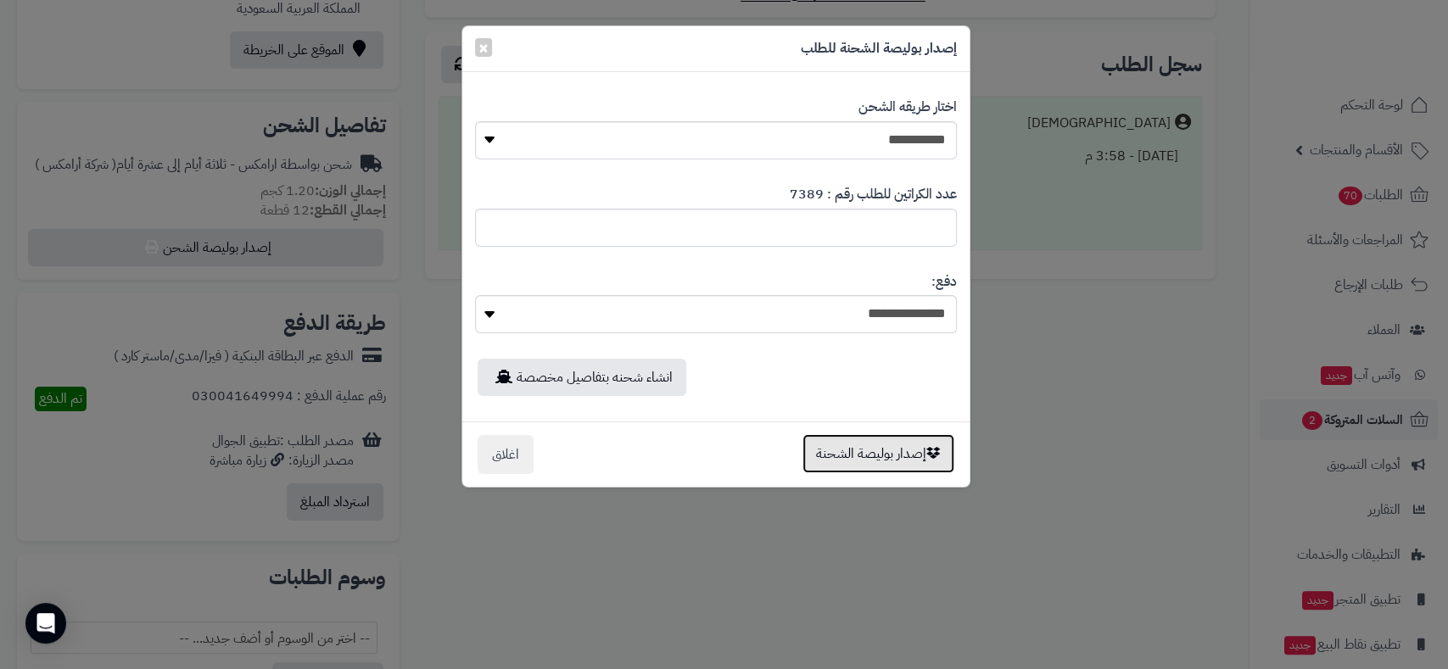
click at [882, 453] on button "إصدار بوليصة الشحنة" at bounding box center [878, 453] width 152 height 39
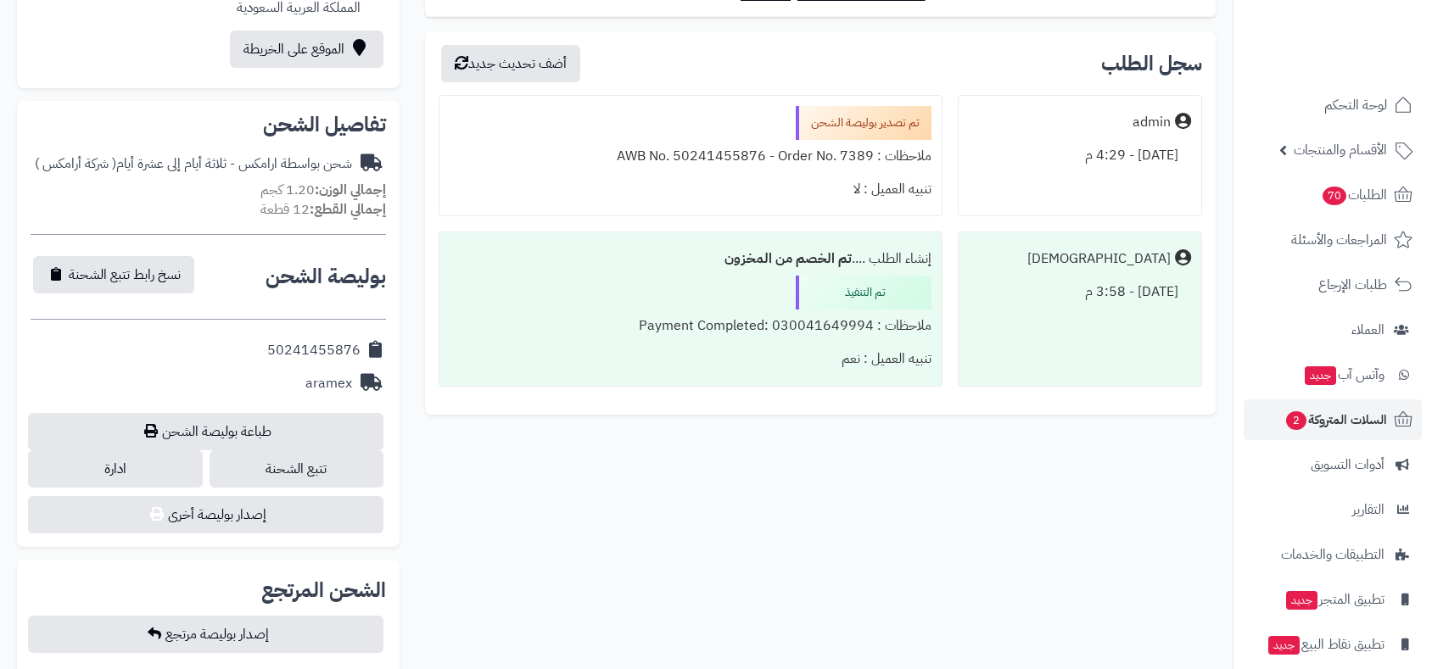
scroll to position [508, 0]
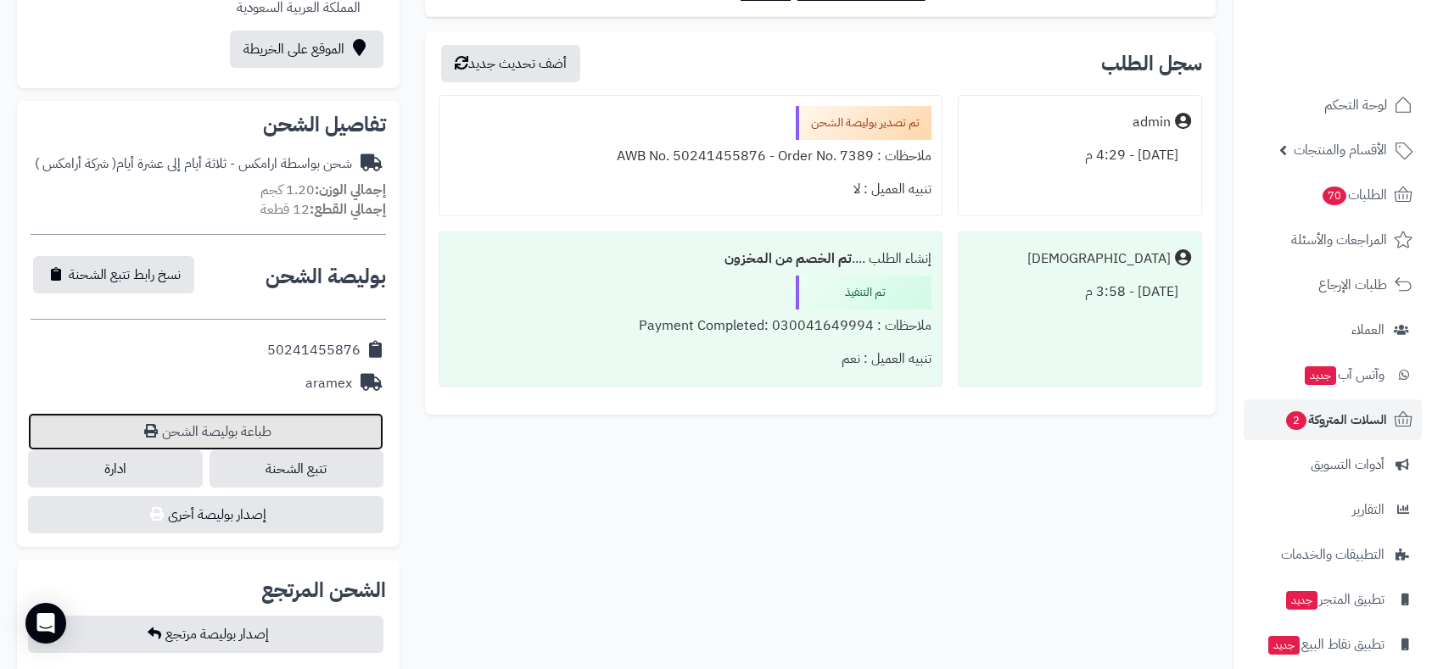
click at [287, 413] on link "طباعة بوليصة الشحن" at bounding box center [205, 431] width 355 height 37
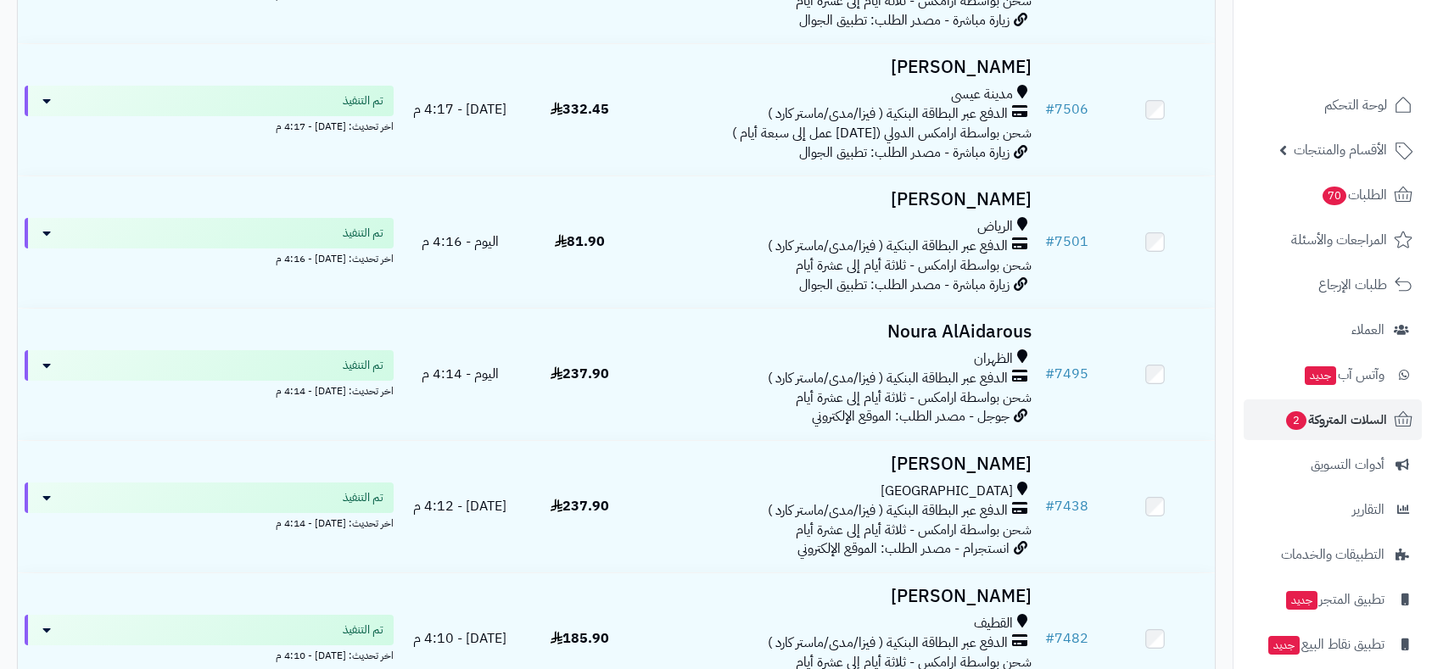
scroll to position [94, 0]
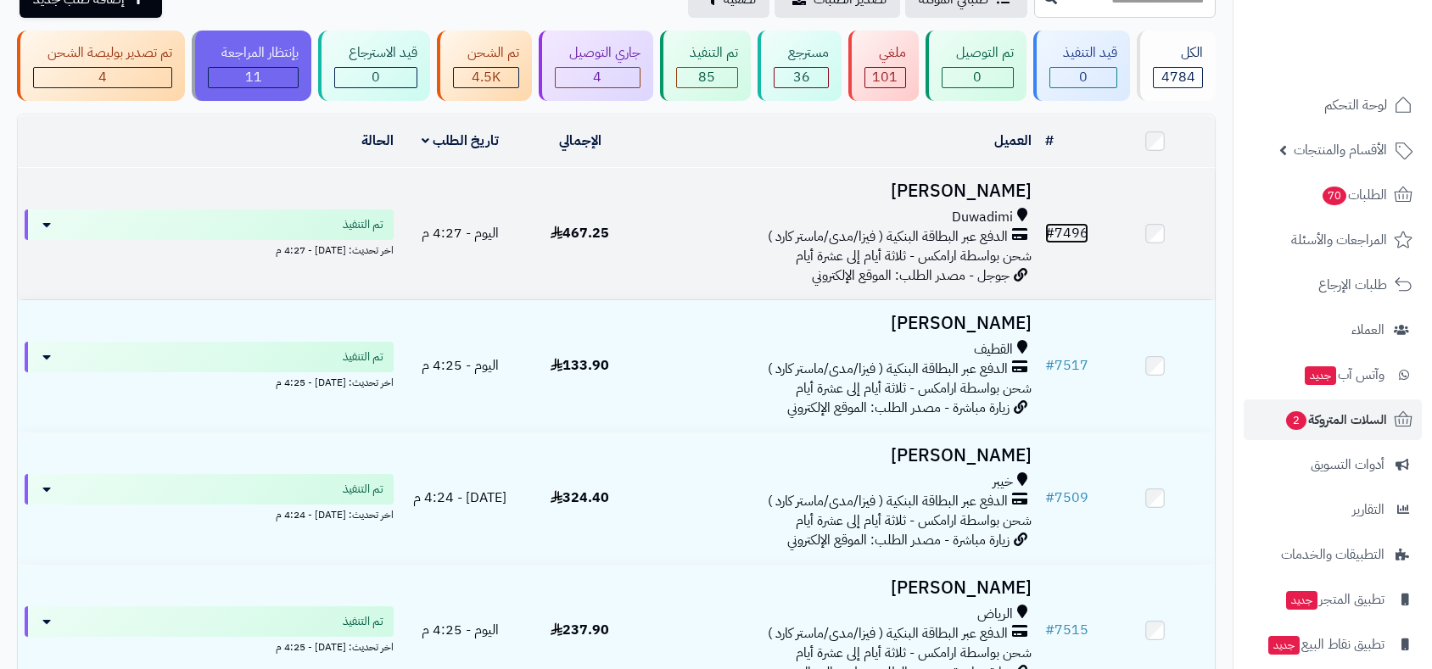
click at [1069, 226] on link "# 7496" at bounding box center [1066, 233] width 43 height 20
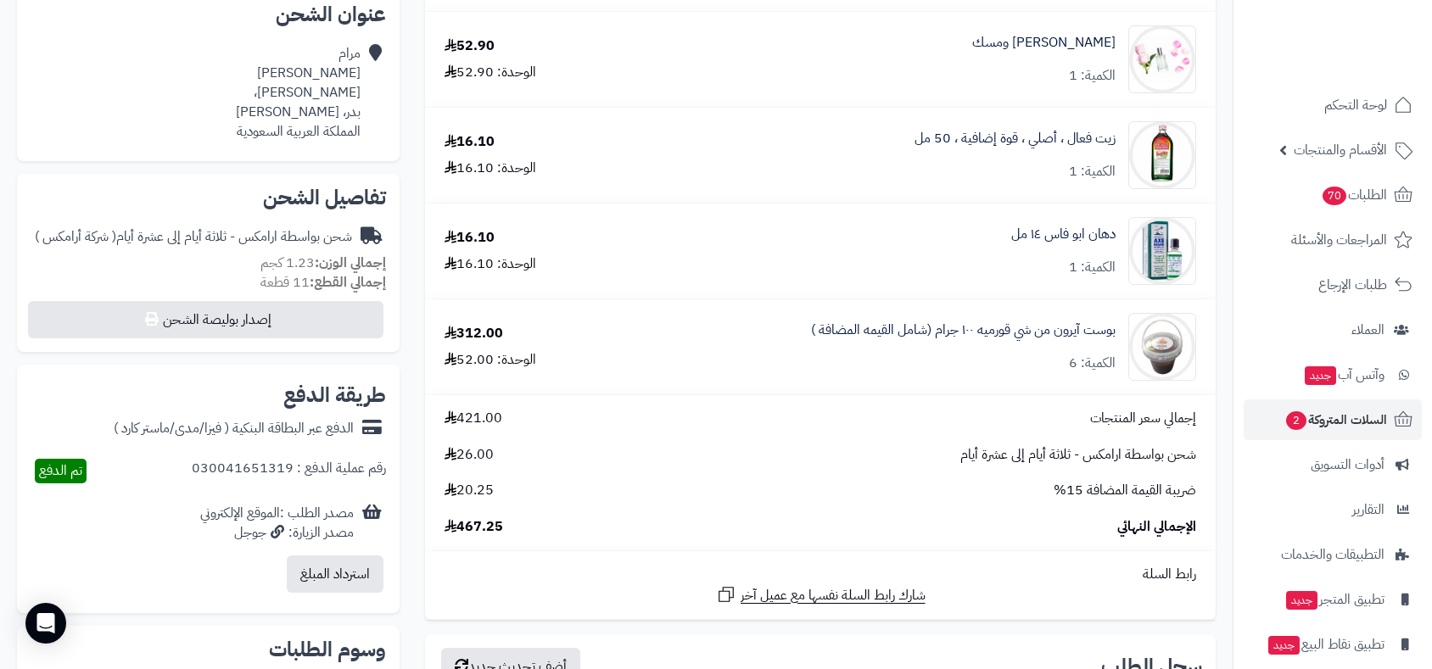
scroll to position [471, 0]
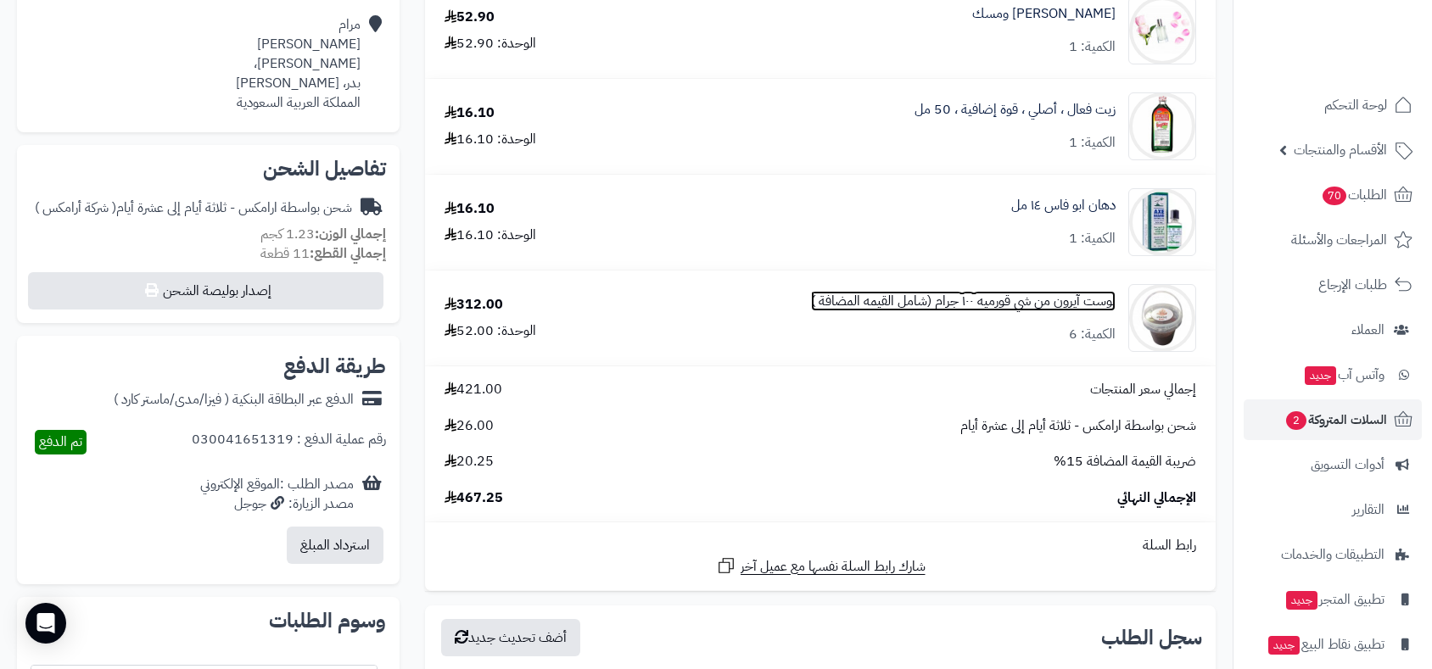
click at [1059, 299] on link "بوست آيرون من شي قورميه ١٠٠ جرام (شامل القيمه المضافة )" at bounding box center [963, 302] width 305 height 20
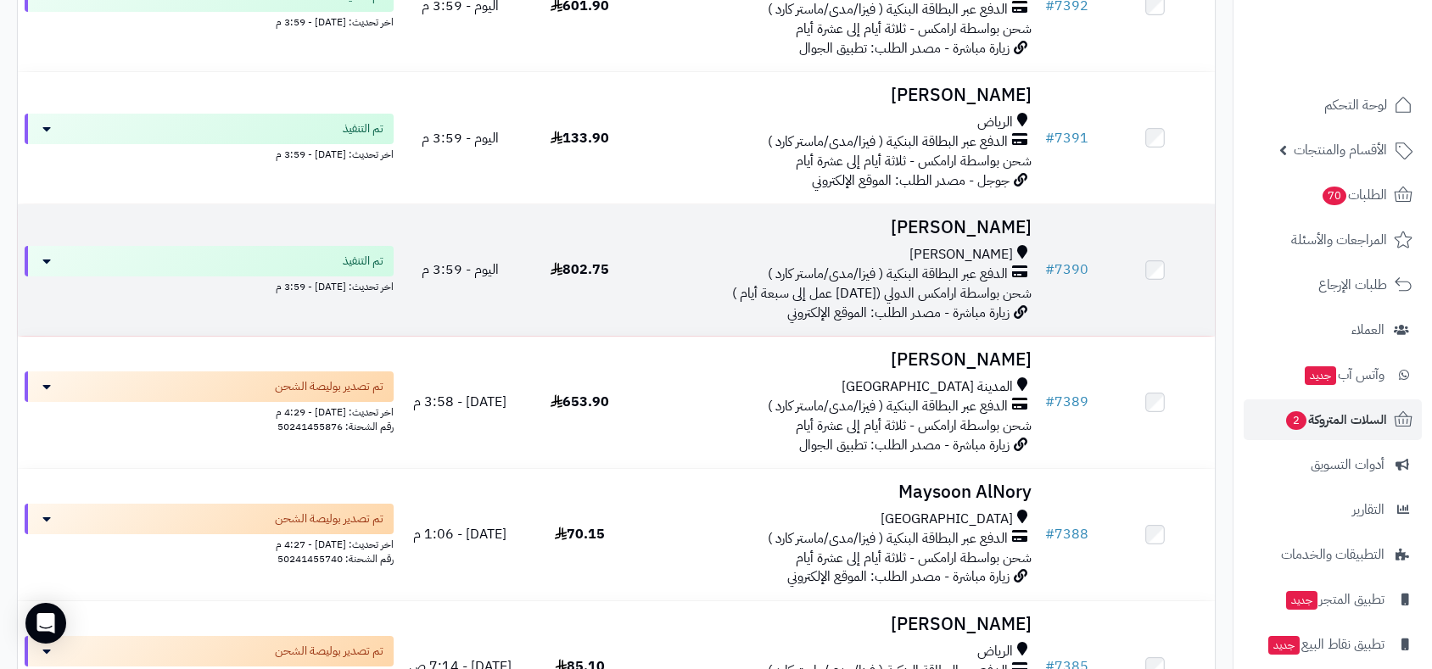
scroll to position [11198, 0]
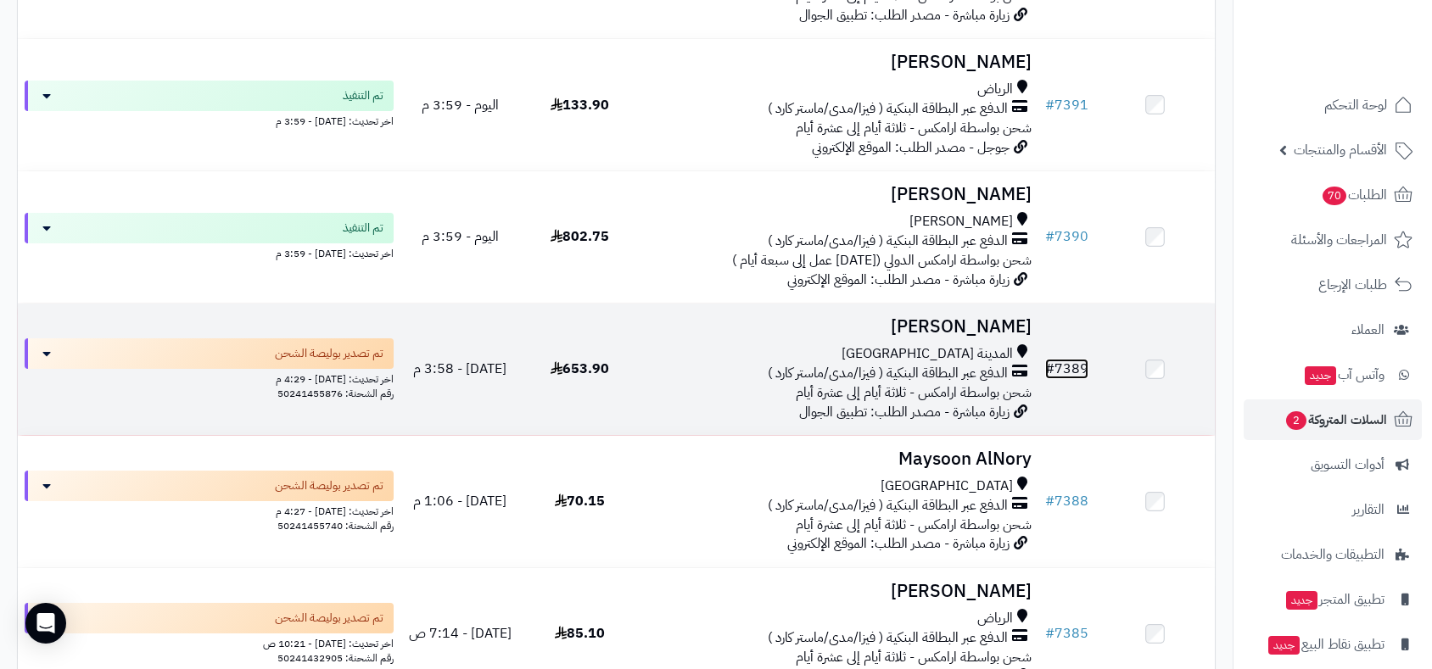
click at [1065, 359] on link "# 7389" at bounding box center [1066, 369] width 43 height 20
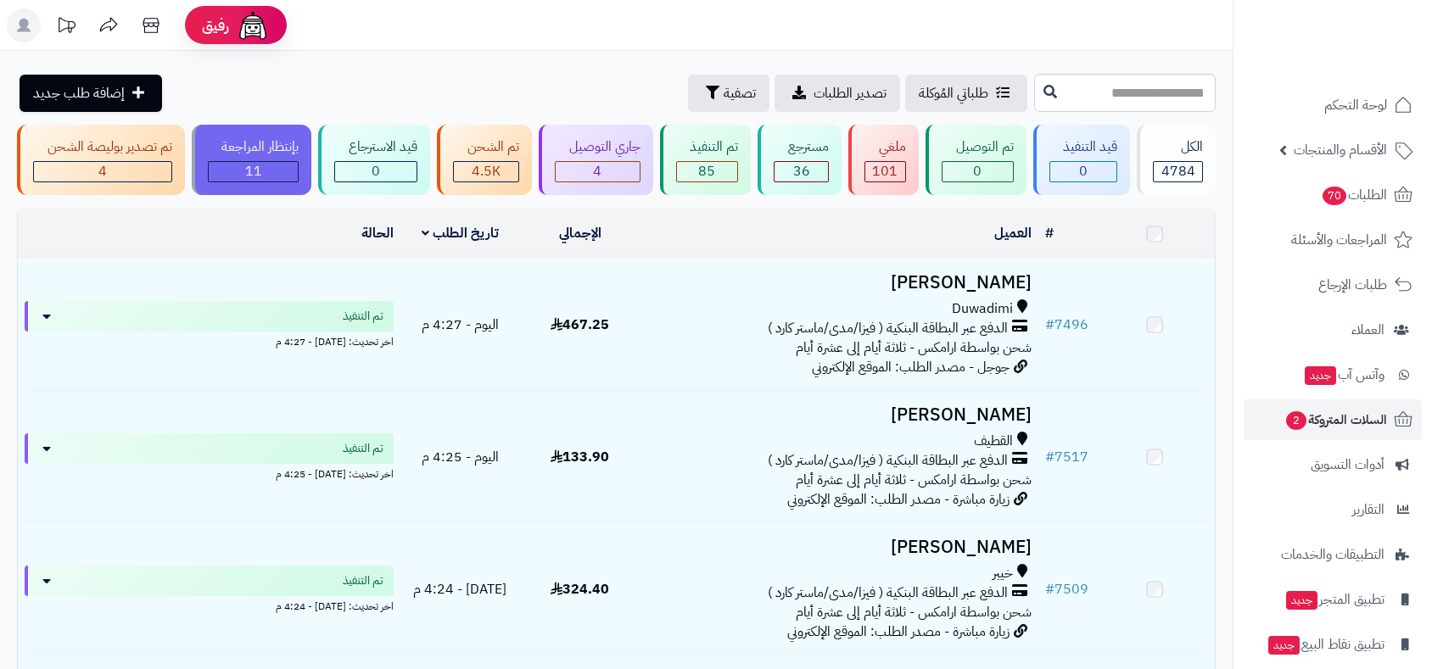
scroll to position [11197, 0]
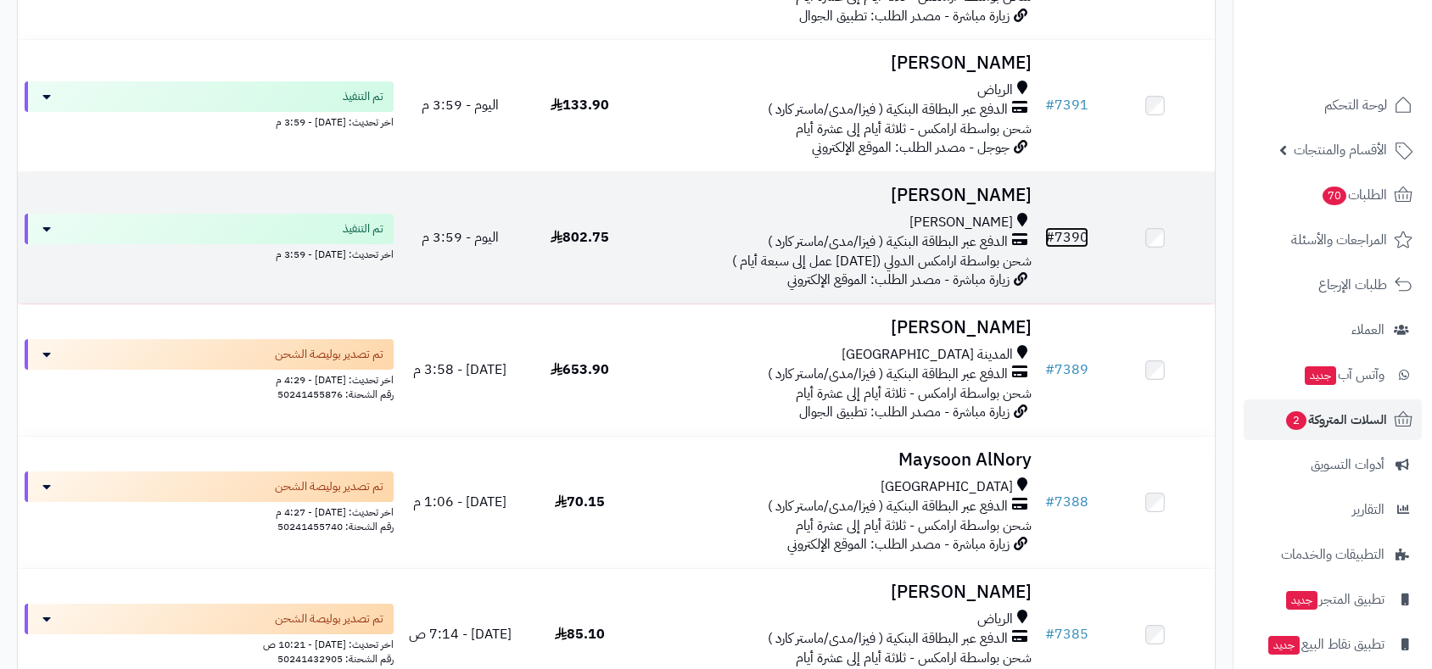
click at [1072, 227] on link "# 7390" at bounding box center [1066, 237] width 43 height 20
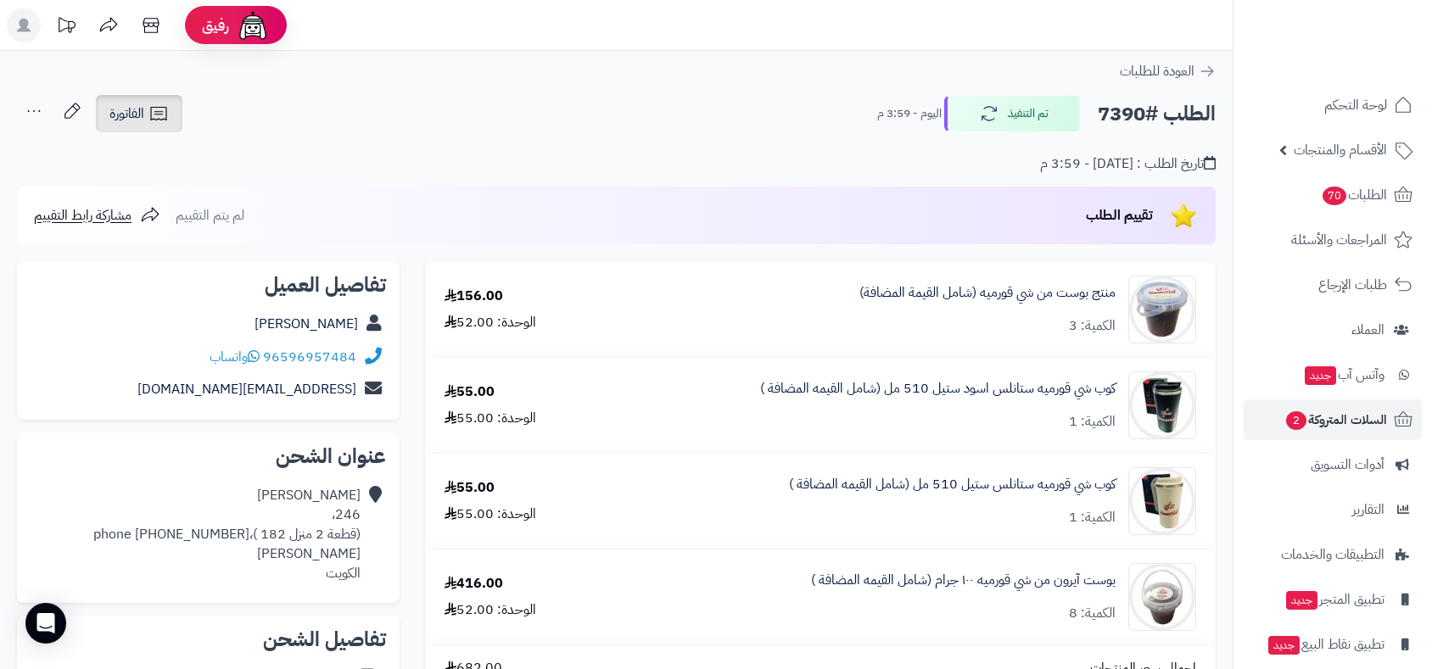
click at [127, 113] on span "الفاتورة" at bounding box center [126, 113] width 35 height 20
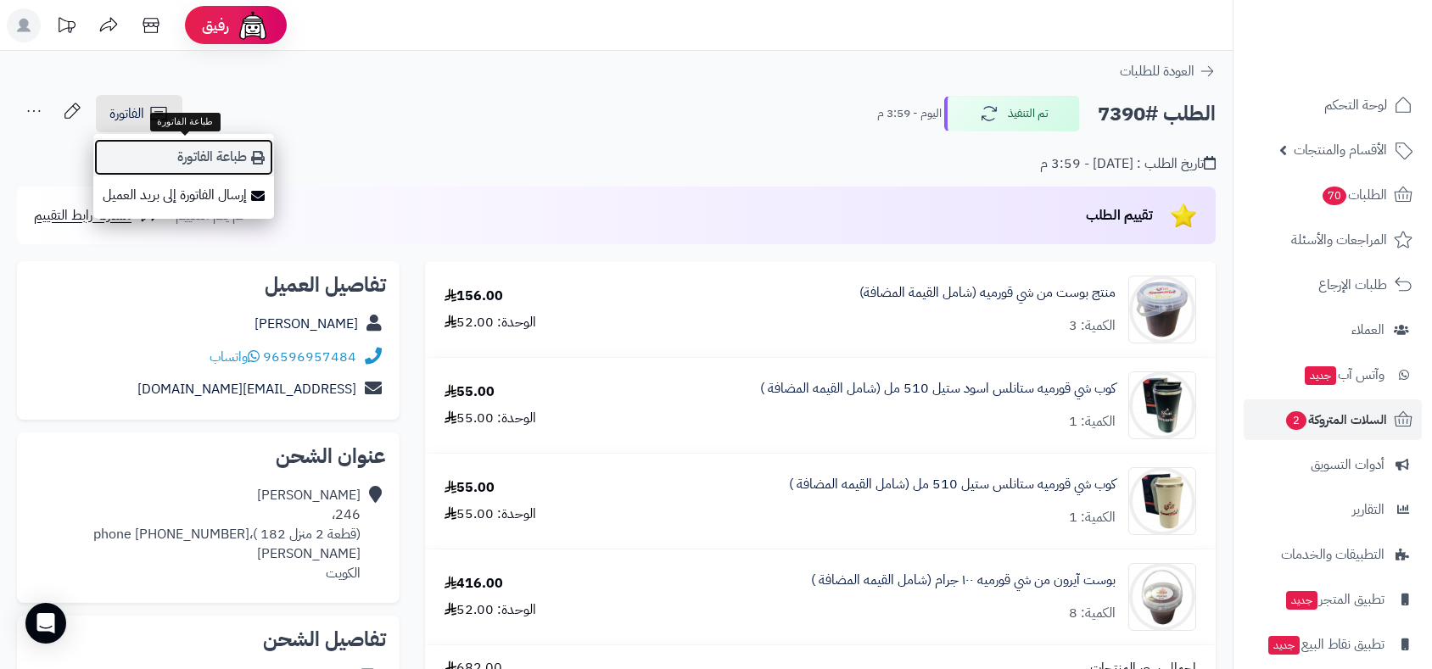
click at [215, 156] on link "طباعة الفاتورة" at bounding box center [183, 157] width 181 height 38
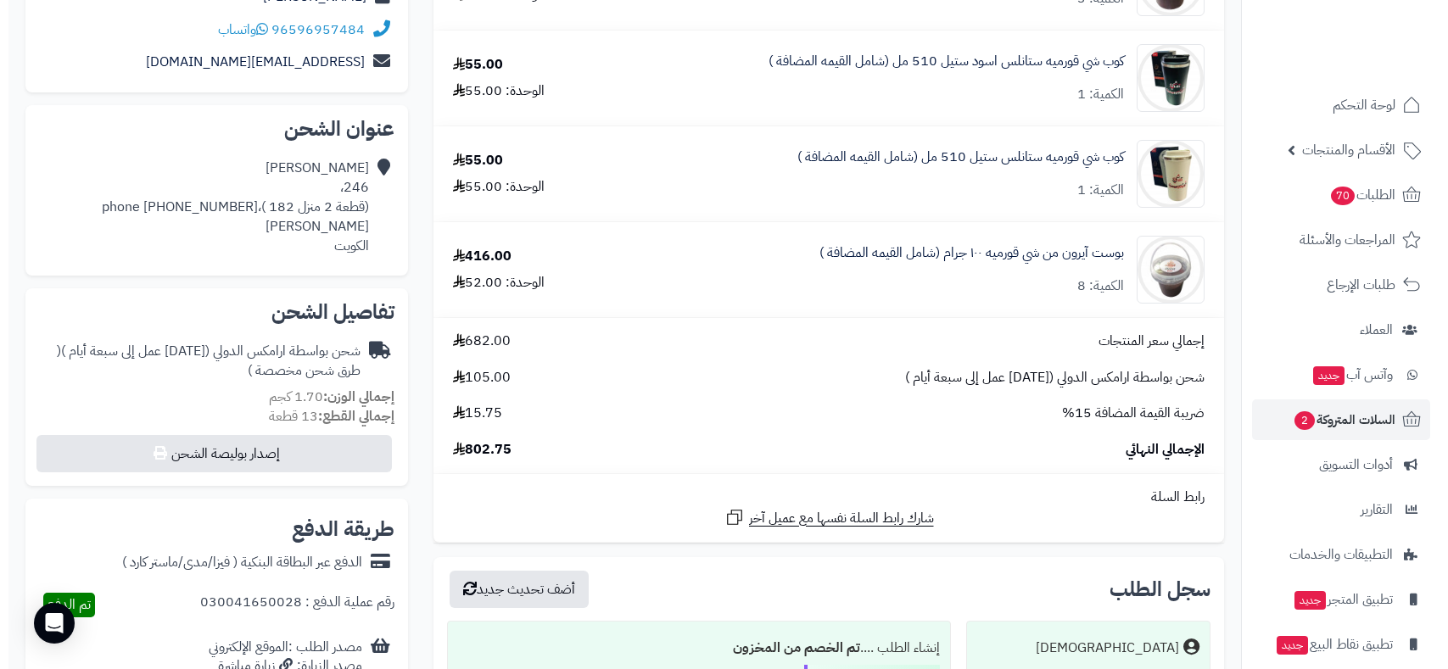
scroll to position [565, 0]
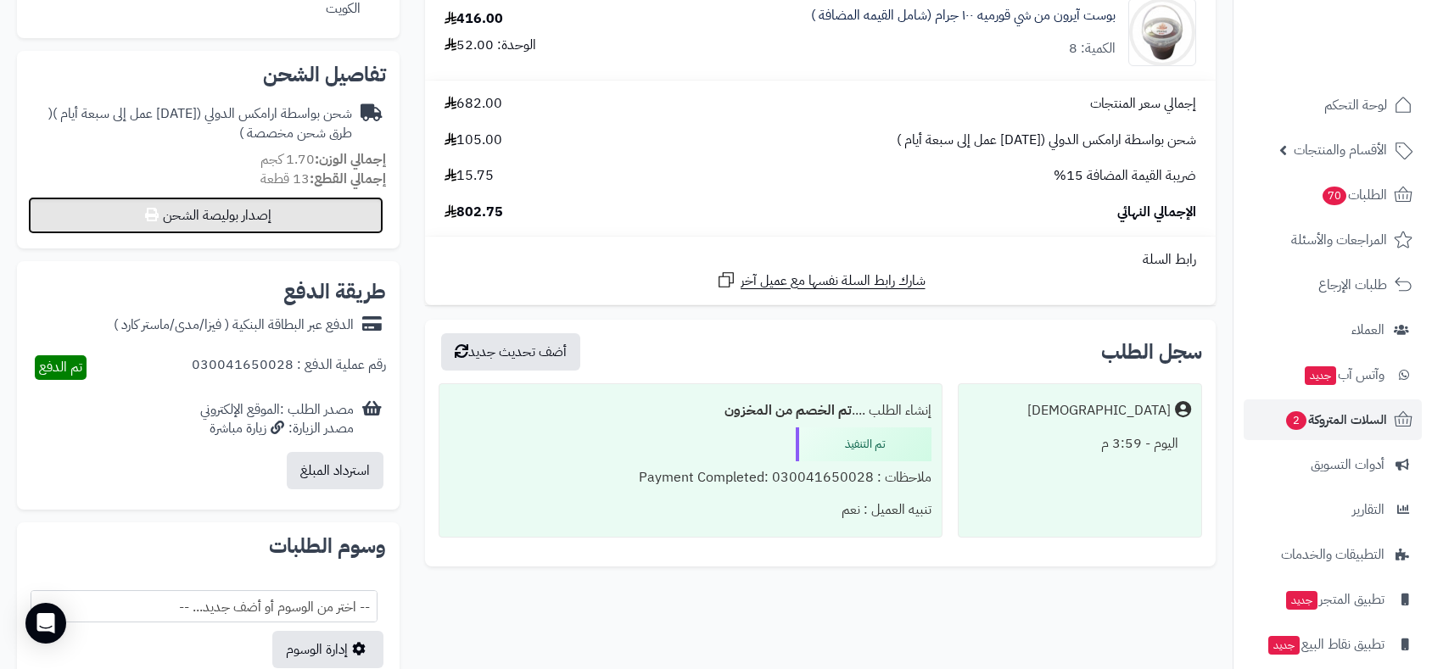
click at [283, 202] on button "إصدار بوليصة الشحن" at bounding box center [205, 215] width 355 height 37
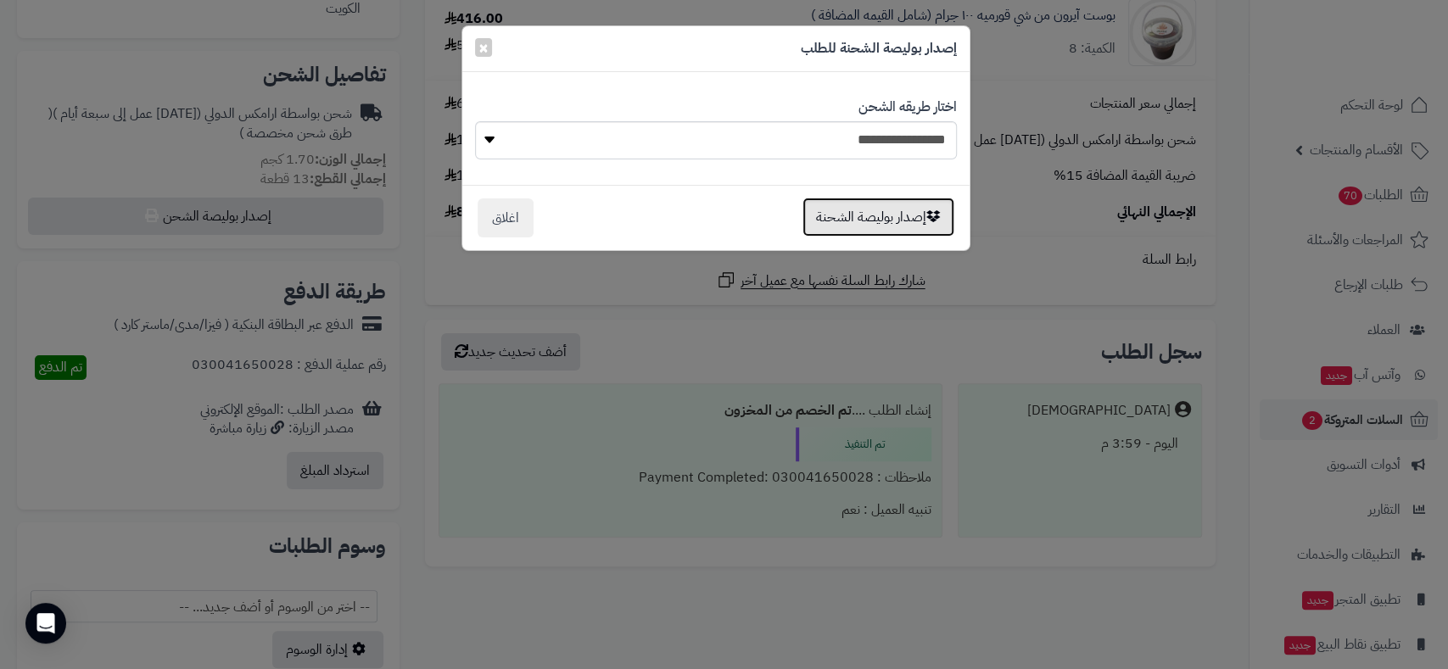
click at [877, 212] on button "إصدار بوليصة الشحنة" at bounding box center [878, 217] width 152 height 39
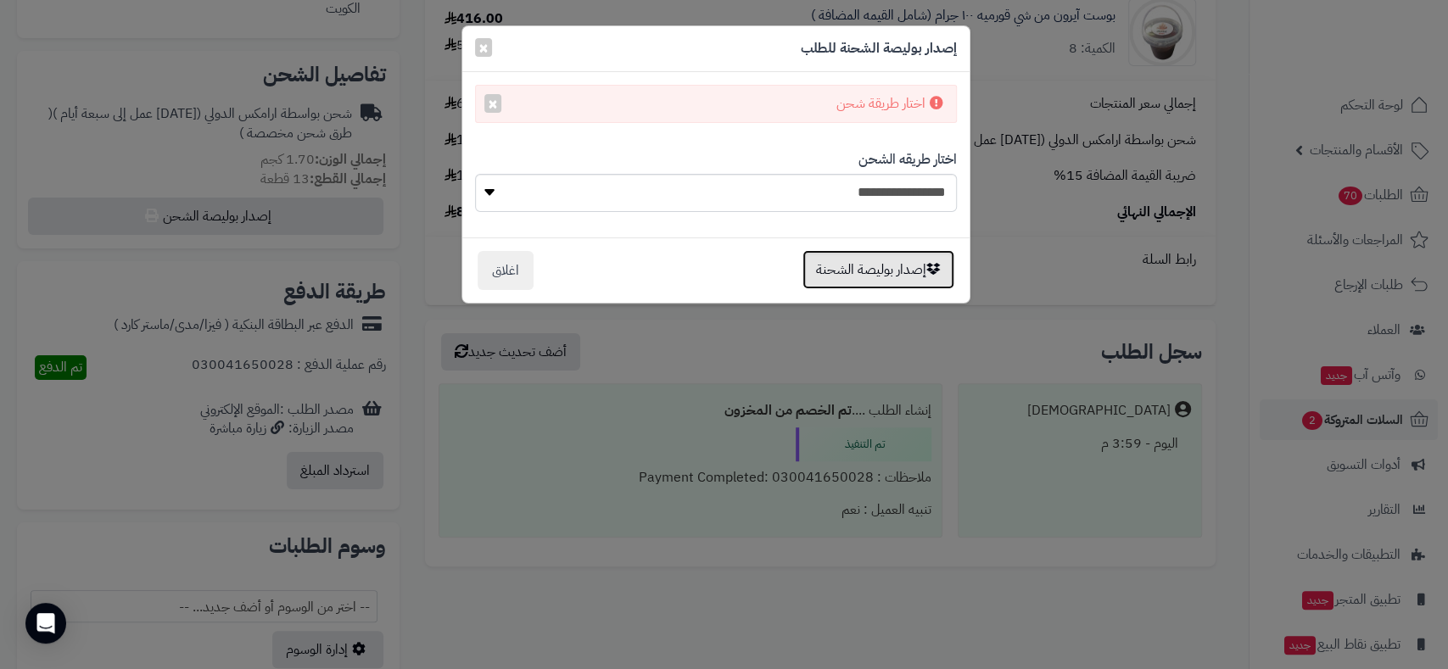
click at [876, 269] on button "إصدار بوليصة الشحنة" at bounding box center [878, 269] width 152 height 39
click at [659, 188] on select "**********" at bounding box center [716, 193] width 482 height 38
select select "******"
click at [475, 174] on select "**********" at bounding box center [716, 193] width 482 height 38
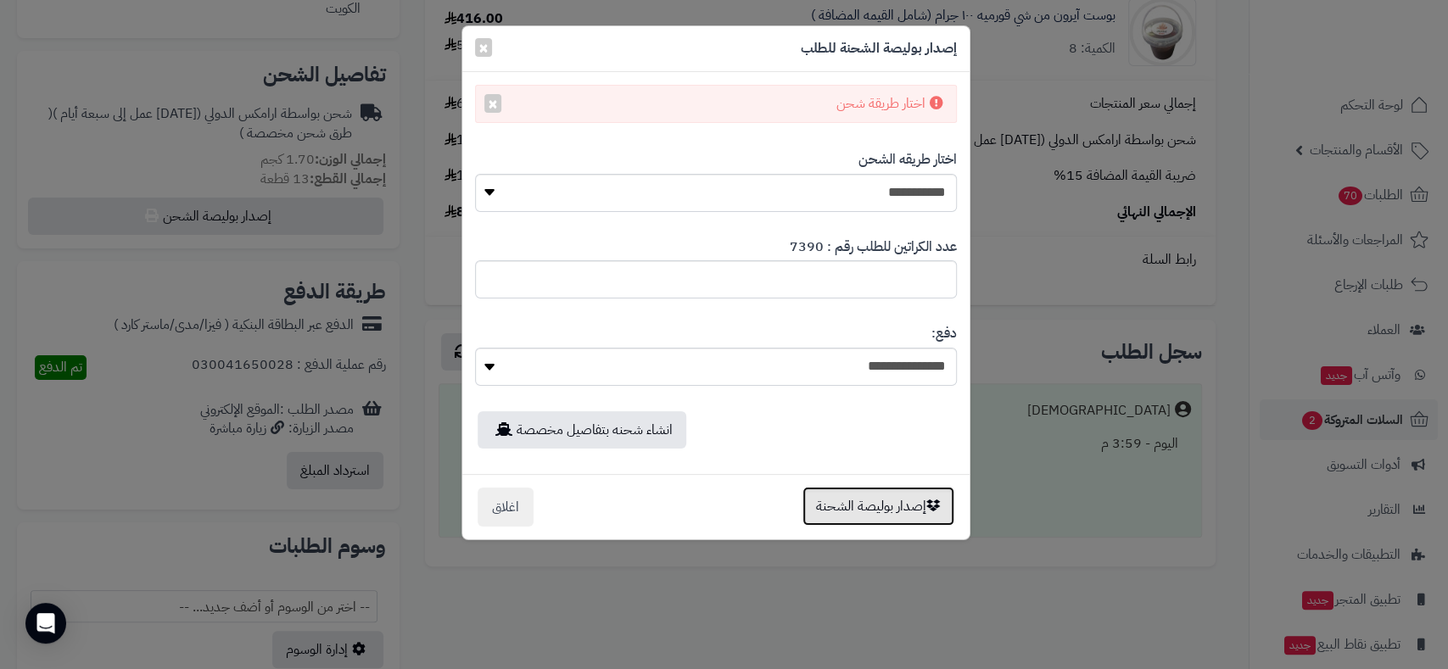
click at [864, 503] on button "إصدار بوليصة الشحنة" at bounding box center [878, 506] width 152 height 39
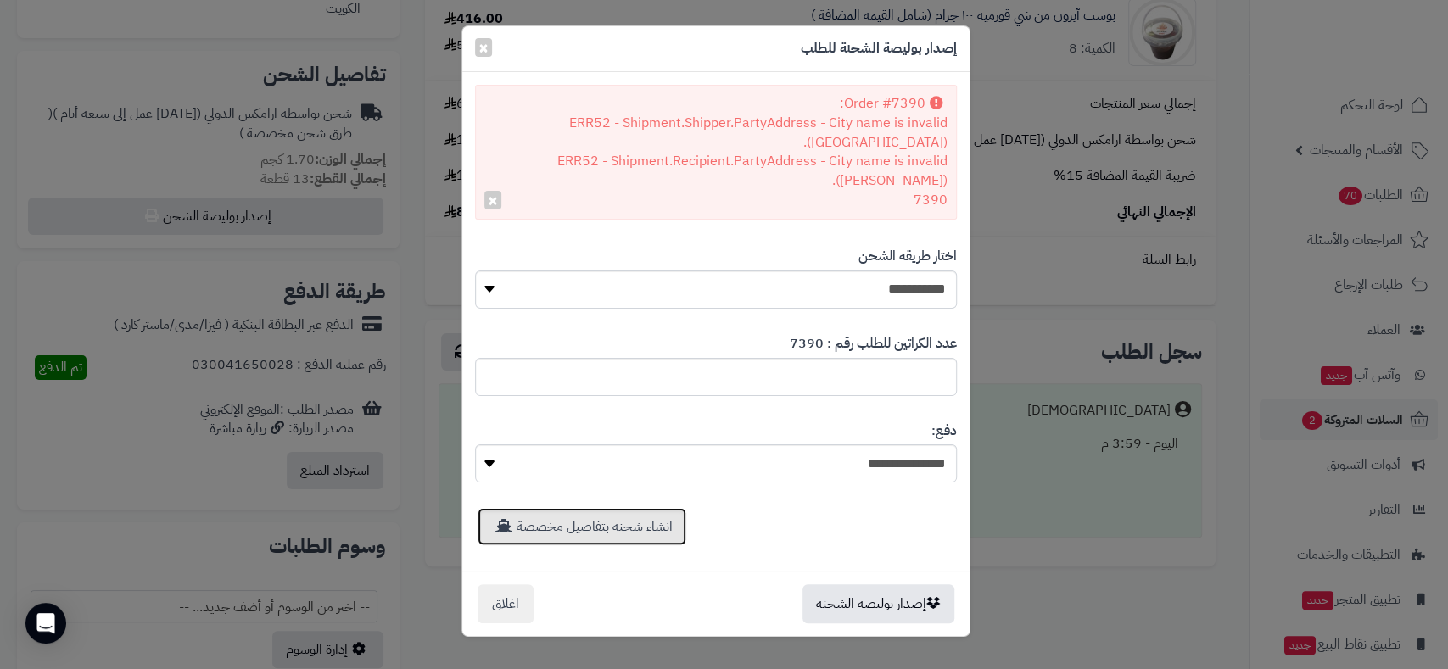
click at [614, 509] on link "انشاء شحنه بتفاصيل مخصصة" at bounding box center [582, 526] width 209 height 37
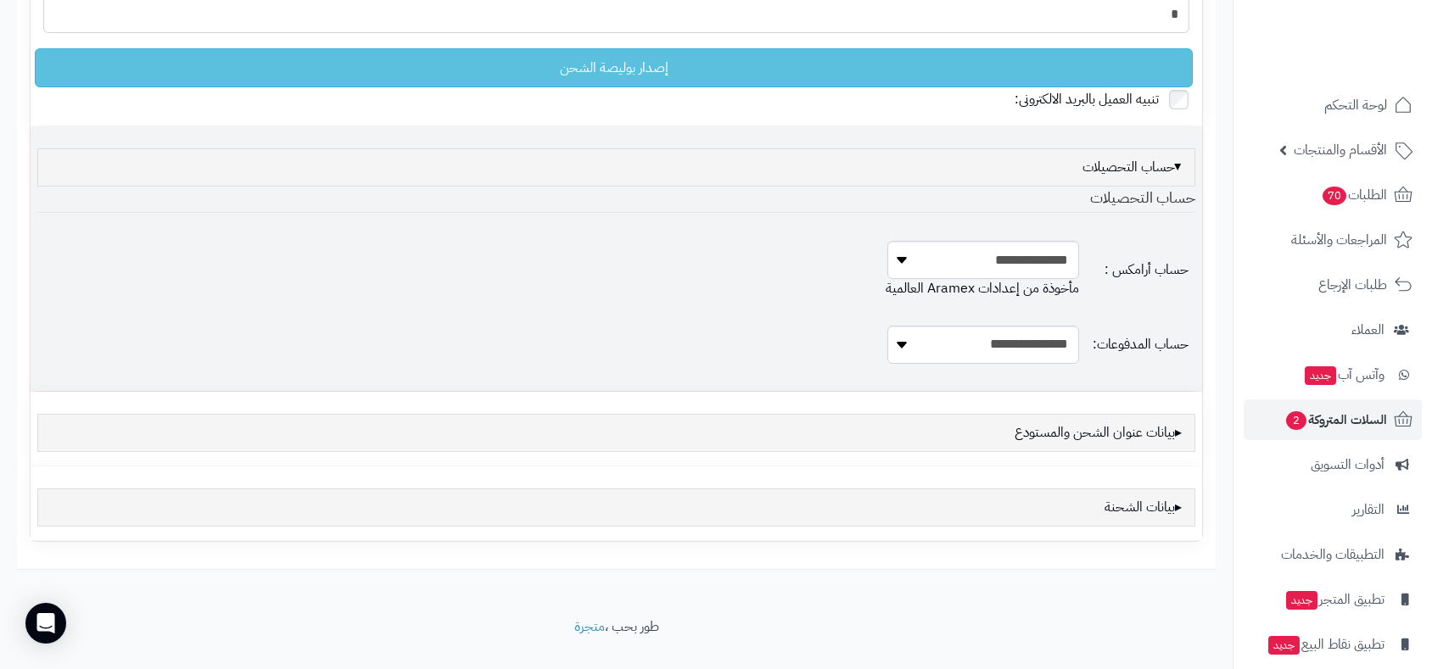
scroll to position [267, 0]
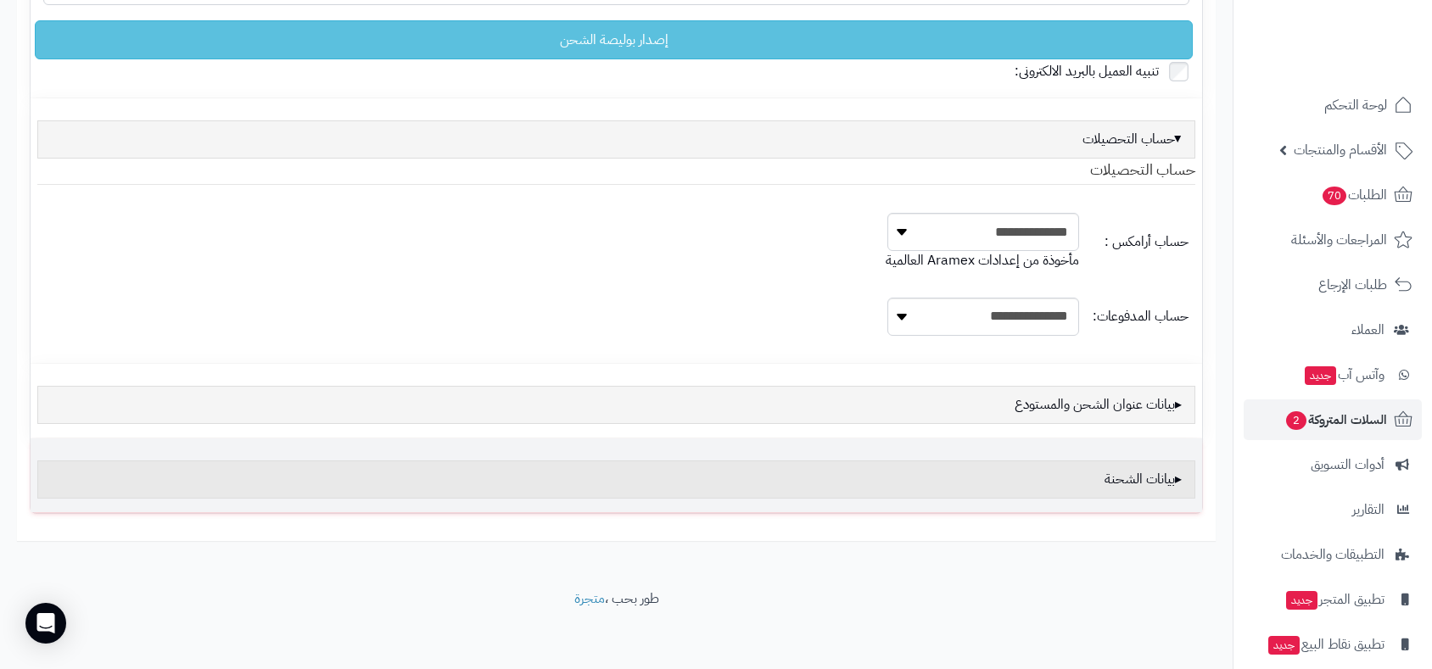
click at [1138, 473] on div "بيانات الشحنة" at bounding box center [616, 480] width 1158 height 38
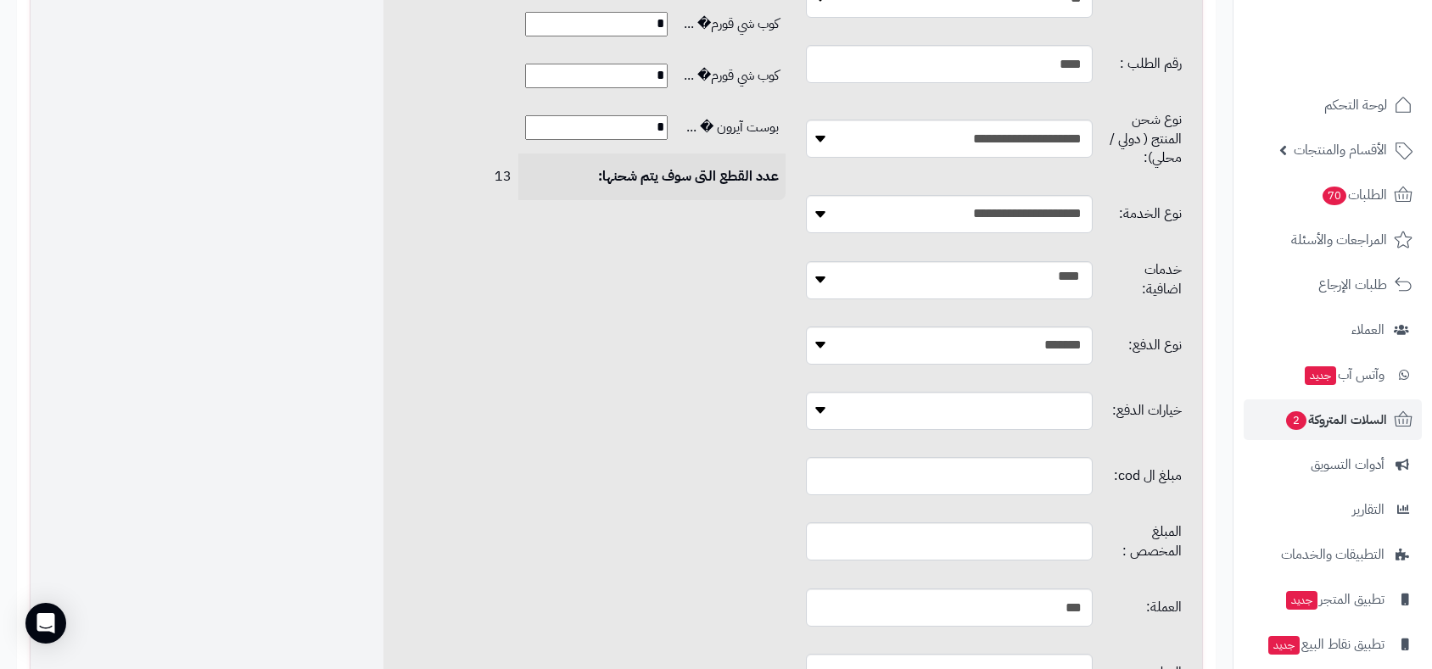
scroll to position [927, 0]
click at [957, 519] on input "text" at bounding box center [949, 538] width 286 height 38
type input "*"
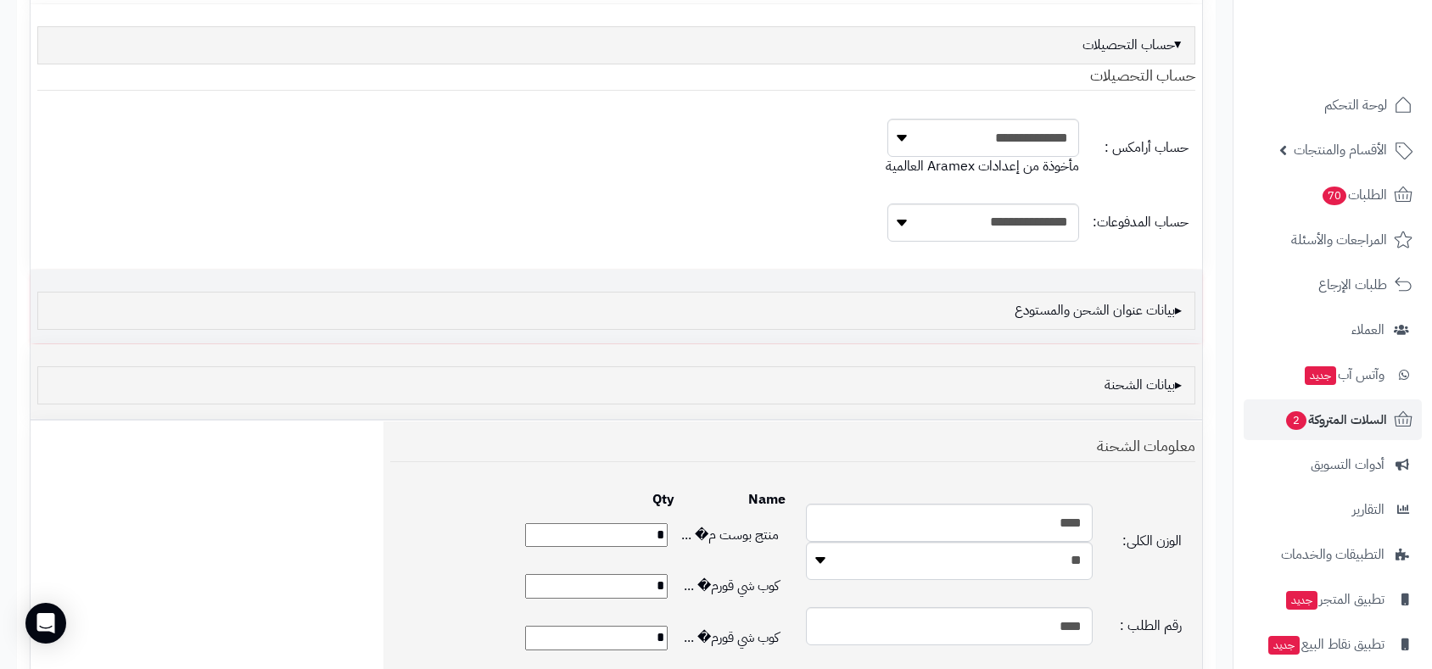
scroll to position [0, 0]
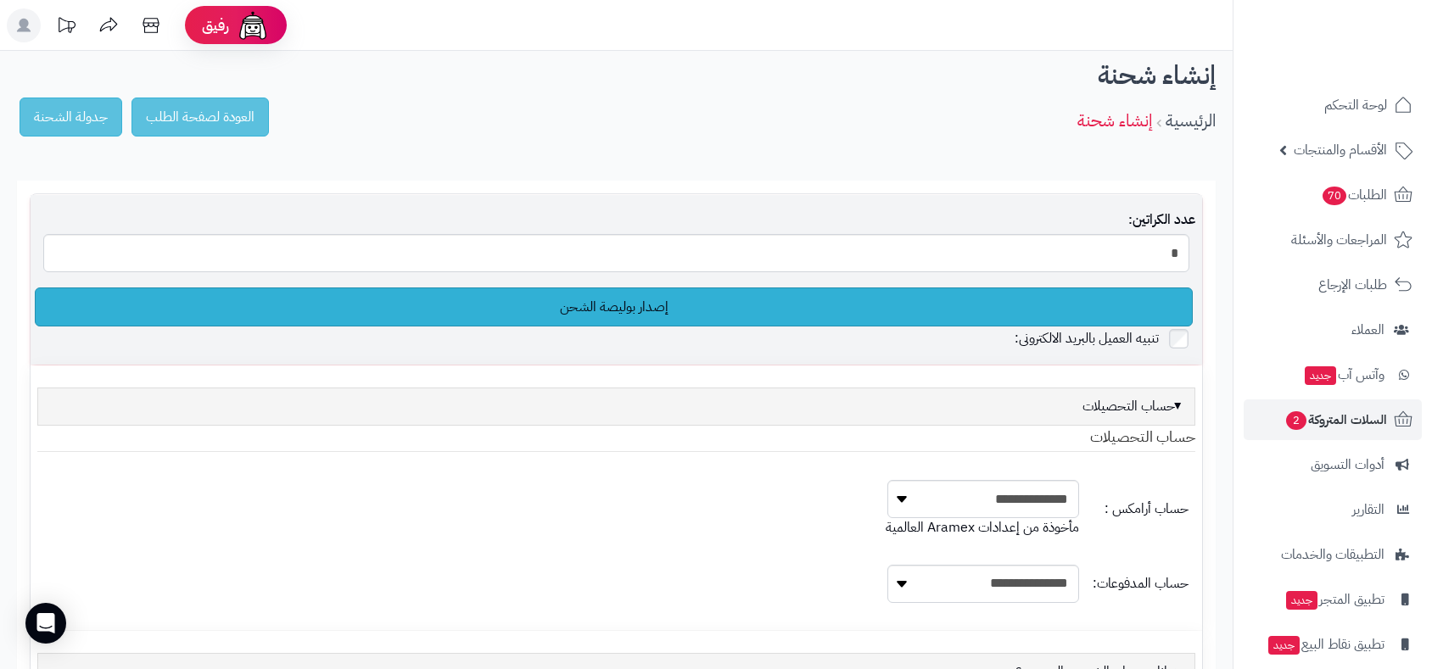
click at [627, 310] on link "إصدار بوليصة الشحن" at bounding box center [614, 307] width 1158 height 39
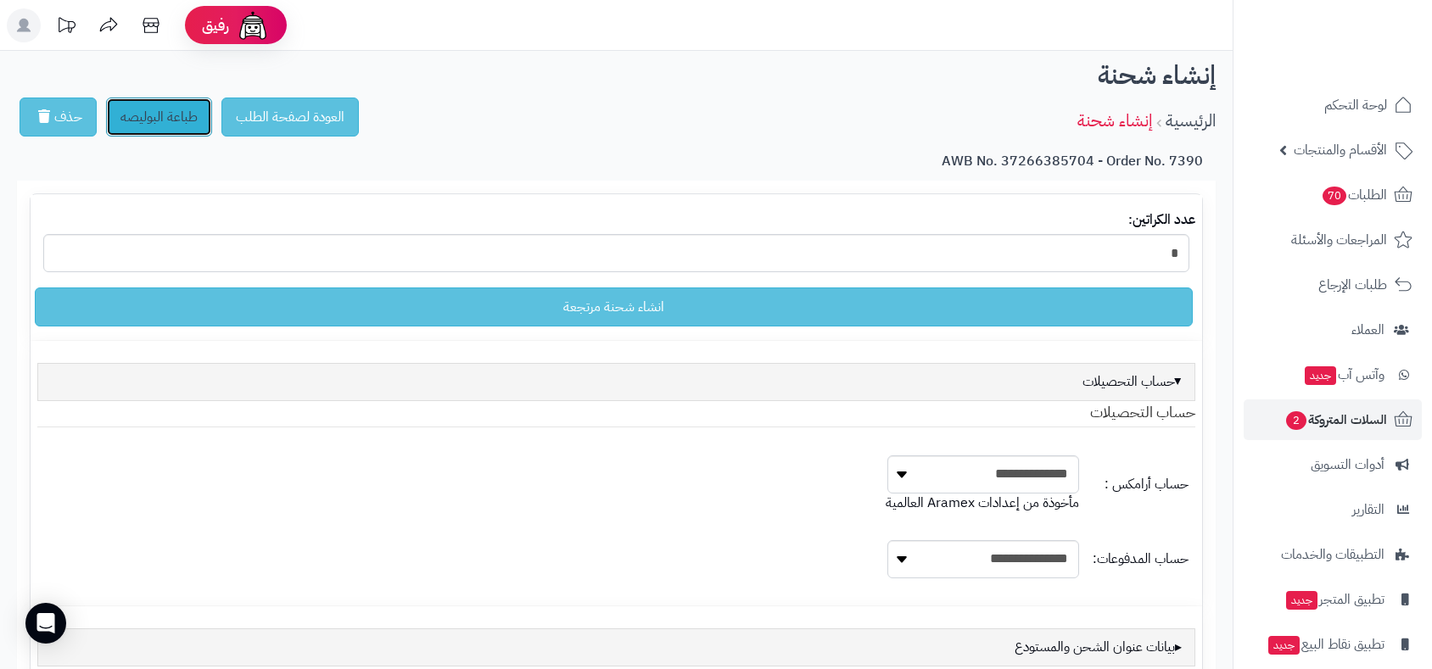
click at [176, 119] on link "طباعة البوليصه" at bounding box center [159, 117] width 106 height 39
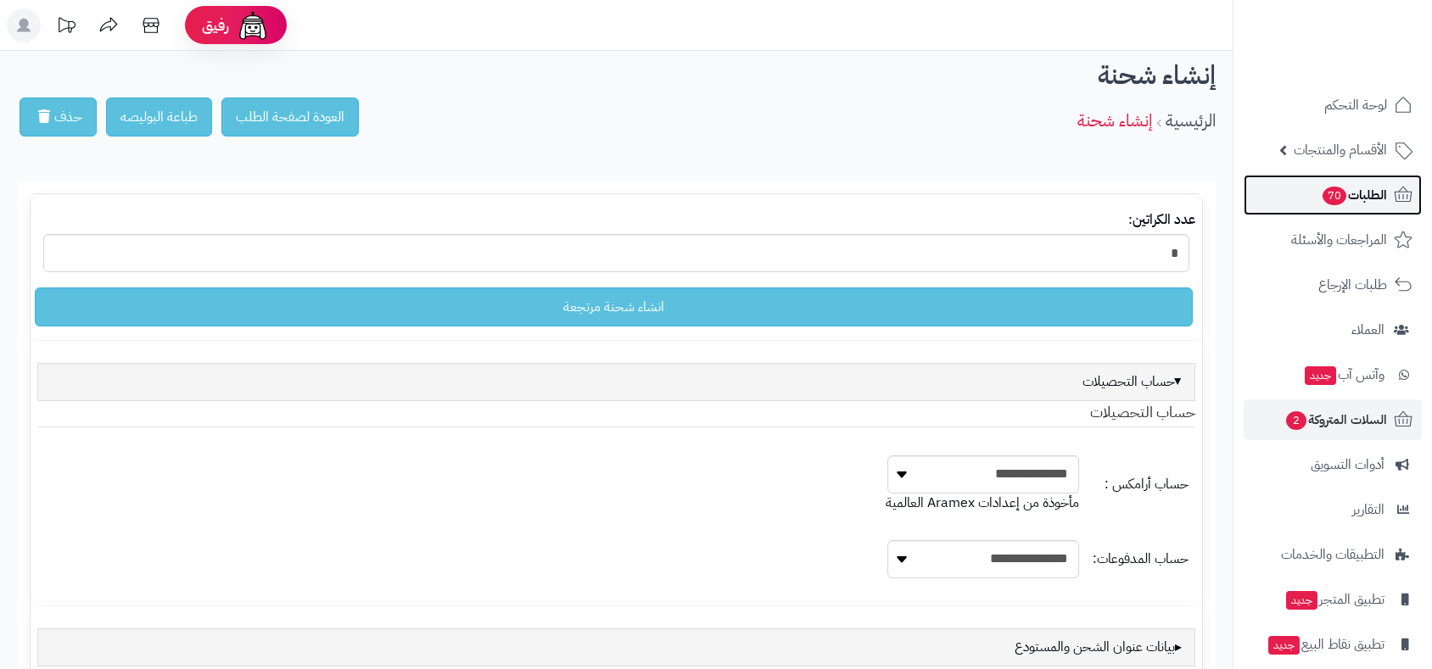
click at [1363, 197] on span "الطلبات 70" at bounding box center [1354, 195] width 66 height 24
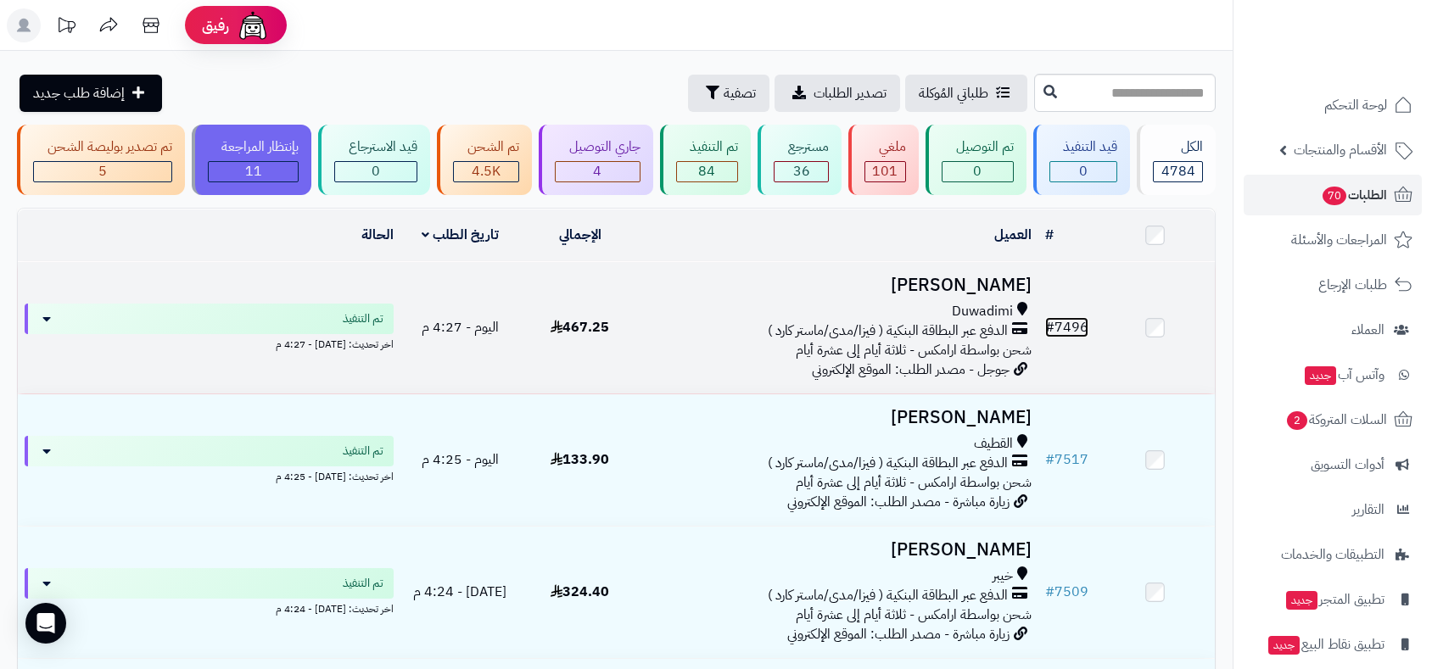
click at [1076, 324] on link "# 7496" at bounding box center [1066, 327] width 43 height 20
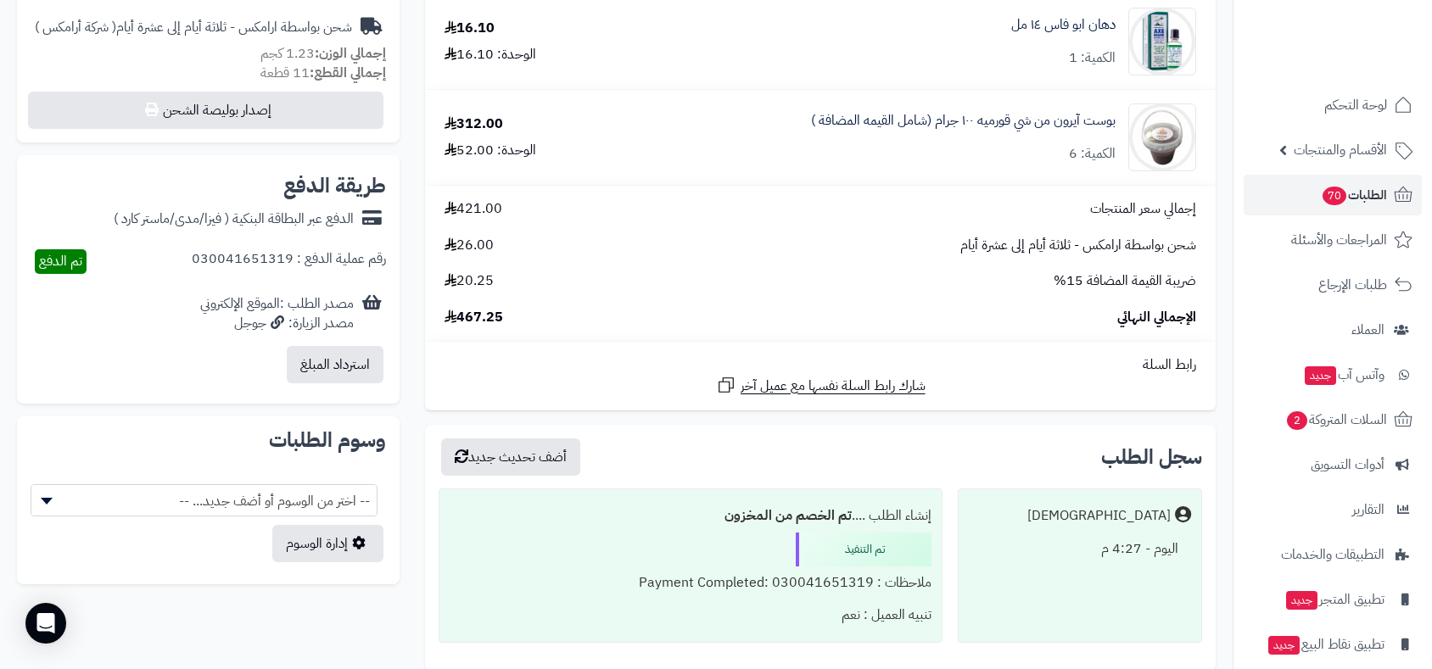
scroll to position [659, 0]
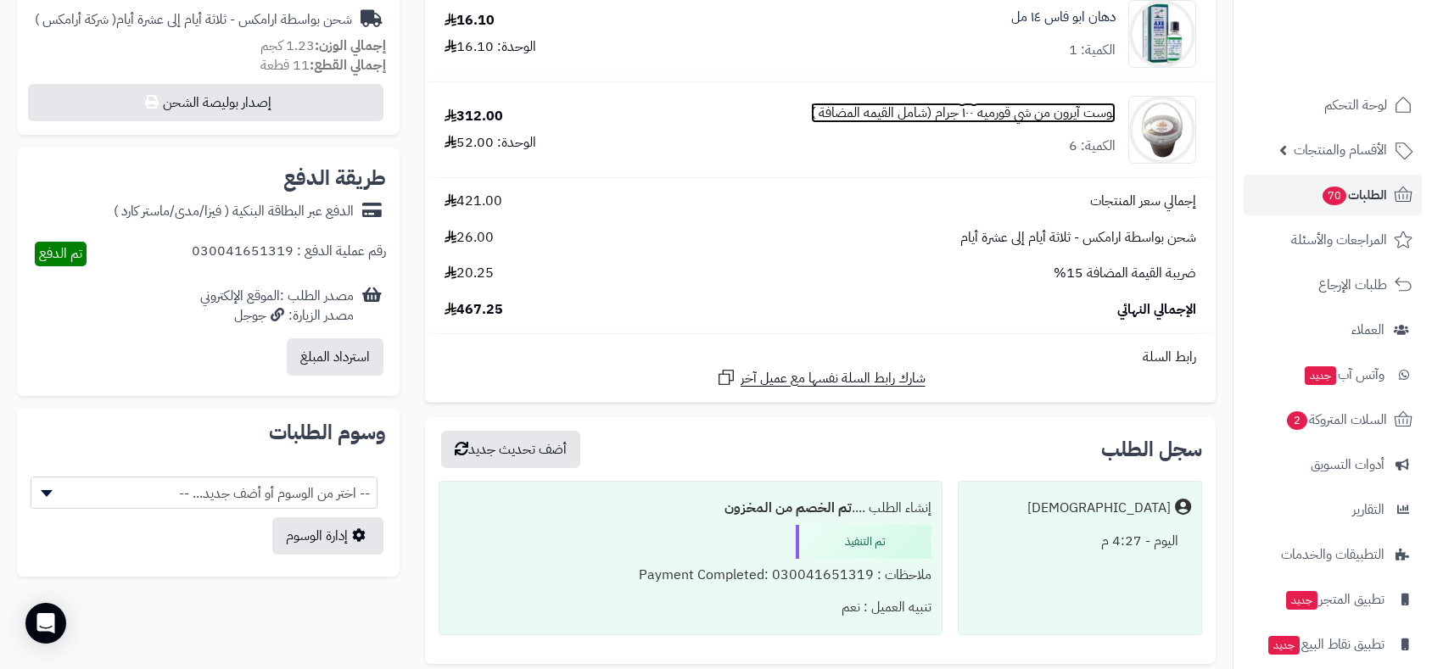
click at [1052, 113] on link "بوست آيرون من شي قورميه ١٠٠ جرام (شامل القيمه المضافة )" at bounding box center [963, 113] width 305 height 20
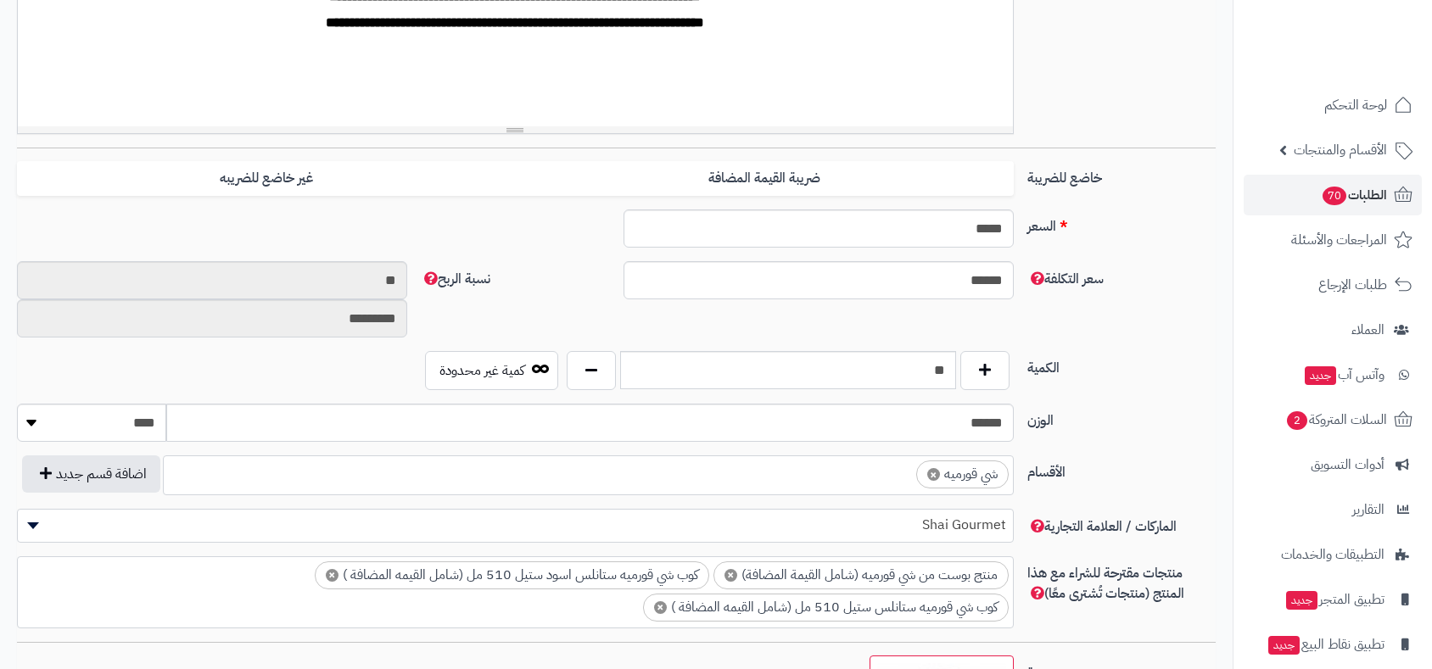
scroll to position [608, 0]
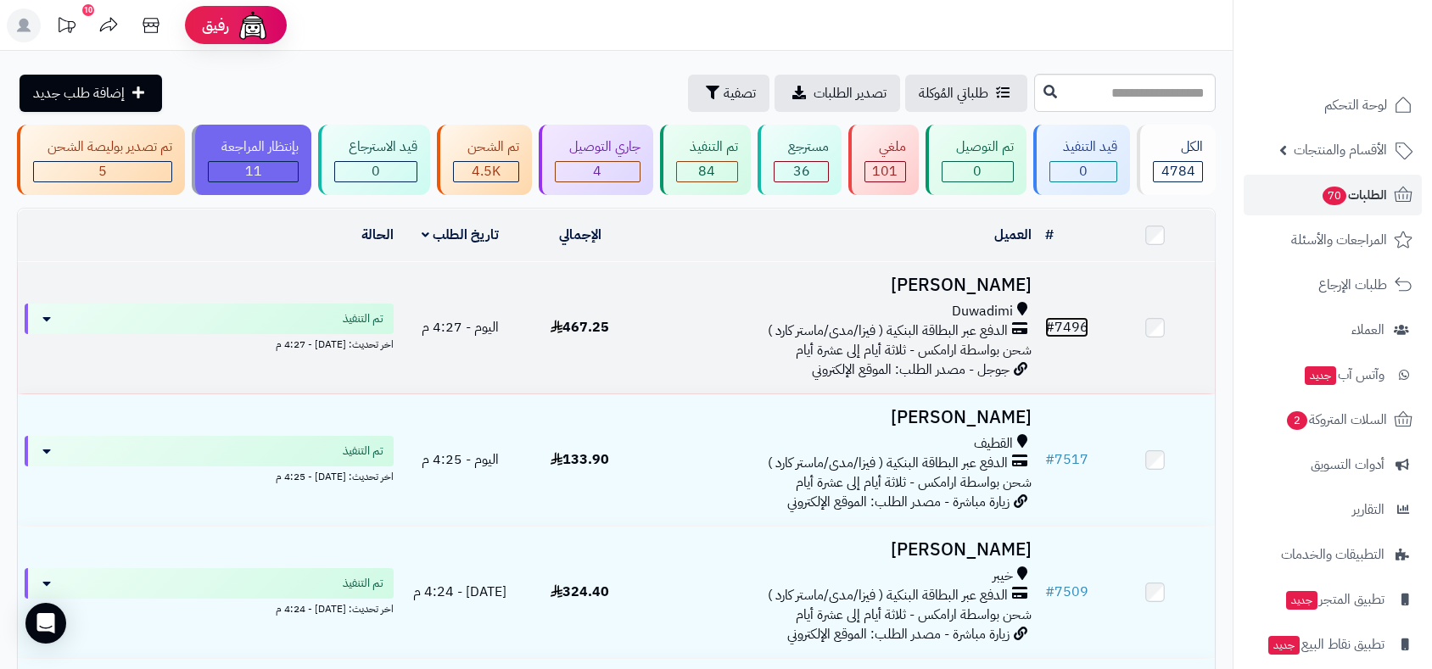
click at [1079, 322] on link "# 7496" at bounding box center [1066, 327] width 43 height 20
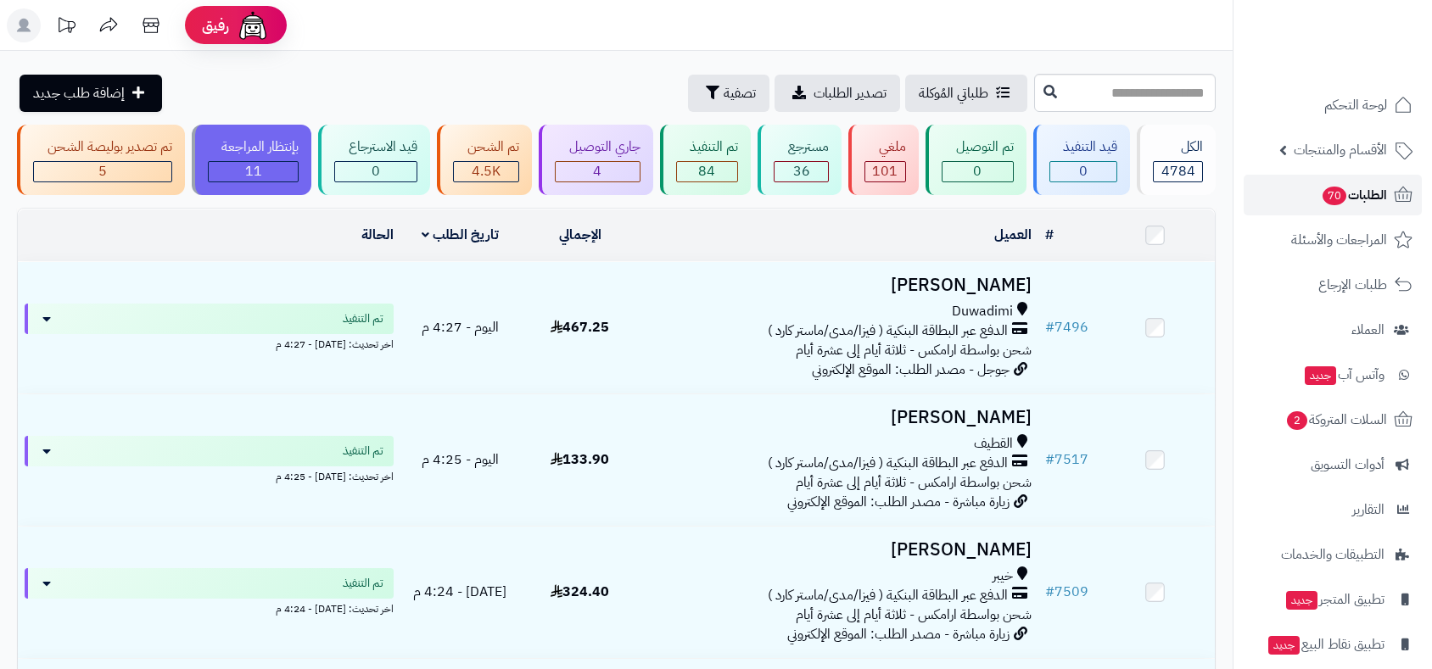
click at [1363, 186] on span "الطلبات 70" at bounding box center [1354, 195] width 66 height 24
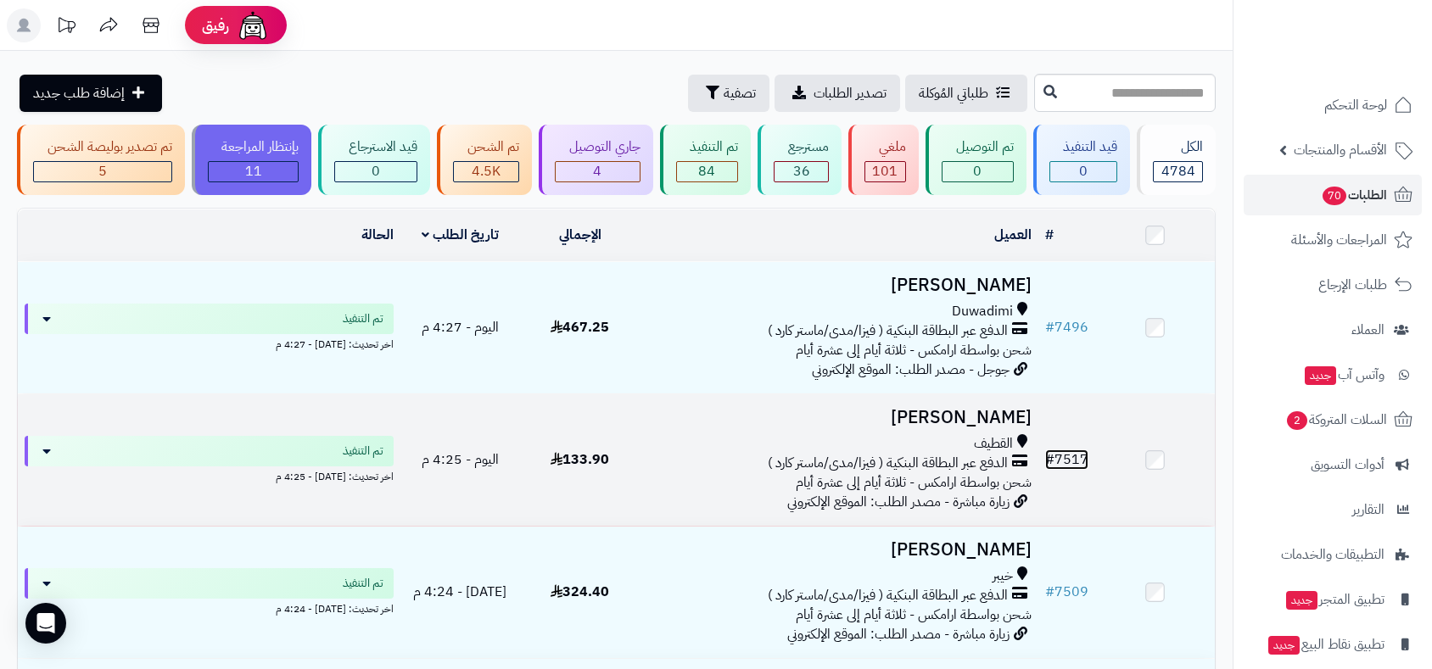
click at [1072, 450] on link "# 7517" at bounding box center [1066, 460] width 43 height 20
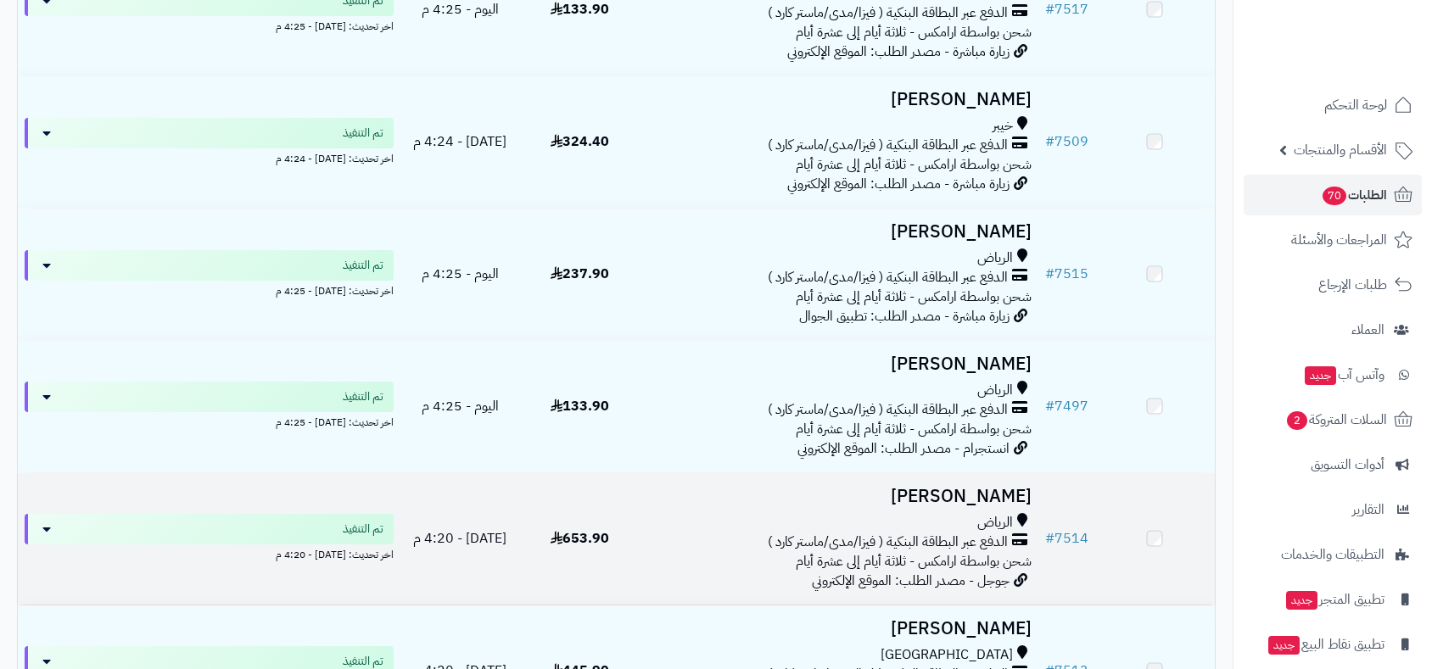
scroll to position [471, 0]
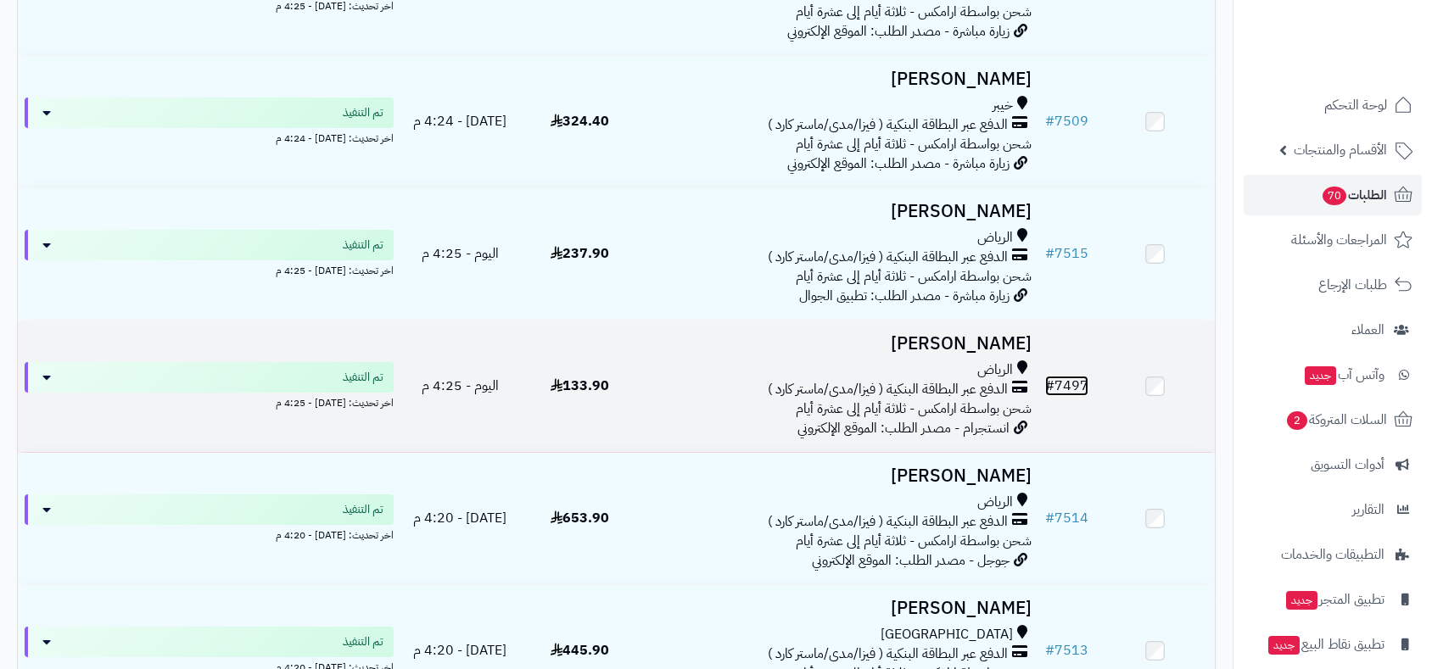
click at [1076, 381] on link "# 7497" at bounding box center [1066, 386] width 43 height 20
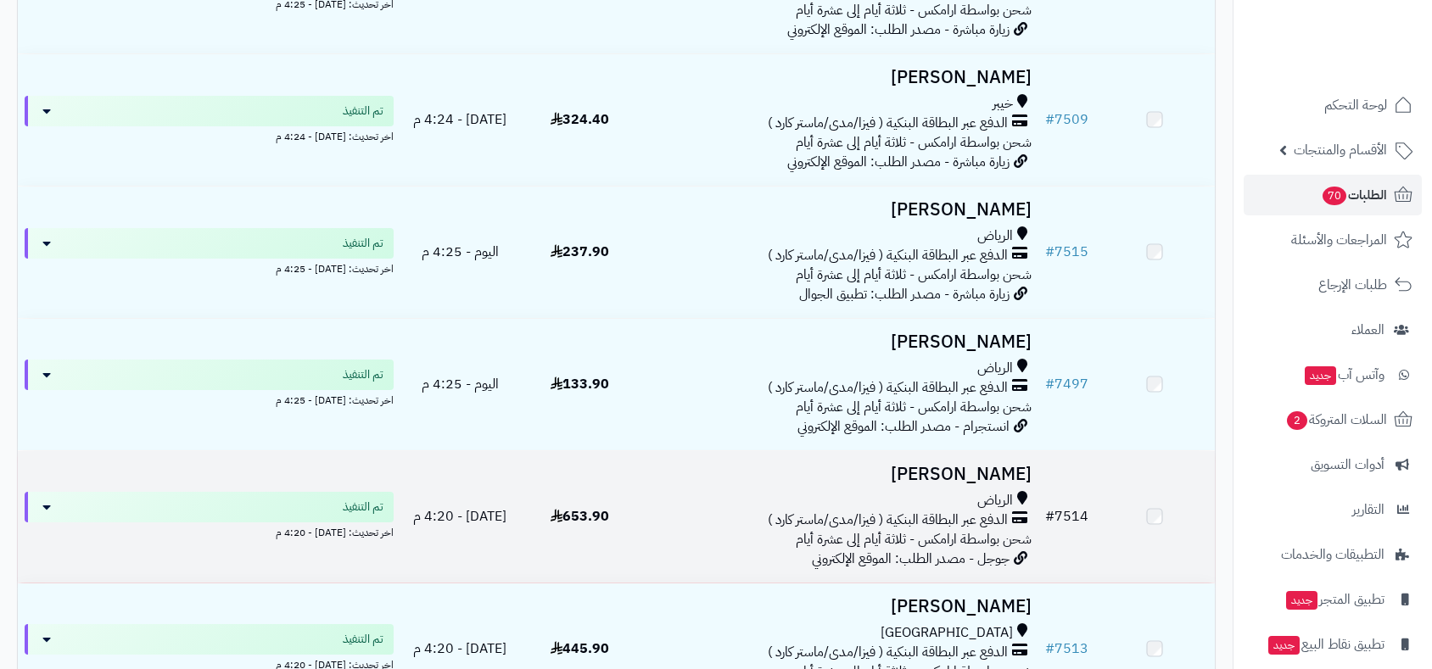
scroll to position [470, 0]
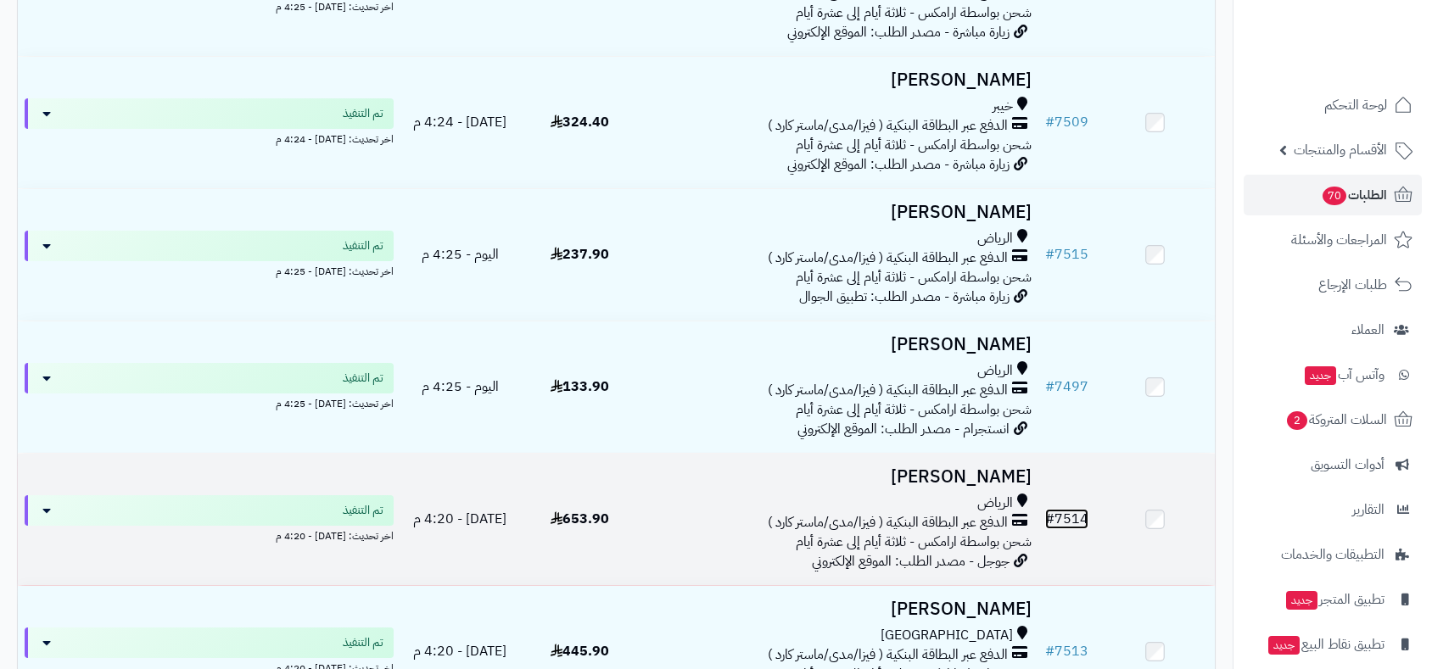
click at [1074, 516] on link "# 7514" at bounding box center [1066, 519] width 43 height 20
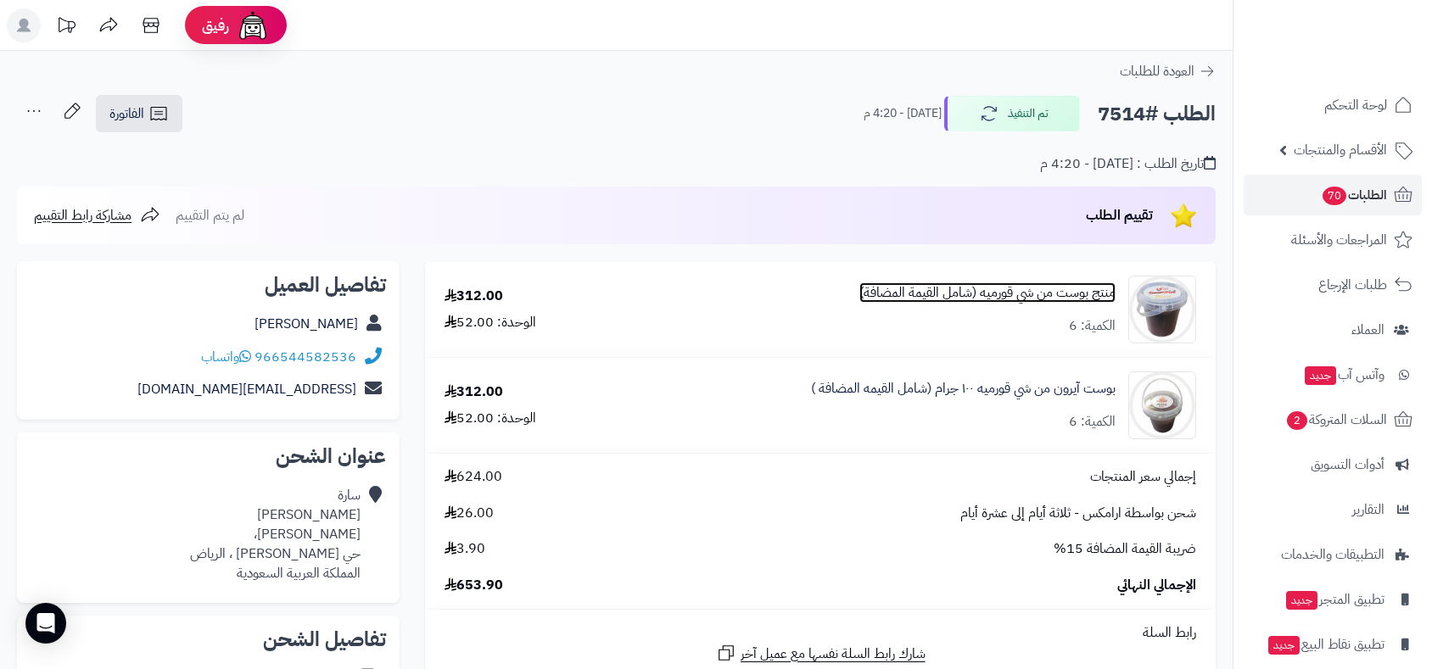
click at [1010, 290] on link "منتج بوست من شي قورميه (شامل القيمة المضافة)" at bounding box center [987, 293] width 256 height 20
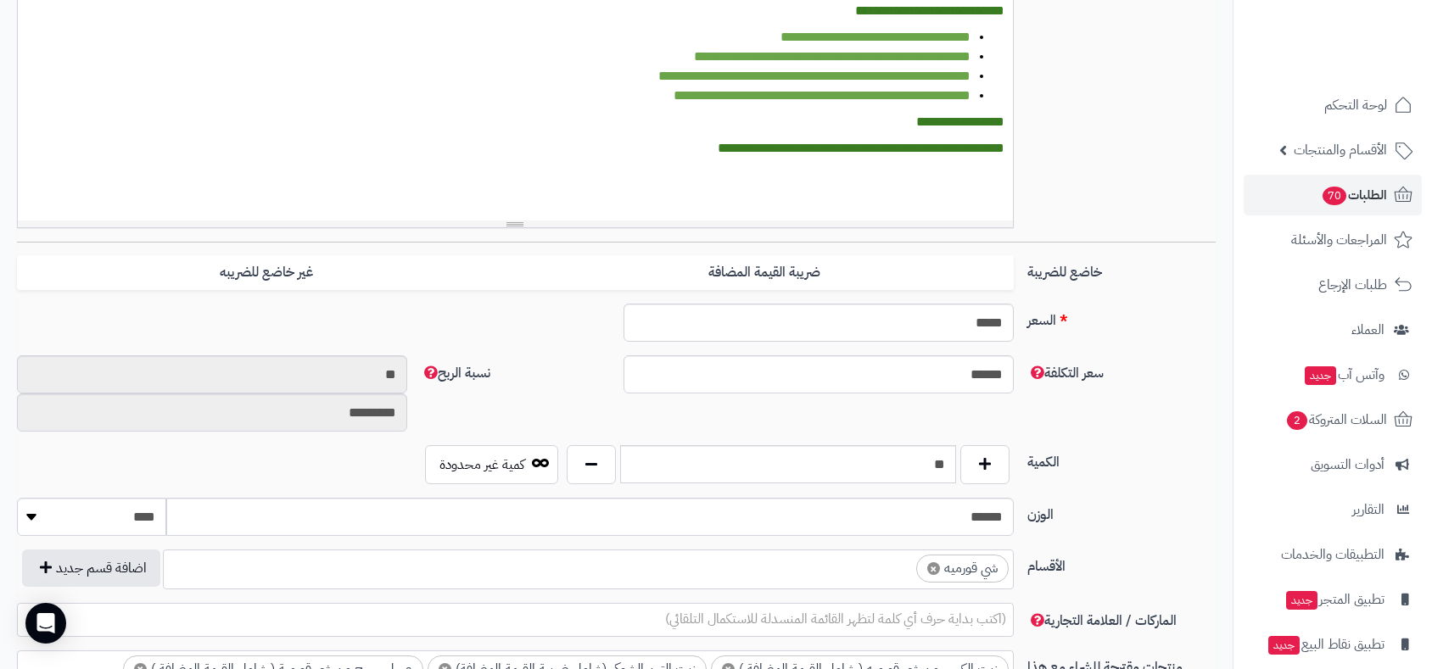
scroll to position [514, 0]
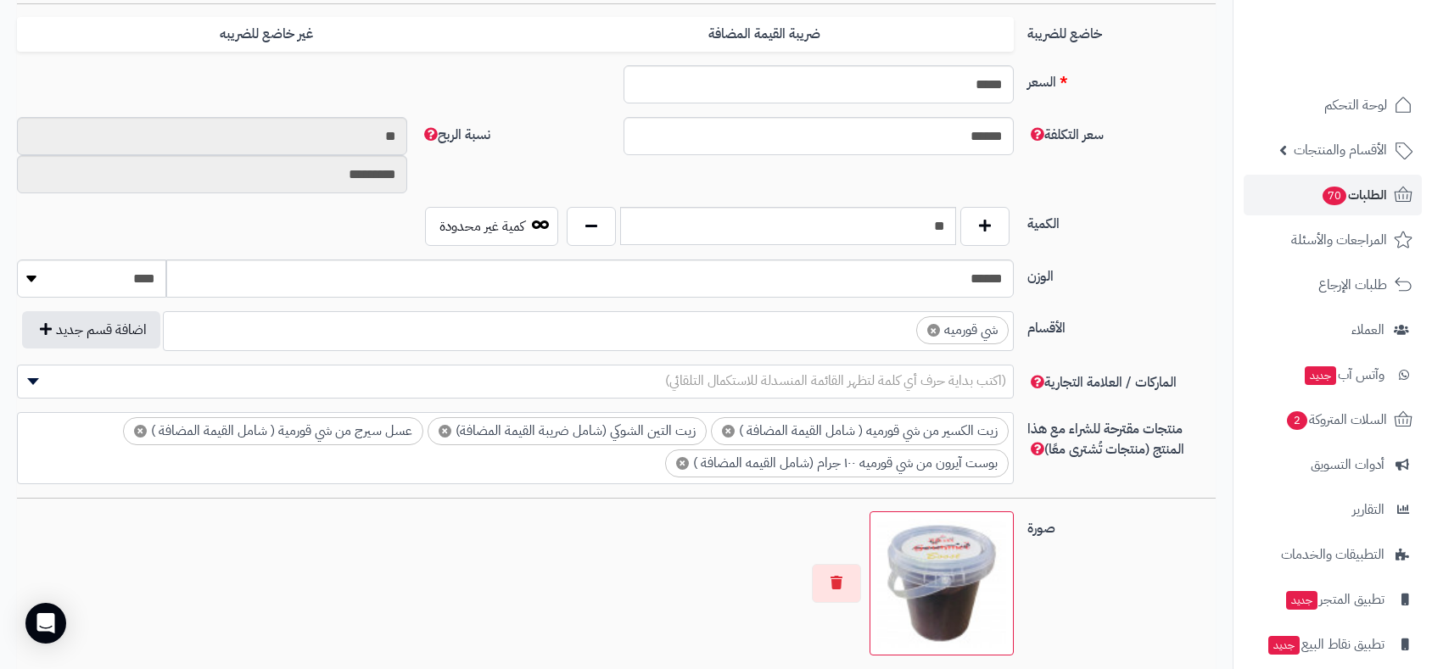
scroll to position [640, 0]
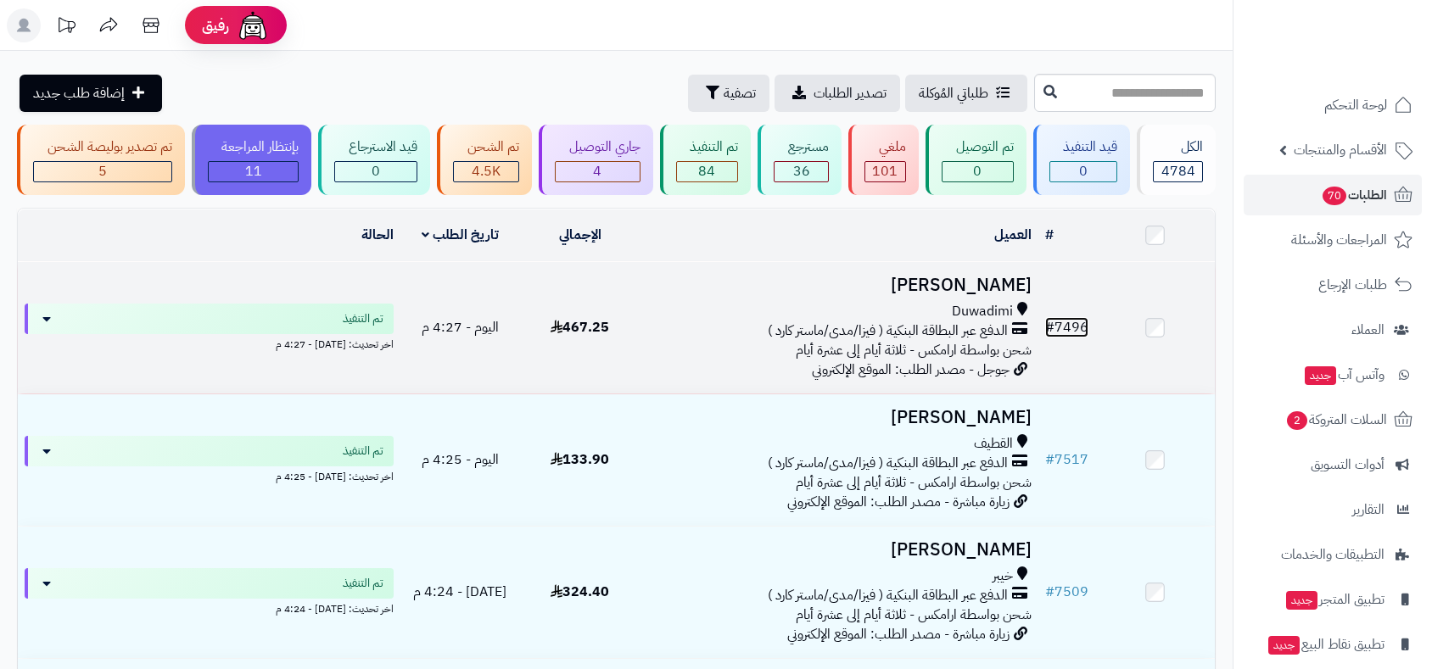
click at [1072, 321] on link "# 7496" at bounding box center [1066, 327] width 43 height 20
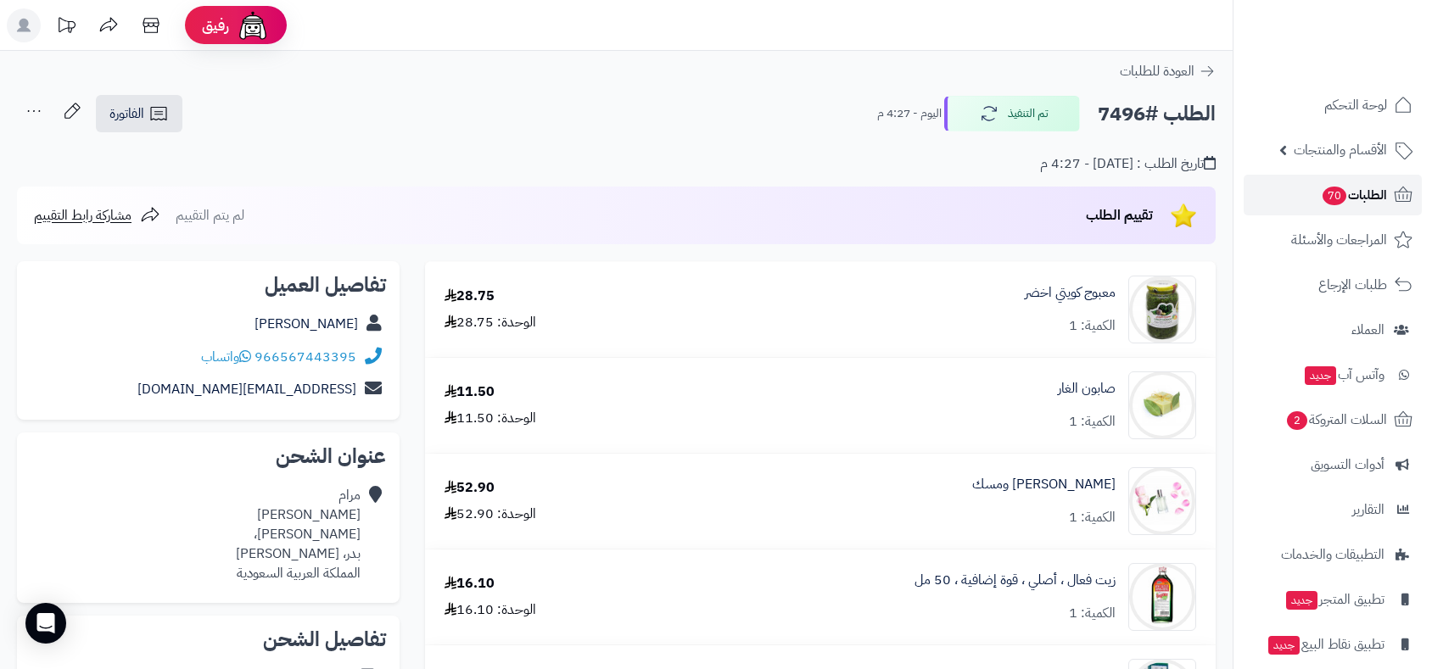
click at [1357, 194] on span "الطلبات 70" at bounding box center [1354, 195] width 66 height 24
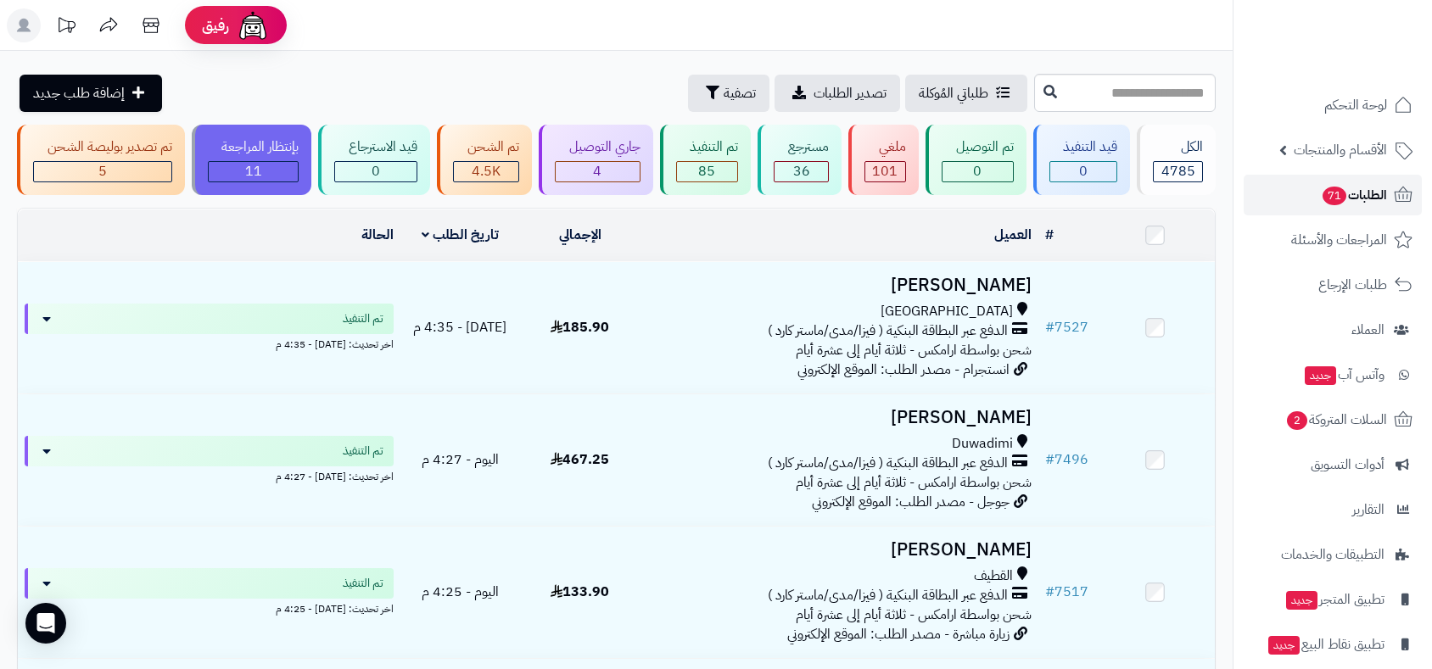
click at [1357, 194] on span "الطلبات 71" at bounding box center [1354, 195] width 66 height 24
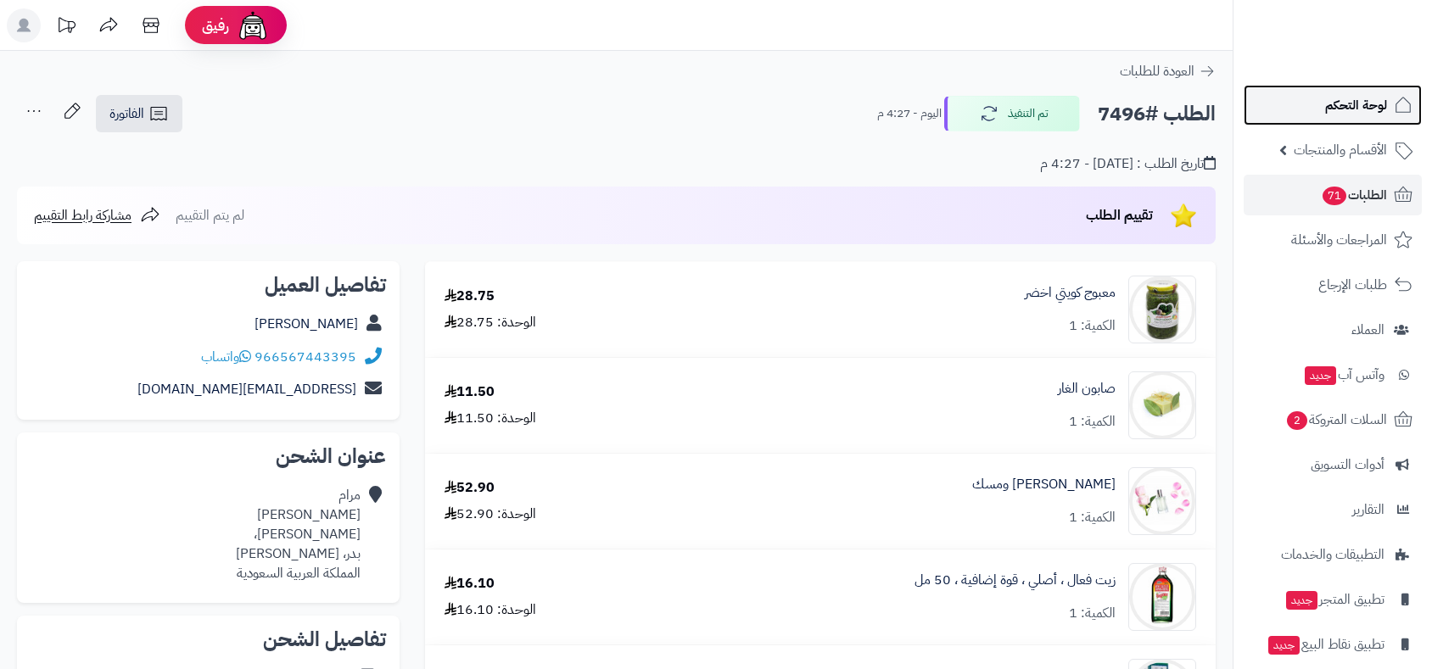
click at [1328, 109] on span "لوحة التحكم" at bounding box center [1356, 105] width 62 height 24
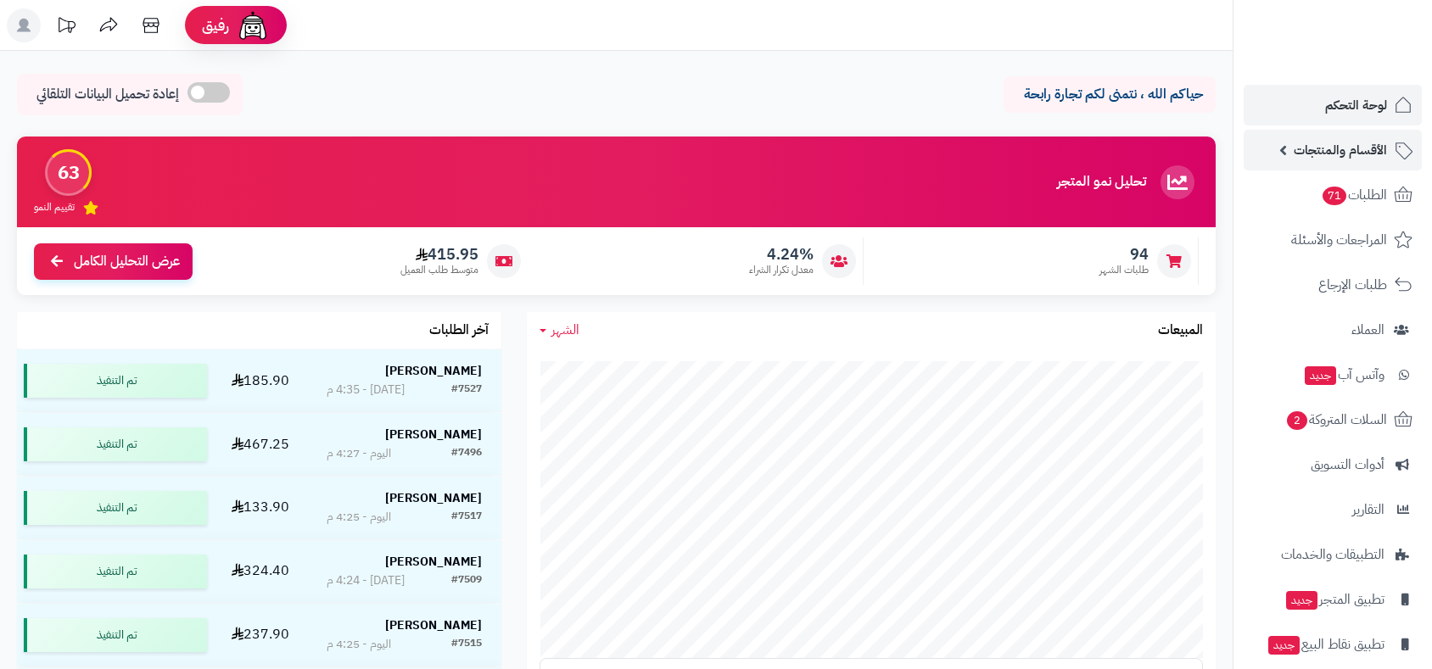
click at [1323, 150] on span "الأقسام والمنتجات" at bounding box center [1340, 150] width 93 height 24
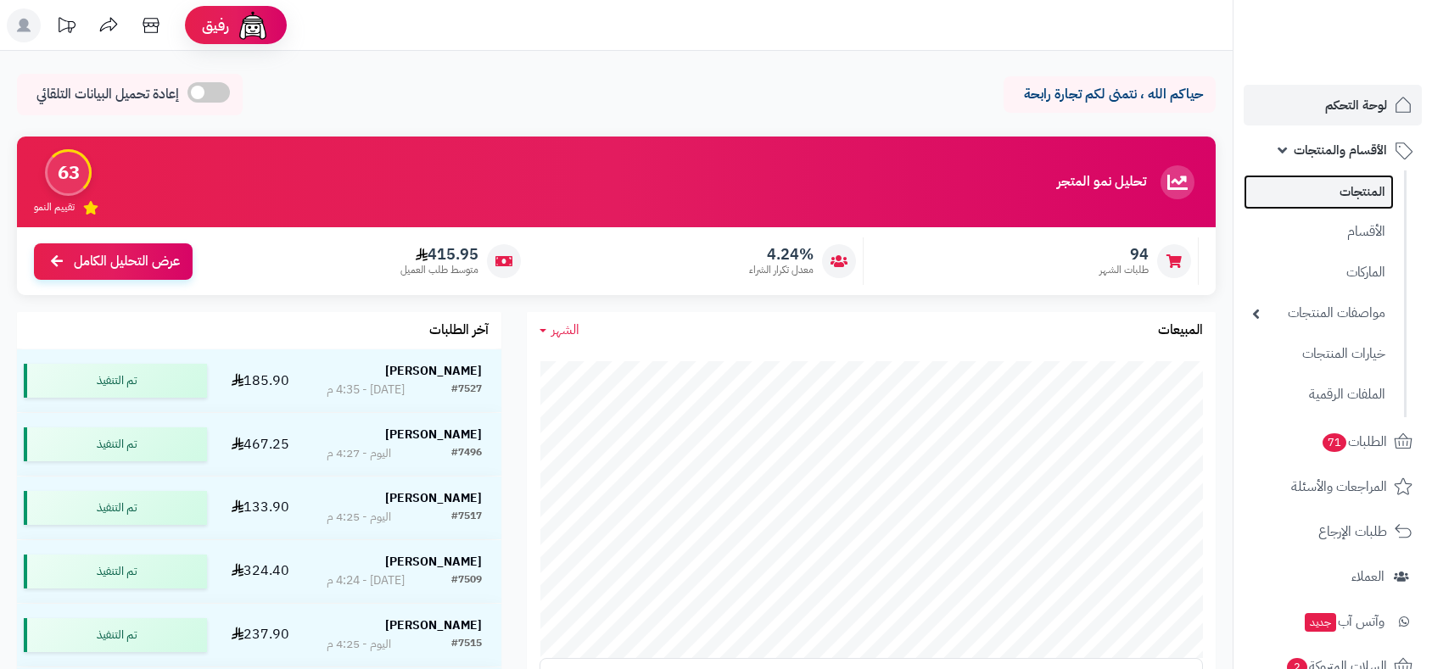
click at [1356, 194] on link "المنتجات" at bounding box center [1319, 192] width 150 height 35
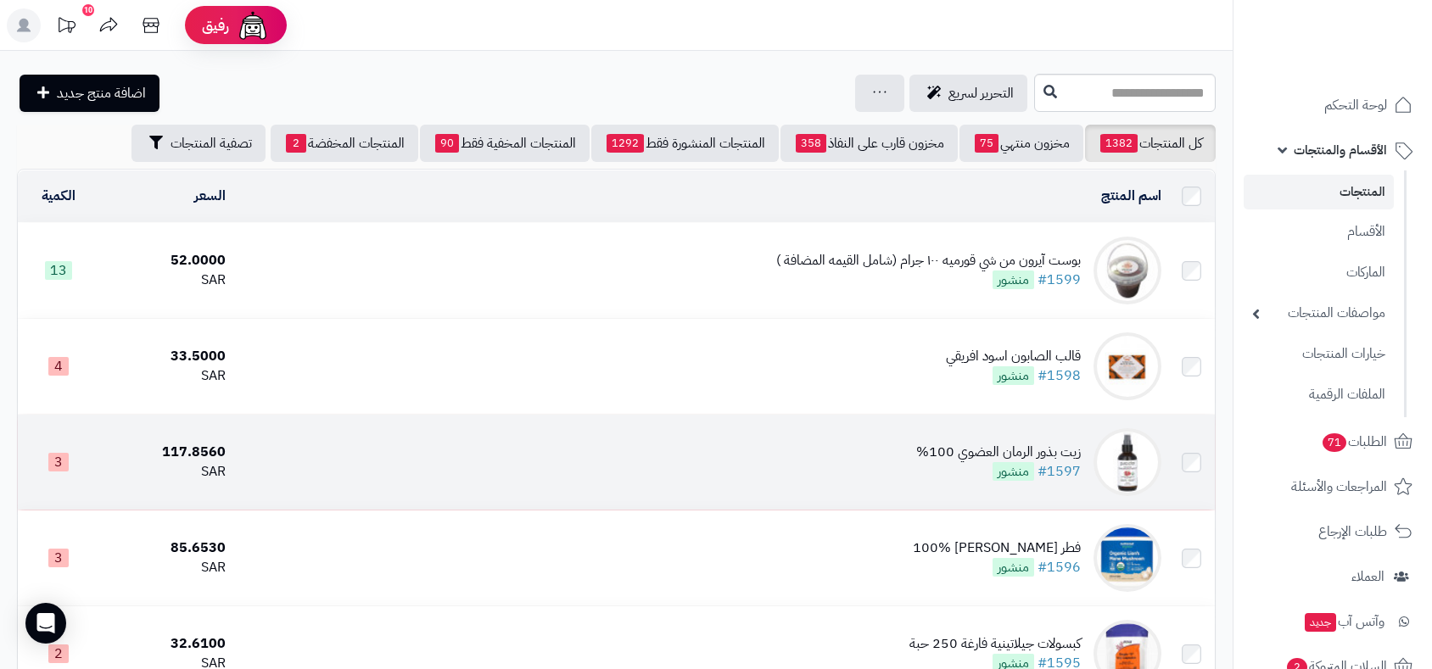
click at [835, 448] on td "زيت بذور الرمان العضوي 100% #1597 منشور" at bounding box center [700, 462] width 936 height 95
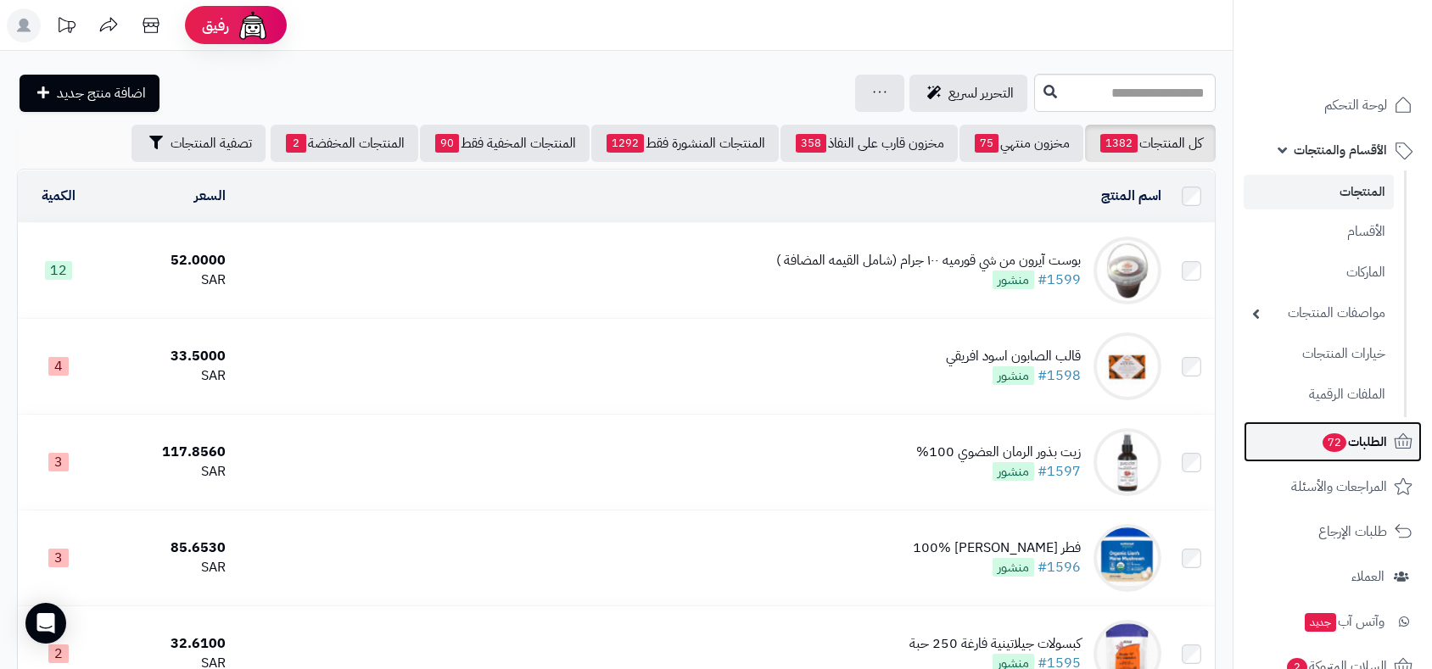
click at [1368, 441] on span "الطلبات 72" at bounding box center [1354, 442] width 66 height 24
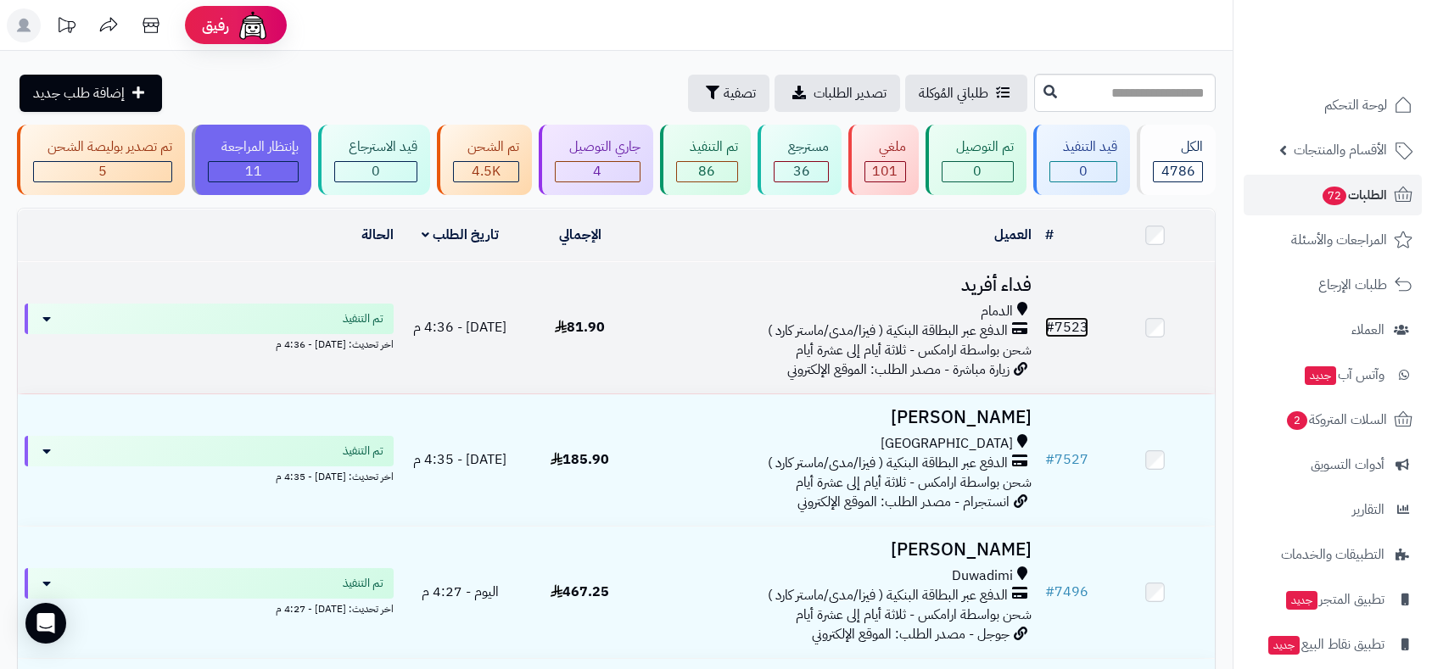
click at [1066, 322] on link "# 7523" at bounding box center [1066, 327] width 43 height 20
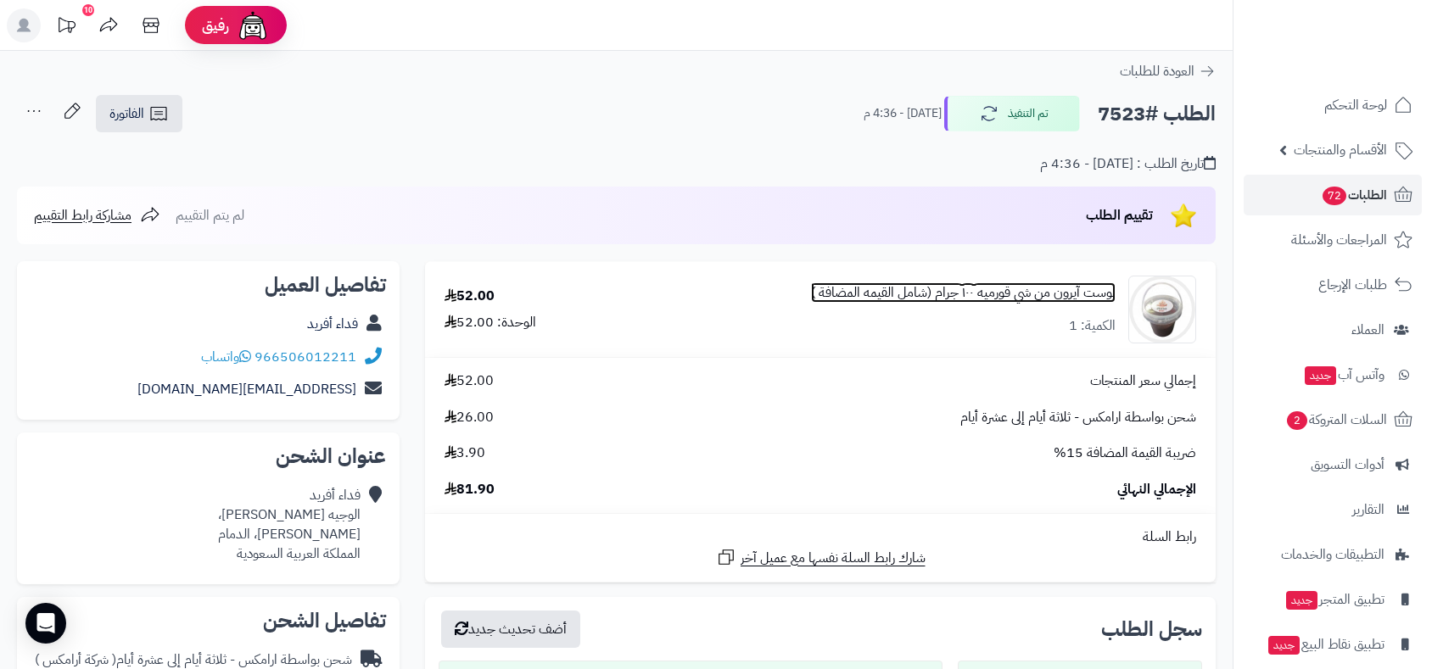
click at [964, 295] on link "بوست آيرون من شي قورميه ١٠٠ جرام (شامل القيمه المضافة )" at bounding box center [963, 293] width 305 height 20
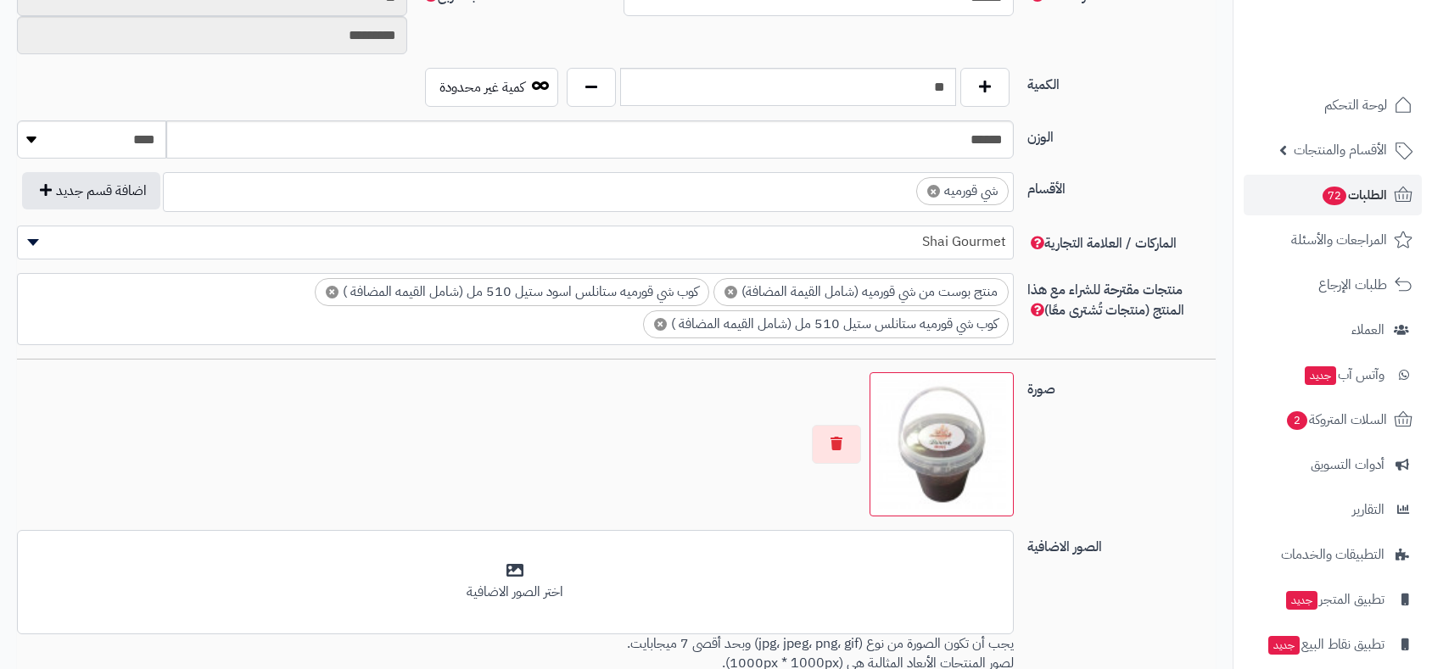
scroll to position [514, 0]
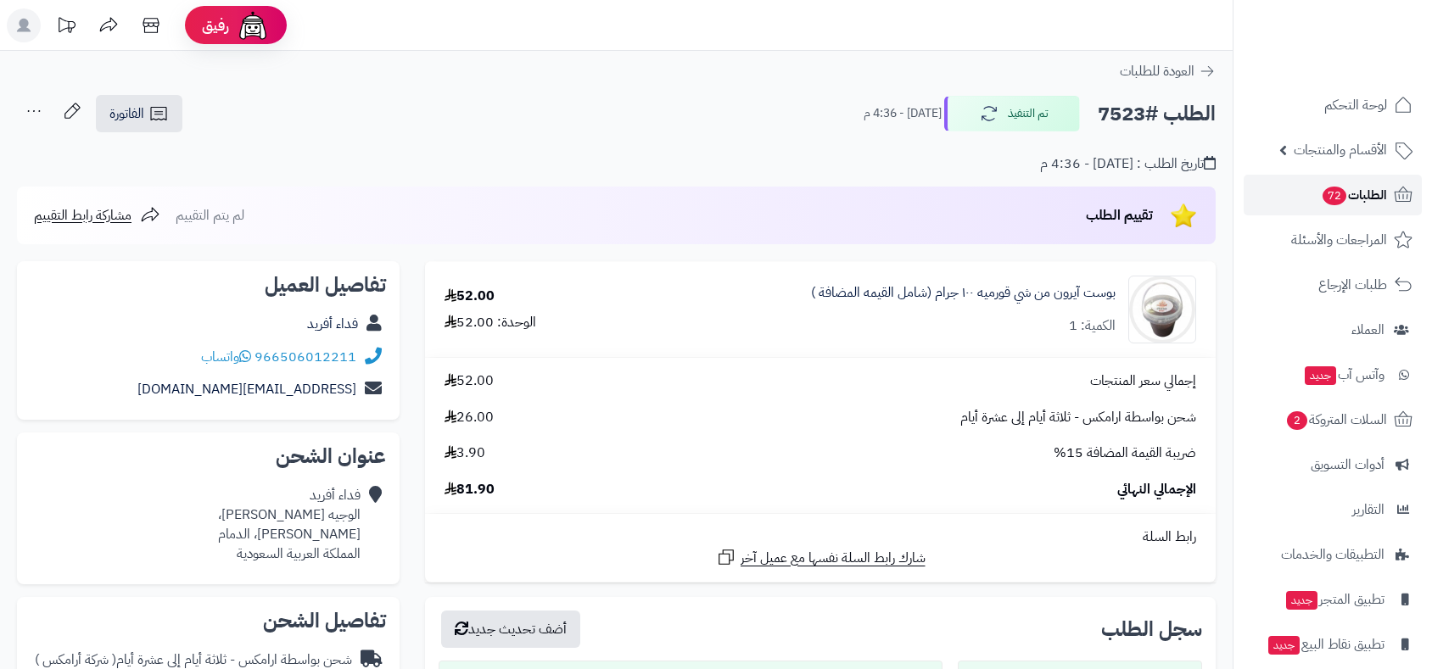
click at [1340, 195] on span "72" at bounding box center [1334, 197] width 25 height 20
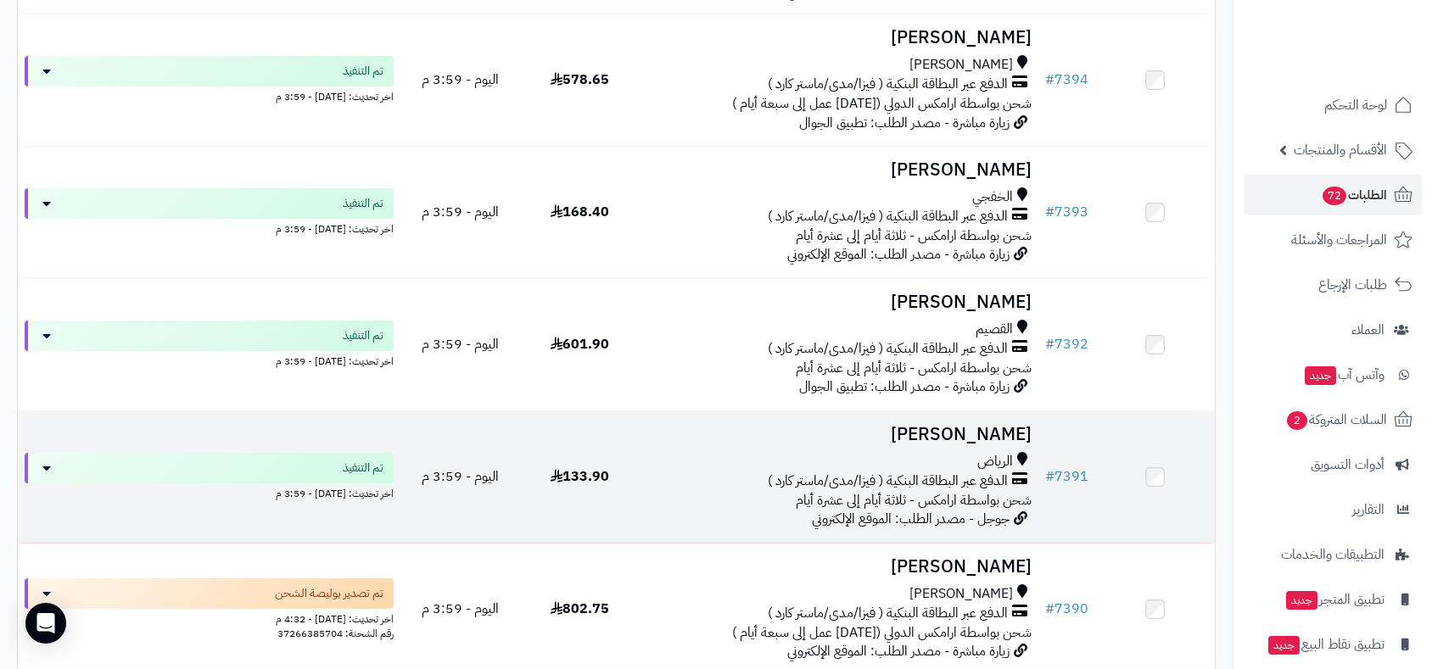
scroll to position [11051, 0]
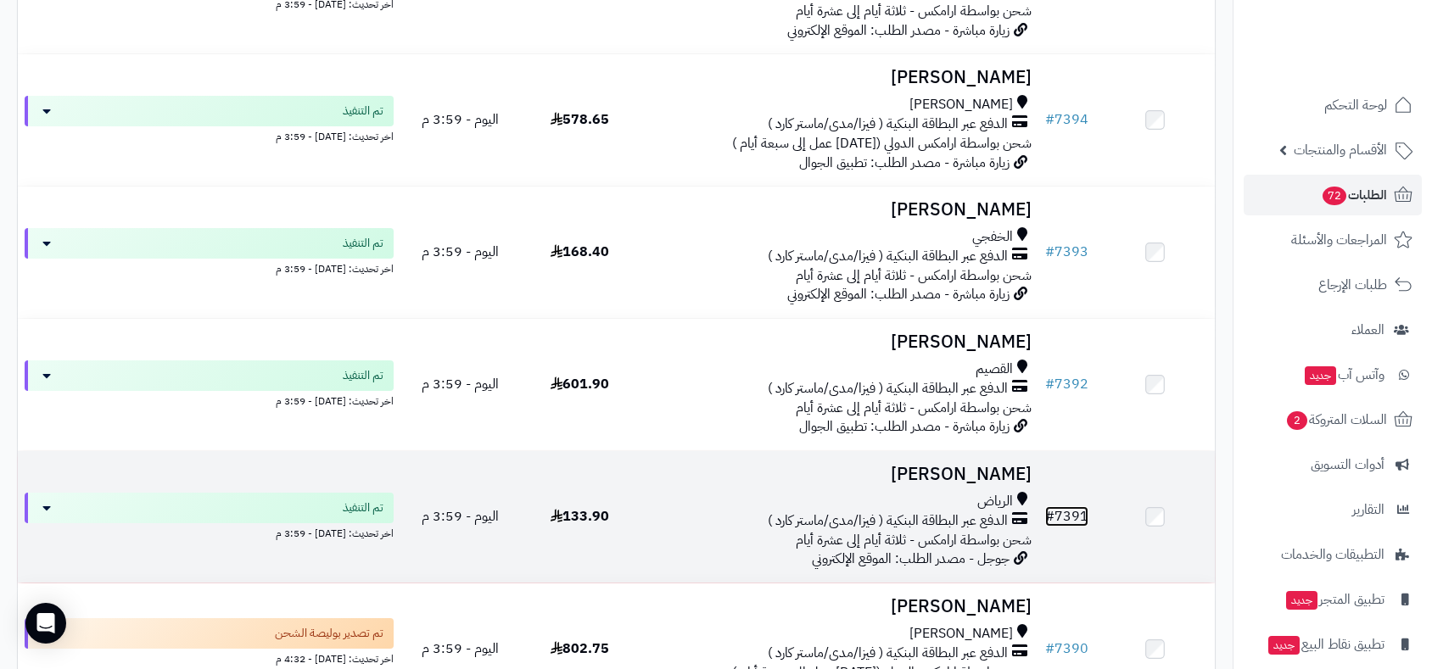
click at [1082, 509] on link "# 7391" at bounding box center [1066, 516] width 43 height 20
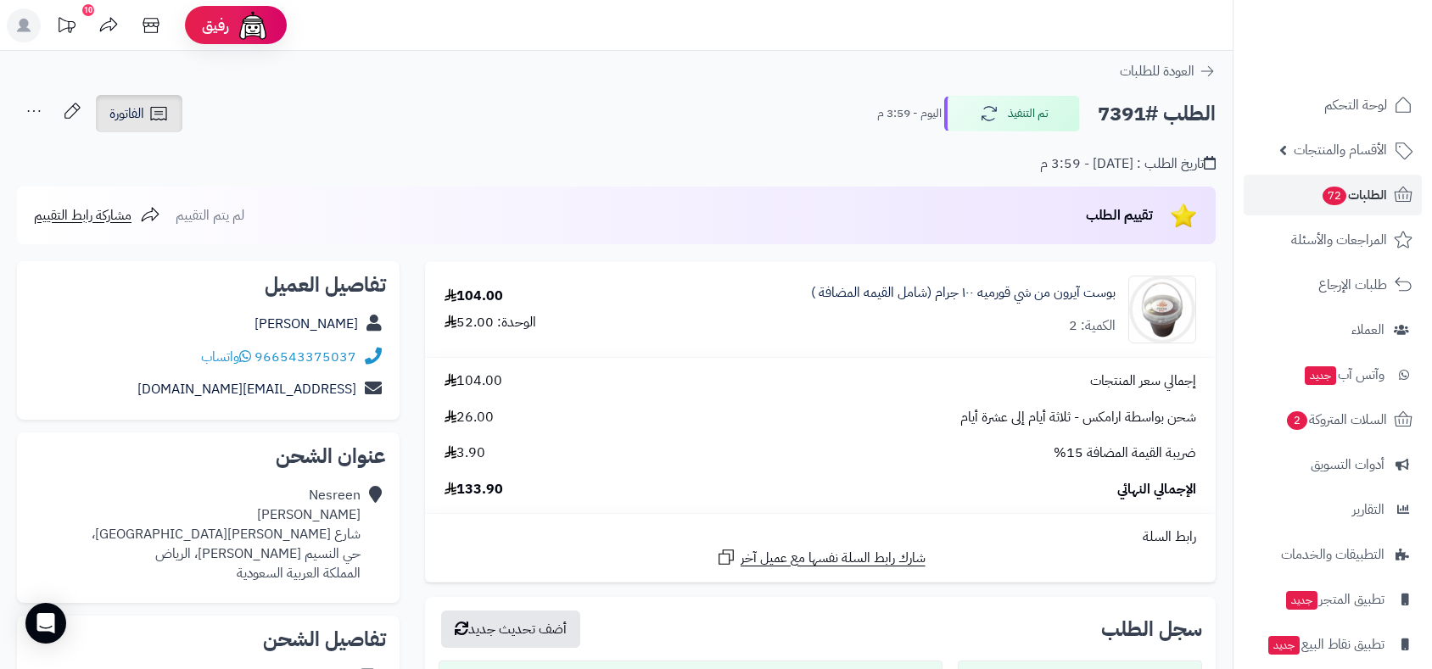
click at [130, 116] on span "الفاتورة" at bounding box center [126, 113] width 35 height 20
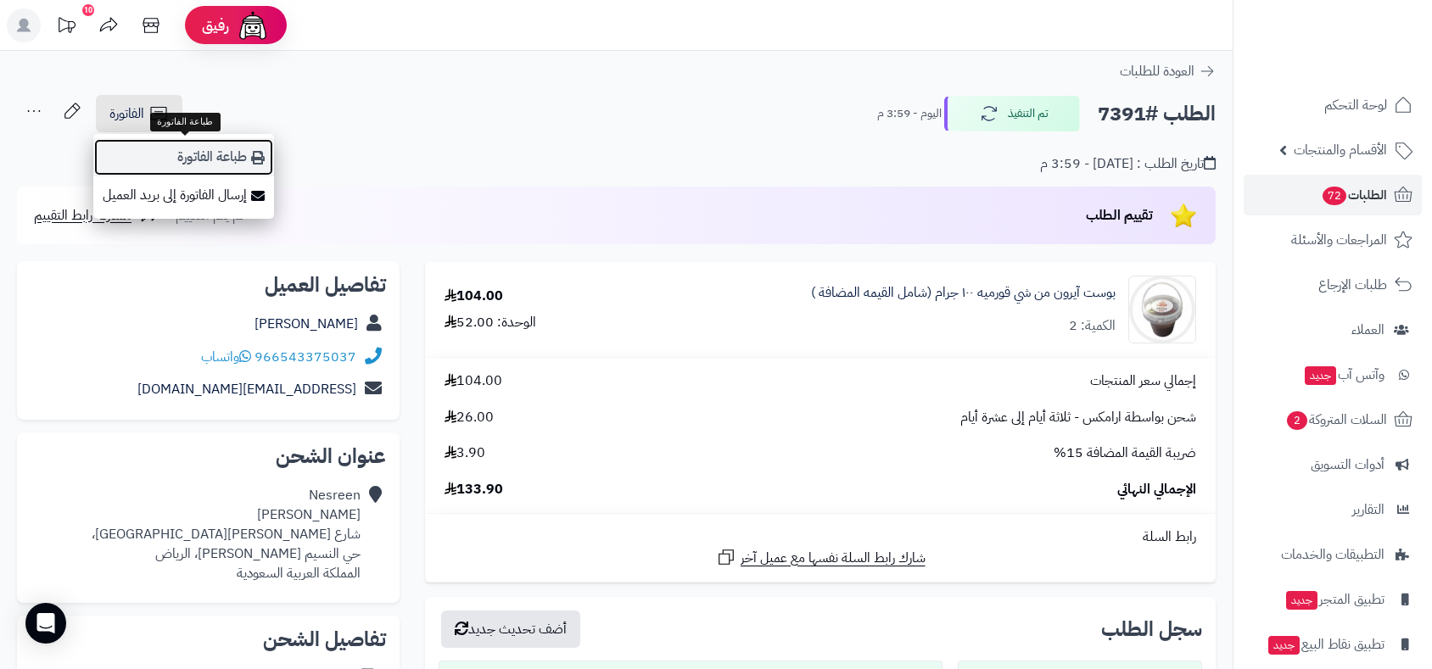
click at [190, 158] on link "طباعة الفاتورة" at bounding box center [183, 157] width 181 height 38
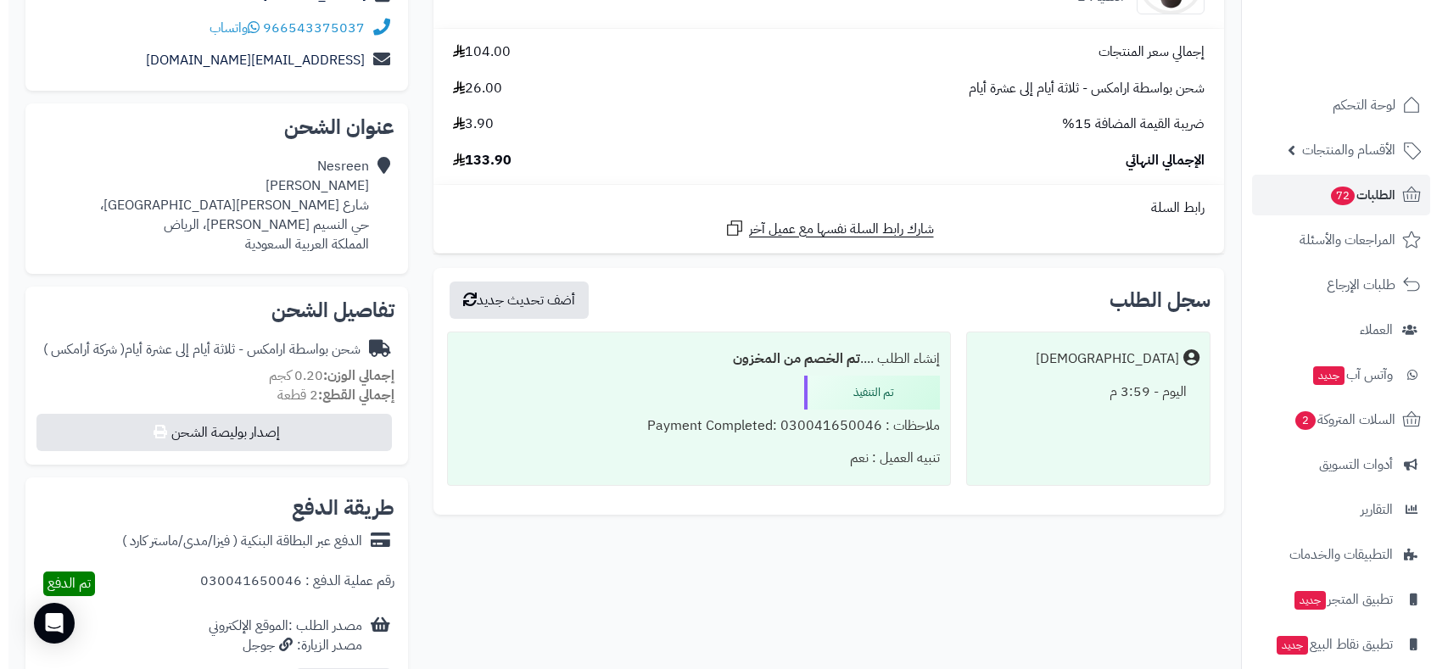
scroll to position [659, 0]
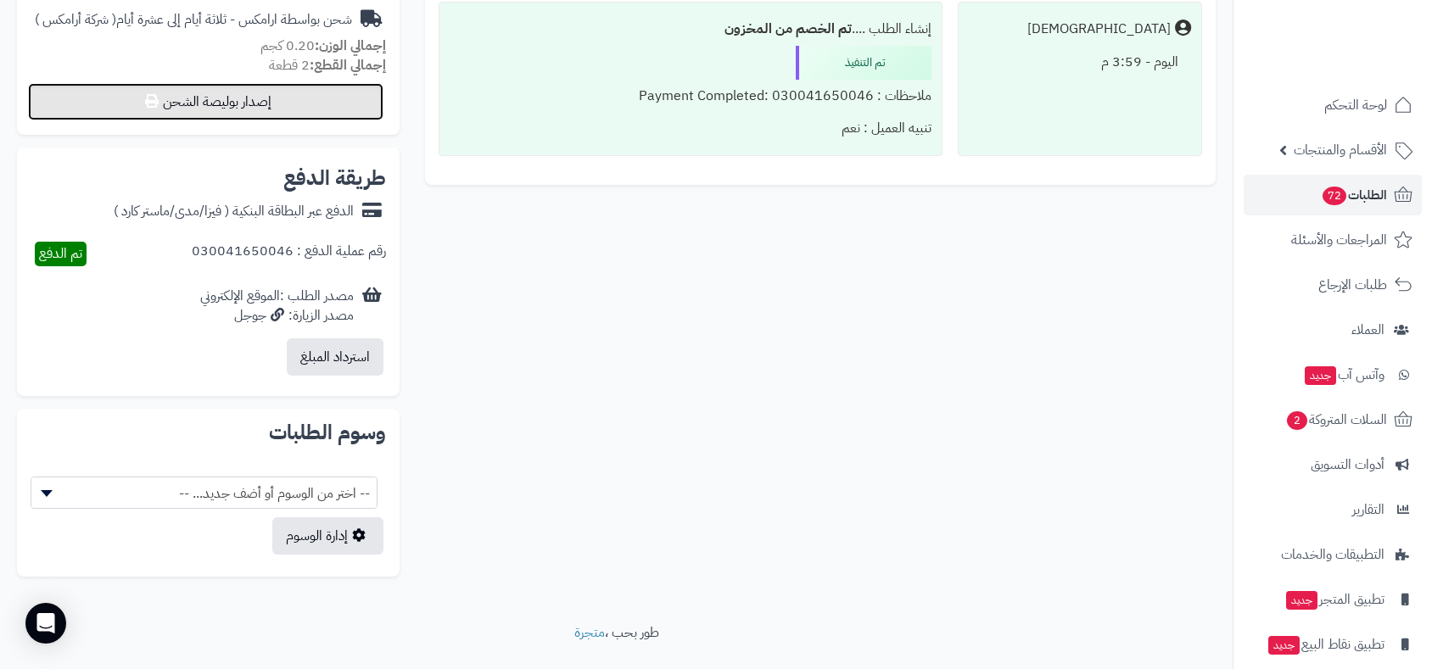
click at [297, 99] on button "إصدار بوليصة الشحن" at bounding box center [205, 101] width 355 height 37
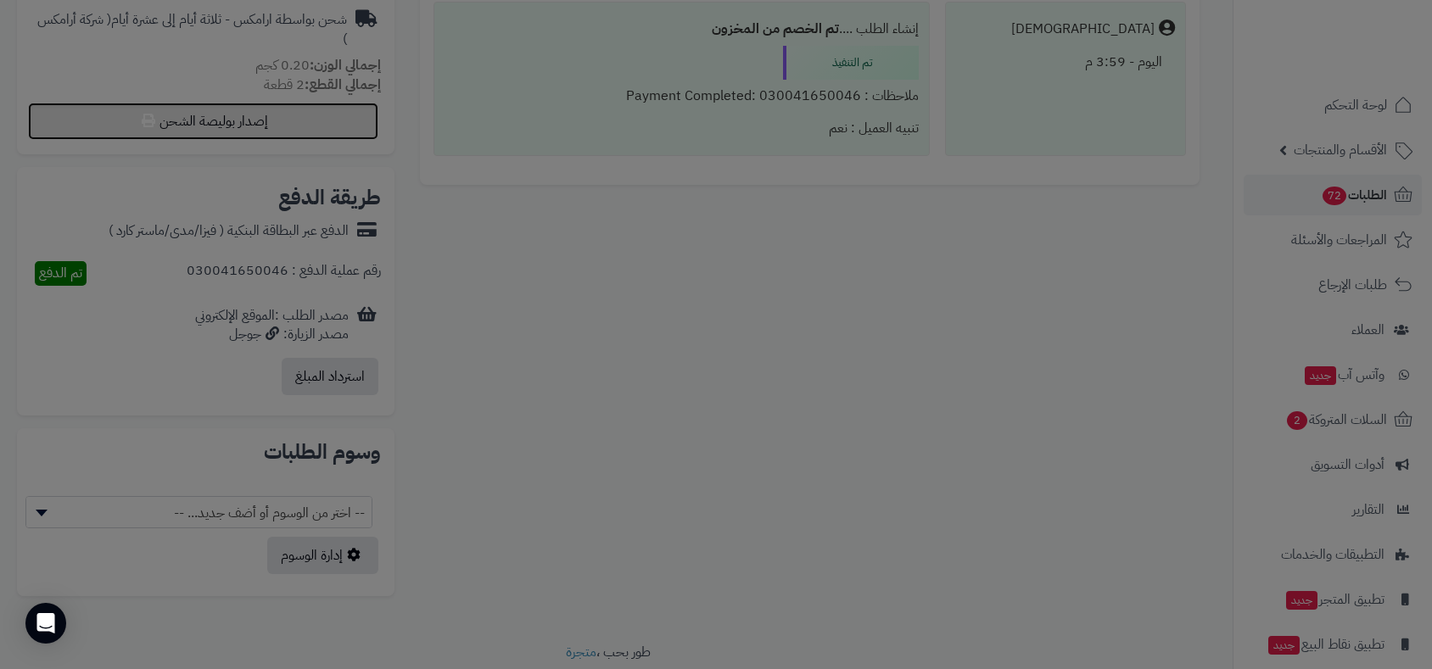
select select "******"
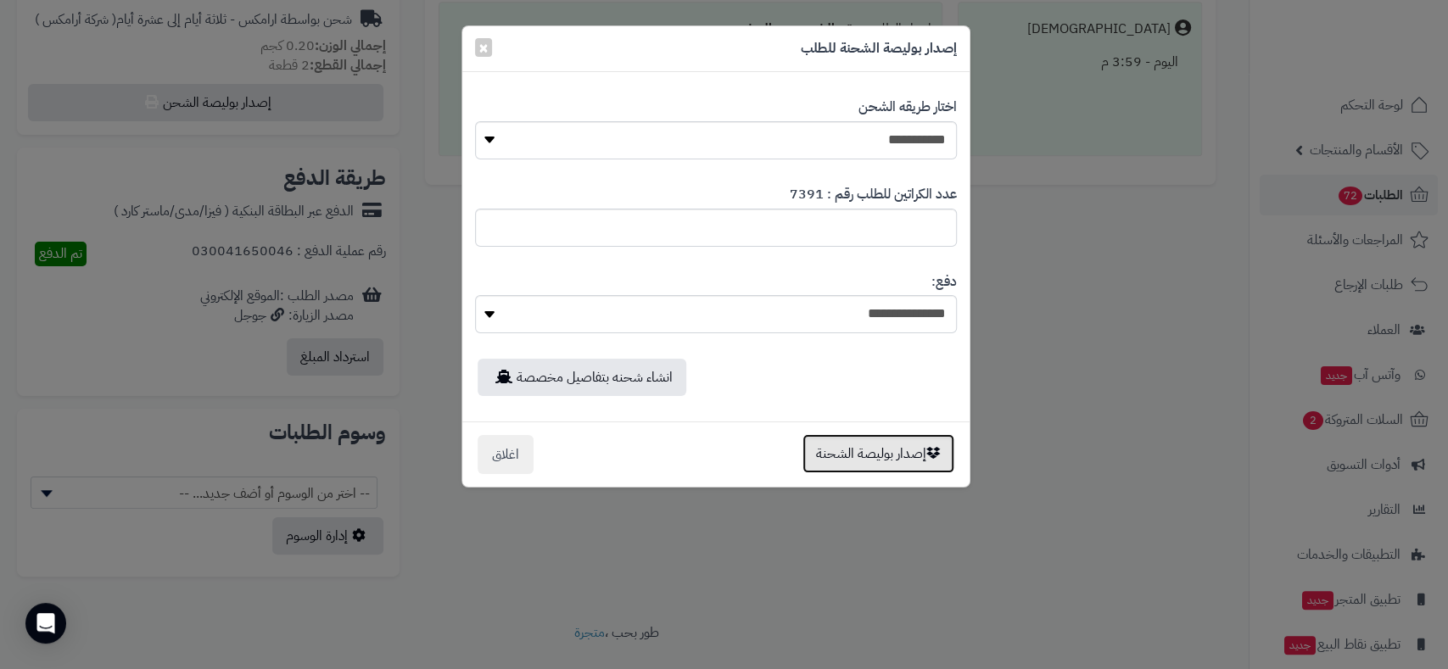
click at [892, 456] on button "إصدار بوليصة الشحنة" at bounding box center [878, 453] width 152 height 39
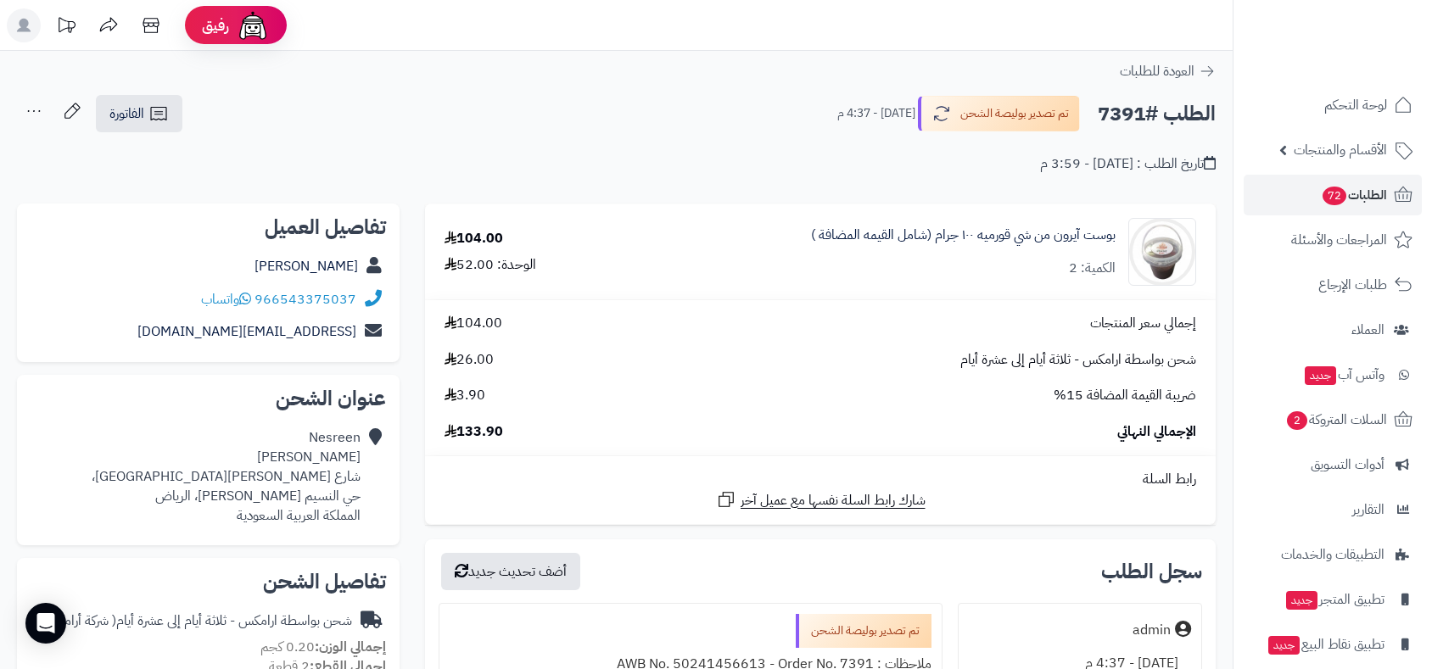
scroll to position [659, 0]
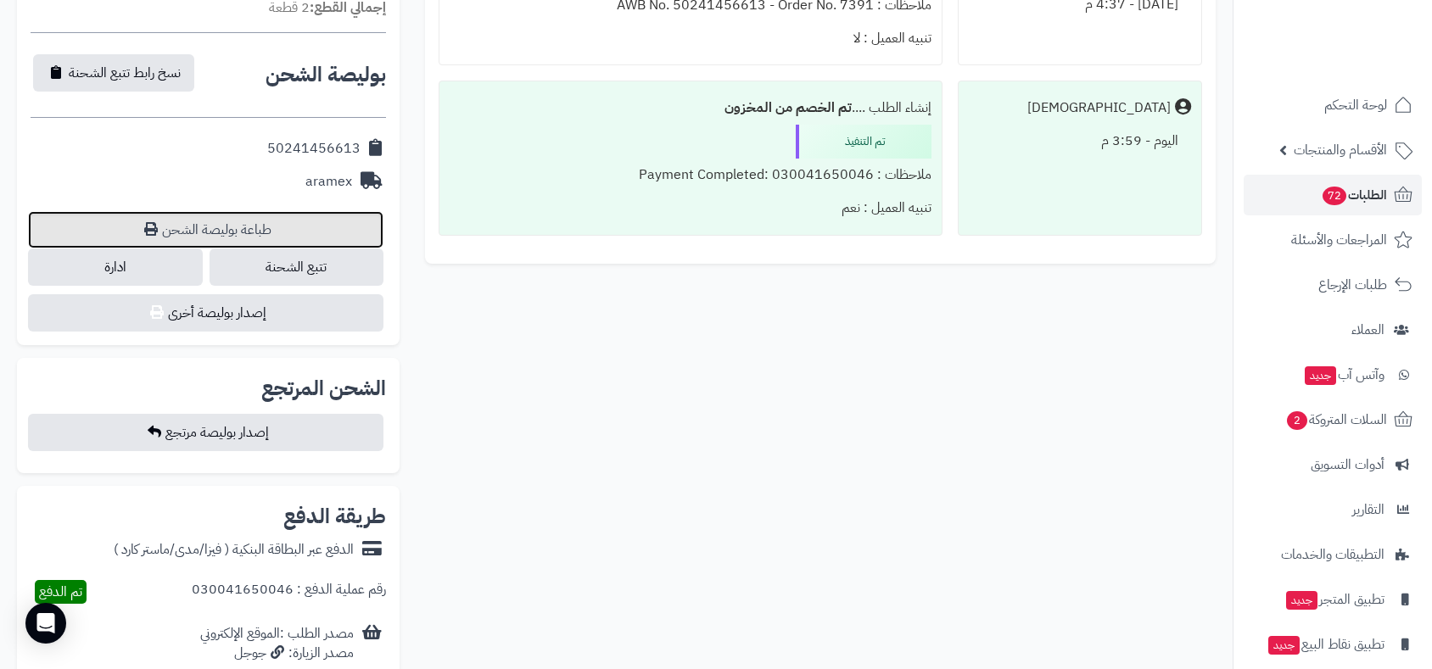
click at [244, 221] on link "طباعة بوليصة الشحن" at bounding box center [205, 229] width 355 height 37
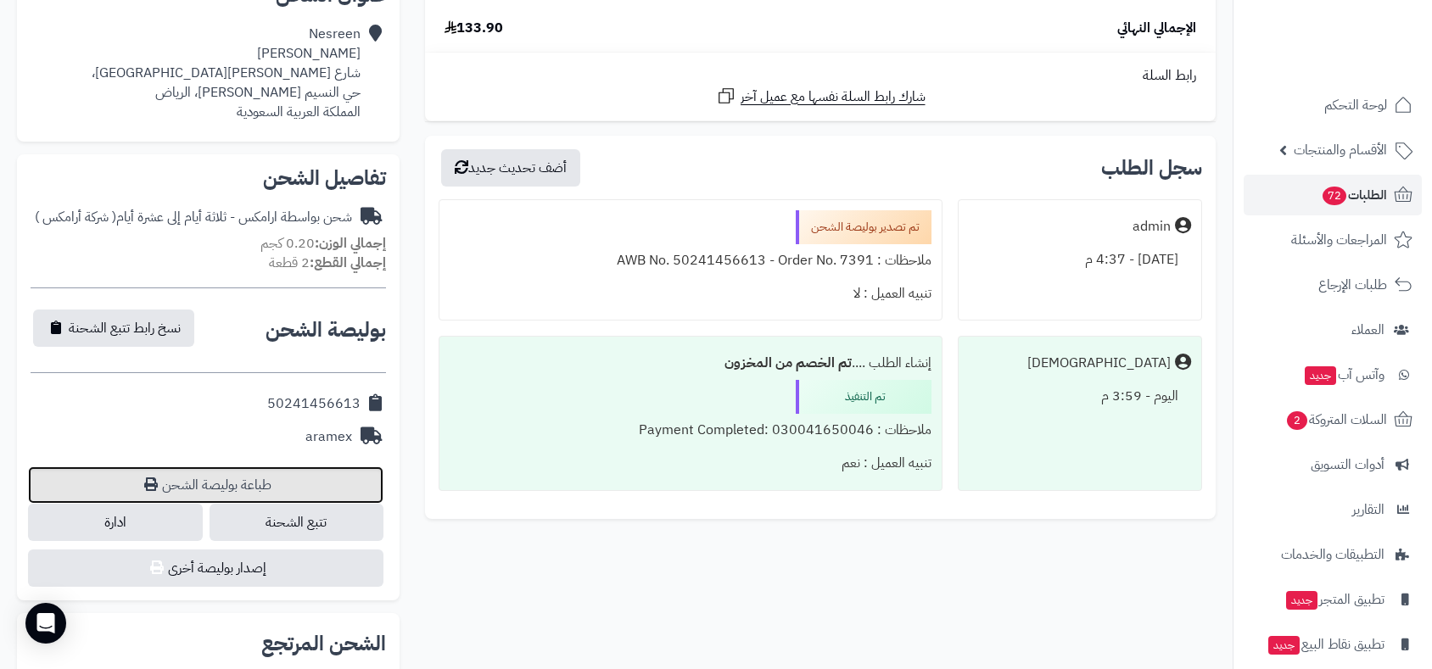
scroll to position [377, 0]
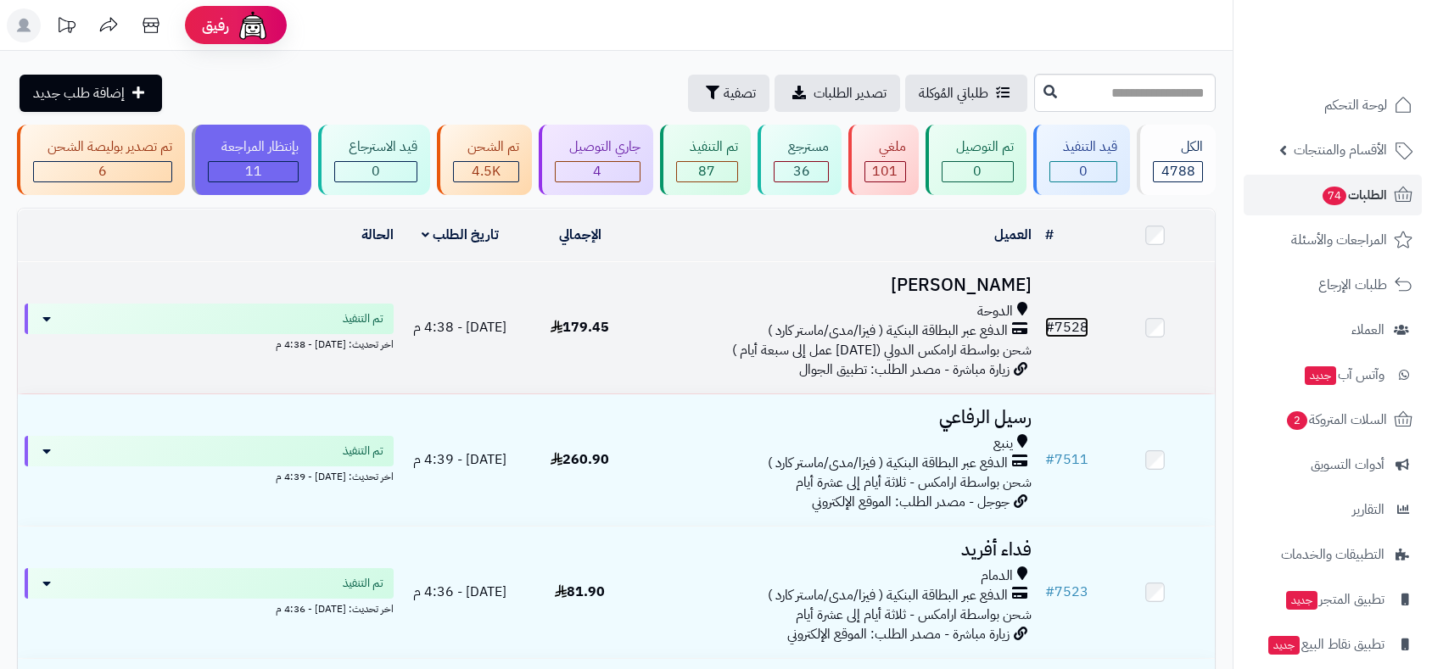
click at [1065, 319] on link "# 7528" at bounding box center [1066, 327] width 43 height 20
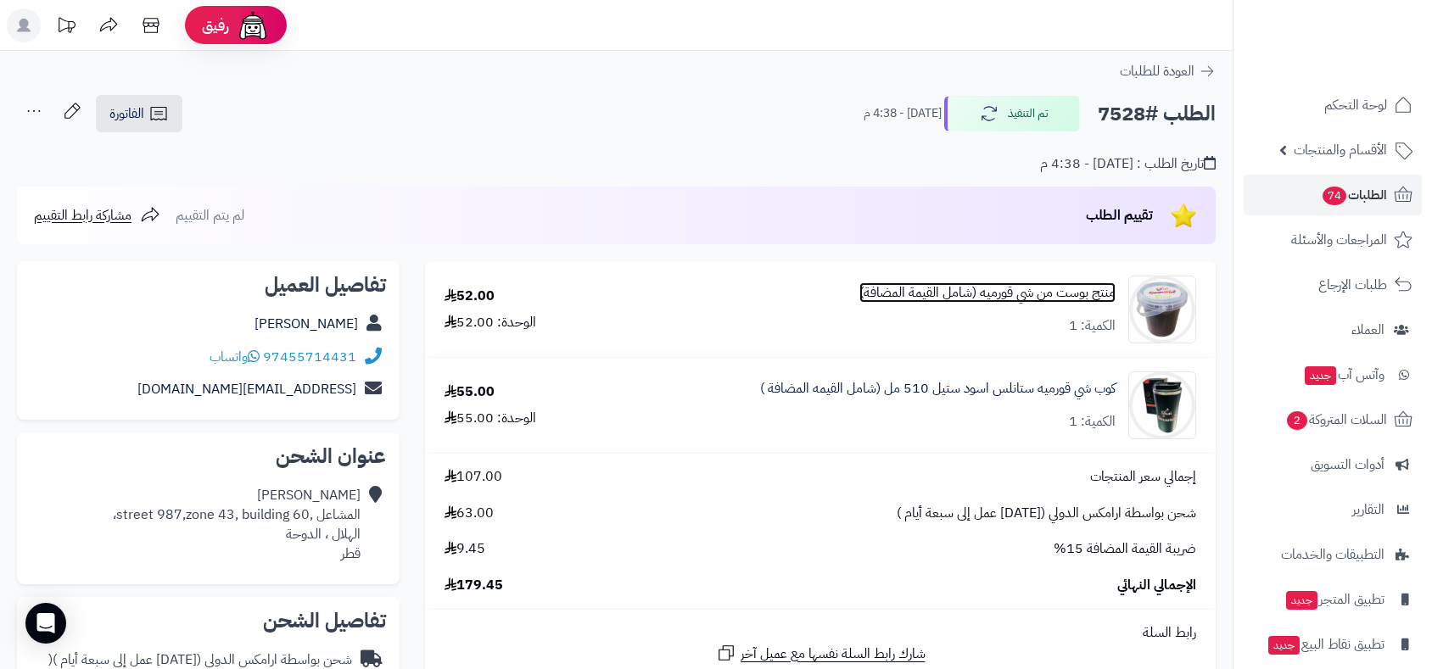
click at [1018, 291] on link "منتج بوست من شي قورميه (شامل القيمة المضافة)" at bounding box center [987, 293] width 256 height 20
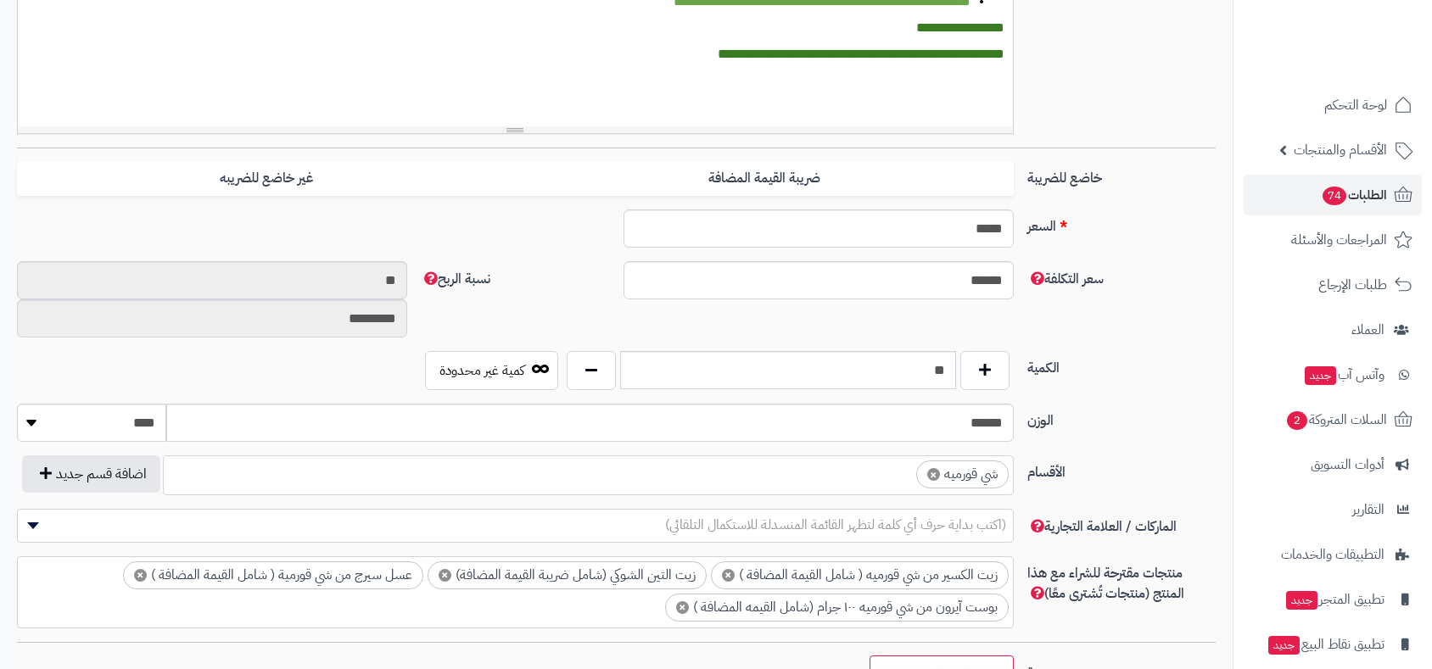
scroll to position [609, 0]
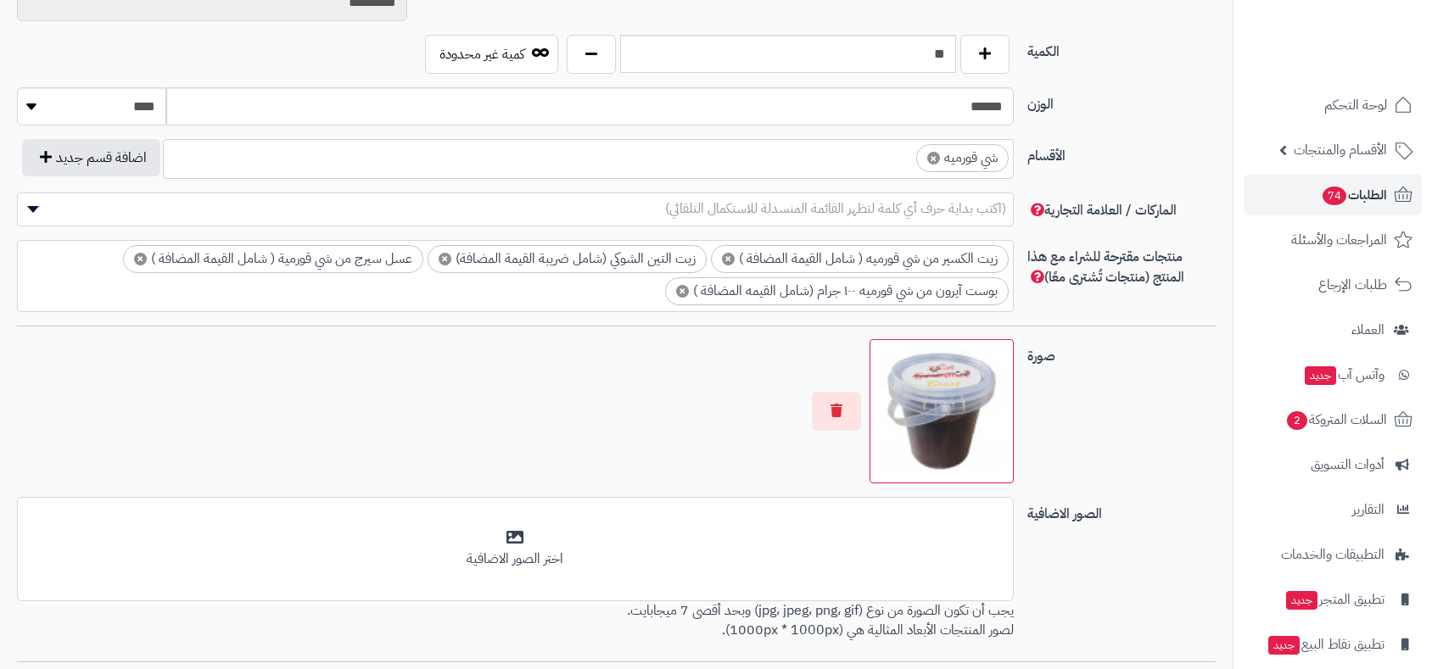
scroll to position [771, 0]
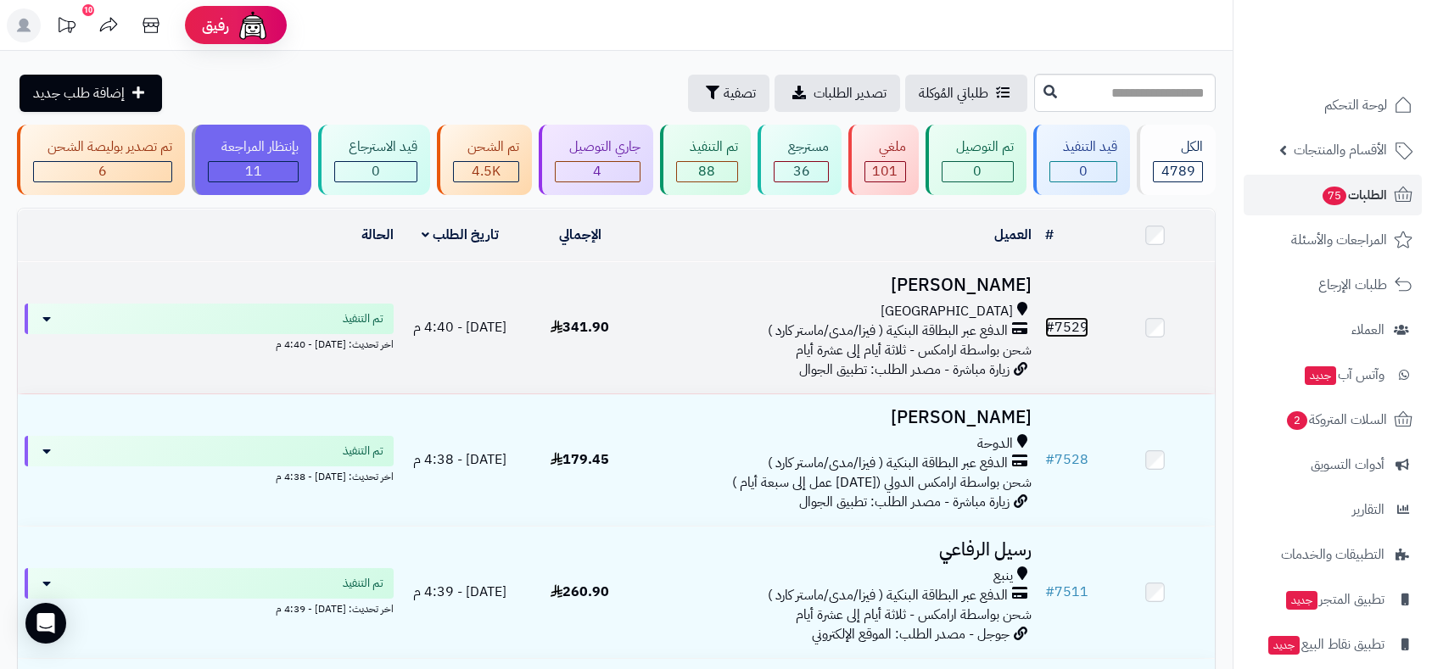
click at [1075, 319] on link "# 7529" at bounding box center [1066, 327] width 43 height 20
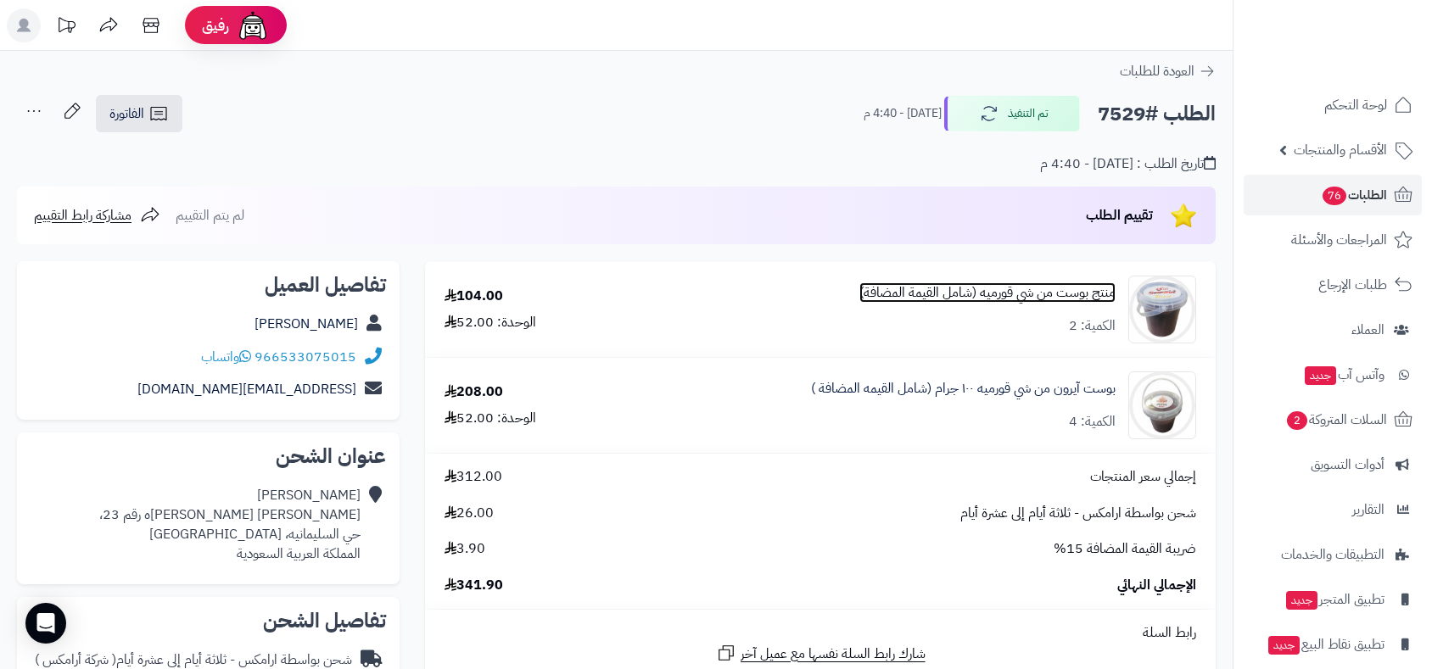
click at [1049, 287] on link "منتج بوست من شي قورميه (شامل القيمة المضافة)" at bounding box center [987, 293] width 256 height 20
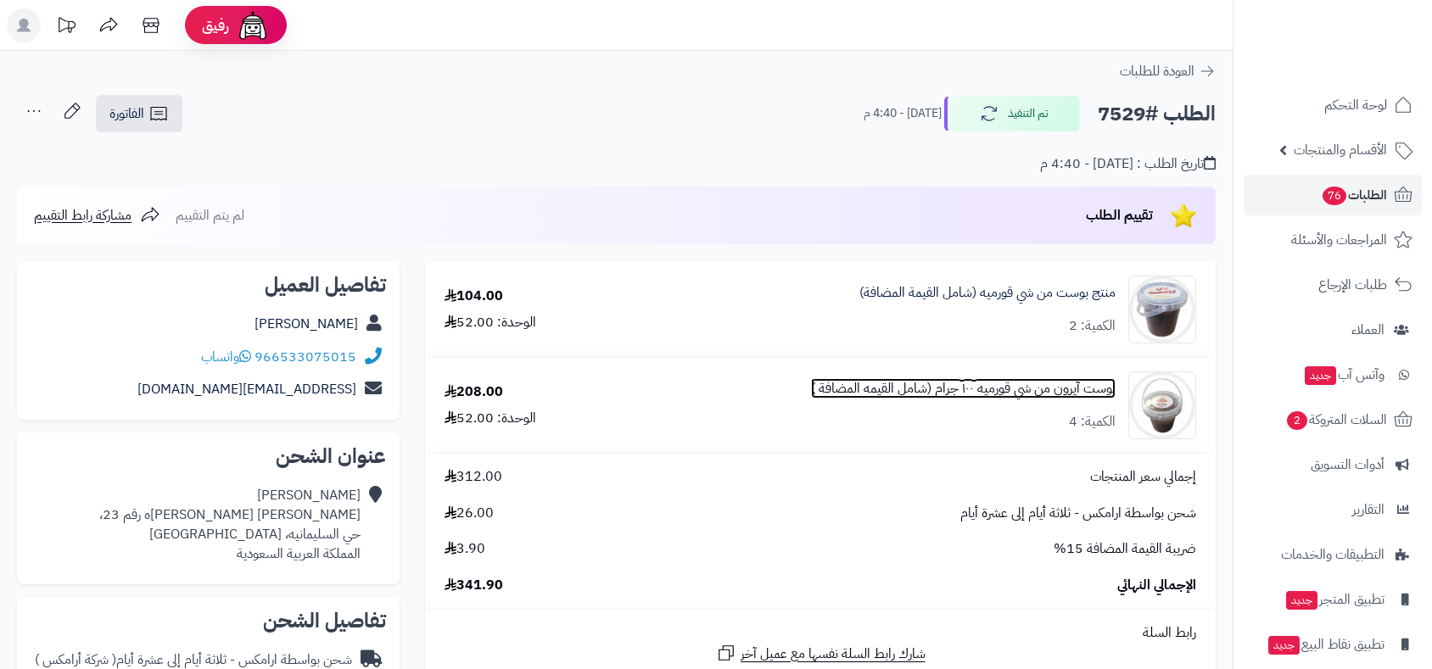
click at [1057, 389] on link "بوست آيرون من شي قورميه ١٠٠ جرام (شامل القيمه المضافة )" at bounding box center [963, 389] width 305 height 20
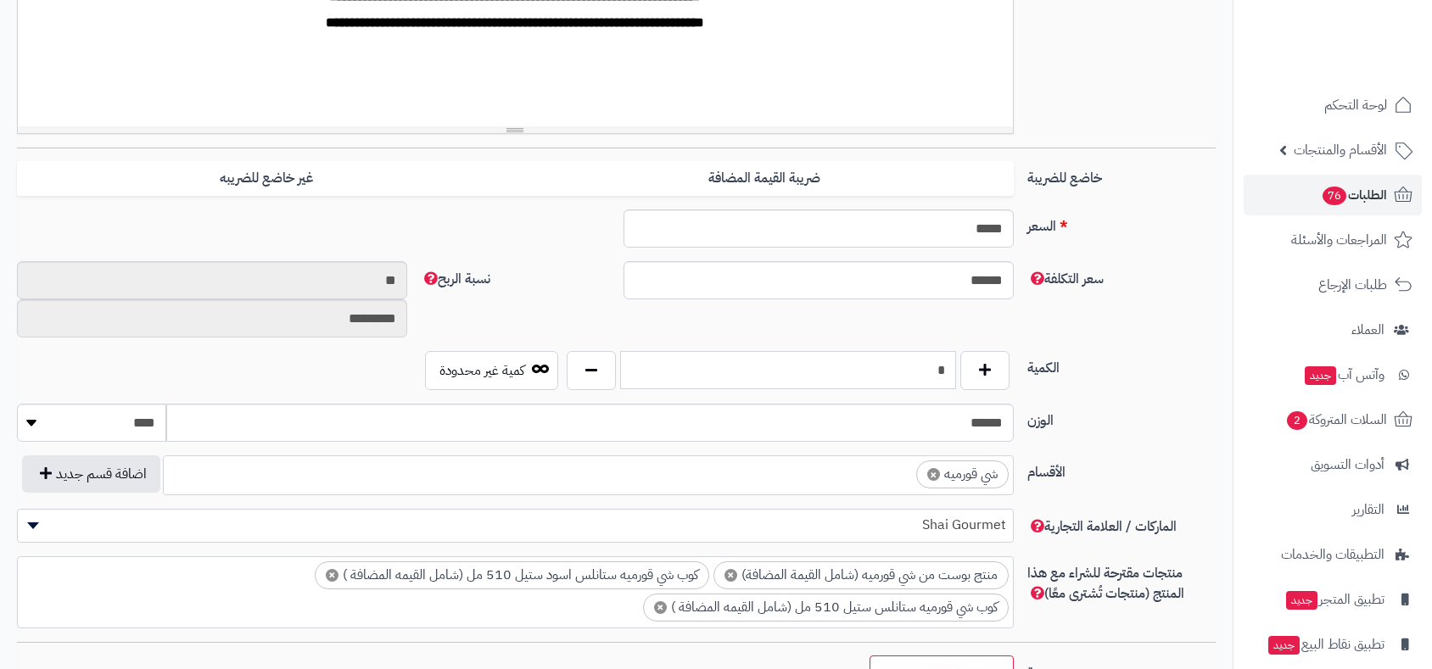
scroll to position [608, 0]
drag, startPoint x: 917, startPoint y: 366, endPoint x: 954, endPoint y: 366, distance: 37.3
click at [954, 366] on input "*" at bounding box center [788, 369] width 336 height 38
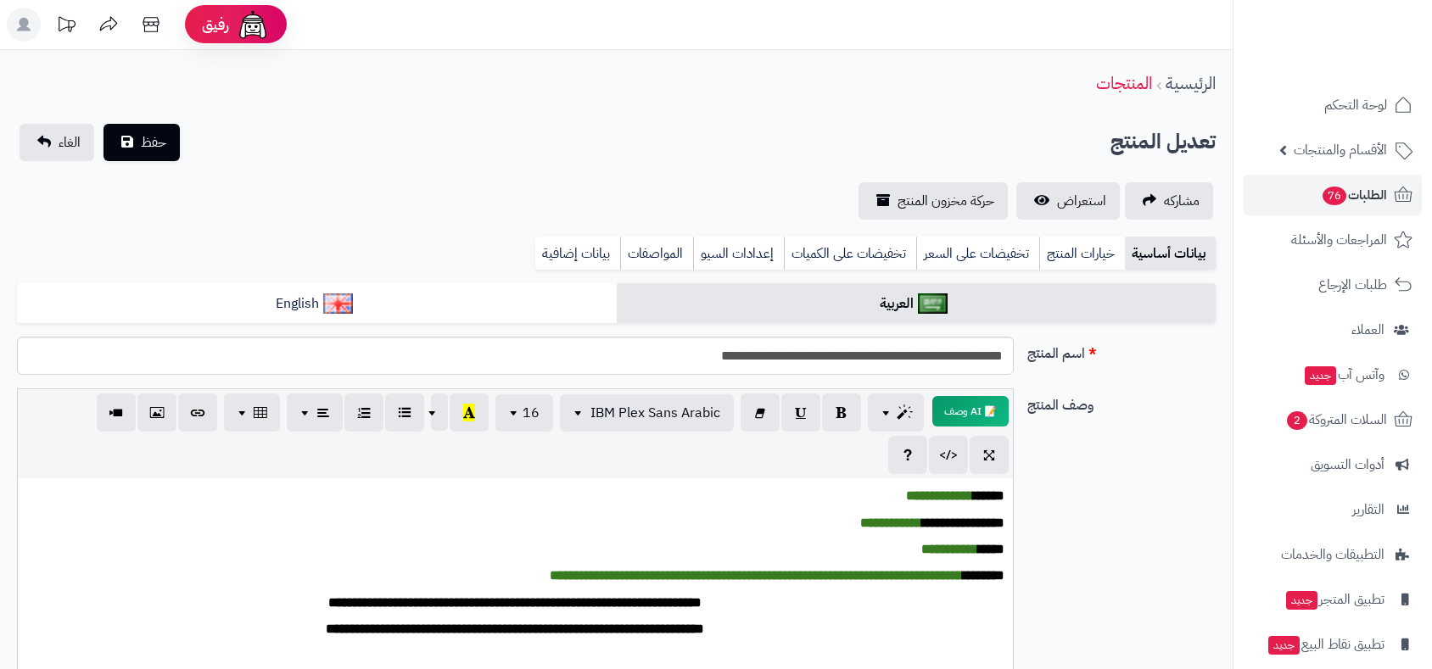
scroll to position [0, 0]
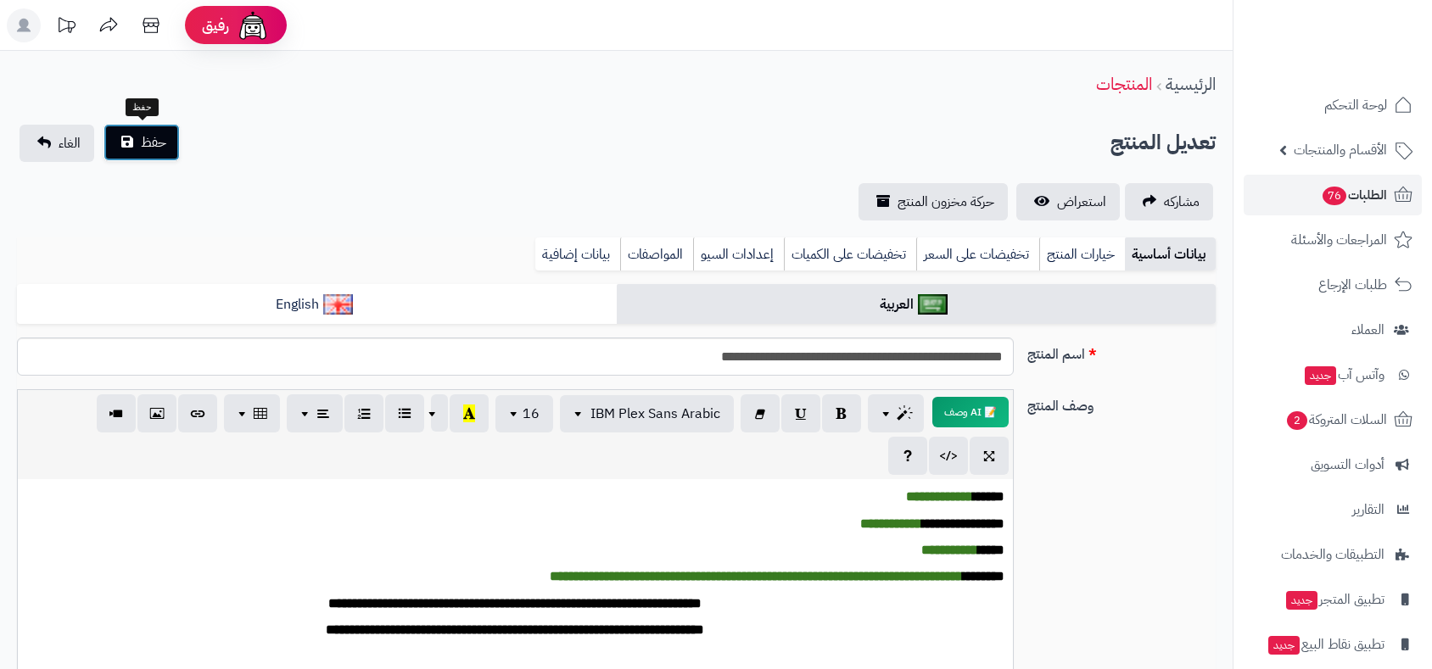
click at [149, 143] on span "حفظ" at bounding box center [153, 142] width 25 height 20
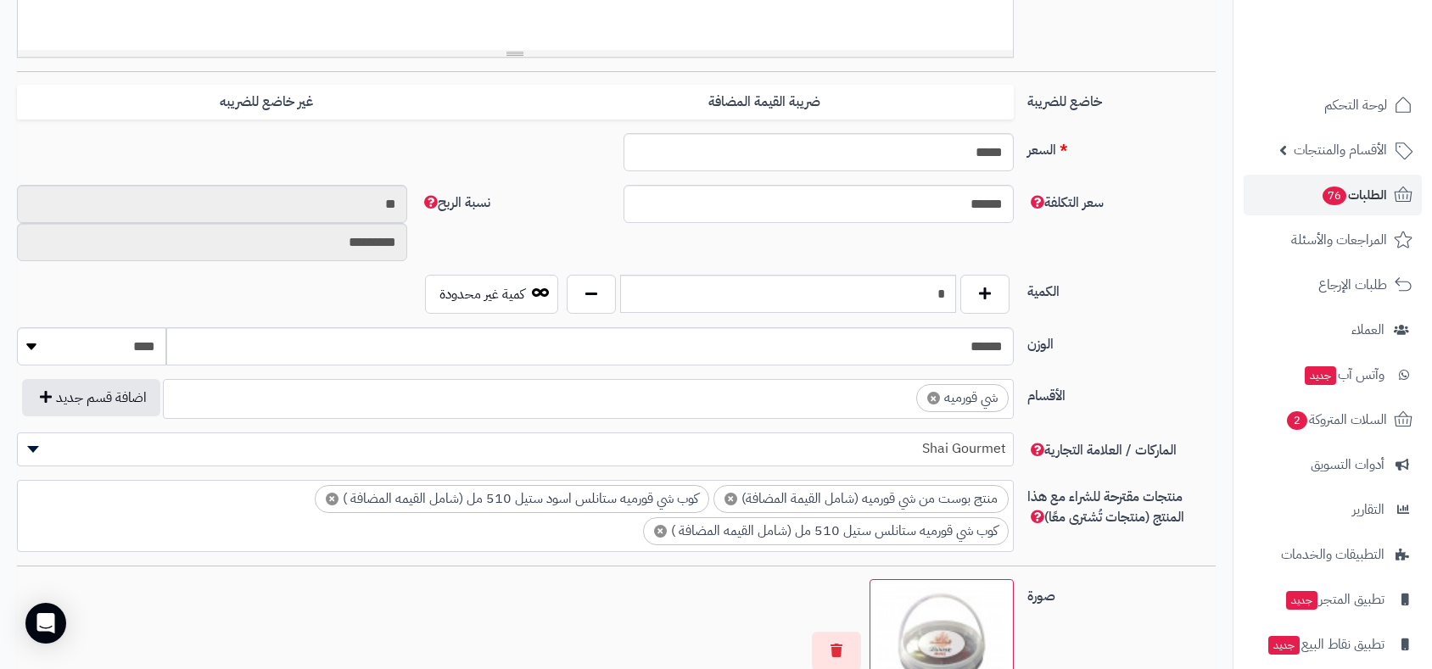
scroll to position [702, 0]
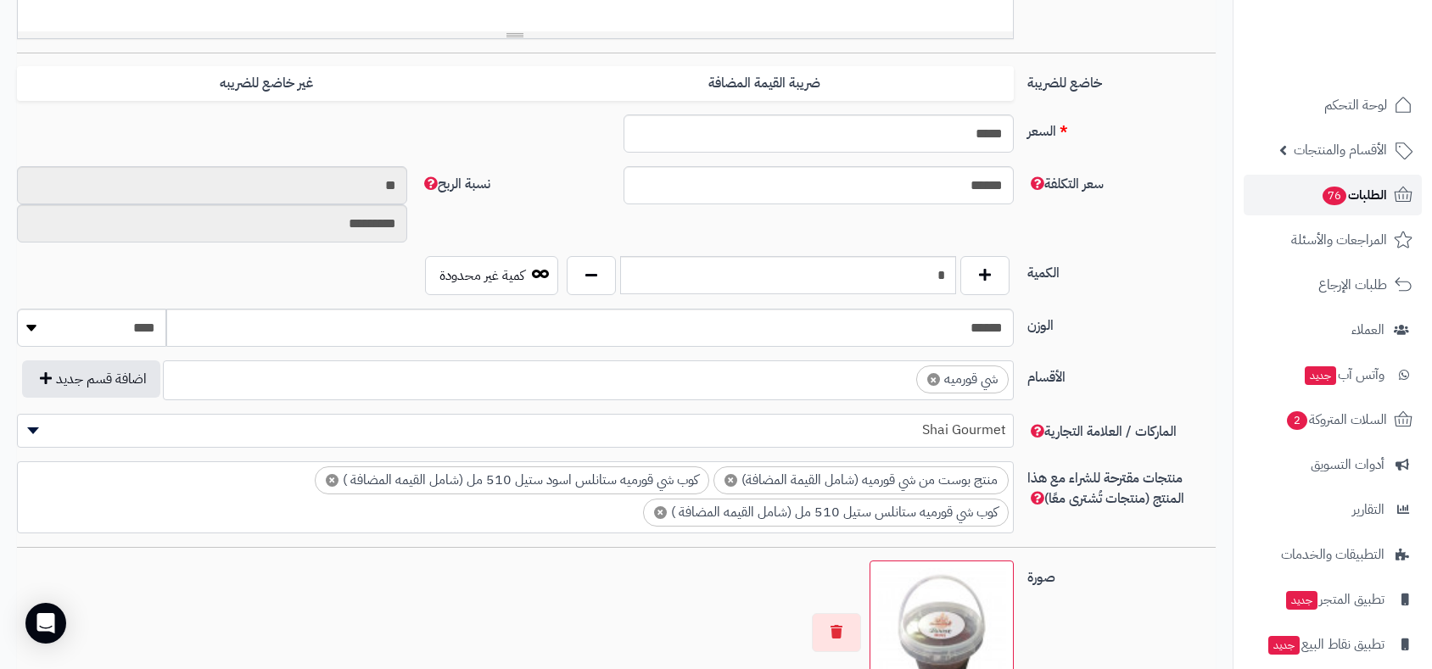
click at [1352, 198] on span "الطلبات 76" at bounding box center [1354, 195] width 66 height 24
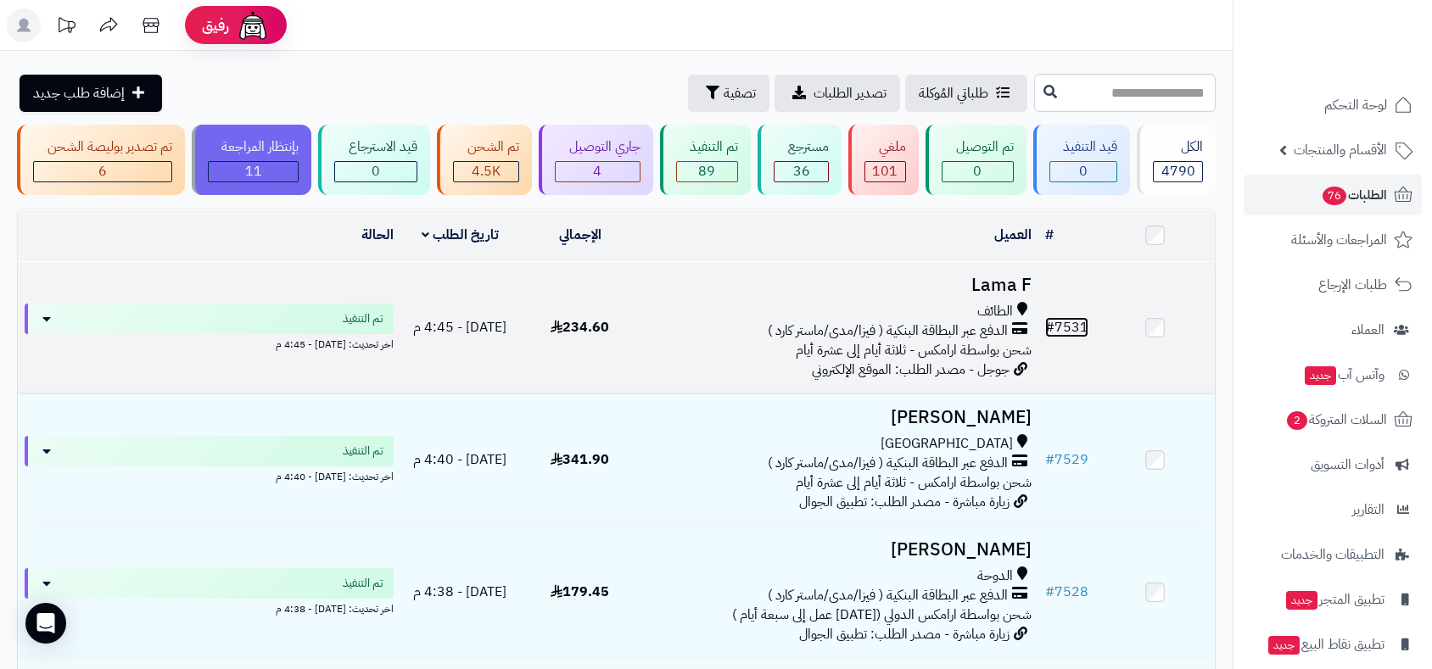
click at [1068, 323] on link "# 7531" at bounding box center [1066, 327] width 43 height 20
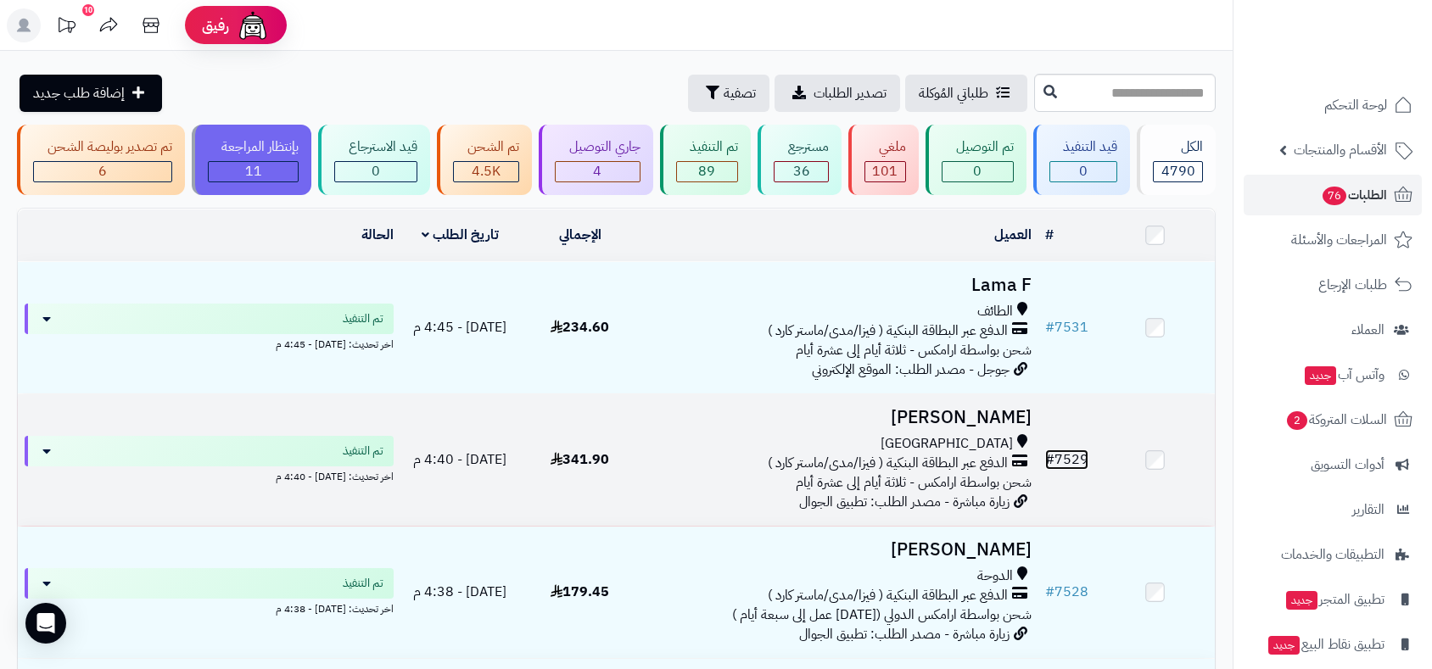
click at [1070, 456] on link "# 7529" at bounding box center [1066, 460] width 43 height 20
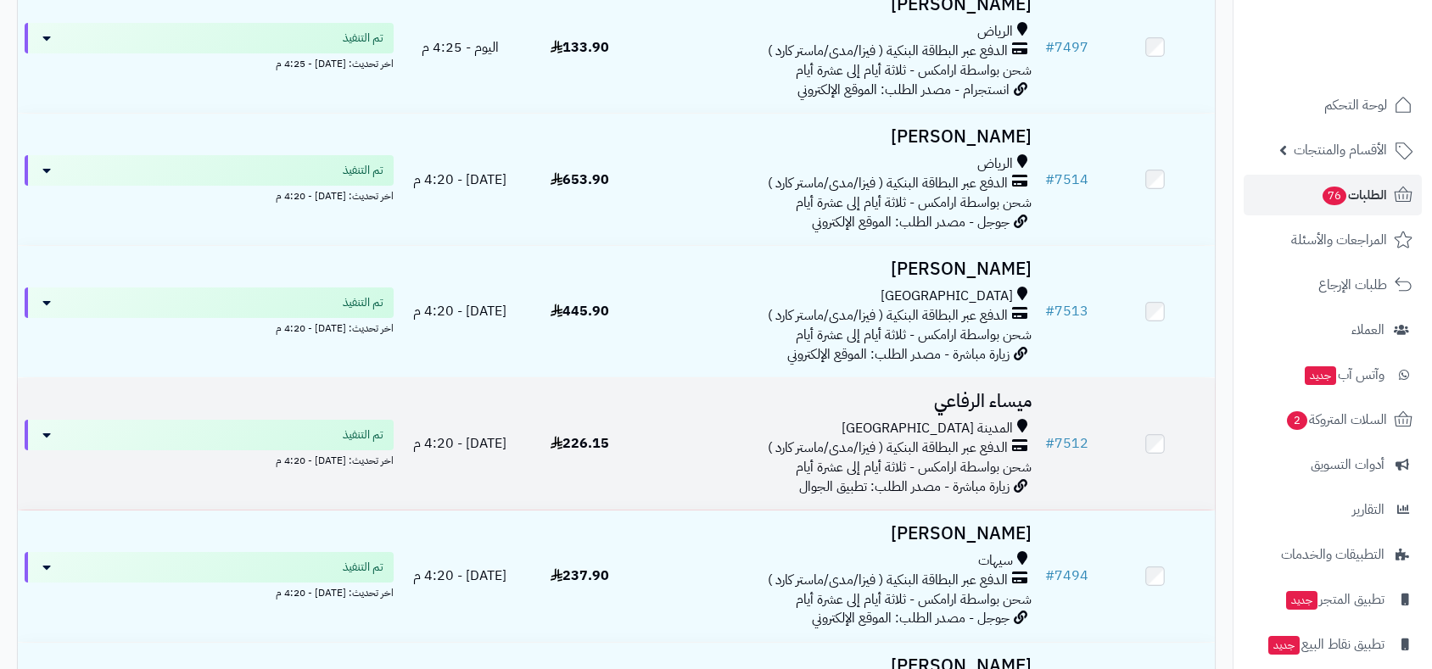
scroll to position [2073, 0]
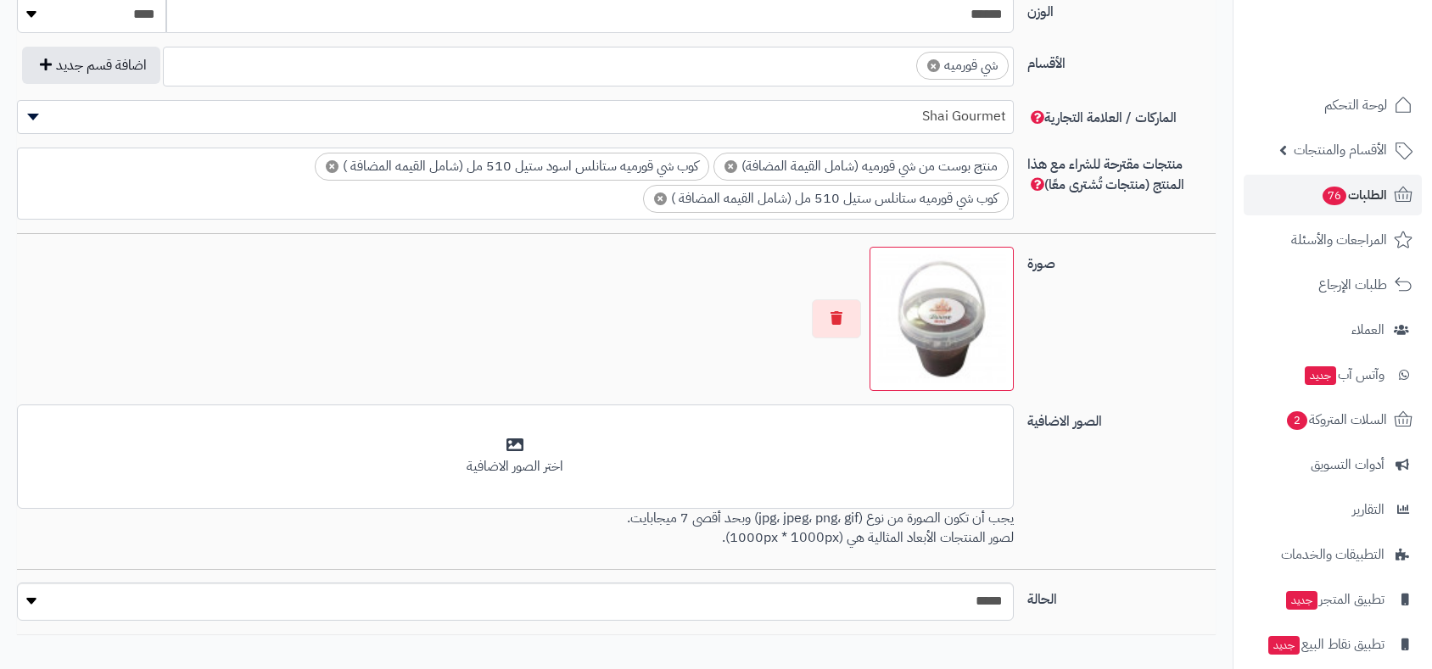
scroll to position [780, 0]
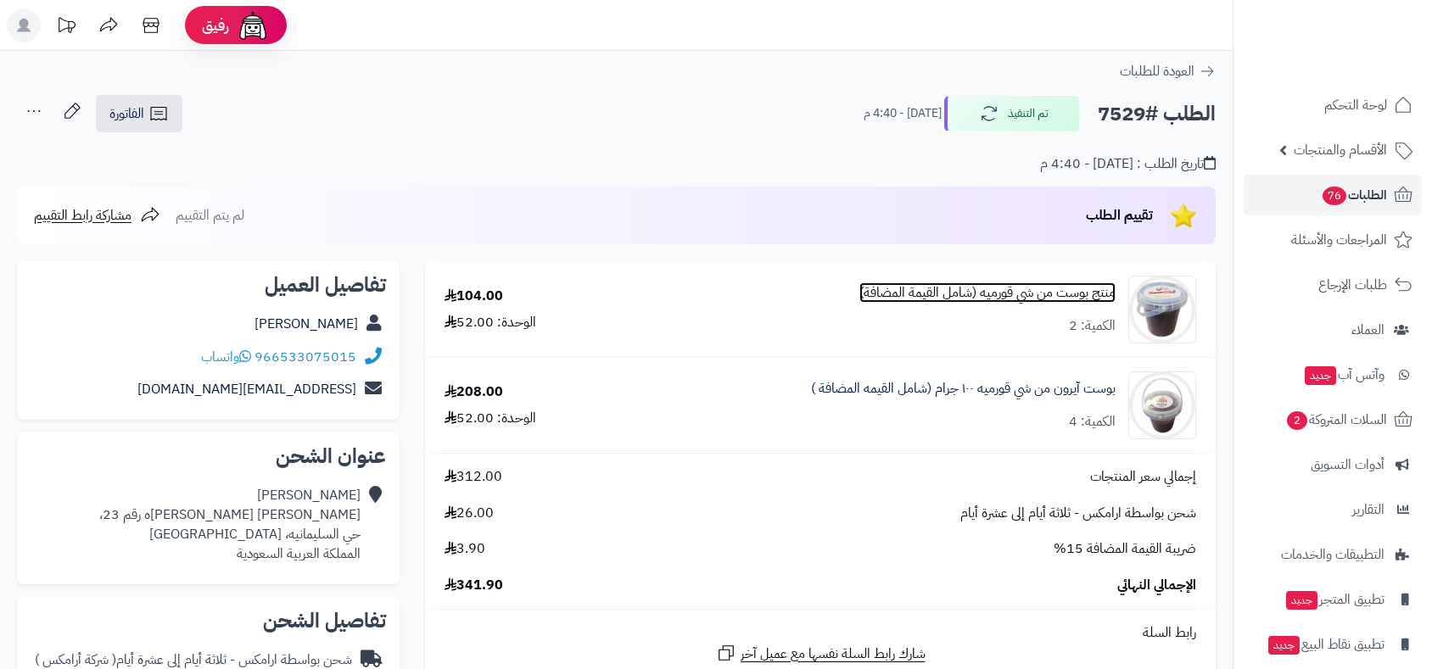
click at [1033, 288] on link "منتج بوست من شي قورميه (شامل القيمة المضافة)" at bounding box center [987, 293] width 256 height 20
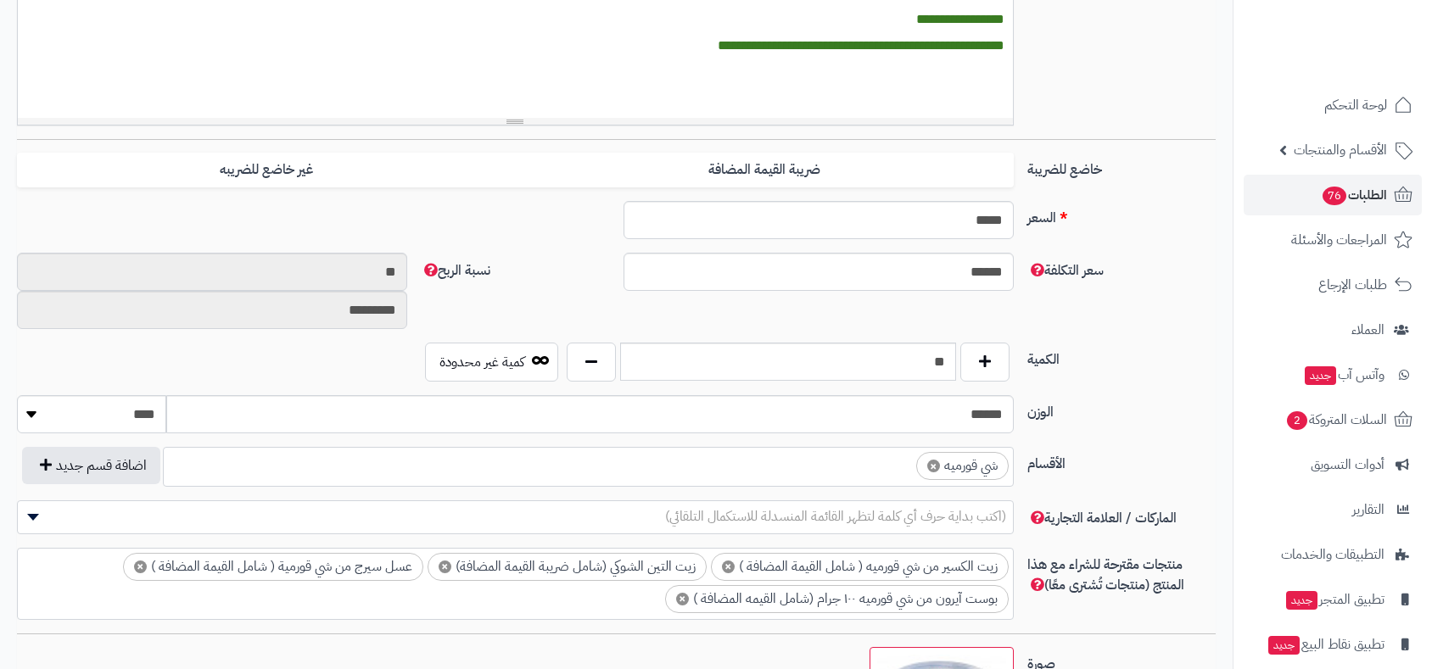
scroll to position [420, 0]
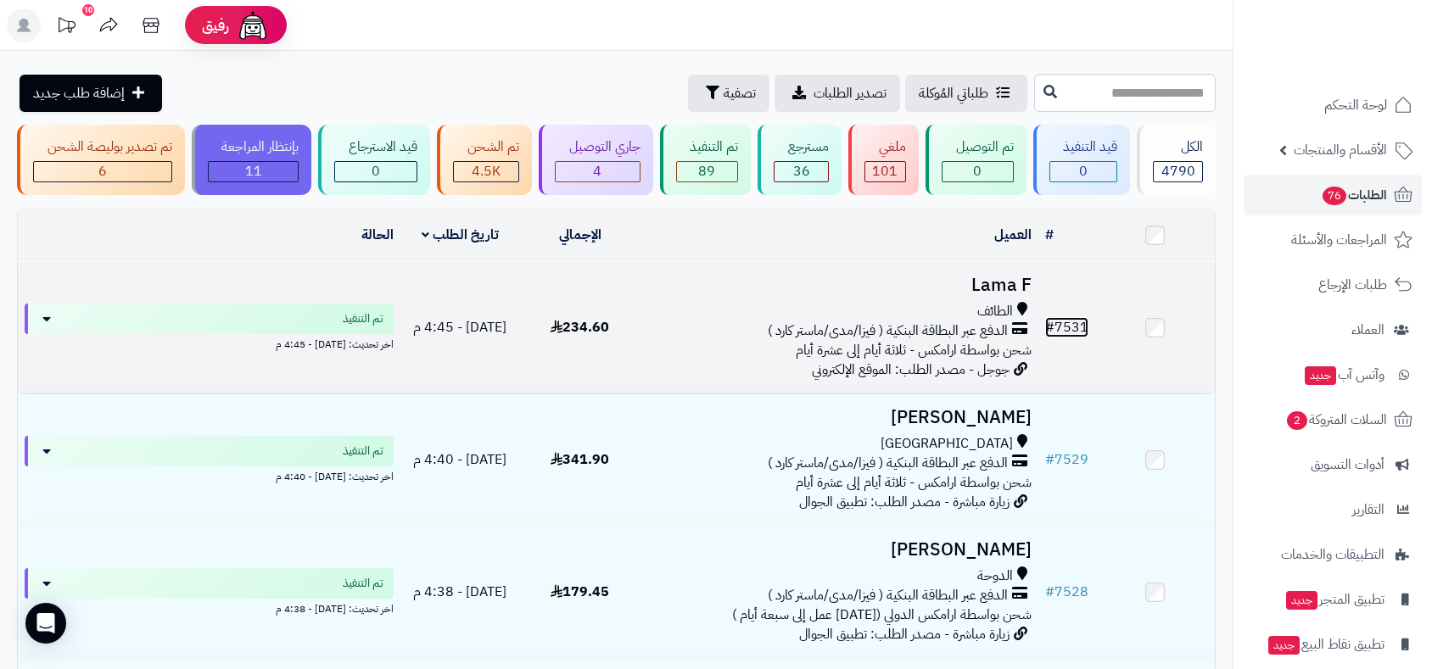
click at [1062, 323] on link "# 7531" at bounding box center [1066, 327] width 43 height 20
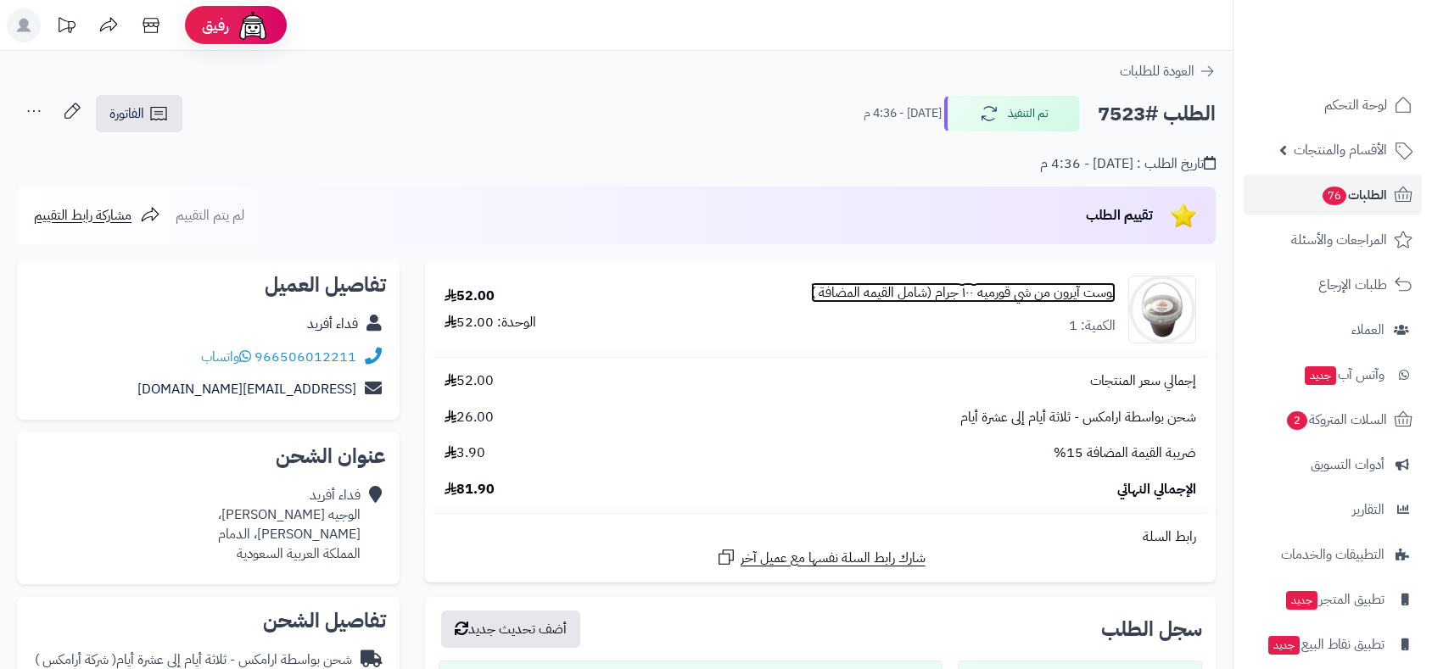
click at [1028, 291] on link "بوست آيرون من شي قورميه ١٠٠ جرام (شامل القيمه المضافة )" at bounding box center [963, 293] width 305 height 20
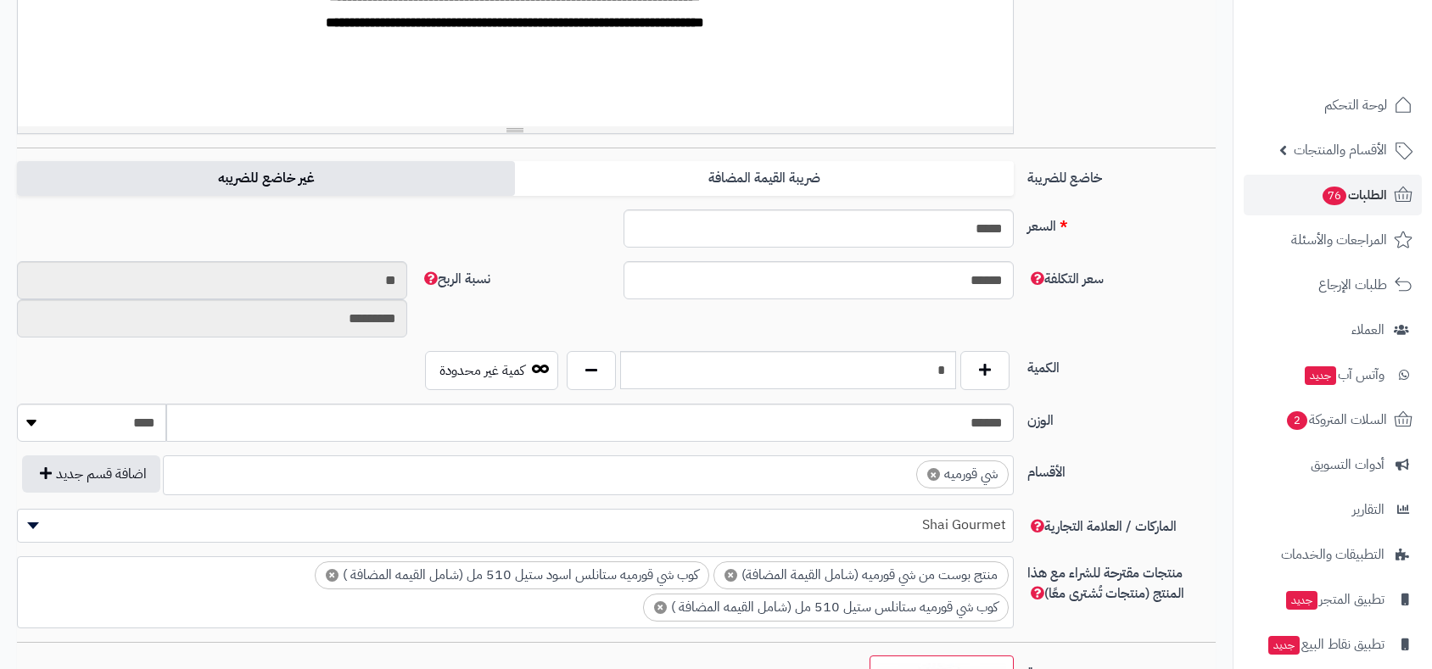
scroll to position [608, 0]
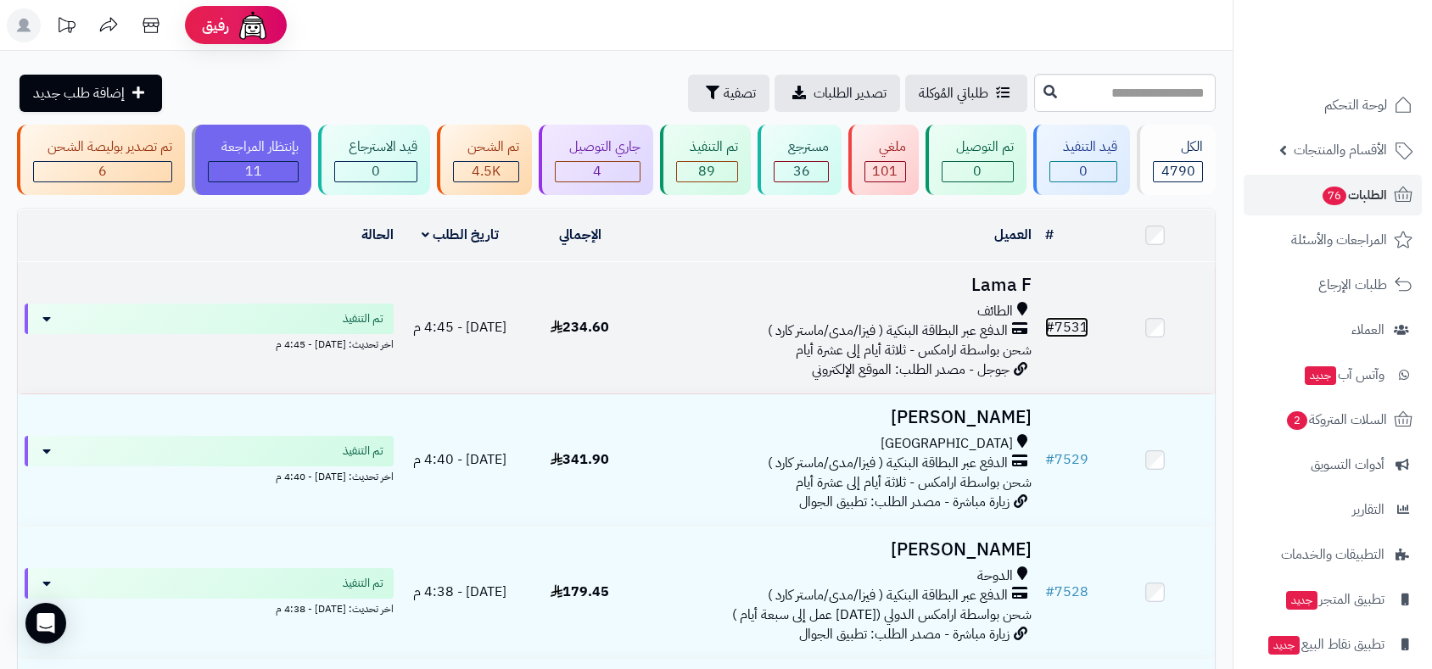
click at [1068, 322] on link "# 7531" at bounding box center [1066, 327] width 43 height 20
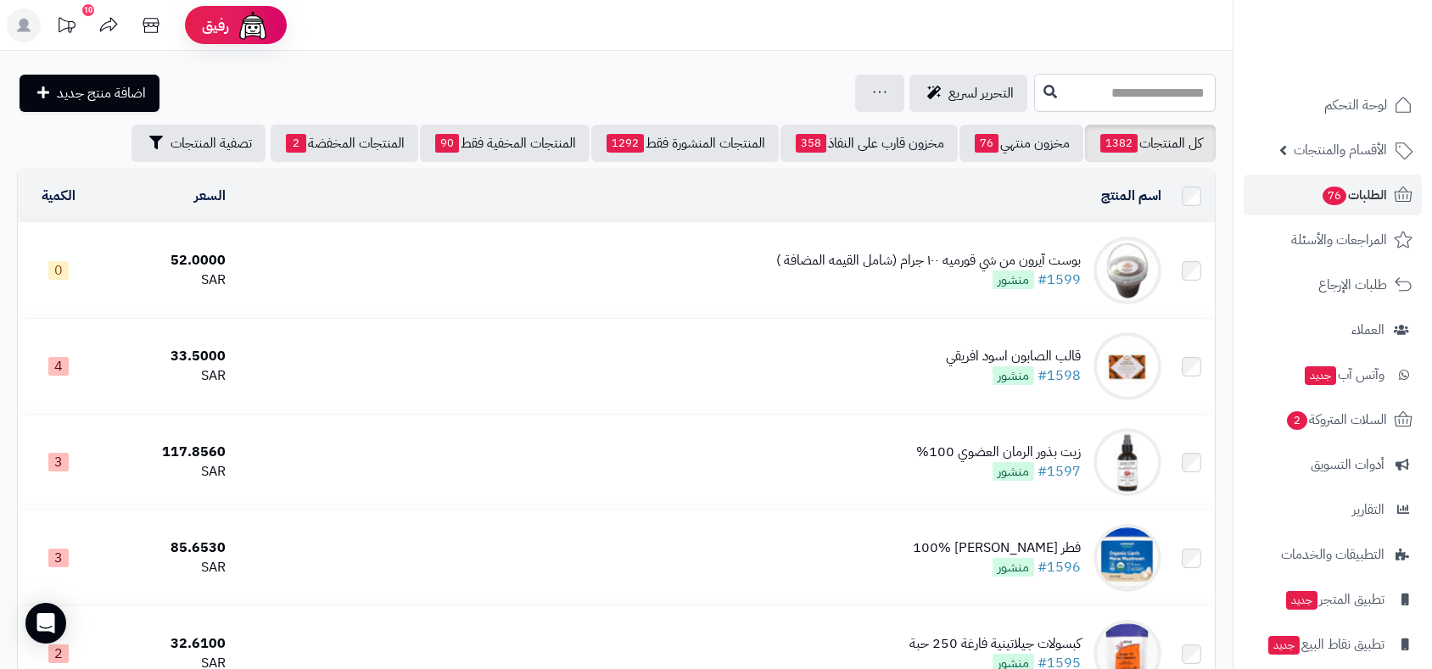
click at [1053, 83] on input "text" at bounding box center [1125, 93] width 182 height 38
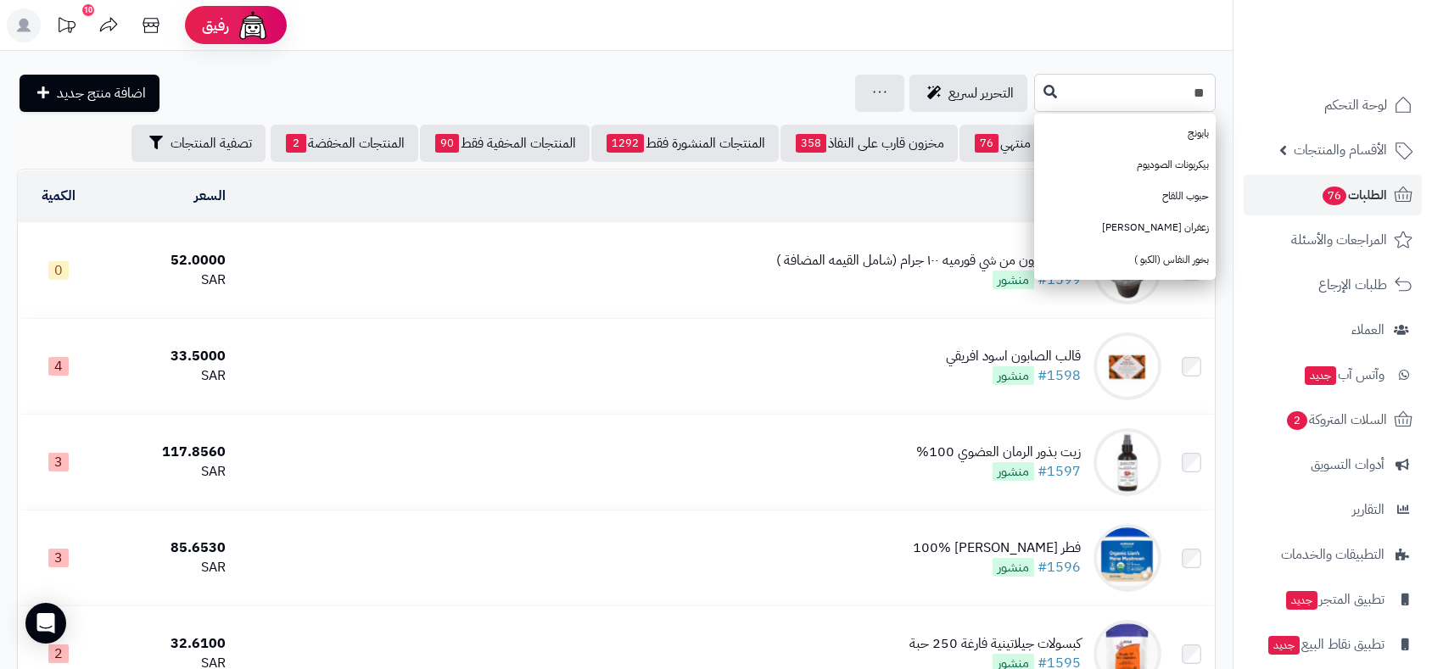
type input "*"
click at [668, 39] on header "رفيق ! 10 الطلبات معالجة مكتمل إرجاع المنتجات العملاء المتواجدون الان 6501 عملا…" at bounding box center [716, 25] width 1432 height 51
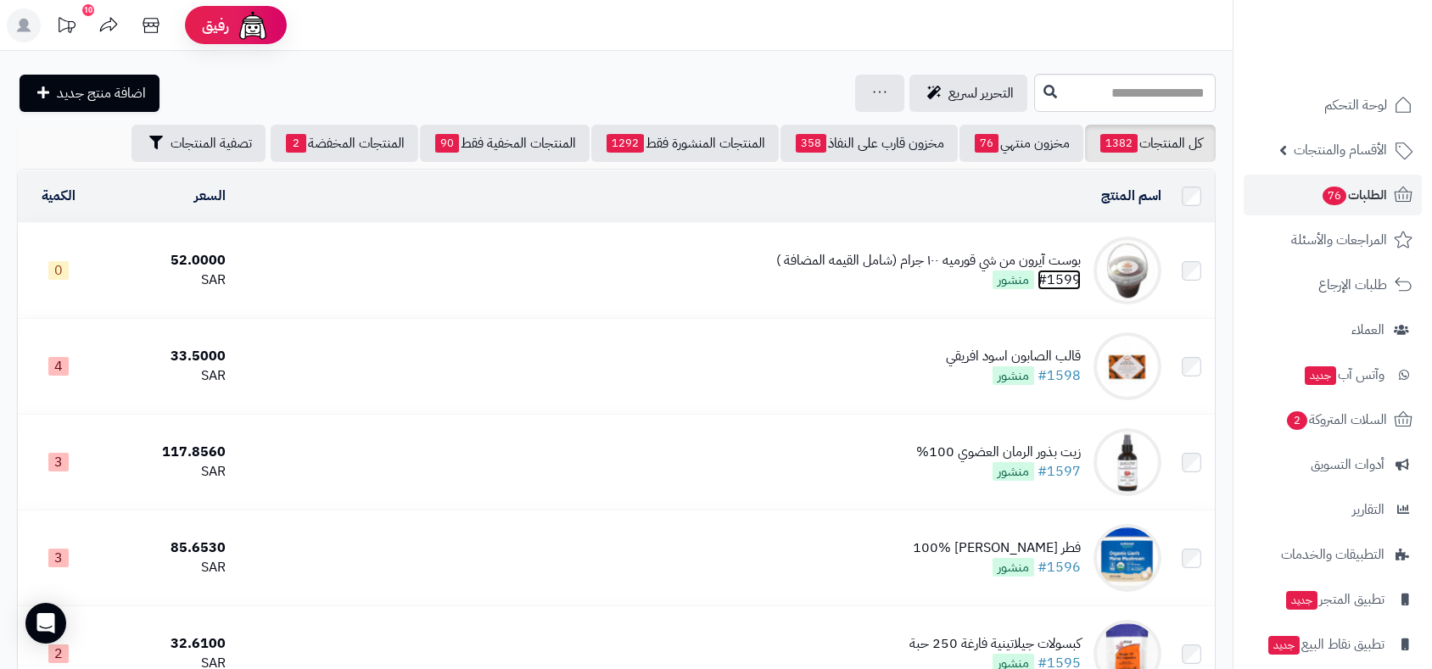
click at [1064, 277] on link "#1599" at bounding box center [1058, 280] width 43 height 20
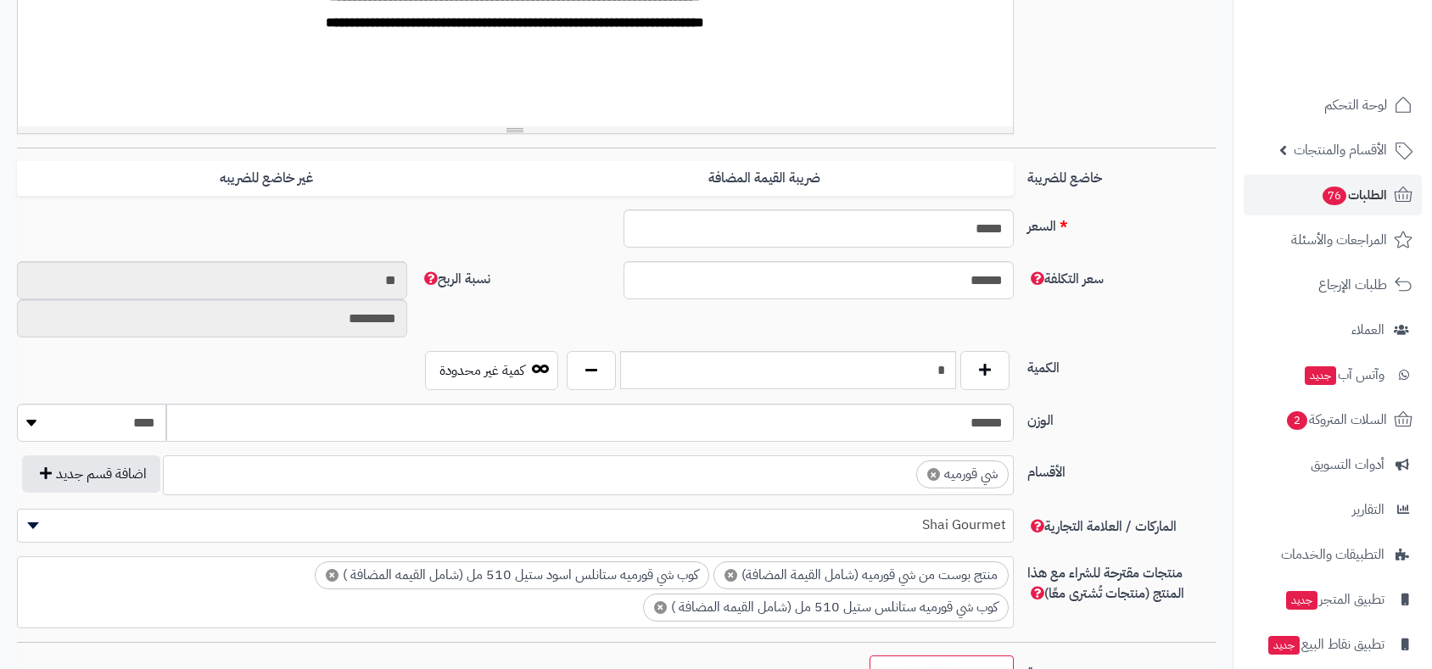
scroll to position [514, 0]
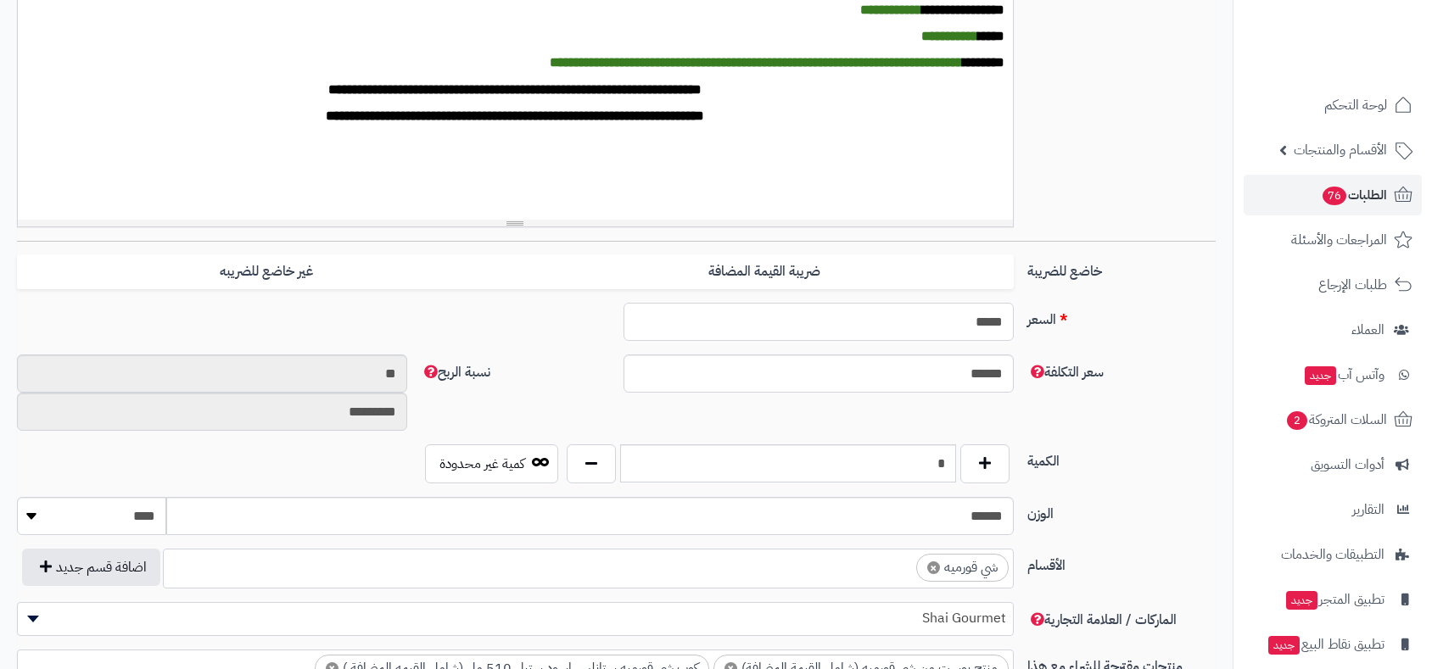
drag, startPoint x: 957, startPoint y: 321, endPoint x: 987, endPoint y: 328, distance: 30.7
click at [987, 328] on input "*****" at bounding box center [818, 322] width 390 height 38
type input "***"
type input "**********"
type input "****"
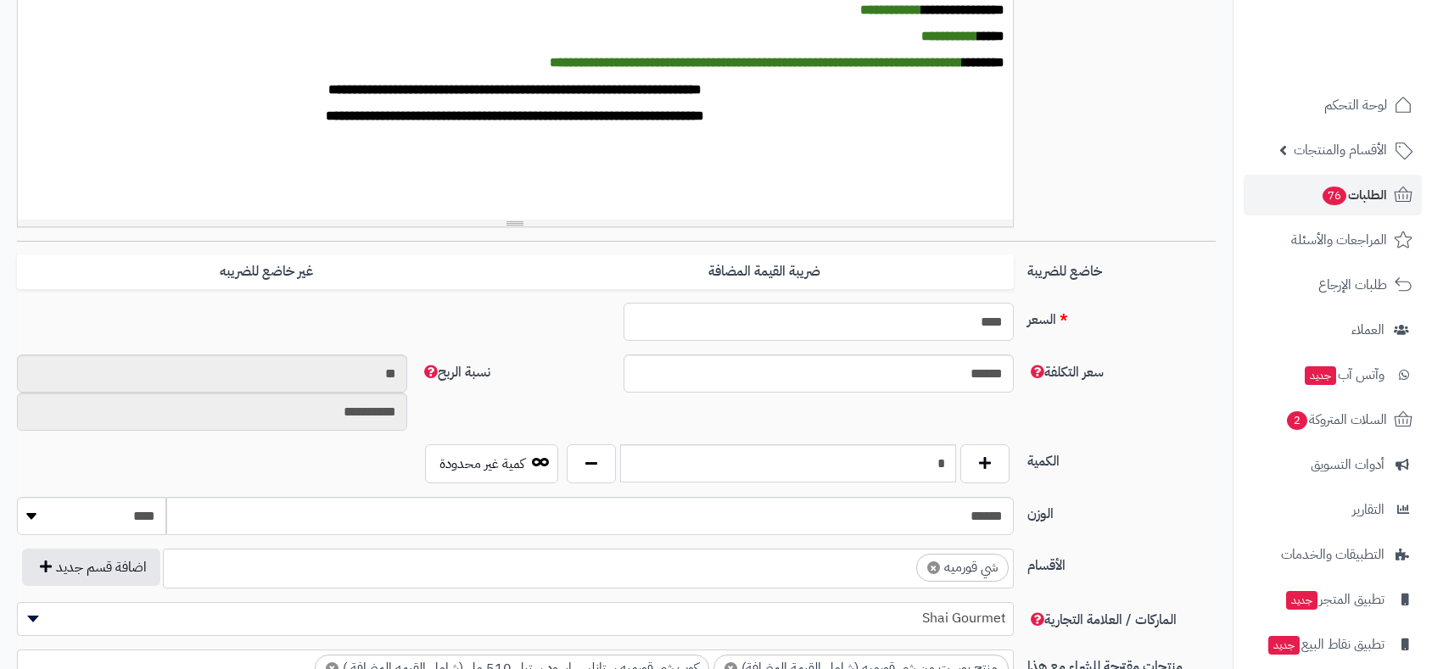
type input "**********"
type input "****"
click at [1094, 402] on div "**********" at bounding box center [616, 400] width 1212 height 90
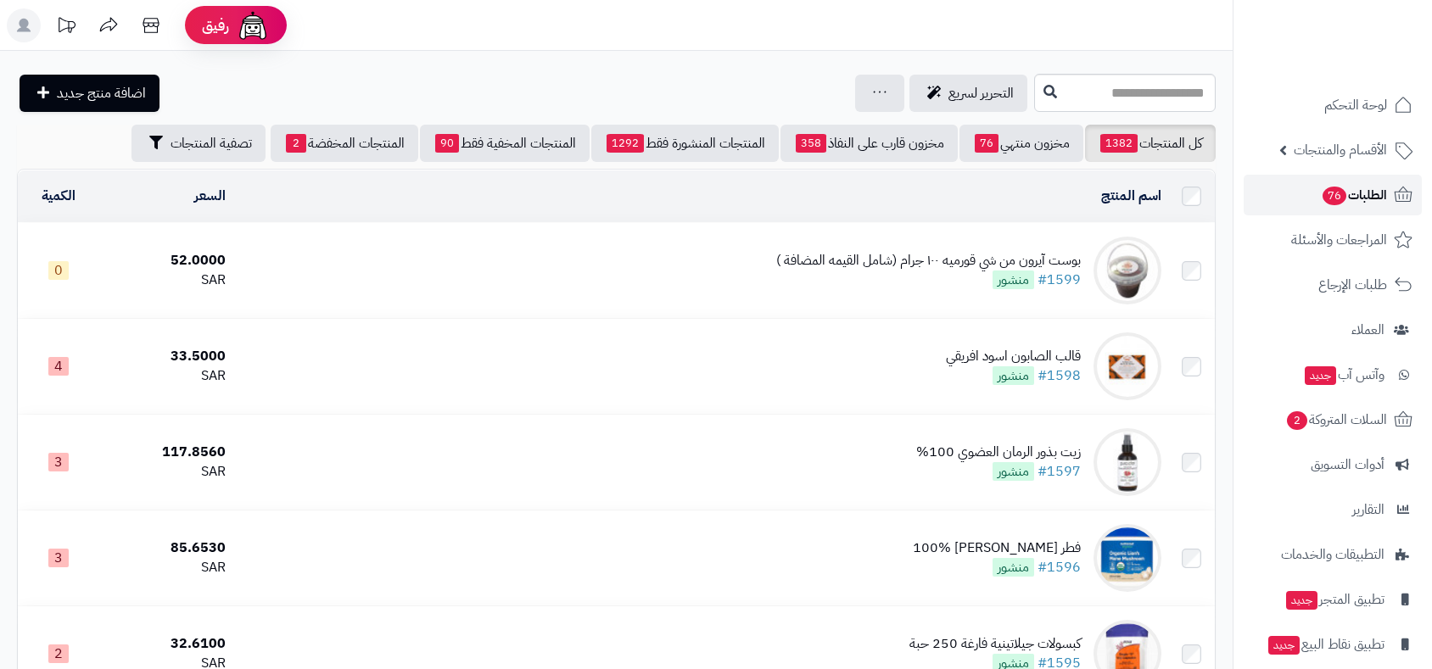
click at [1378, 193] on span "الطلبات 76" at bounding box center [1354, 195] width 66 height 24
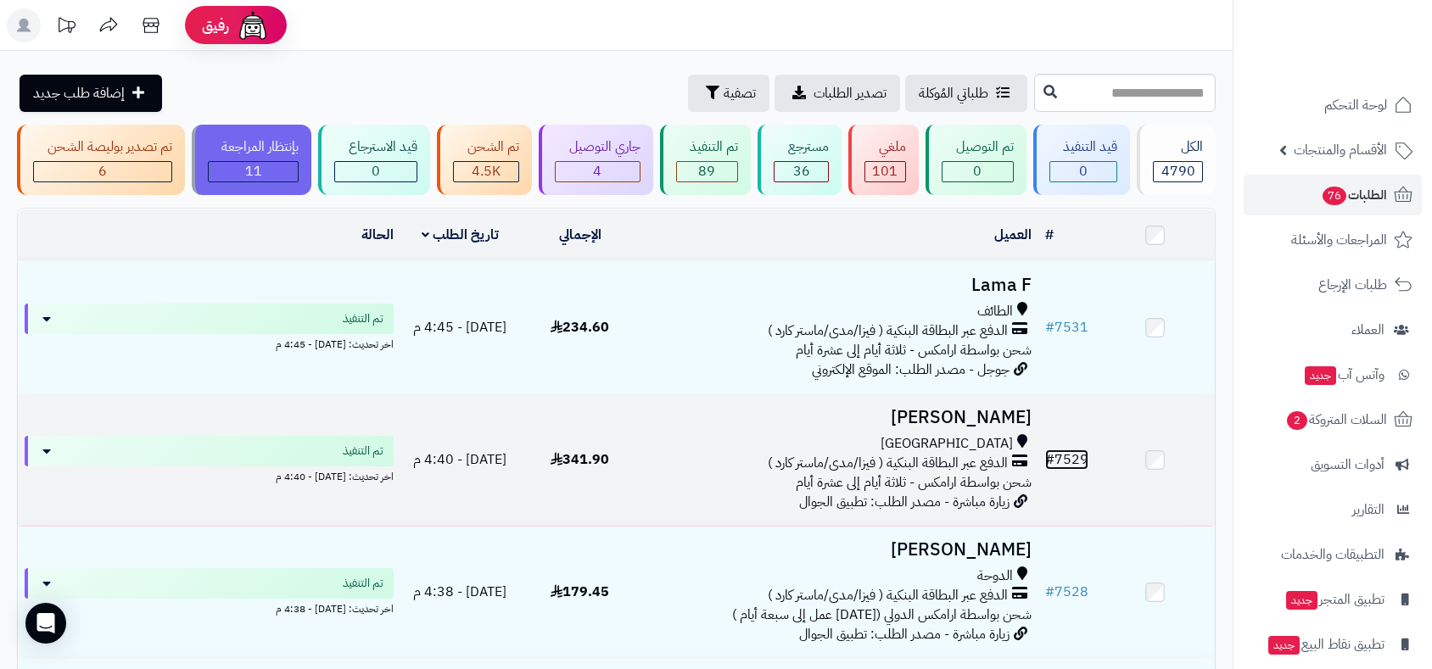
click at [1060, 454] on link "# 7529" at bounding box center [1066, 460] width 43 height 20
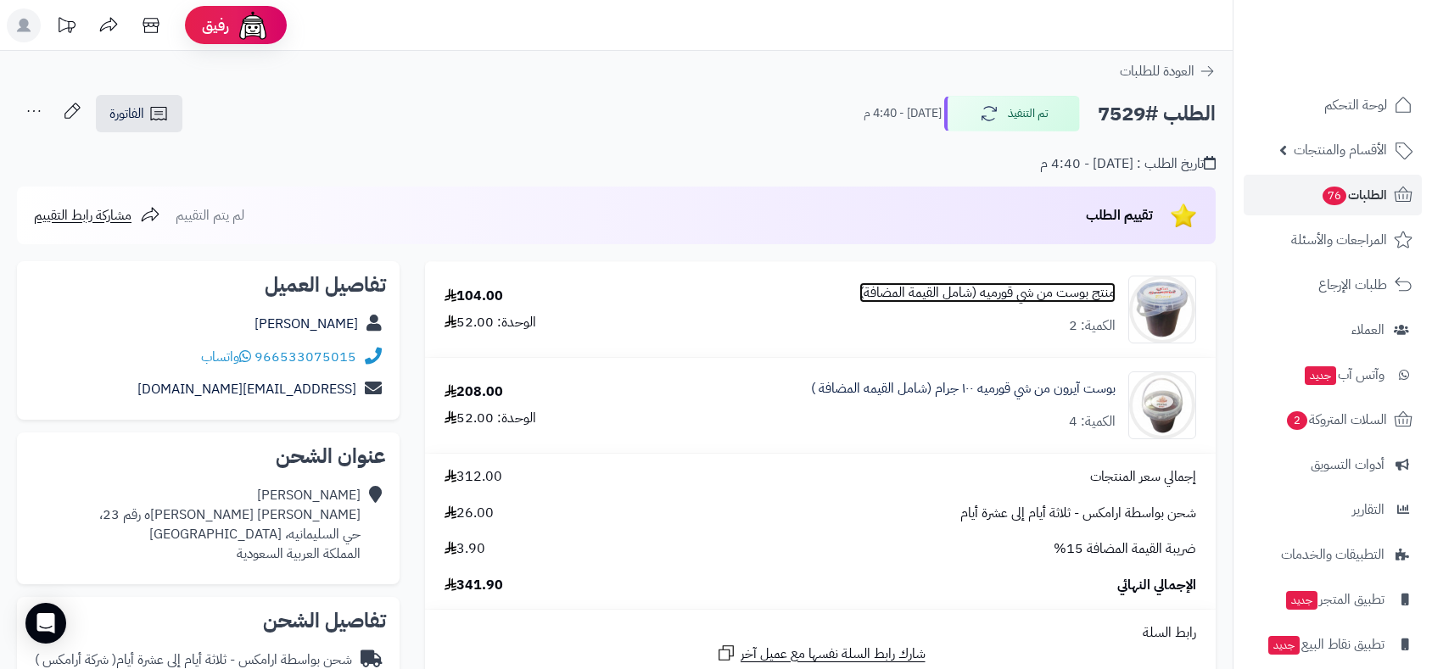
click at [1038, 290] on link "منتج بوست من شي قورميه (شامل القيمة المضافة)" at bounding box center [987, 293] width 256 height 20
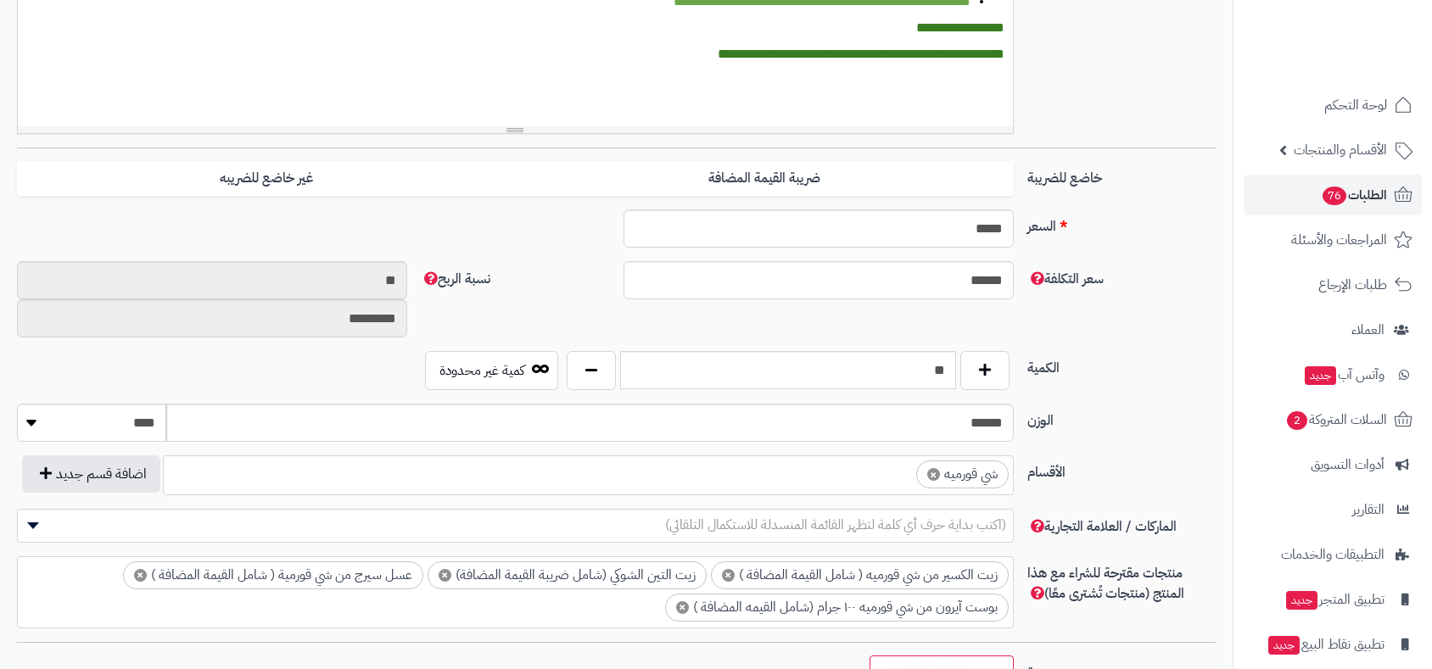
scroll to position [609, 0]
drag, startPoint x: 916, startPoint y: 371, endPoint x: 903, endPoint y: 377, distance: 14.8
click at [948, 371] on input "**" at bounding box center [788, 368] width 336 height 38
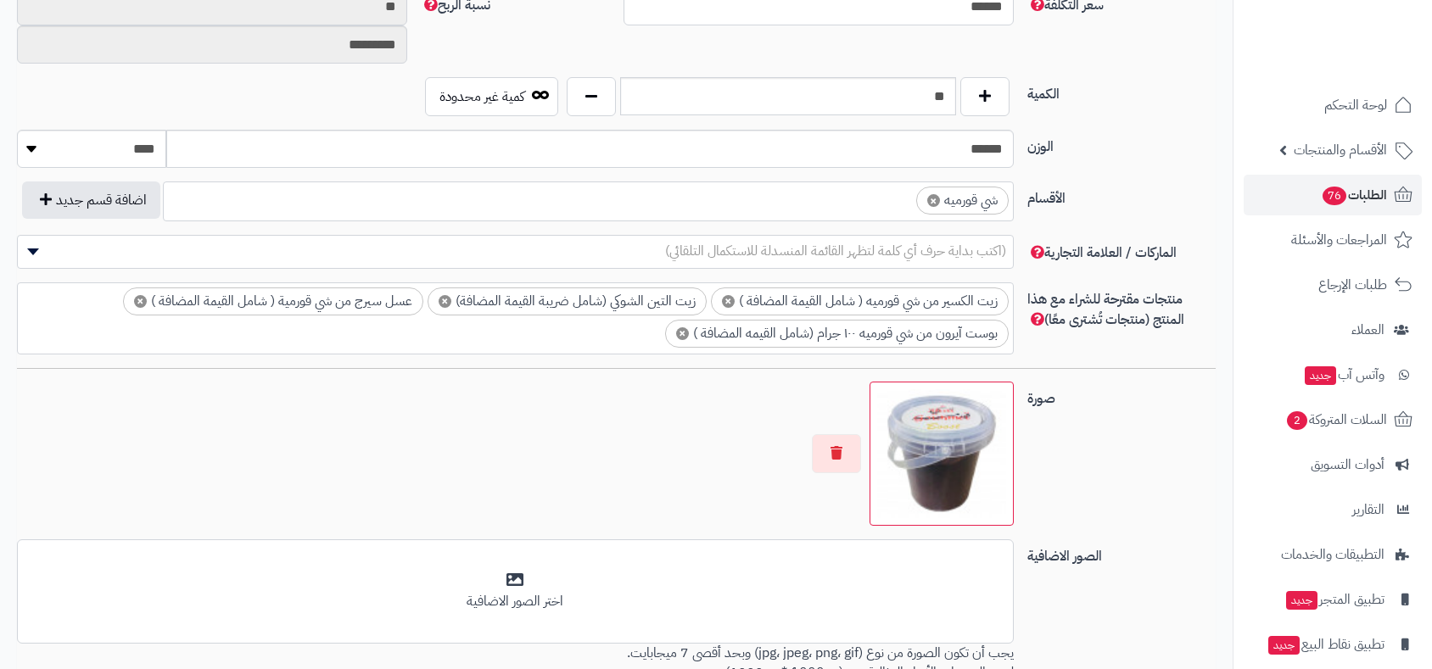
scroll to position [924, 0]
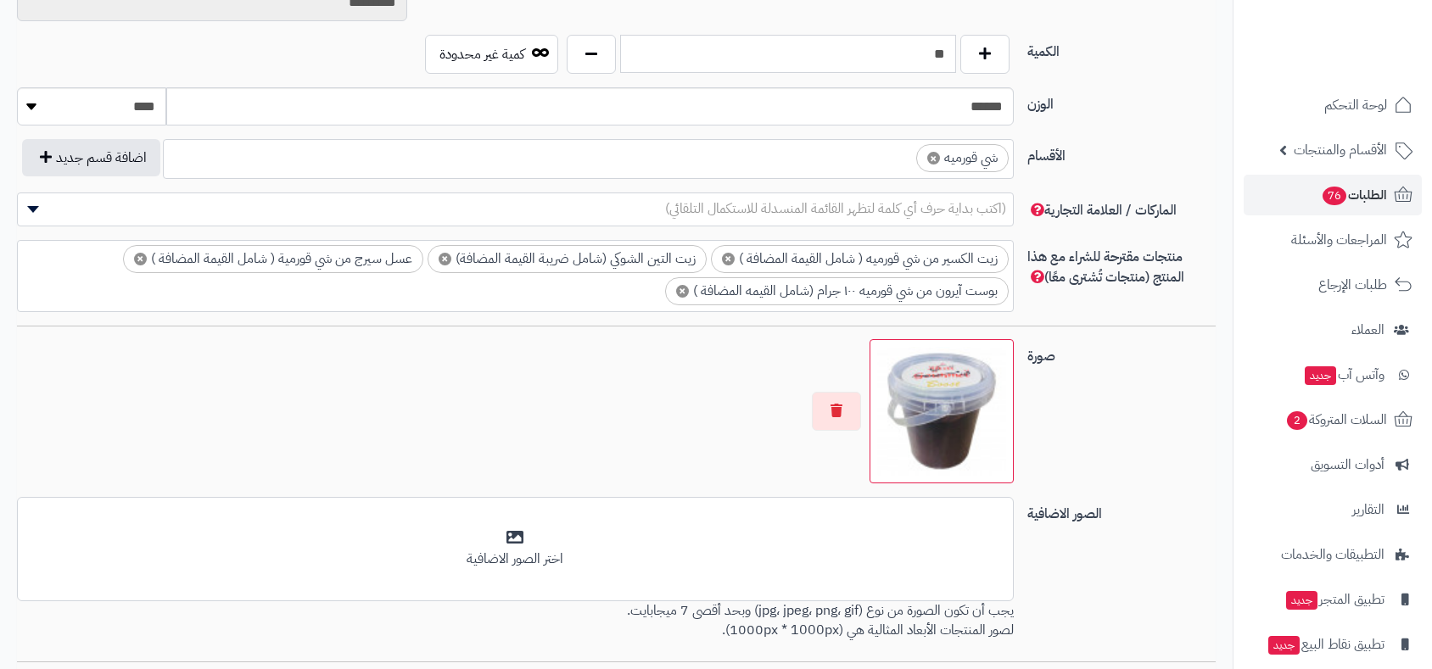
drag, startPoint x: 917, startPoint y: 54, endPoint x: 957, endPoint y: 52, distance: 40.0
click at [957, 52] on div "**" at bounding box center [787, 54] width 451 height 39
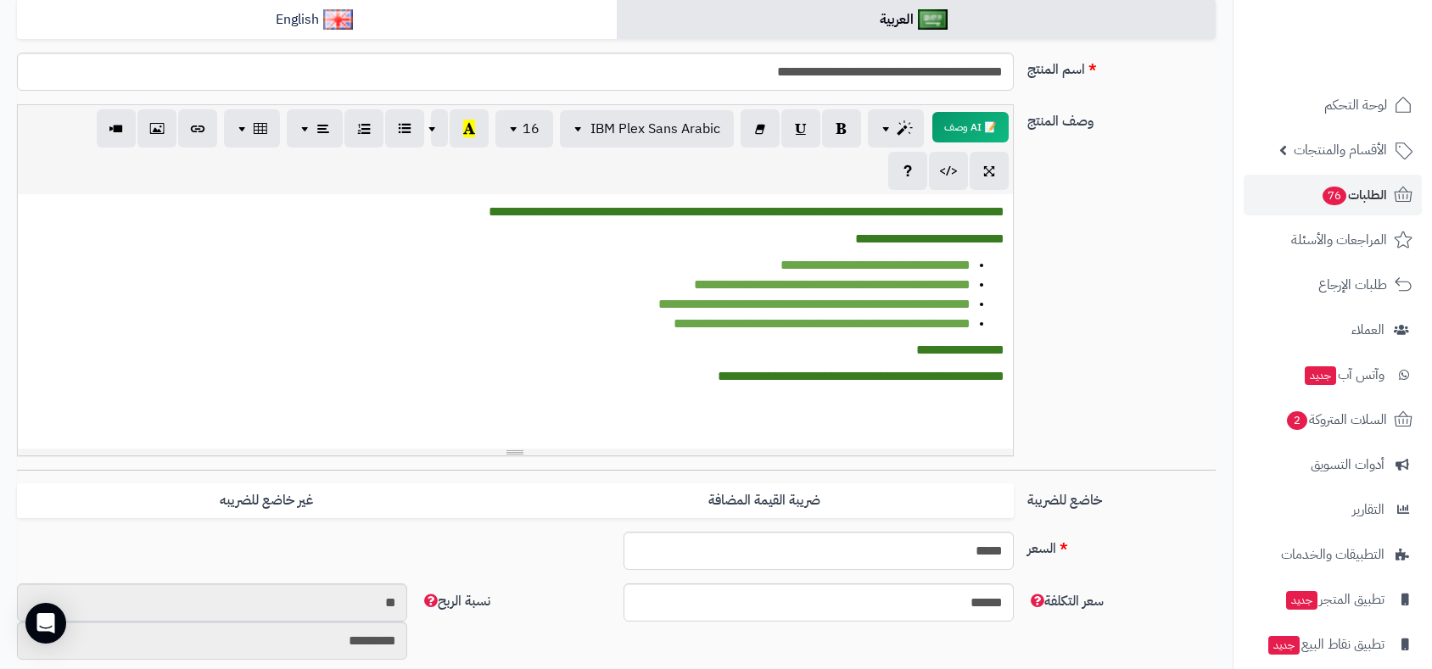
scroll to position [0, 0]
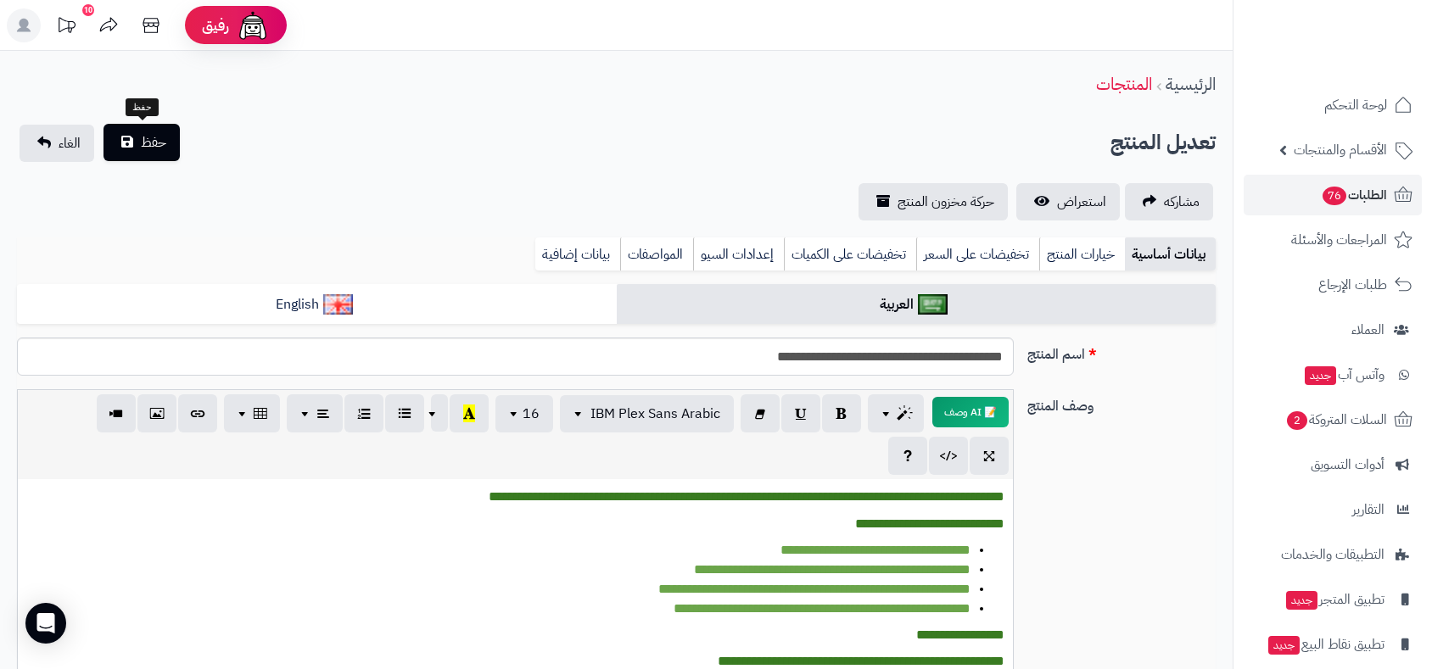
type input "**"
click at [154, 142] on span "حفظ" at bounding box center [153, 142] width 25 height 20
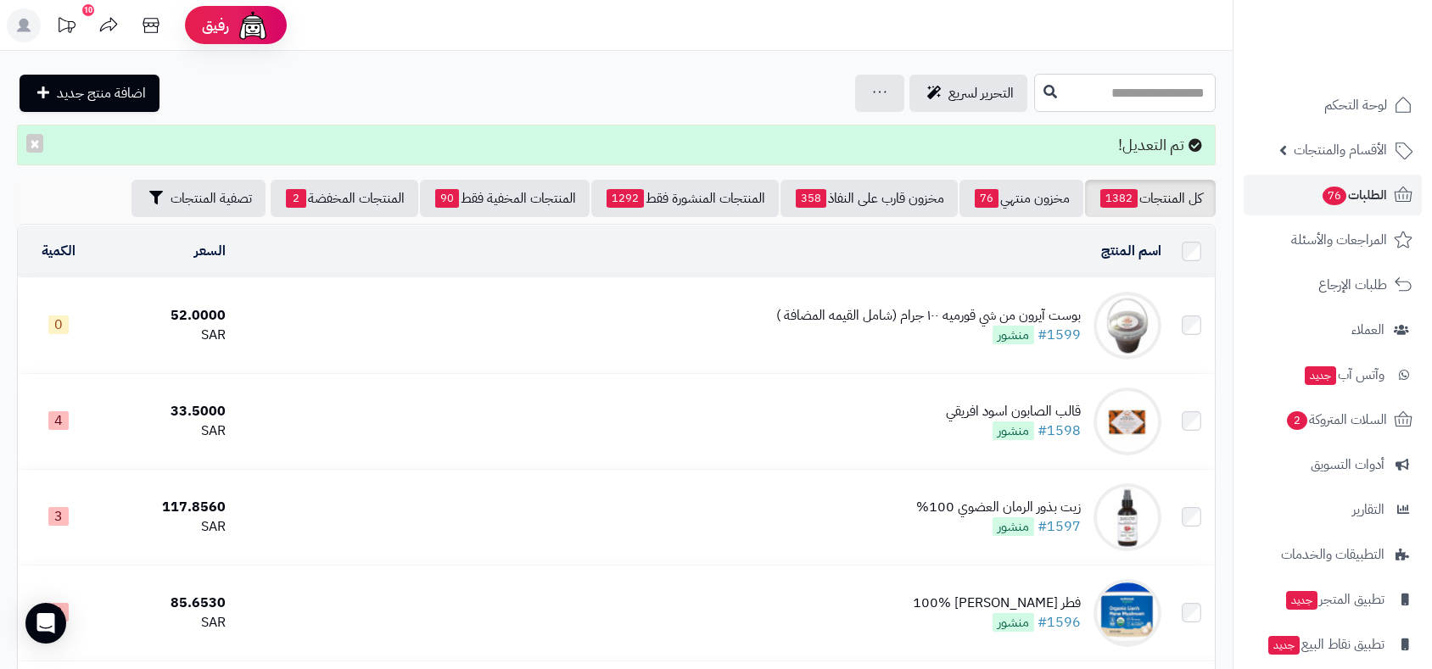
click at [1034, 90] on input "text" at bounding box center [1125, 93] width 182 height 38
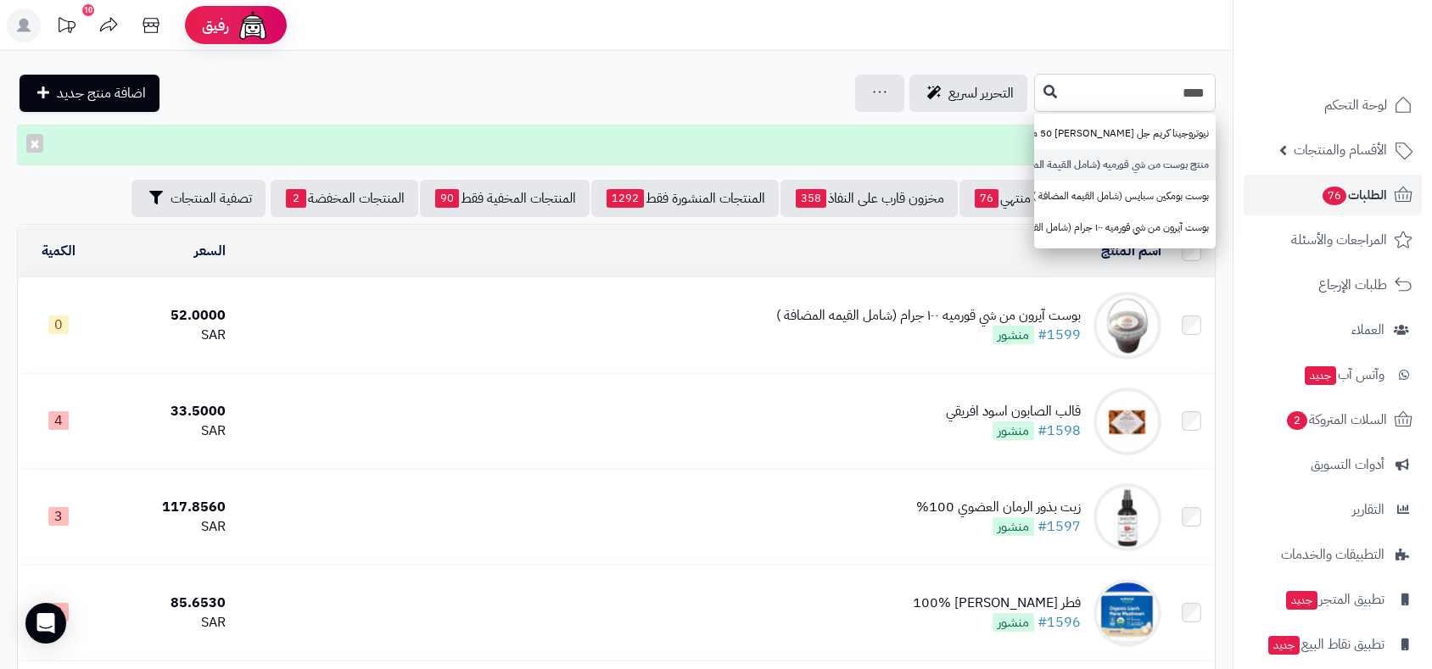
type input "****"
click at [1136, 161] on link "منتج بوست من شي قورميه (شامل القيمة المضافة)" at bounding box center [1125, 164] width 182 height 31
